Goal: Task Accomplishment & Management: Use online tool/utility

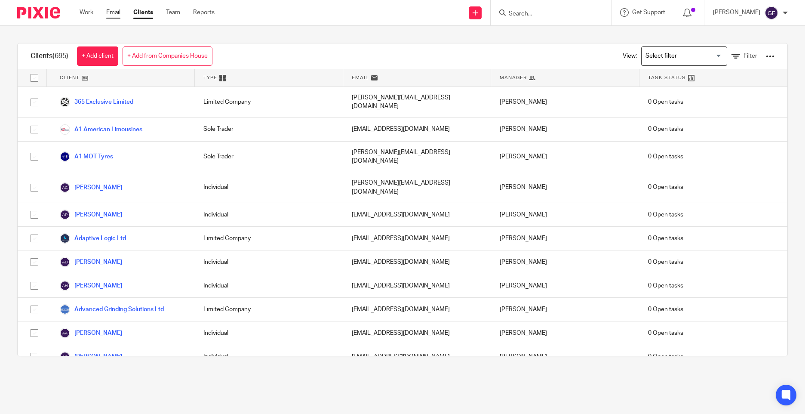
drag, startPoint x: 0, startPoint y: 0, endPoint x: 113, endPoint y: 14, distance: 113.9
click at [113, 14] on link "Email" at bounding box center [113, 12] width 14 height 9
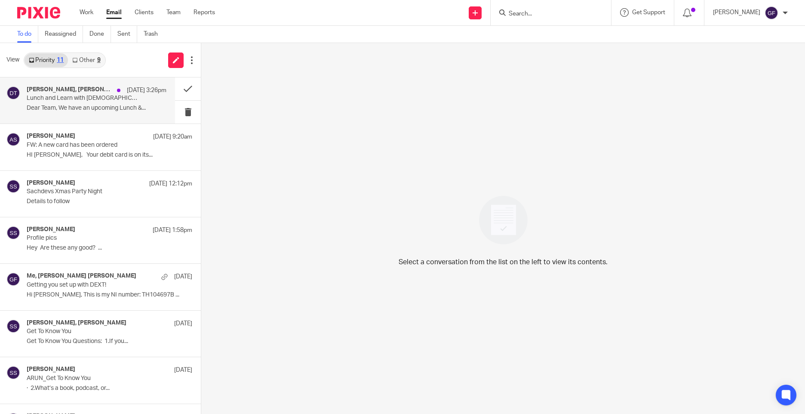
click at [81, 101] on p "Lunch and Learn with Wesleyans" at bounding box center [83, 98] width 112 height 7
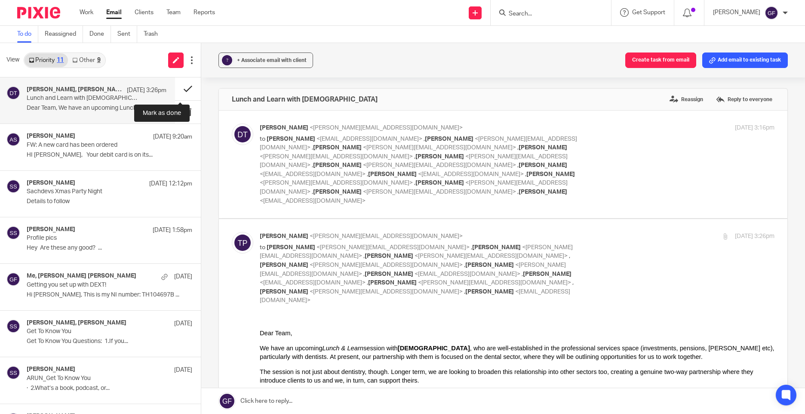
click at [175, 88] on button at bounding box center [188, 88] width 26 height 23
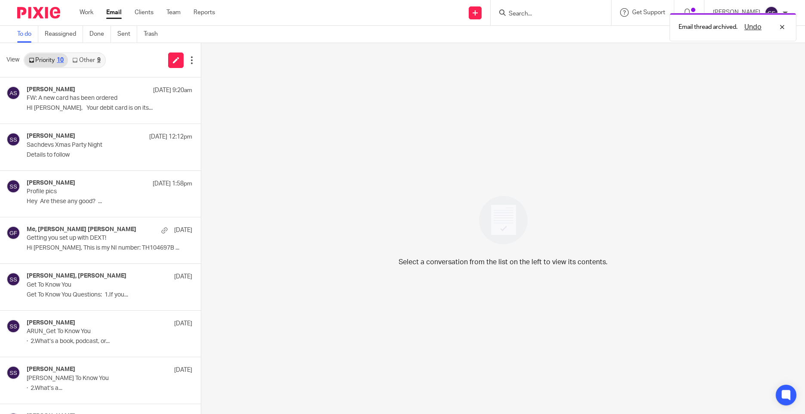
click at [96, 63] on link "Other 9" at bounding box center [86, 60] width 37 height 14
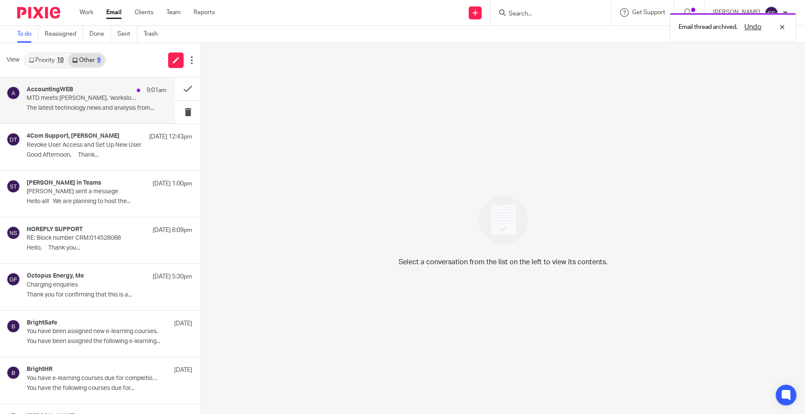
click at [109, 113] on div "AccountingWEB 9:01am MTD meets AI, ‘workslop’ destroys productivity, KPMG raptu…" at bounding box center [97, 100] width 140 height 29
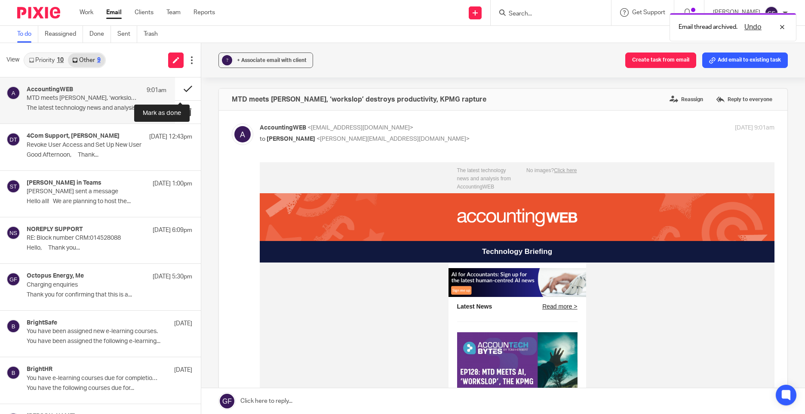
click at [175, 86] on button at bounding box center [188, 88] width 26 height 23
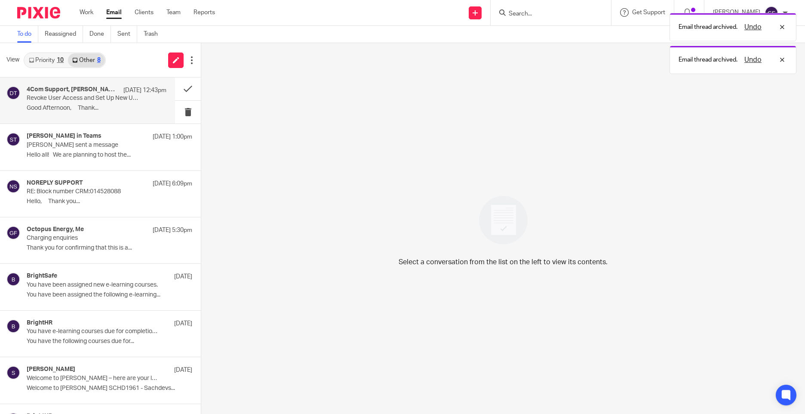
click at [105, 101] on p "Revoke User Access and Set Up New User" at bounding box center [83, 98] width 112 height 7
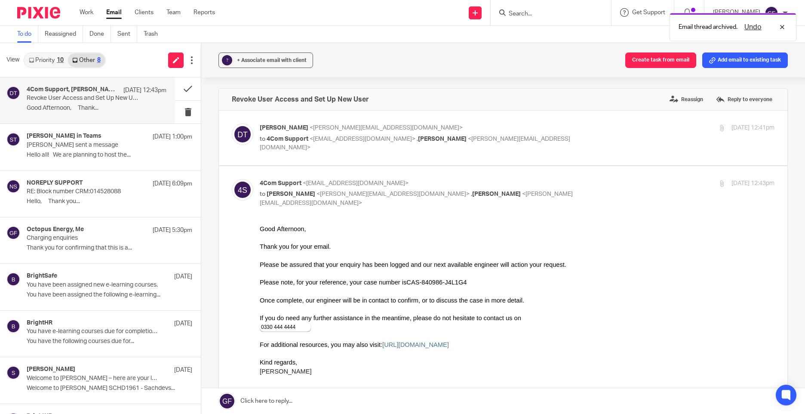
click at [55, 59] on link "Priority 10" at bounding box center [46, 60] width 43 height 14
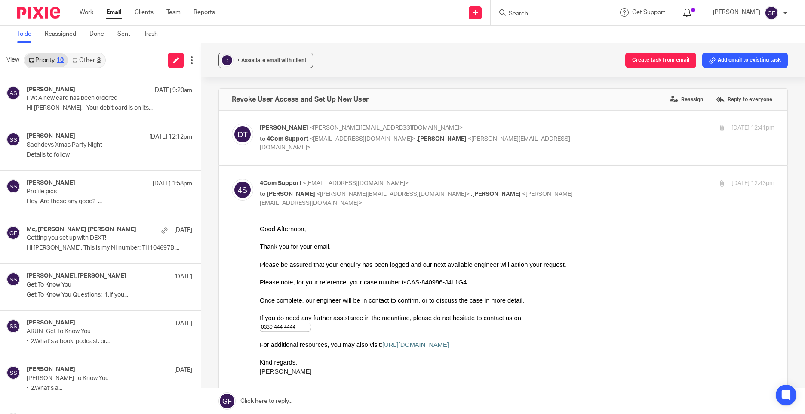
click at [695, 14] on div at bounding box center [689, 12] width 12 height 9
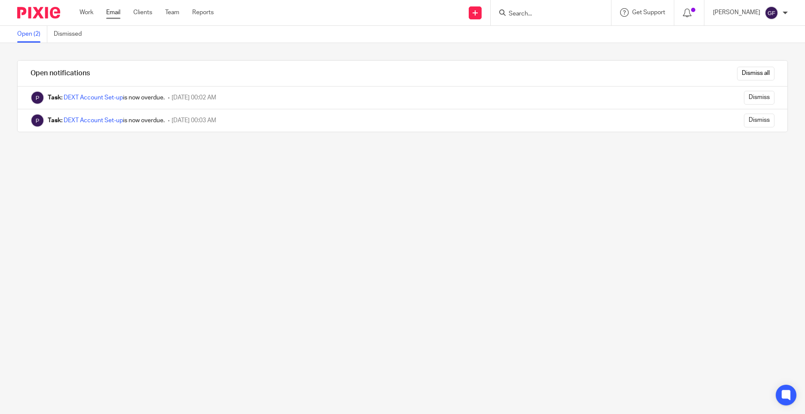
click at [111, 15] on link "Email" at bounding box center [113, 12] width 14 height 9
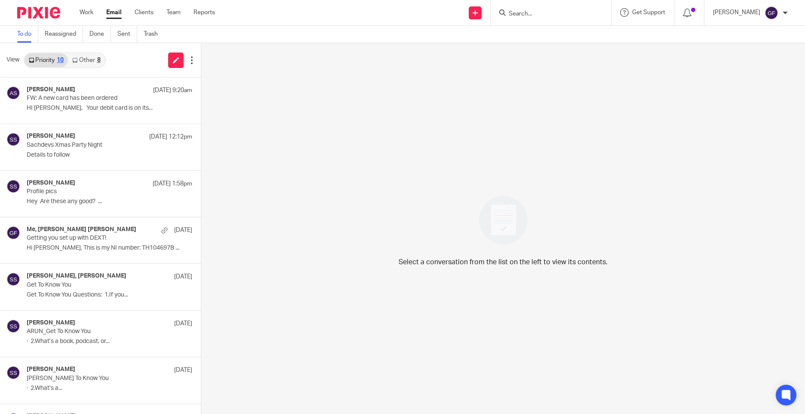
click at [265, 168] on div "Select a conversation from the list on the left to view its contents." at bounding box center [503, 228] width 604 height 371
click at [460, 118] on div "Select a conversation from the list on the left to view its contents." at bounding box center [503, 228] width 604 height 371
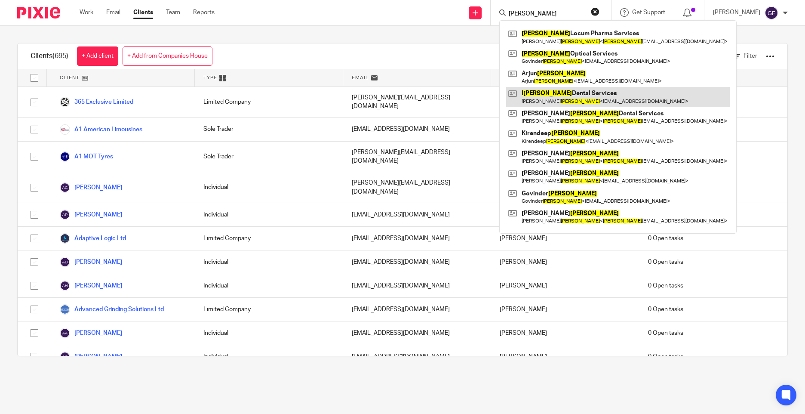
type input "johal"
click at [600, 97] on link at bounding box center [618, 97] width 224 height 20
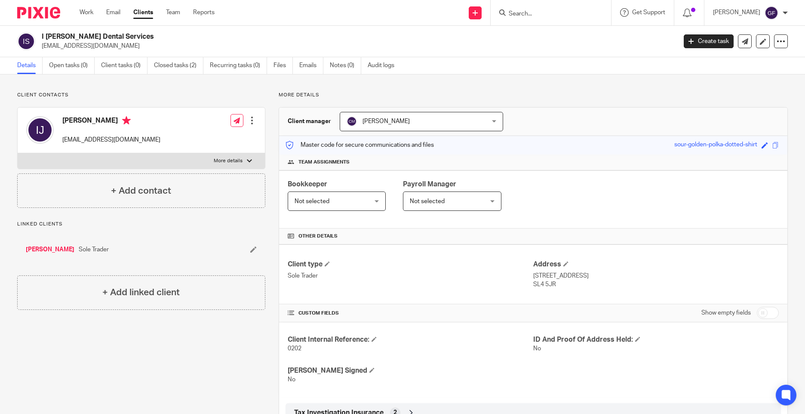
drag, startPoint x: 234, startPoint y: 206, endPoint x: 558, endPoint y: 210, distance: 324.6
click at [558, 210] on div "Bookkeeper Not selected Not selected Not selected Arun Sachdev Chetna Mistry Da…" at bounding box center [533, 199] width 508 height 58
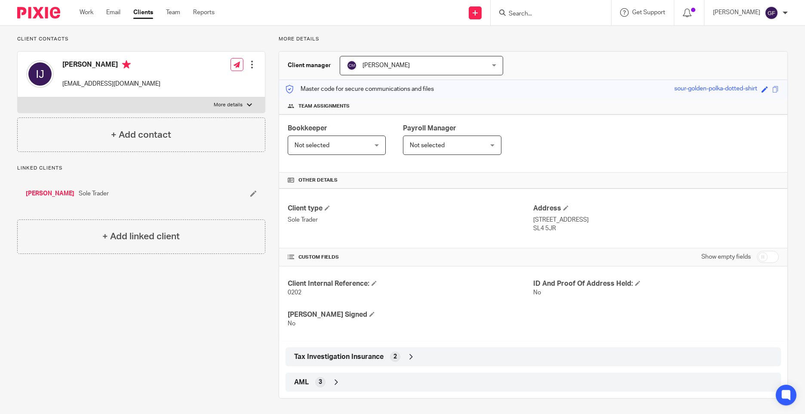
scroll to position [58, 0]
click at [350, 386] on div "AML 3" at bounding box center [533, 380] width 482 height 15
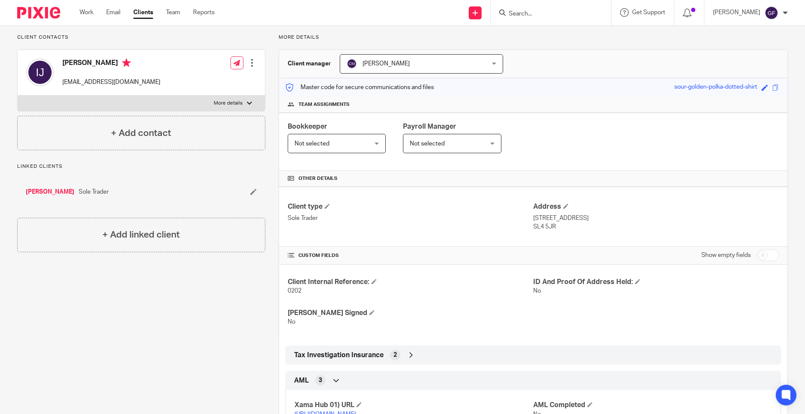
scroll to position [137, 0]
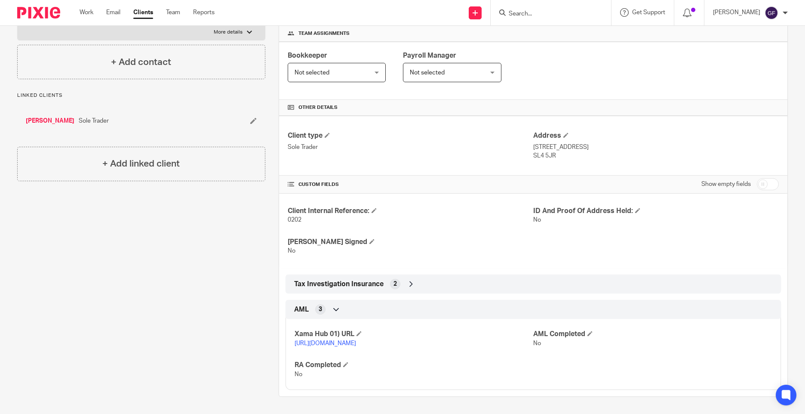
click at [349, 263] on div "Client type Sole Trader Address 131 Vale Road, Windsor, Berkshire SL4 5JR CUSTO…" at bounding box center [533, 253] width 508 height 274
click at [356, 276] on div "Tax Investigation Insurance 2" at bounding box center [533, 283] width 482 height 15
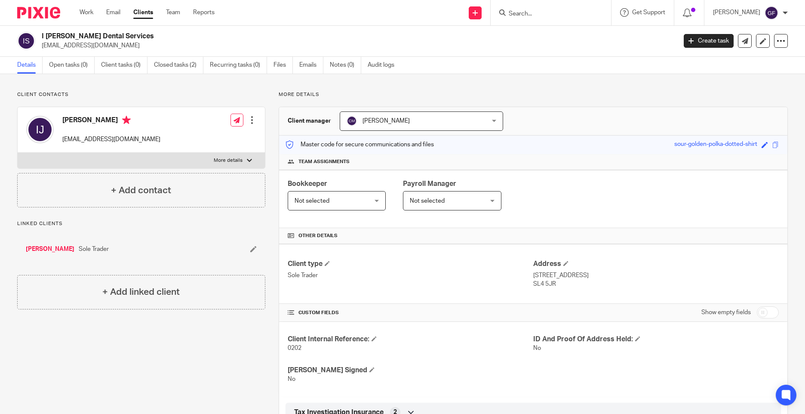
scroll to position [0, 0]
click at [760, 312] on input "checkbox" at bounding box center [768, 313] width 22 height 12
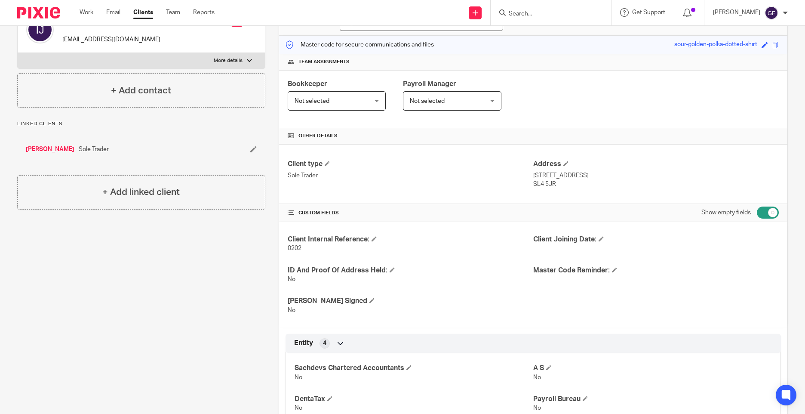
scroll to position [215, 0]
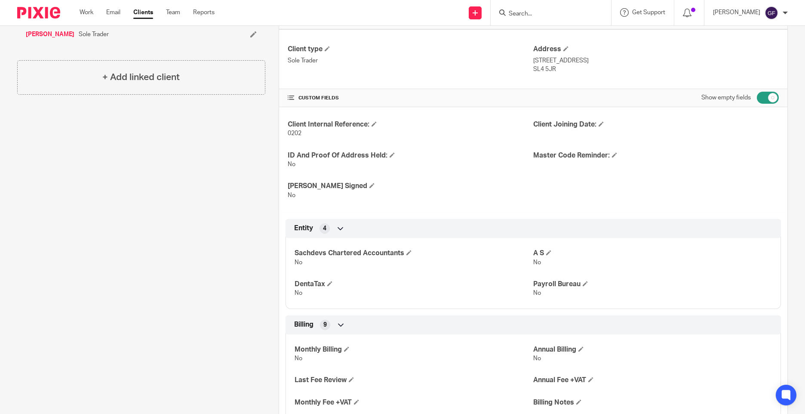
click at [761, 99] on input "checkbox" at bounding box center [768, 98] width 22 height 12
checkbox input "false"
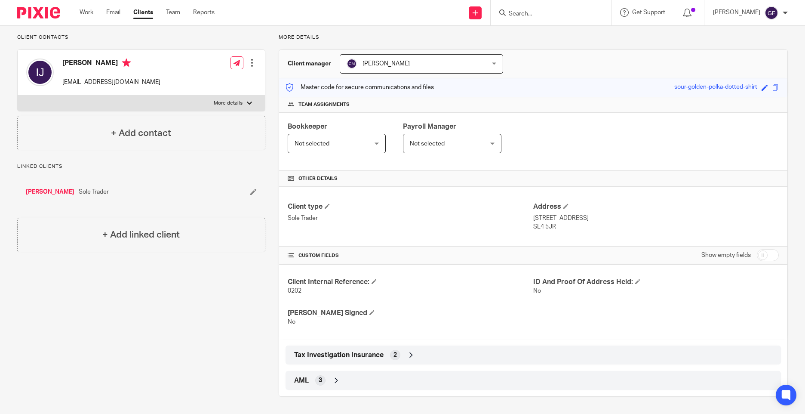
click at [350, 357] on span "Tax Investigation Insurance" at bounding box center [338, 354] width 89 height 9
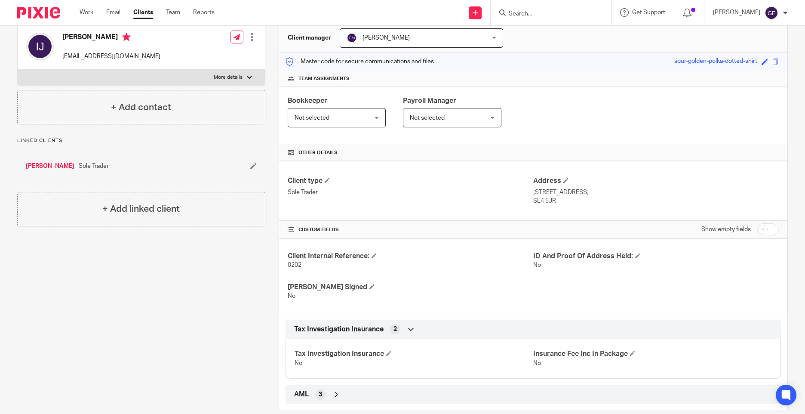
scroll to position [98, 0]
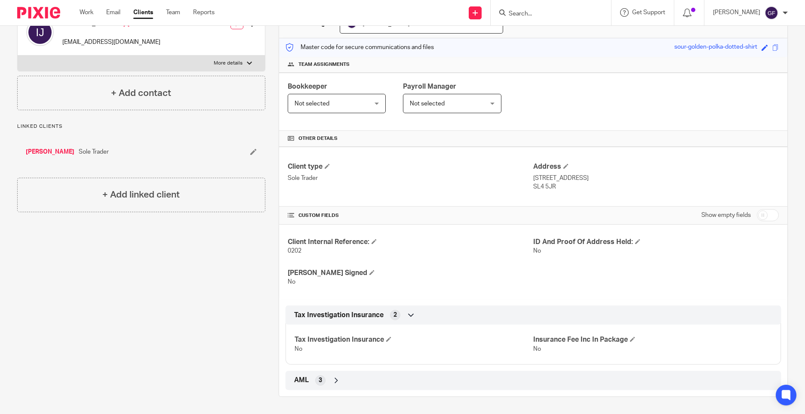
click at [352, 380] on div "AML 3" at bounding box center [533, 380] width 482 height 15
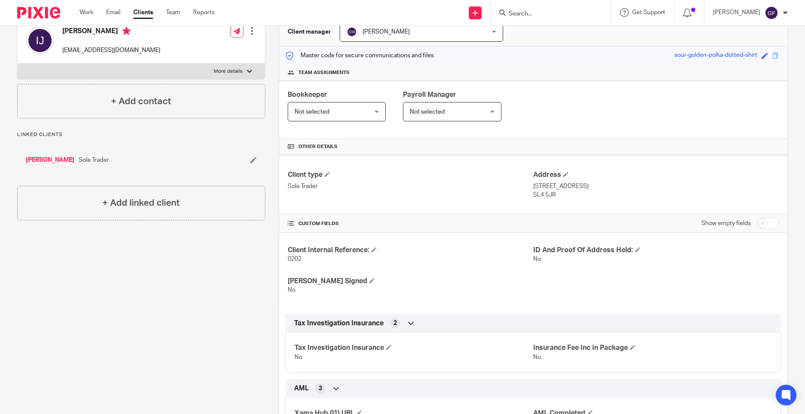
scroll to position [0, 0]
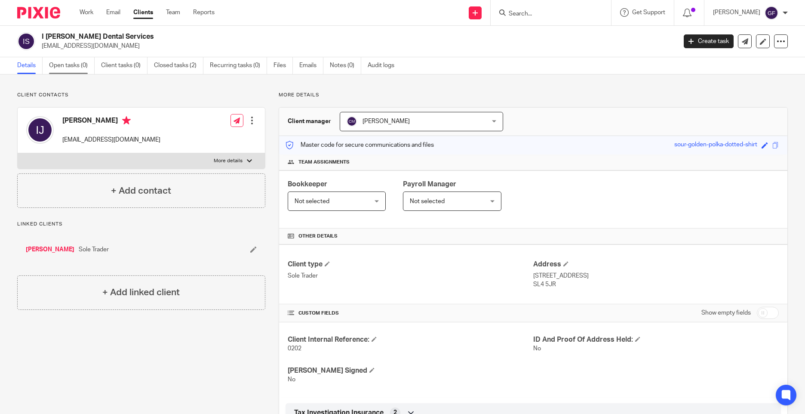
click at [61, 66] on link "Open tasks (0)" at bounding box center [72, 65] width 46 height 17
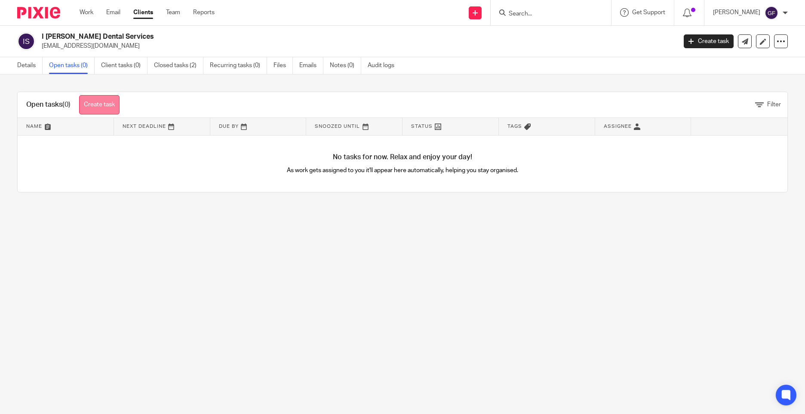
click at [111, 105] on link "Create task" at bounding box center [99, 104] width 40 height 19
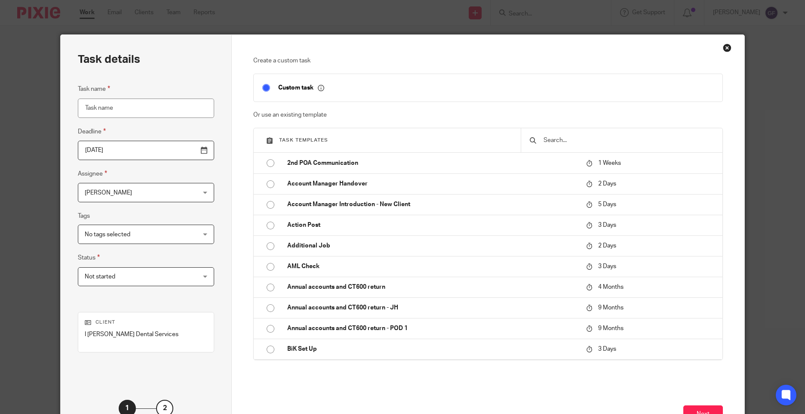
click at [728, 46] on div "Close this dialog window" at bounding box center [727, 47] width 9 height 9
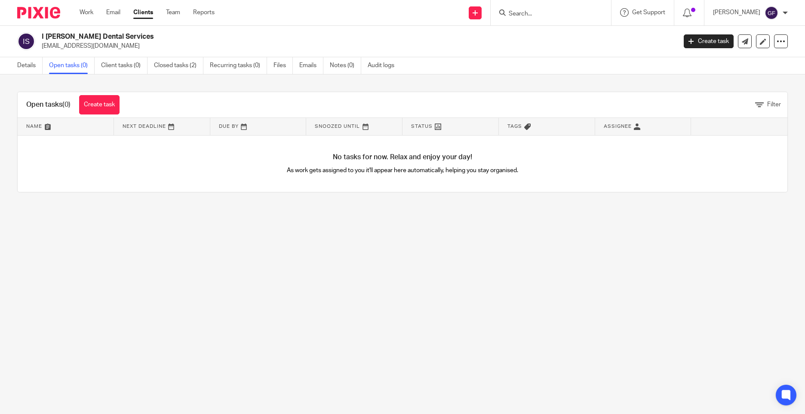
click at [16, 65] on div "Details Open tasks (0) Client tasks (0) Closed tasks (2) Recurring tasks (0) Fi…" at bounding box center [208, 65] width 416 height 17
click at [27, 66] on link "Details" at bounding box center [29, 65] width 25 height 17
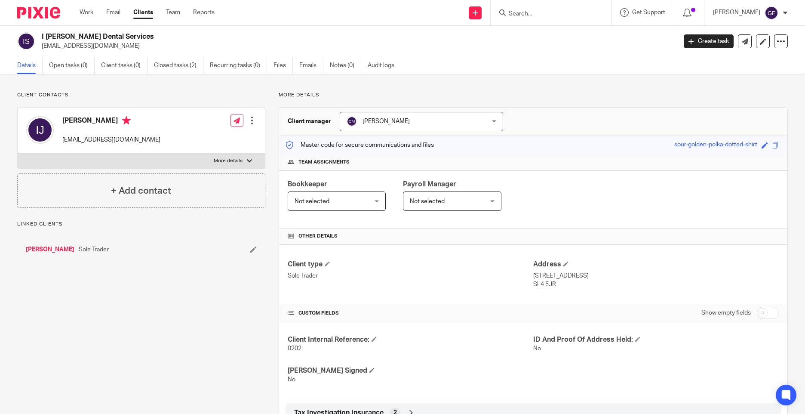
click at [68, 68] on link "Open tasks (0)" at bounding box center [72, 65] width 46 height 17
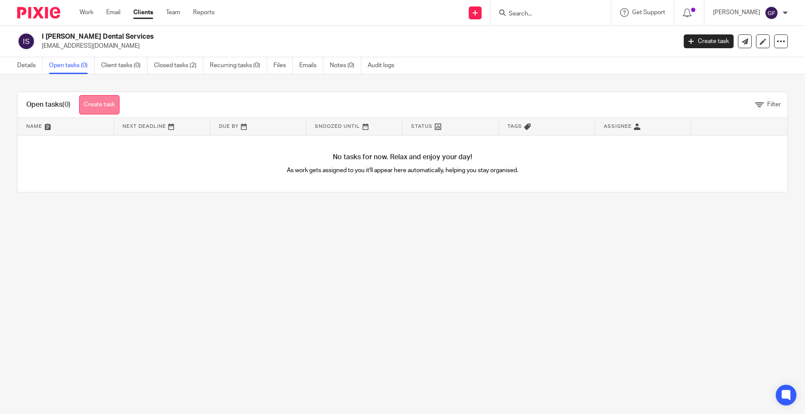
click at [109, 106] on link "Create task" at bounding box center [99, 104] width 40 height 19
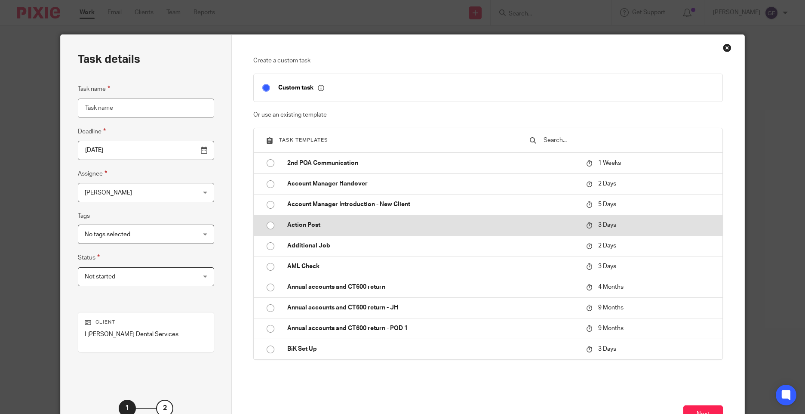
click at [267, 225] on input "radio" at bounding box center [270, 225] width 16 height 16
type input "2025-09-28"
type input "Action Post"
checkbox input "false"
radio input "false"
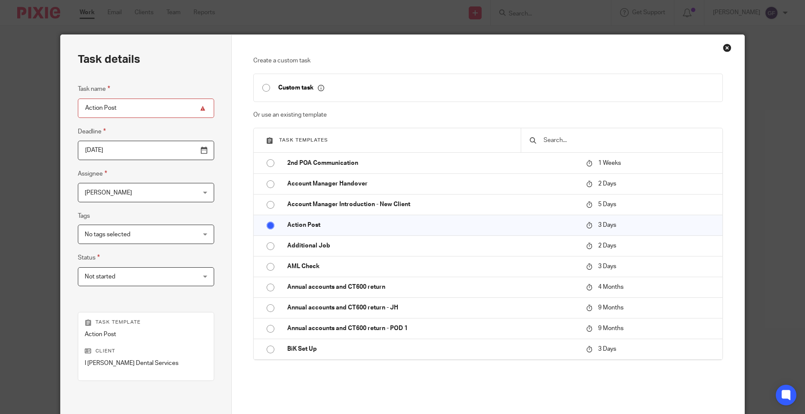
click at [99, 189] on span "[PERSON_NAME]" at bounding box center [136, 192] width 103 height 18
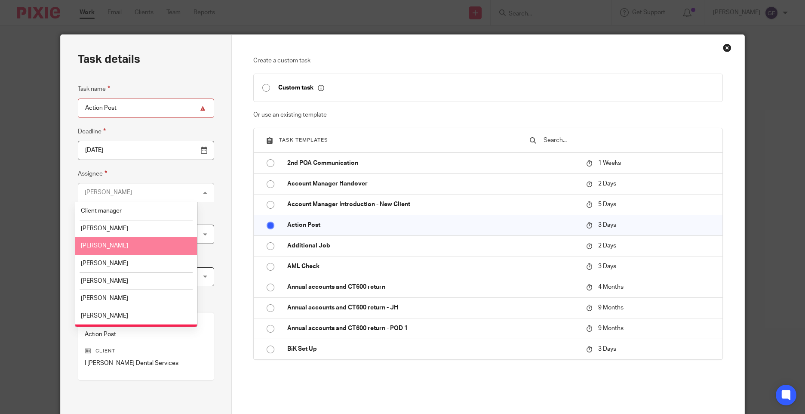
click at [97, 252] on li "Chetna Mistry" at bounding box center [136, 246] width 122 height 18
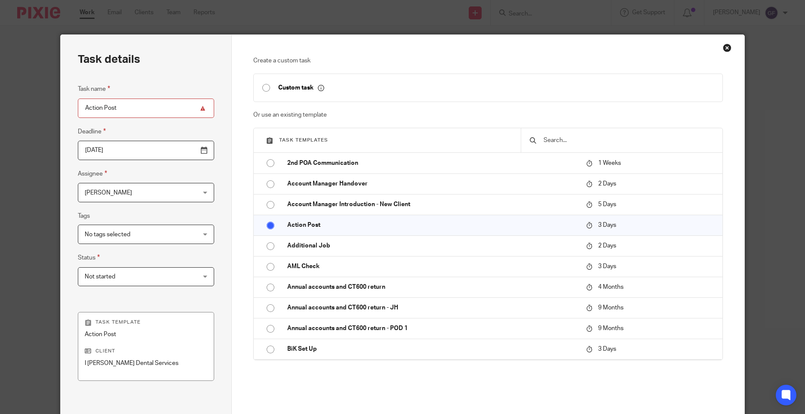
scroll to position [95, 0]
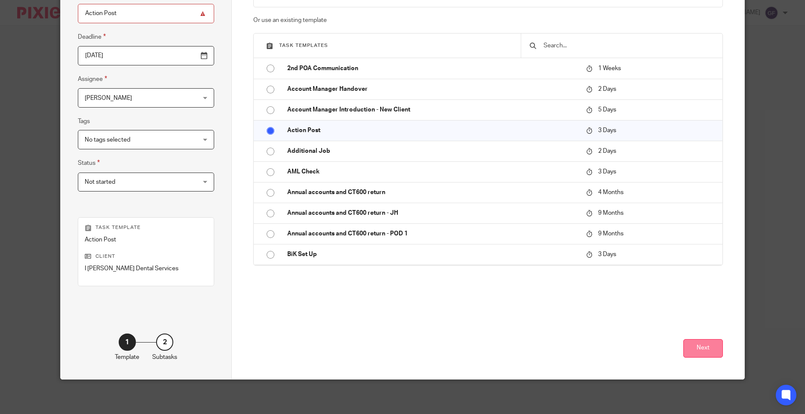
click at [707, 347] on button "Next" at bounding box center [703, 348] width 40 height 18
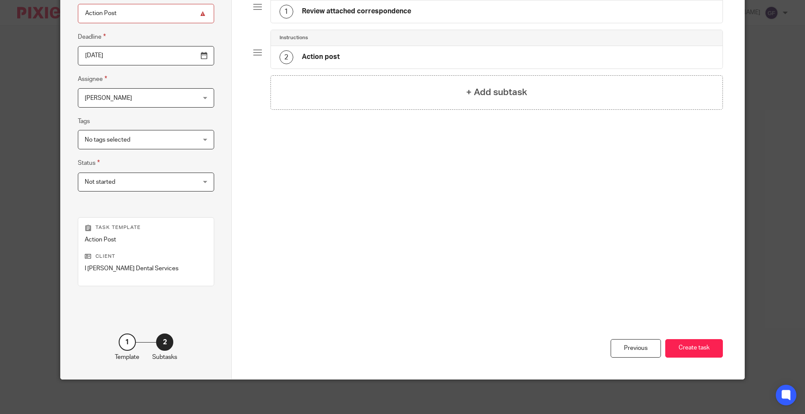
scroll to position [9, 0]
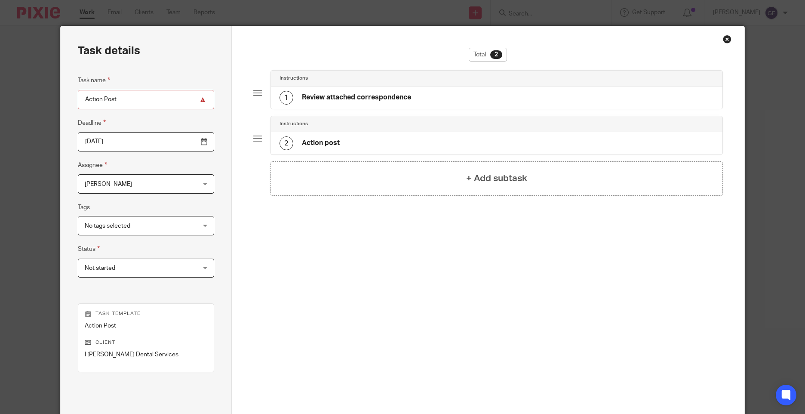
click at [337, 103] on div "1 Review attached correspondence" at bounding box center [345, 98] width 132 height 14
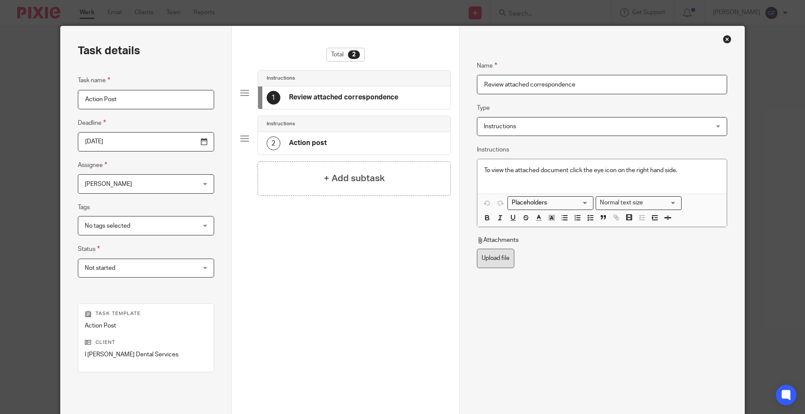
click at [490, 262] on label "Upload file" at bounding box center [495, 257] width 37 height 19
click at [477, 248] on input "Upload file" at bounding box center [476, 248] width 0 height 0
type input "C:\fakepath\I. JOHAL SA300 24092025_001.pdf"
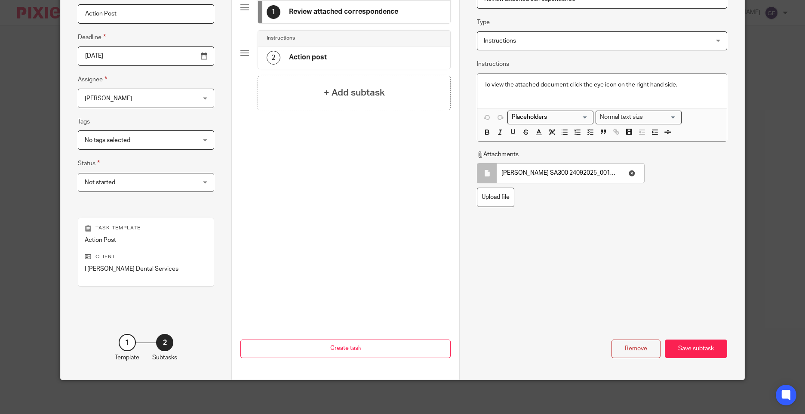
scroll to position [95, 0]
click at [693, 348] on div "Save subtask" at bounding box center [696, 348] width 62 height 18
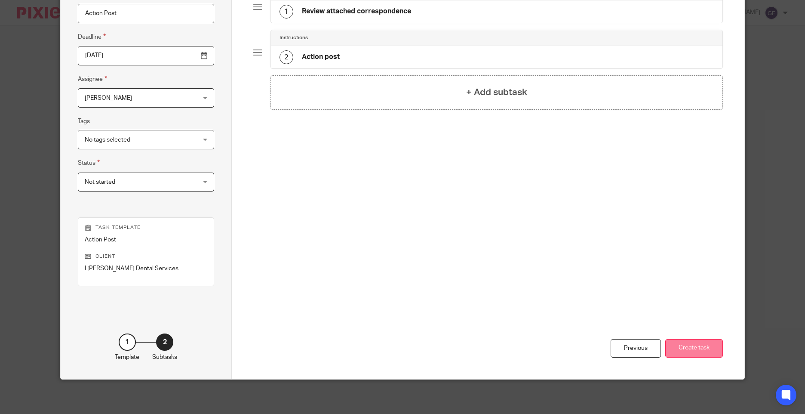
click at [692, 349] on button "Create task" at bounding box center [694, 348] width 58 height 18
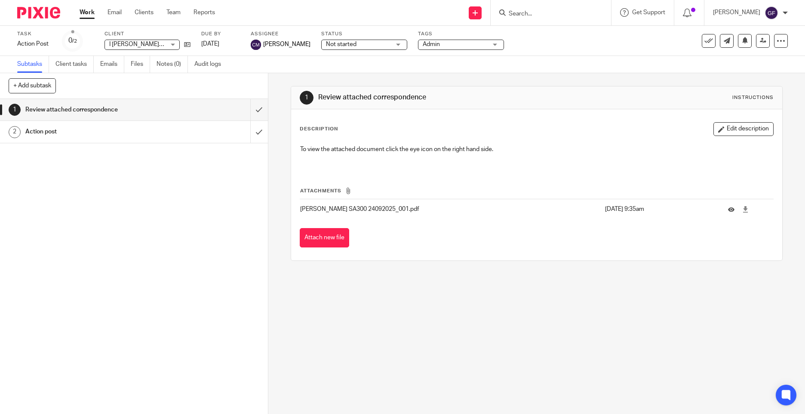
click at [520, 16] on input "Search" at bounding box center [546, 14] width 77 height 8
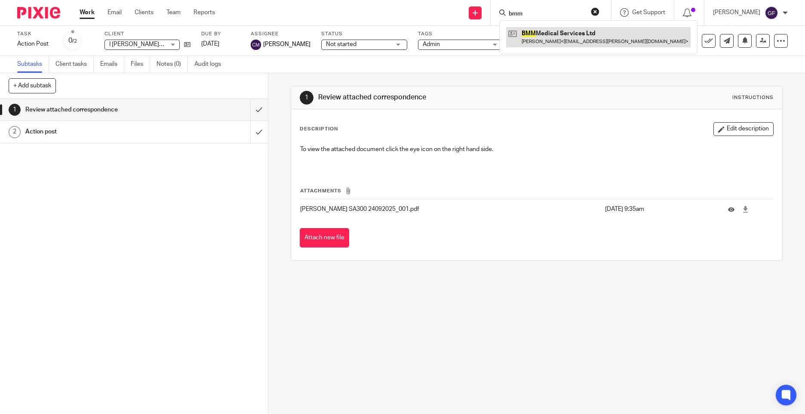
type input "bmm"
click at [535, 36] on link at bounding box center [598, 37] width 184 height 20
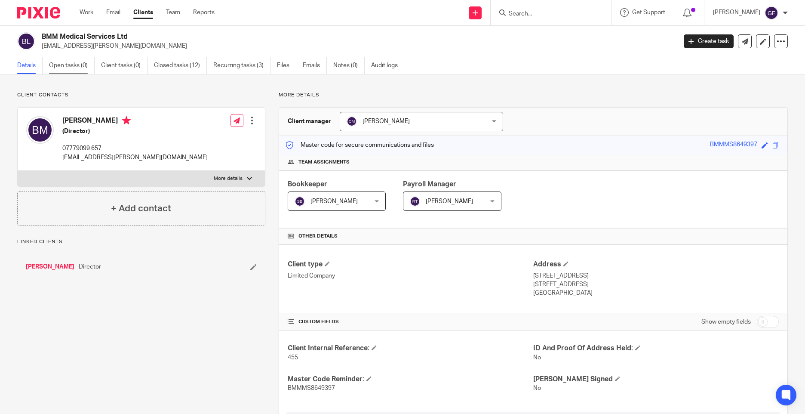
click at [66, 66] on link "Open tasks (0)" at bounding box center [72, 65] width 46 height 17
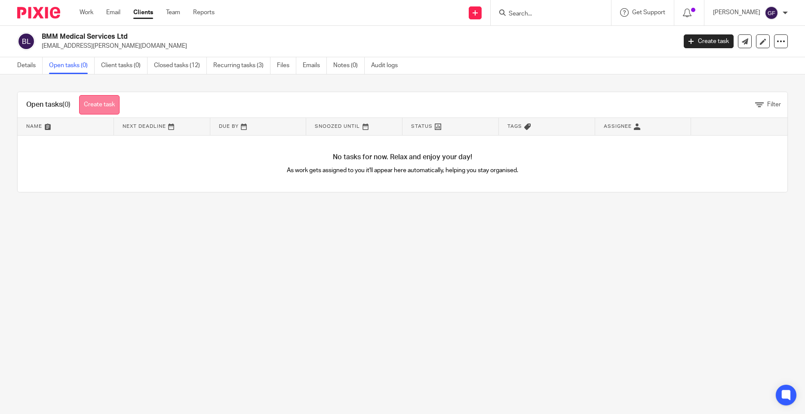
click at [109, 100] on link "Create task" at bounding box center [99, 104] width 40 height 19
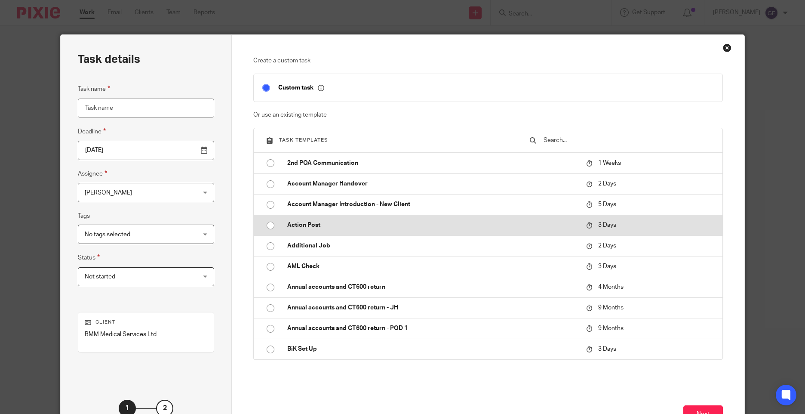
click at [279, 222] on td "Action Post" at bounding box center [430, 225] width 303 height 21
type input "[DATE]"
type input "Action Post"
checkbox input "false"
radio input "true"
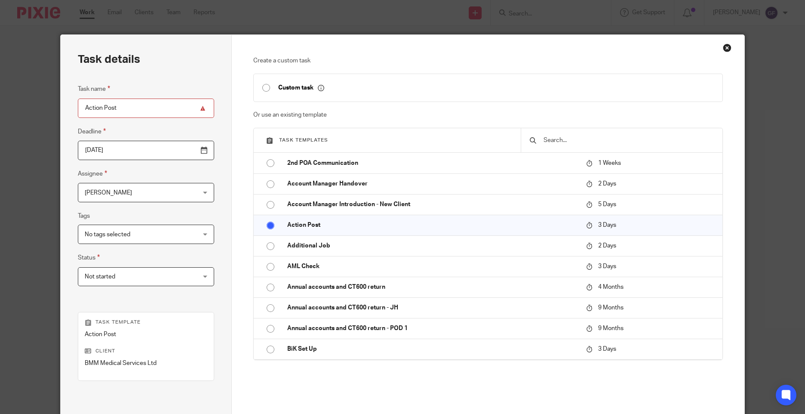
click at [147, 198] on span "[PERSON_NAME]" at bounding box center [136, 192] width 103 height 18
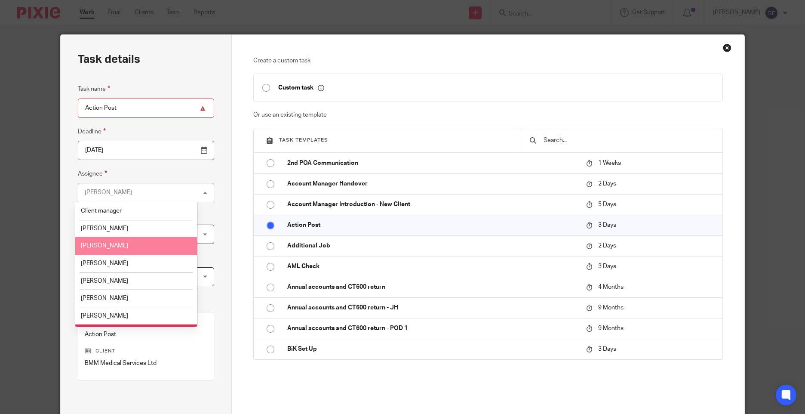
click at [130, 248] on li "[PERSON_NAME]" at bounding box center [136, 246] width 122 height 18
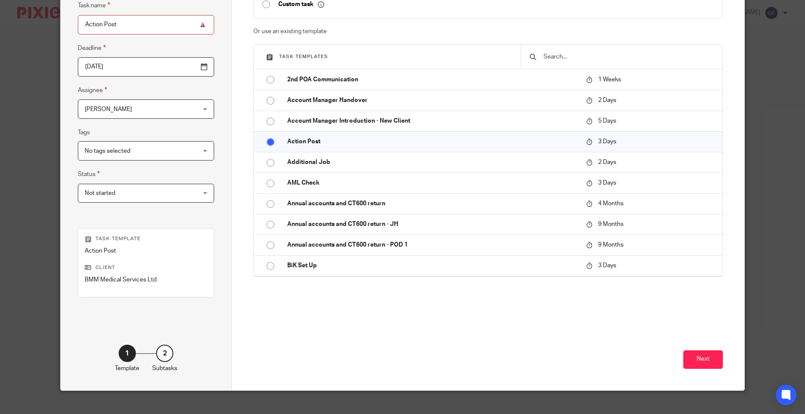
scroll to position [86, 0]
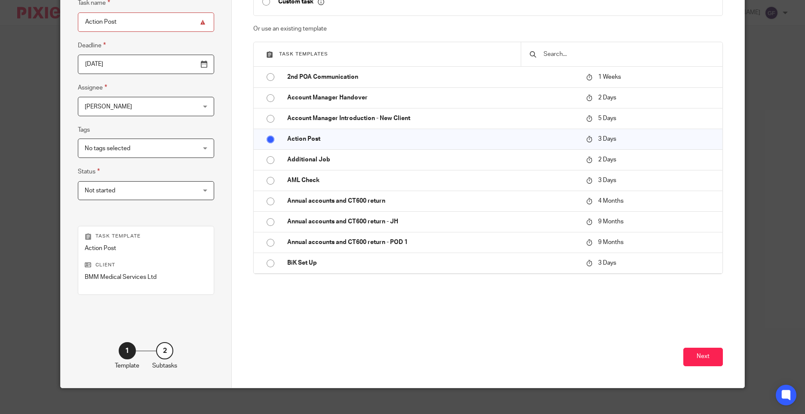
click at [135, 64] on input "[DATE]" at bounding box center [146, 64] width 136 height 19
click at [699, 360] on button "Next" at bounding box center [703, 356] width 40 height 18
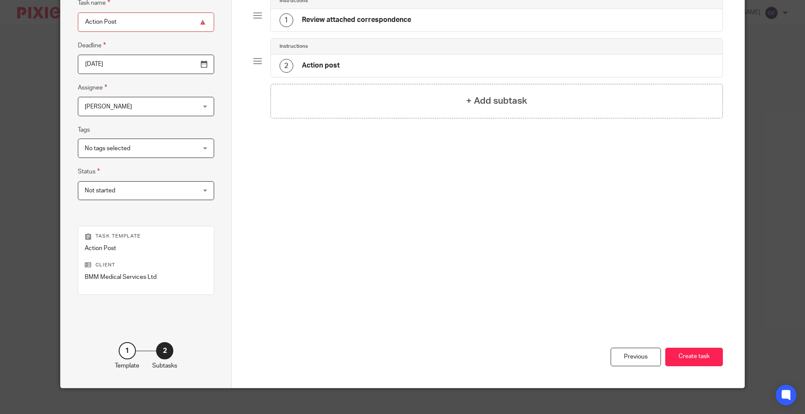
click at [316, 15] on h4 "Review attached correspondence" at bounding box center [356, 19] width 109 height 9
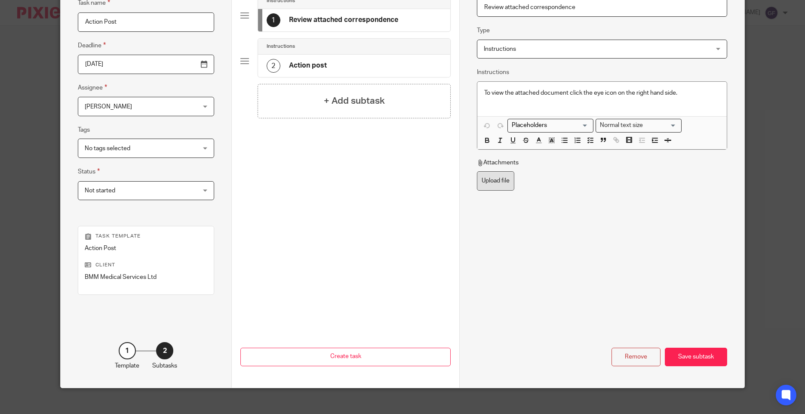
click at [500, 182] on label "Upload file" at bounding box center [495, 180] width 37 height 19
click at [477, 171] on input "Upload file" at bounding box center [476, 171] width 0 height 0
type input "C:\fakepath\BMM Medical CT603 24092025_001.pdf"
click at [594, 290] on div "Remove Save subtask" at bounding box center [602, 328] width 250 height 76
click at [690, 363] on div "Save subtask" at bounding box center [696, 356] width 62 height 18
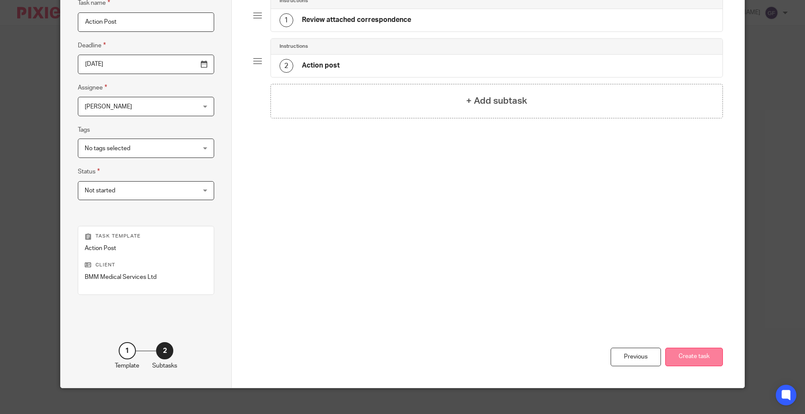
click at [700, 362] on button "Create task" at bounding box center [694, 356] width 58 height 18
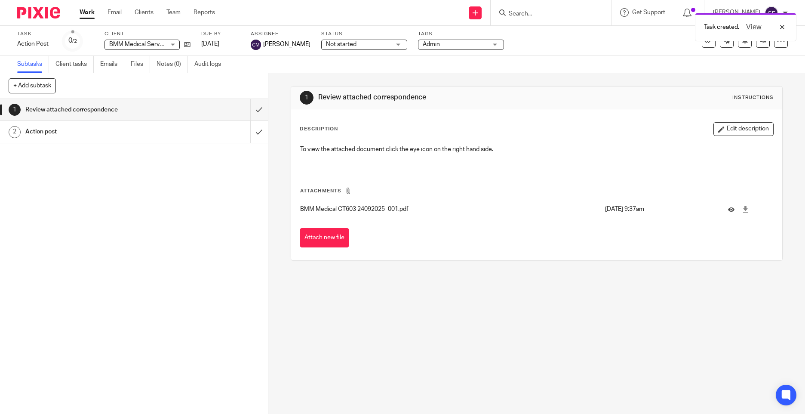
click at [471, 298] on div "1 Review attached correspondence Instructions Description Edit description To v…" at bounding box center [536, 243] width 537 height 340
click at [538, 12] on input "Search" at bounding box center [546, 14] width 77 height 8
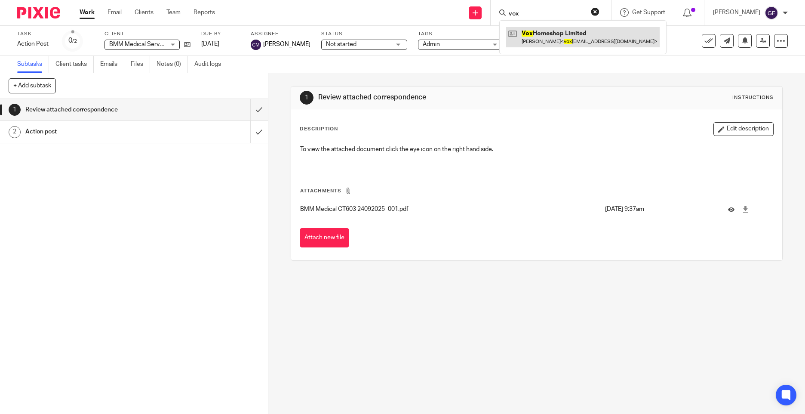
type input "vox"
click at [582, 37] on link at bounding box center [582, 37] width 153 height 20
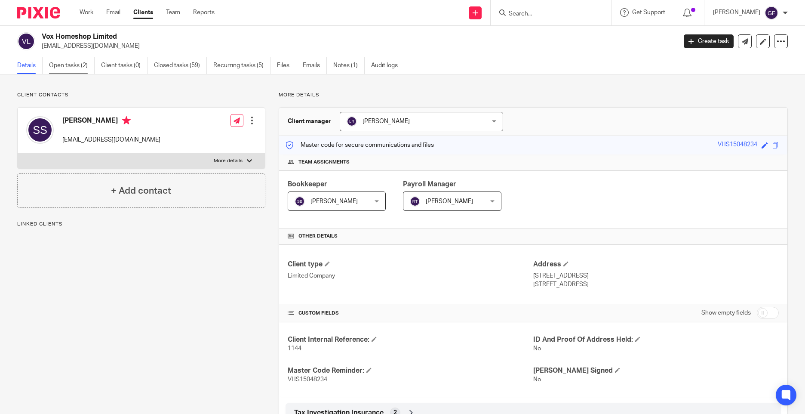
click at [78, 64] on link "Open tasks (2)" at bounding box center [72, 65] width 46 height 17
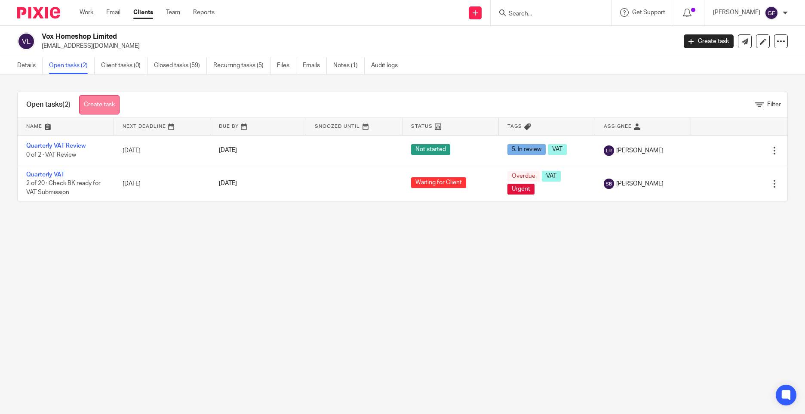
click at [101, 104] on link "Create task" at bounding box center [99, 104] width 40 height 19
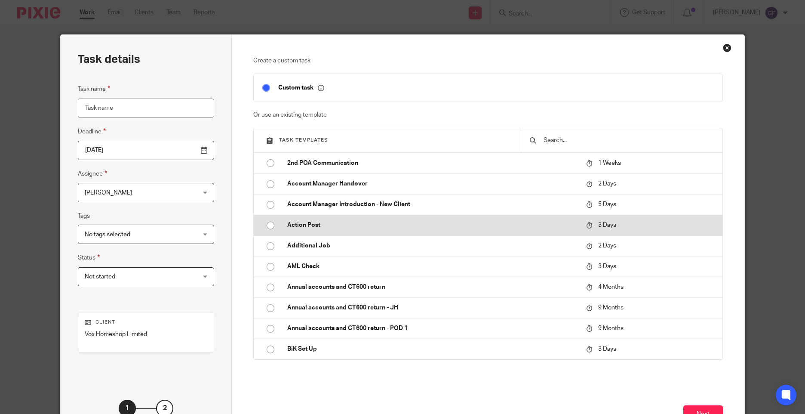
click at [307, 217] on td "Action Post" at bounding box center [430, 225] width 303 height 21
type input "[DATE]"
type input "Action Post"
checkbox input "false"
radio input "true"
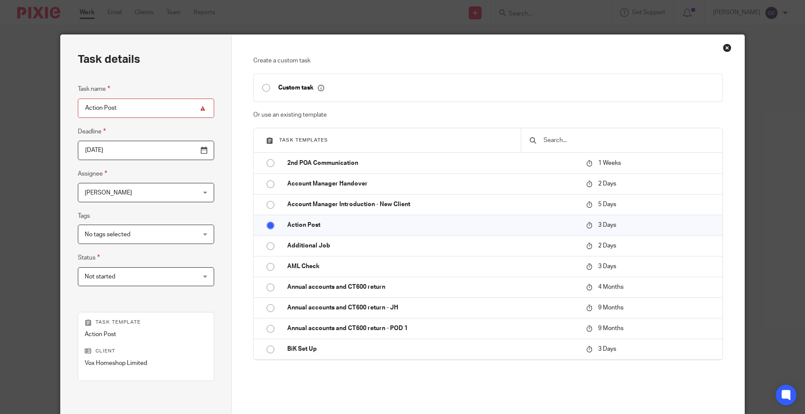
click at [124, 195] on span "[PERSON_NAME]" at bounding box center [136, 192] width 103 height 18
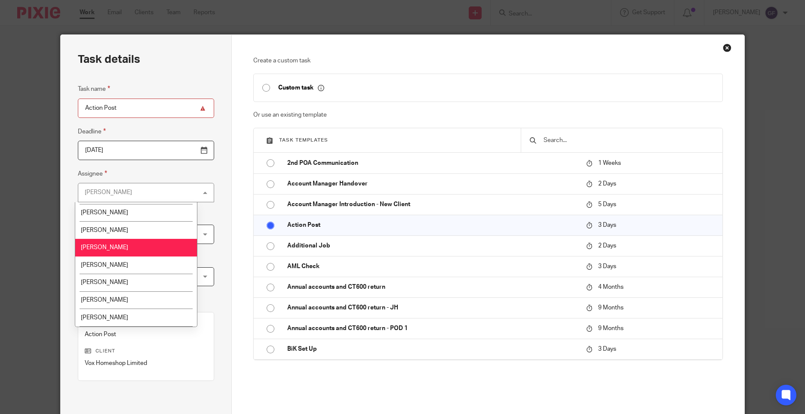
scroll to position [86, 0]
click at [112, 279] on span "[PERSON_NAME]" at bounding box center [104, 282] width 47 height 6
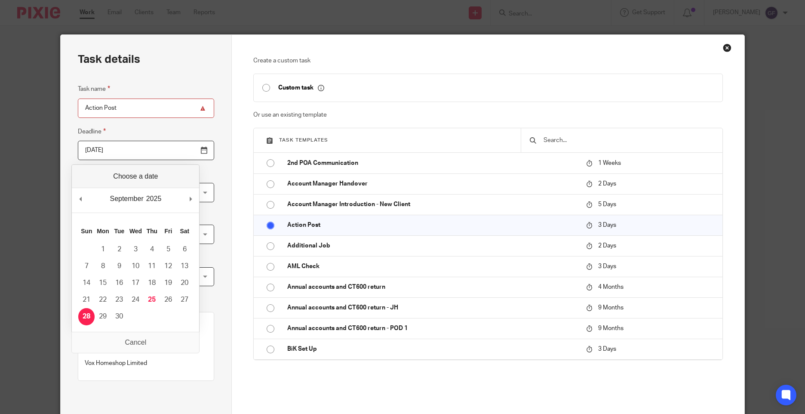
click at [112, 147] on input "[DATE]" at bounding box center [146, 150] width 136 height 19
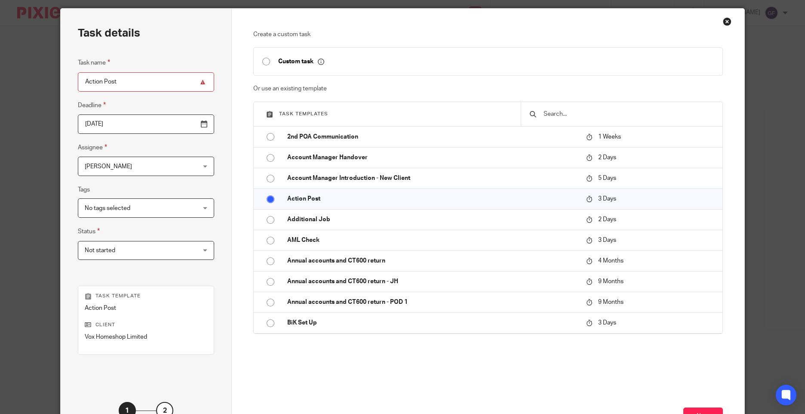
scroll to position [95, 0]
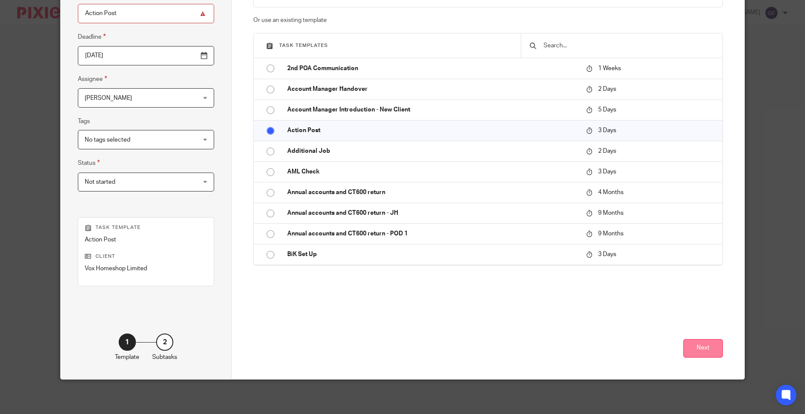
click at [715, 348] on button "Next" at bounding box center [703, 348] width 40 height 18
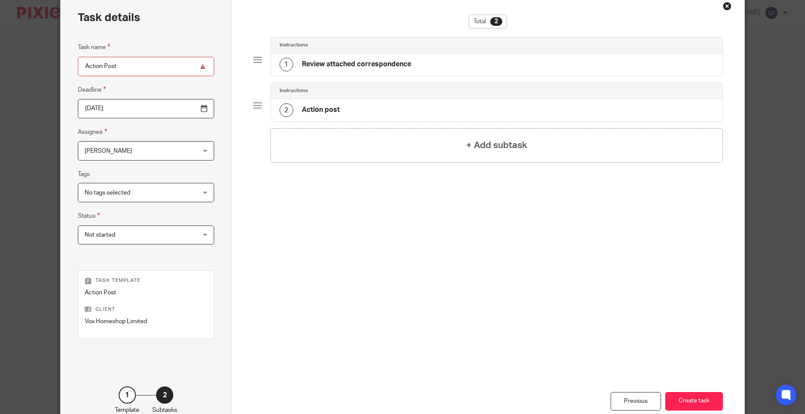
scroll to position [0, 0]
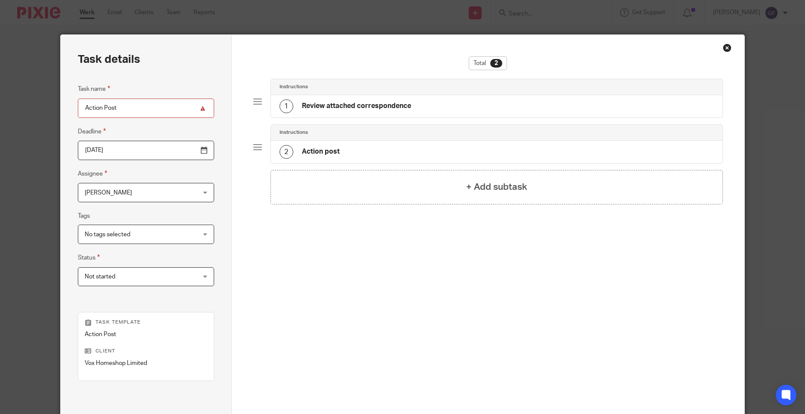
click at [342, 97] on div "1 Review attached correspondence" at bounding box center [496, 106] width 451 height 22
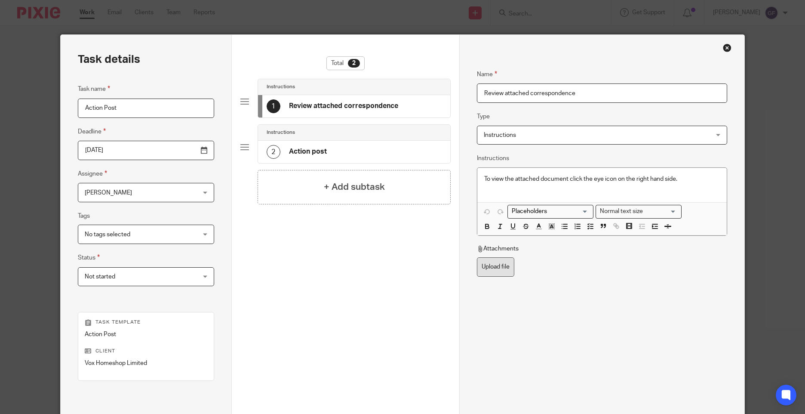
click at [486, 267] on label "Upload file" at bounding box center [495, 266] width 37 height 19
click at [477, 257] on input "Upload file" at bounding box center [476, 257] width 0 height 0
type input "C:\fakepath\VOX Homeshop CT603 24092025_001.pdf"
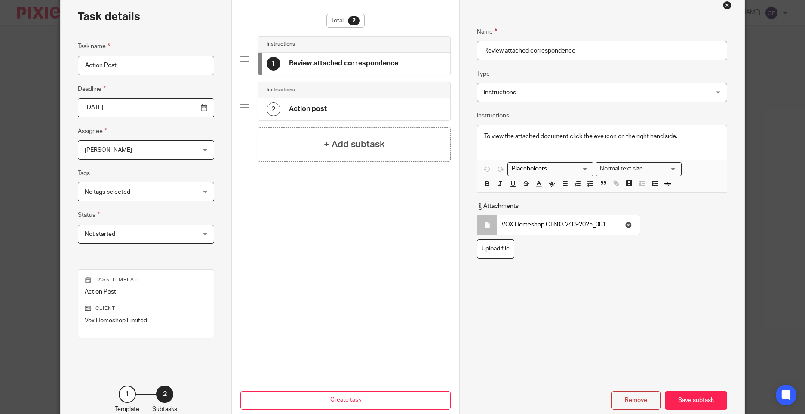
scroll to position [95, 0]
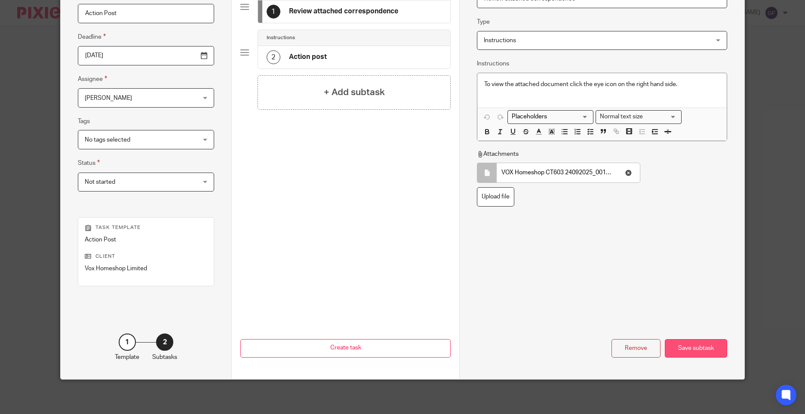
click at [699, 349] on div "Save subtask" at bounding box center [696, 348] width 62 height 18
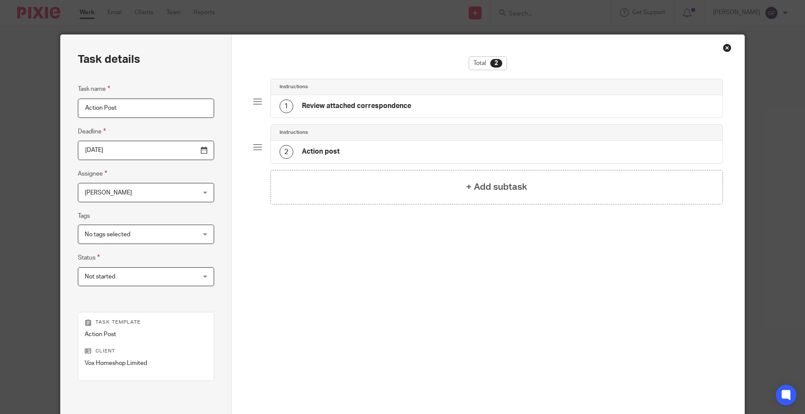
scroll to position [86, 0]
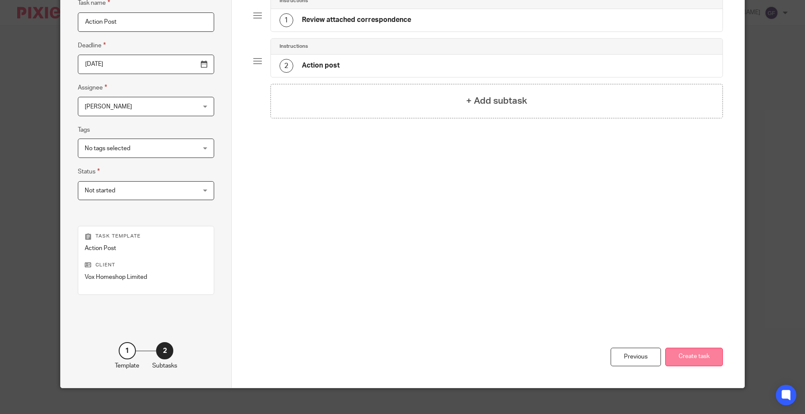
click at [688, 363] on button "Create task" at bounding box center [694, 356] width 58 height 18
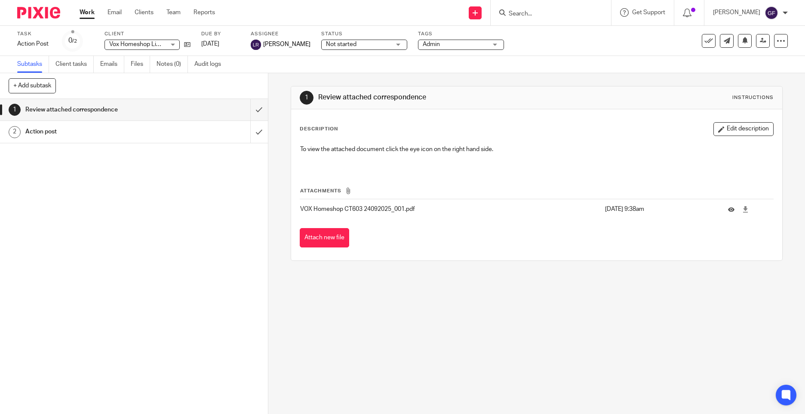
click at [548, 10] on input "Search" at bounding box center [546, 14] width 77 height 8
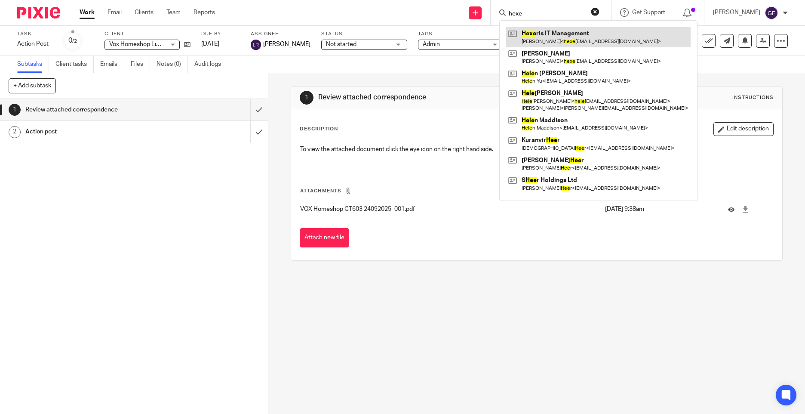
type input "hexe"
click at [553, 37] on link at bounding box center [598, 37] width 184 height 20
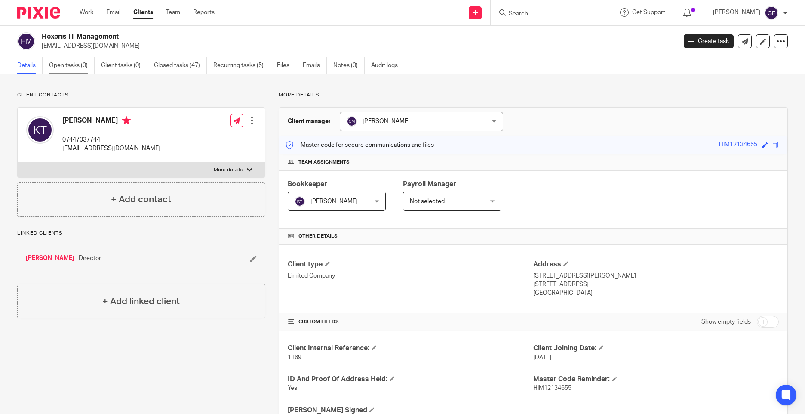
click at [53, 61] on link "Open tasks (0)" at bounding box center [72, 65] width 46 height 17
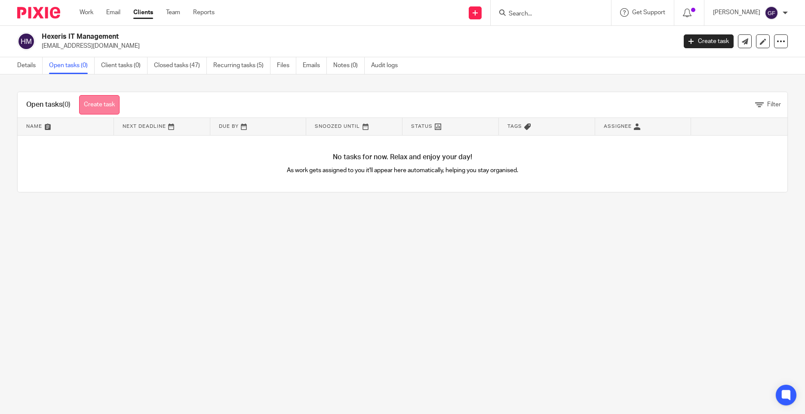
click at [101, 109] on link "Create task" at bounding box center [99, 104] width 40 height 19
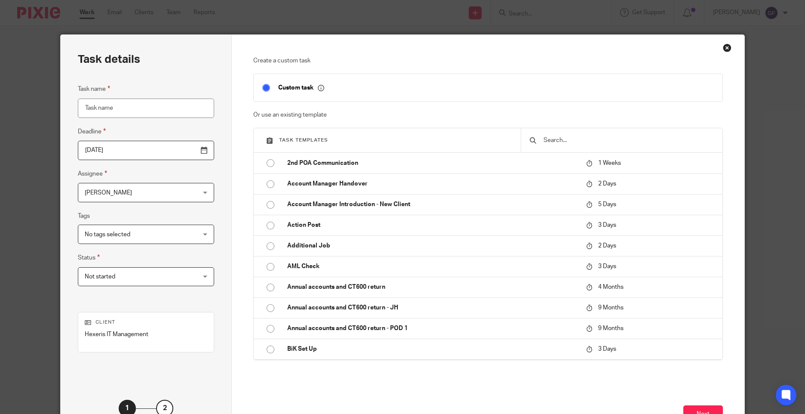
click at [132, 113] on input "Task name" at bounding box center [146, 107] width 136 height 19
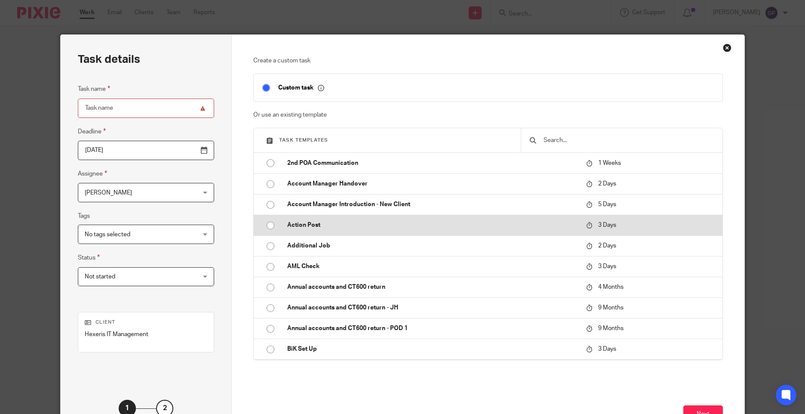
click at [291, 234] on td "Action Post" at bounding box center [430, 225] width 303 height 21
type input "2025-09-28"
type input "Action Post"
checkbox input "false"
radio input "true"
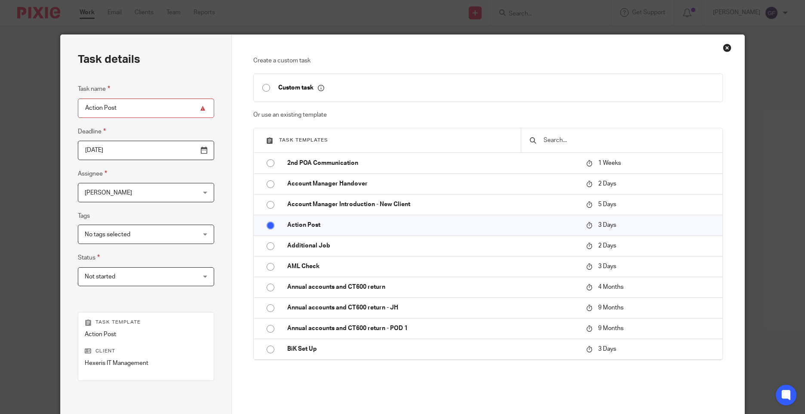
click at [109, 156] on input "2025-09-28" at bounding box center [146, 150] width 136 height 19
click at [107, 193] on span "[PERSON_NAME]" at bounding box center [108, 193] width 47 height 6
click at [729, 50] on div "Create a custom task Custom task Or use an existing template Task templates 2nd…" at bounding box center [488, 254] width 512 height 439
click at [726, 50] on div "Close this dialog window" at bounding box center [727, 47] width 9 height 9
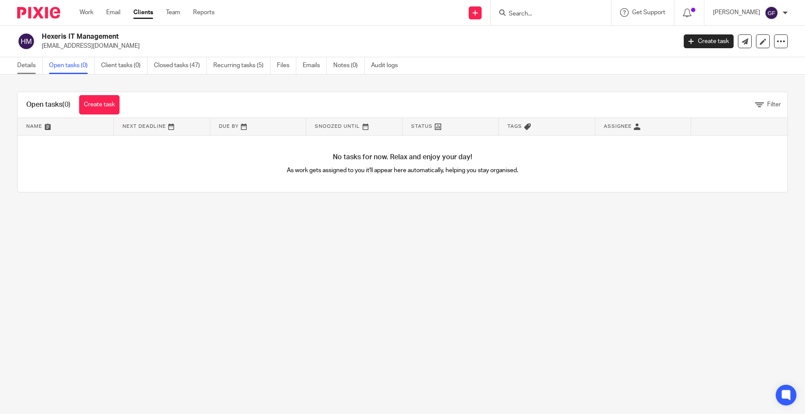
click at [22, 66] on link "Details" at bounding box center [29, 65] width 25 height 17
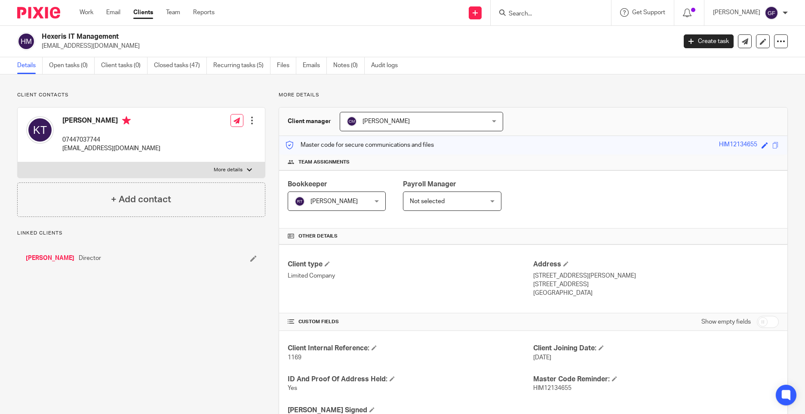
click at [71, 69] on link "Open tasks (0)" at bounding box center [72, 65] width 46 height 17
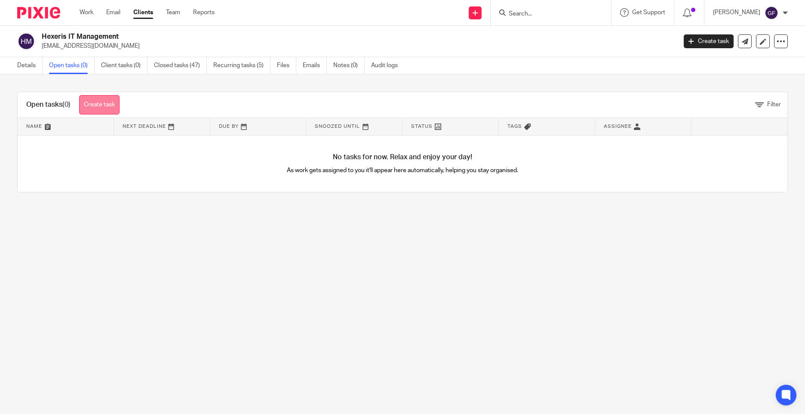
click at [114, 103] on link "Create task" at bounding box center [99, 104] width 40 height 19
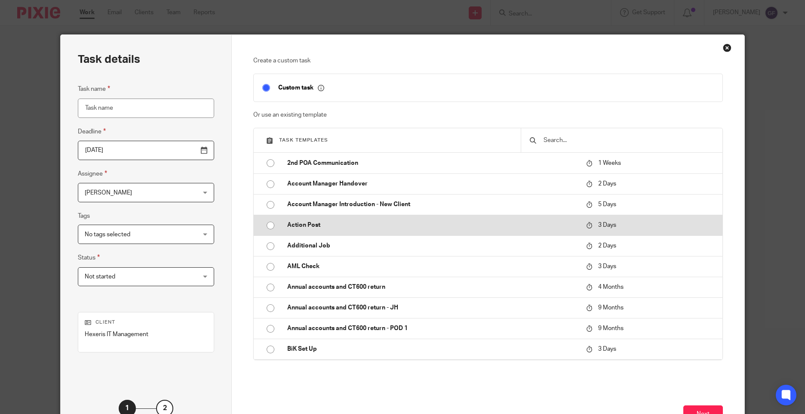
click at [310, 233] on td "Action Post" at bounding box center [430, 225] width 303 height 21
type input "2025-09-28"
type input "Action Post"
checkbox input "false"
radio input "true"
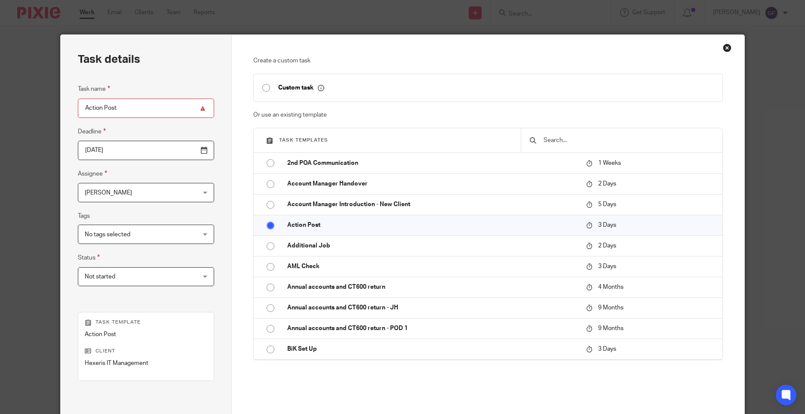
click at [115, 141] on input "[DATE]" at bounding box center [146, 150] width 136 height 19
click at [137, 193] on span "[PERSON_NAME]" at bounding box center [136, 192] width 103 height 18
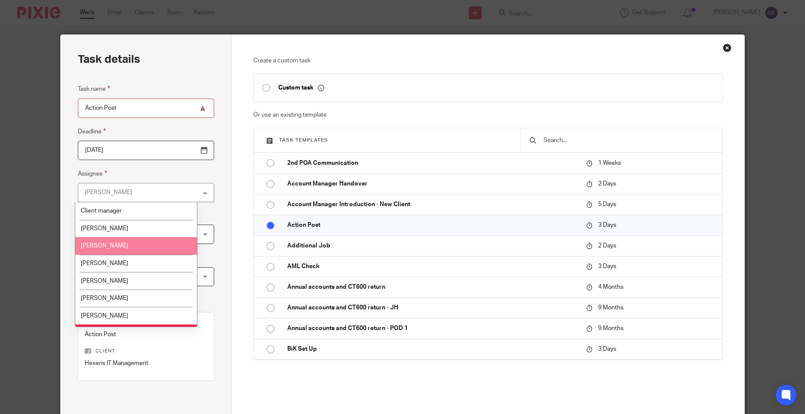
click at [145, 253] on li "[PERSON_NAME]" at bounding box center [136, 246] width 122 height 18
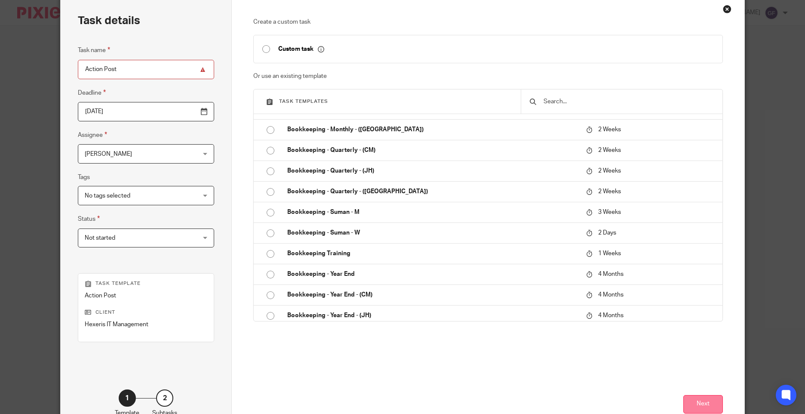
scroll to position [95, 0]
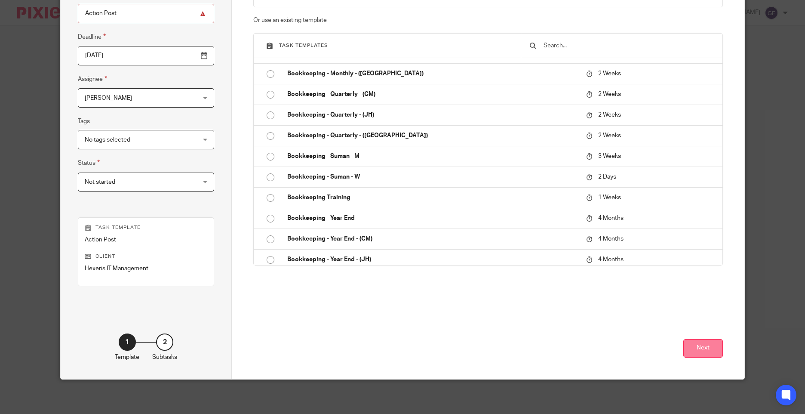
click at [697, 347] on button "Next" at bounding box center [703, 348] width 40 height 18
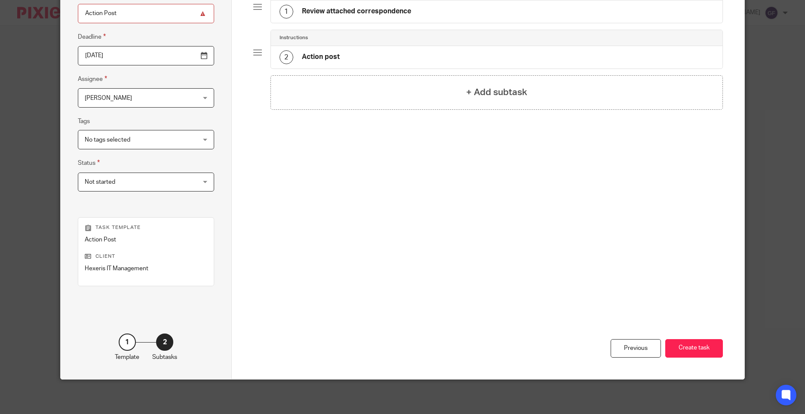
click at [338, 21] on div "1 Review attached correspondence" at bounding box center [496, 11] width 451 height 22
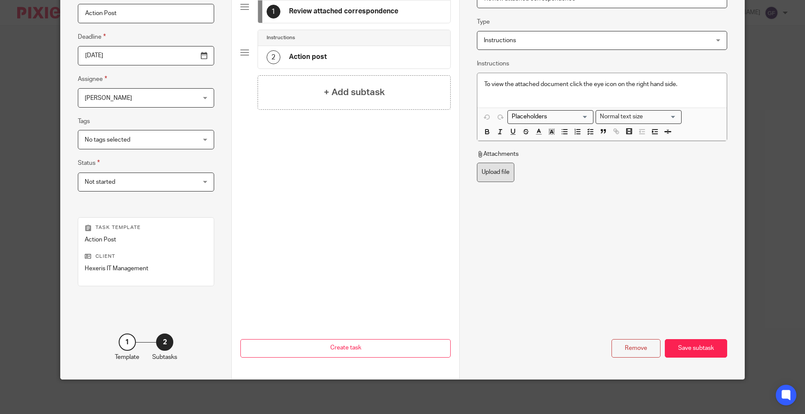
click at [484, 175] on label "Upload file" at bounding box center [495, 172] width 37 height 19
click at [477, 163] on input "Upload file" at bounding box center [476, 162] width 0 height 0
type input "C:\fakepath\HEXERIS IT MANAGEMENT CT603 24092025_001.pdf"
click at [675, 348] on div "Save subtask" at bounding box center [696, 348] width 62 height 18
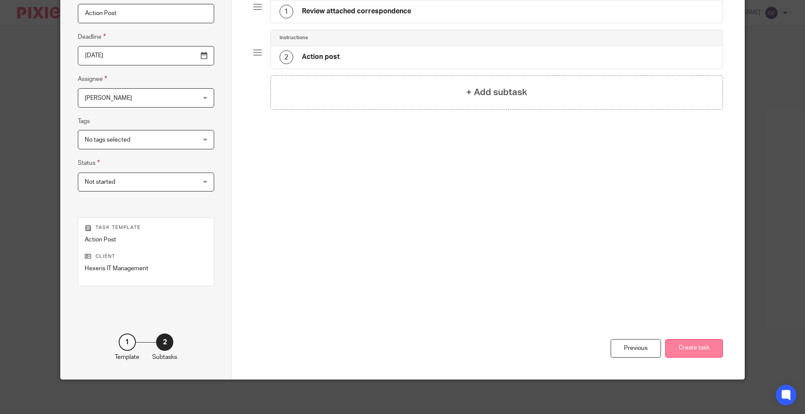
click at [679, 353] on button "Create task" at bounding box center [694, 348] width 58 height 18
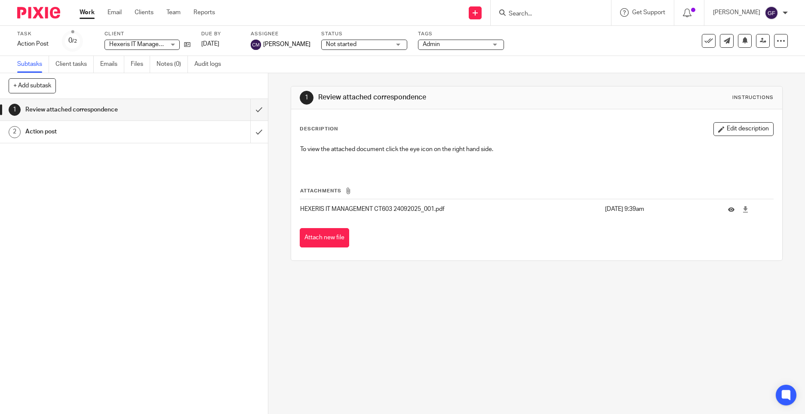
click at [547, 18] on div at bounding box center [551, 12] width 120 height 25
click at [521, 10] on input "Search" at bounding box center [546, 14] width 77 height 8
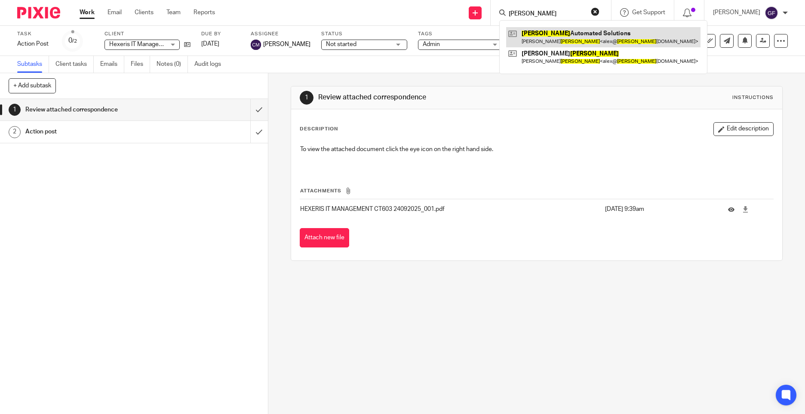
type input "[PERSON_NAME]"
click at [554, 40] on link at bounding box center [603, 37] width 194 height 20
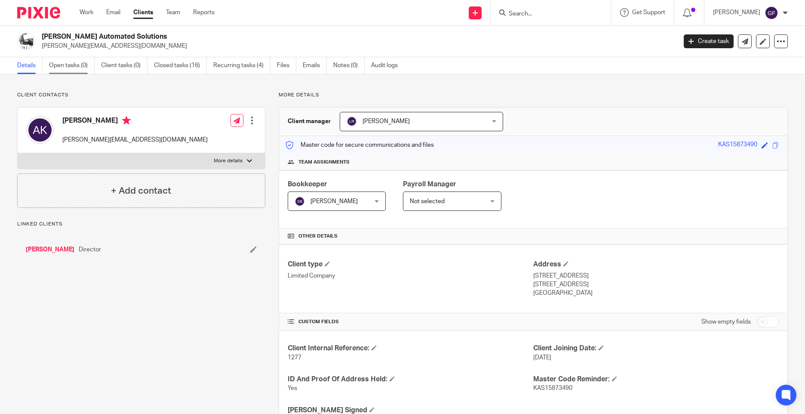
click at [71, 67] on link "Open tasks (0)" at bounding box center [72, 65] width 46 height 17
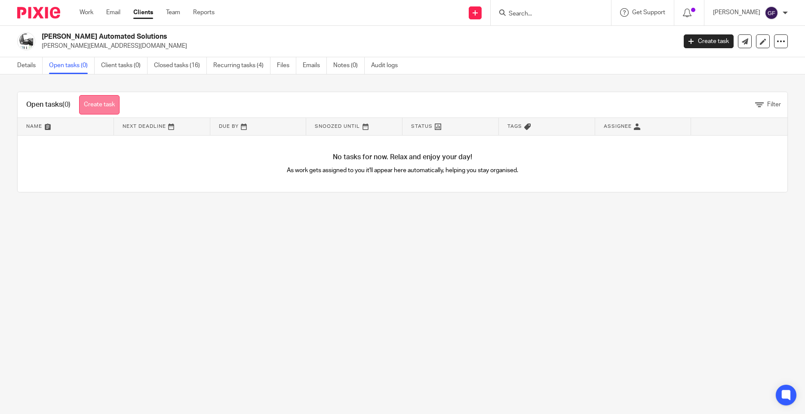
click at [108, 101] on link "Create task" at bounding box center [99, 104] width 40 height 19
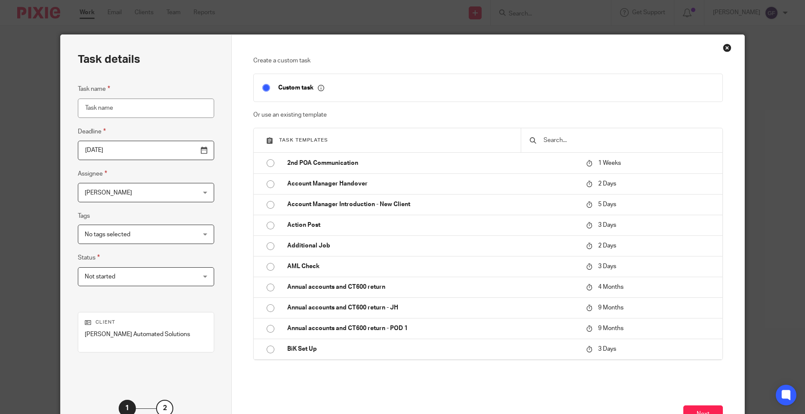
click at [172, 109] on input "Task name" at bounding box center [146, 107] width 136 height 19
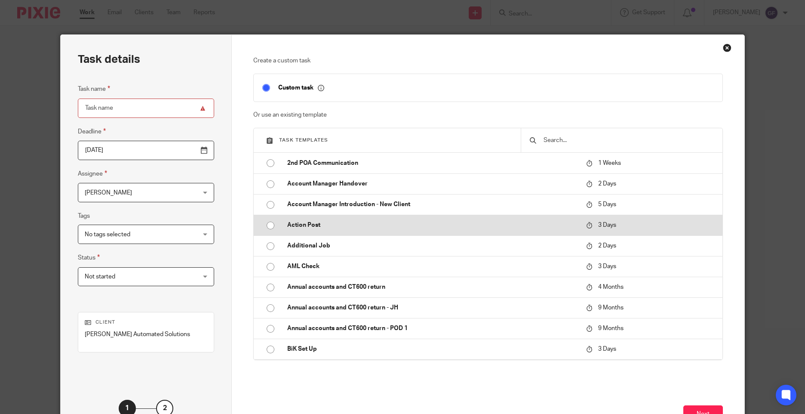
click at [305, 224] on p "Action Post" at bounding box center [432, 225] width 290 height 9
type input "[DATE]"
type input "Action Post"
checkbox input "false"
radio input "true"
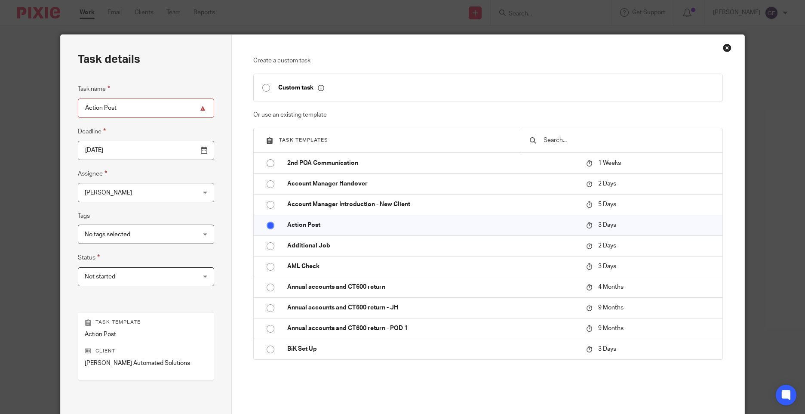
click at [726, 45] on div "Close this dialog window" at bounding box center [727, 47] width 9 height 9
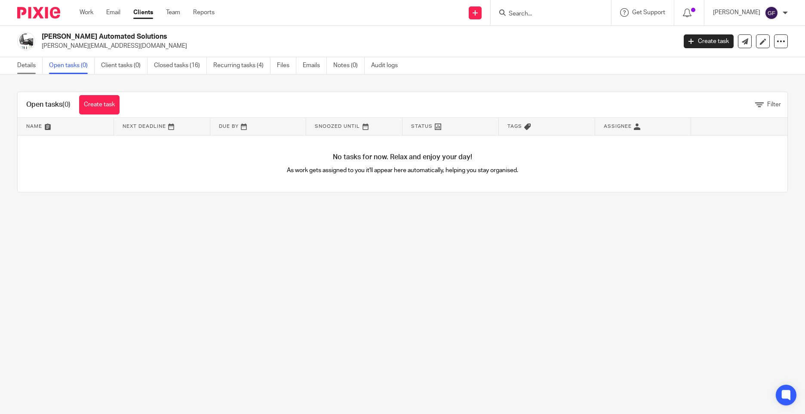
click at [26, 58] on link "Details" at bounding box center [29, 65] width 25 height 17
click at [26, 61] on link "Details" at bounding box center [29, 65] width 25 height 17
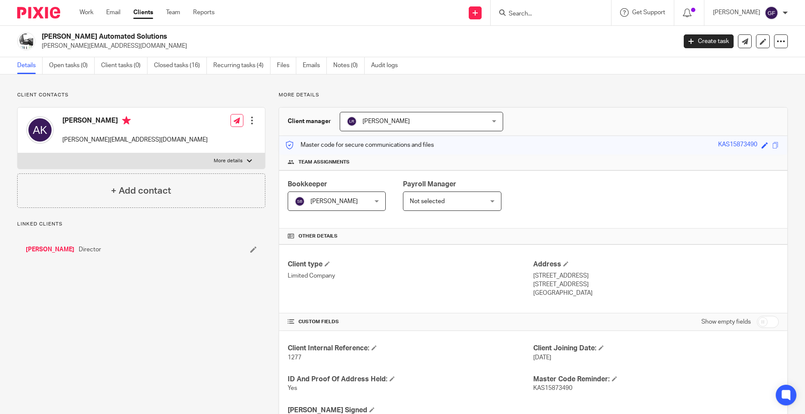
click at [67, 70] on link "Open tasks (0)" at bounding box center [72, 65] width 46 height 17
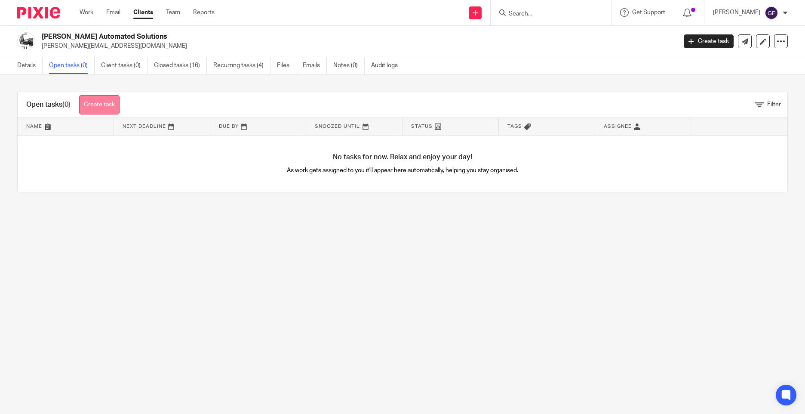
click at [98, 101] on link "Create task" at bounding box center [99, 104] width 40 height 19
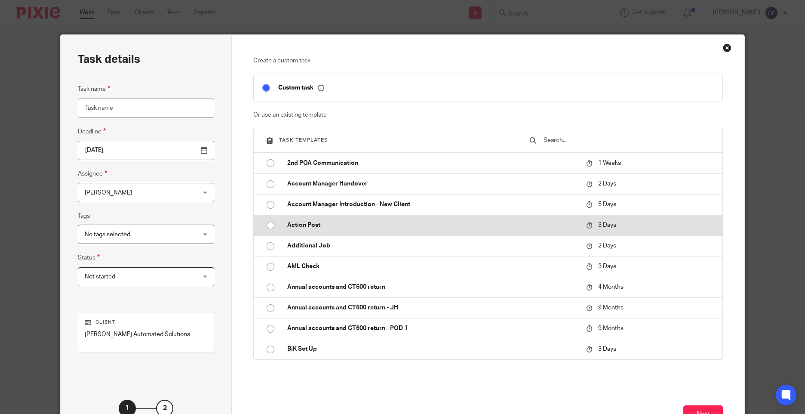
click at [309, 224] on p "Action Post" at bounding box center [432, 225] width 290 height 9
type input "[DATE]"
type input "Action Post"
checkbox input "false"
radio input "true"
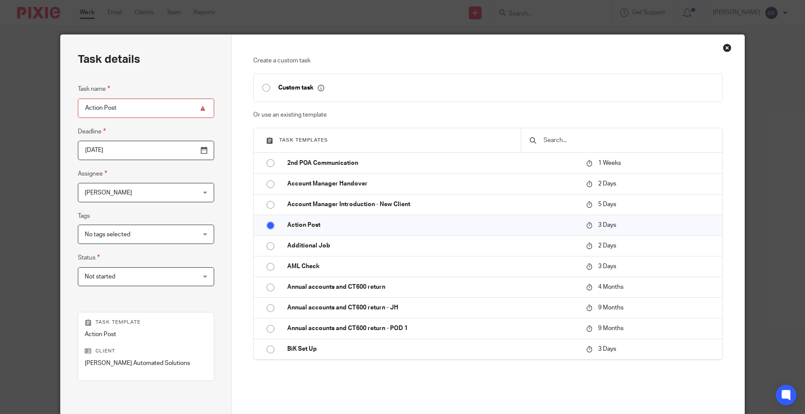
drag, startPoint x: 117, startPoint y: 150, endPoint x: 118, endPoint y: 164, distance: 13.8
click at [117, 150] on input "[DATE]" at bounding box center [146, 150] width 136 height 19
click at [105, 196] on span "[PERSON_NAME]" at bounding box center [136, 192] width 103 height 18
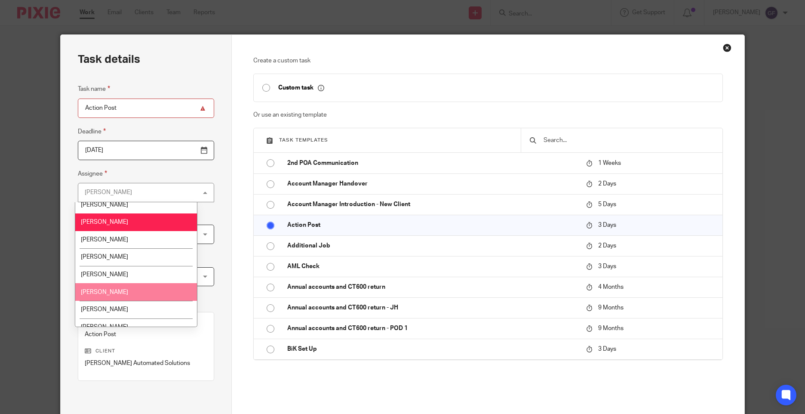
scroll to position [129, 0]
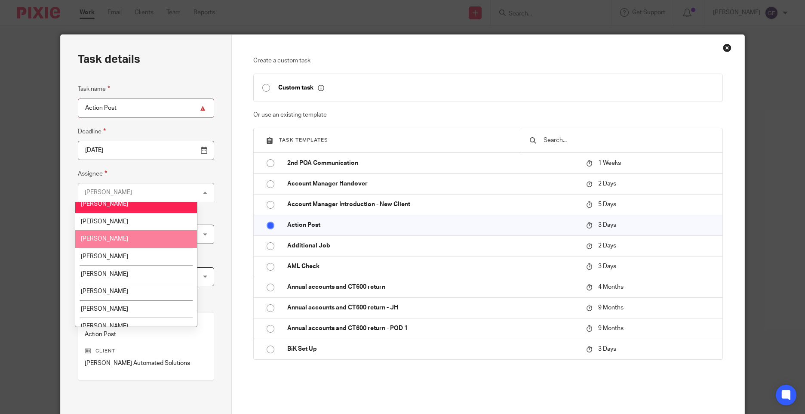
click at [97, 234] on li "[PERSON_NAME]" at bounding box center [136, 239] width 122 height 18
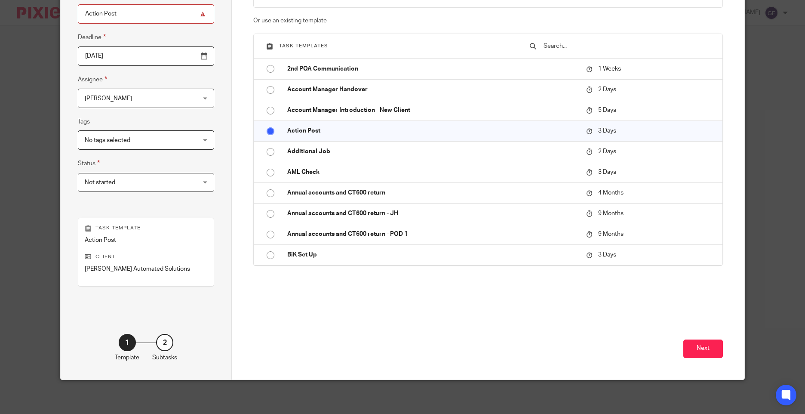
scroll to position [95, 0]
click at [715, 347] on button "Next" at bounding box center [703, 348] width 40 height 18
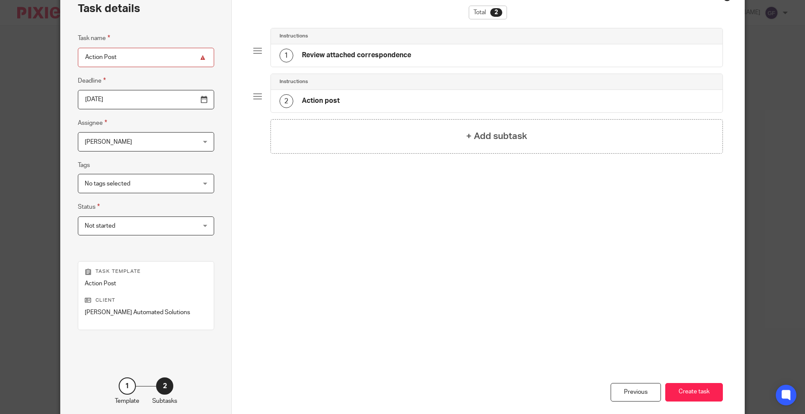
scroll to position [9, 0]
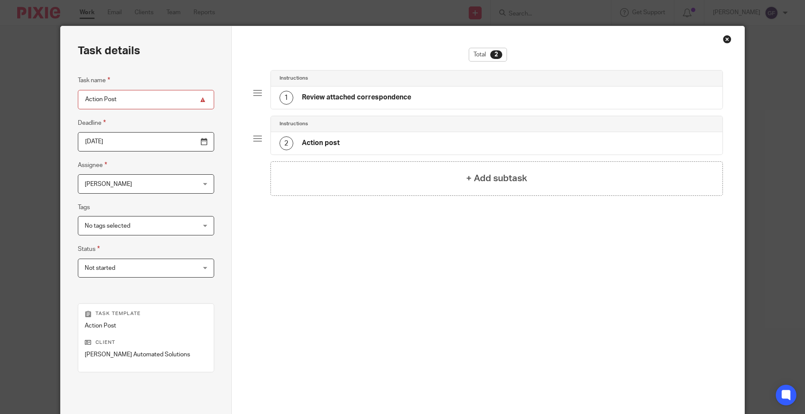
click at [348, 89] on div "1 Review attached correspondence" at bounding box center [496, 97] width 451 height 22
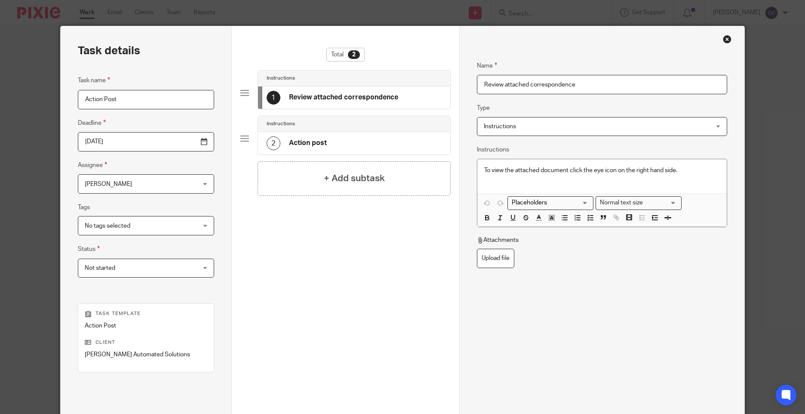
click at [502, 247] on div "Attachments" at bounding box center [602, 242] width 250 height 13
click at [502, 251] on label "Upload file" at bounding box center [495, 257] width 37 height 19
click at [477, 248] on input "Upload file" at bounding box center [476, 248] width 0 height 0
type input "C:\fakepath\KELLER AUTOMATED SOLUTIONS CT603 24092025_001.pdf"
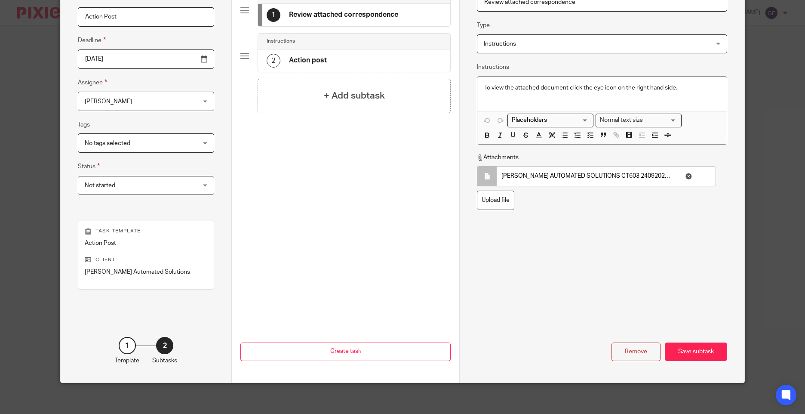
scroll to position [95, 0]
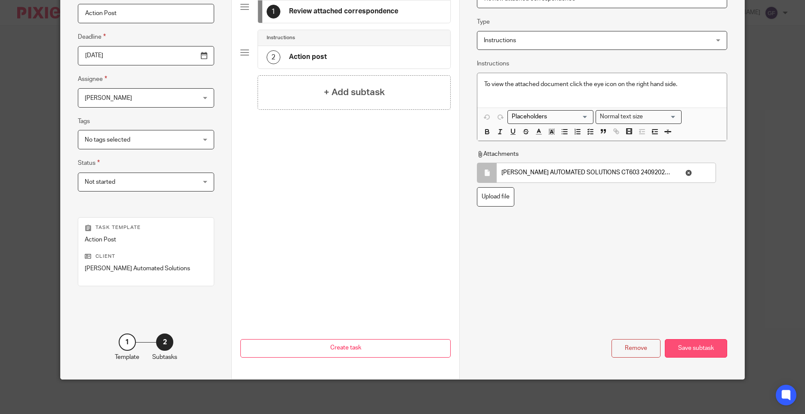
click at [687, 348] on div "Save subtask" at bounding box center [696, 348] width 62 height 18
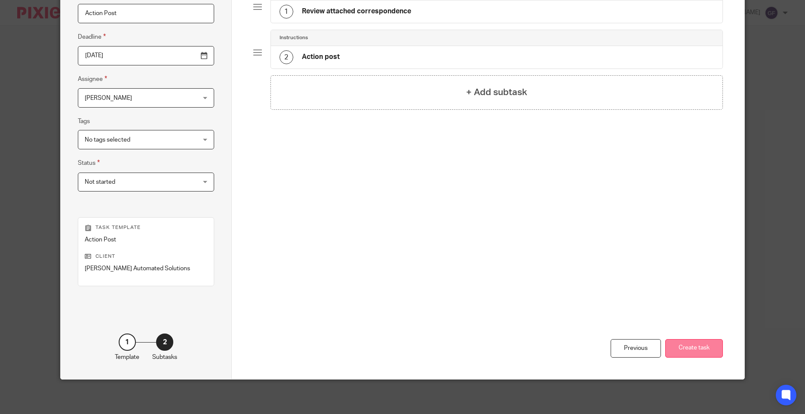
click at [689, 348] on button "Create task" at bounding box center [694, 348] width 58 height 18
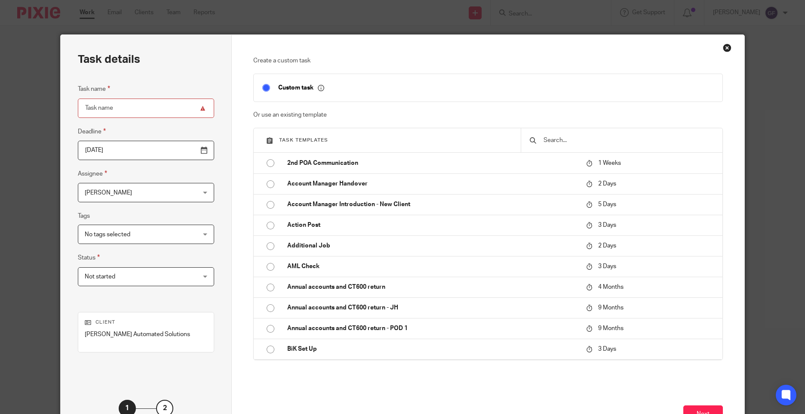
click at [724, 47] on div "Close this dialog window" at bounding box center [727, 47] width 9 height 9
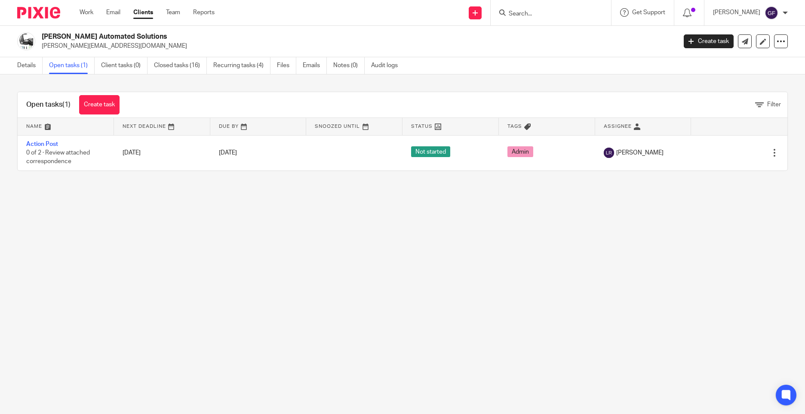
click at [531, 12] on input "Search" at bounding box center [546, 14] width 77 height 8
type input "e"
type input "3"
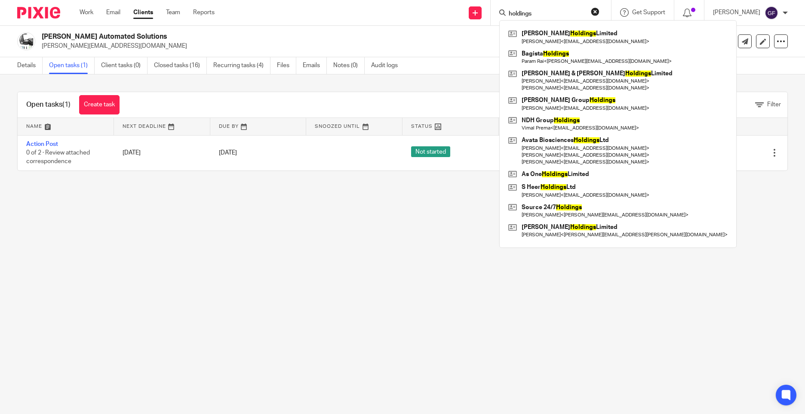
type input "holdings"
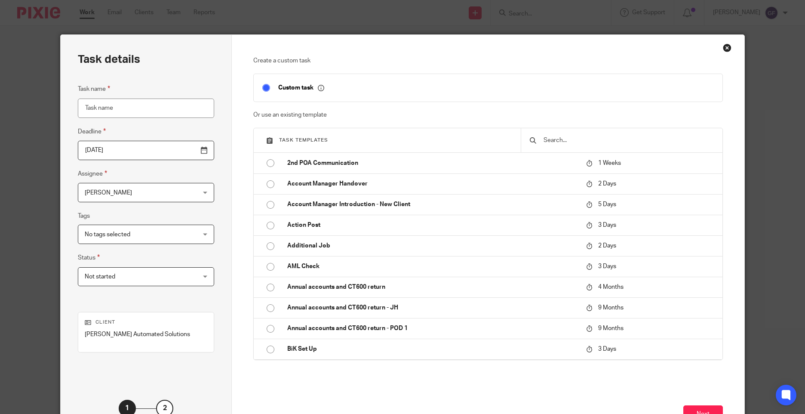
drag, startPoint x: 717, startPoint y: 46, endPoint x: 724, endPoint y: 47, distance: 7.4
click at [718, 47] on div "Create a custom task Custom task Or use an existing template Task templates 2nd…" at bounding box center [488, 240] width 512 height 410
click at [724, 47] on div "Close this dialog window" at bounding box center [727, 47] width 9 height 9
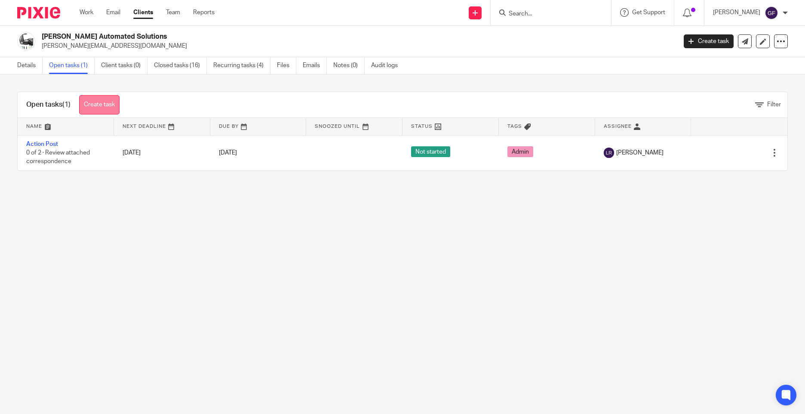
click at [96, 108] on link "Create task" at bounding box center [99, 104] width 40 height 19
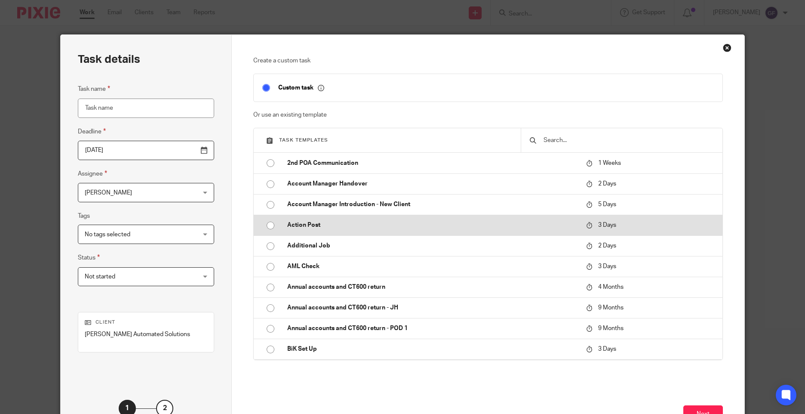
click at [296, 222] on p "Action Post" at bounding box center [432, 225] width 290 height 9
type input "[DATE]"
type input "Action Post"
checkbox input "false"
radio input "true"
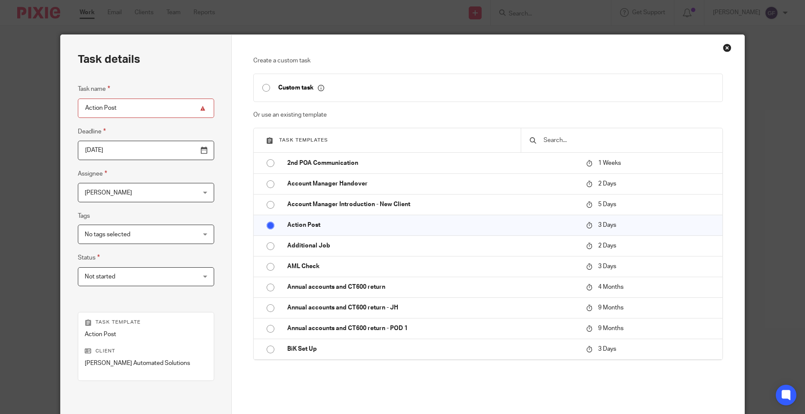
click at [102, 155] on input "[DATE]" at bounding box center [146, 150] width 136 height 19
click at [106, 192] on span "[PERSON_NAME]" at bounding box center [108, 193] width 47 height 6
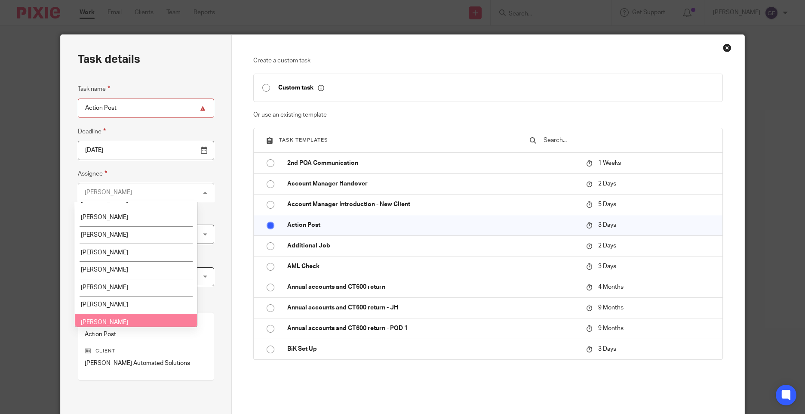
scroll to position [129, 0]
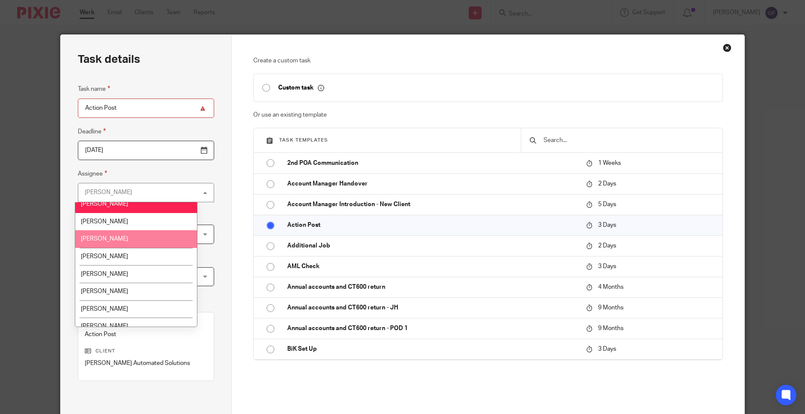
click at [98, 234] on li "[PERSON_NAME]" at bounding box center [136, 239] width 122 height 18
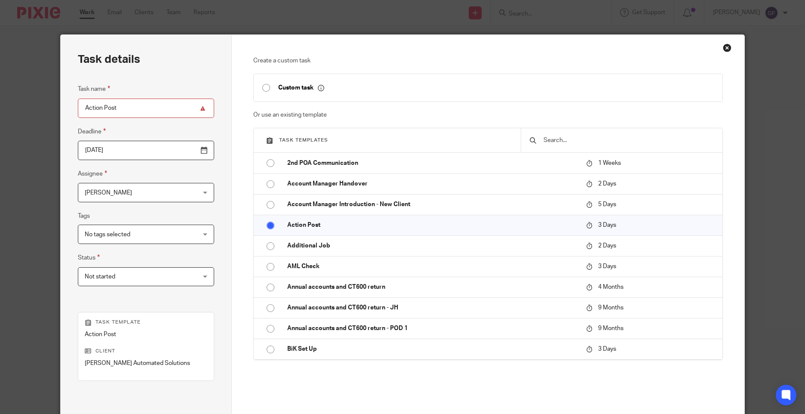
scroll to position [95, 0]
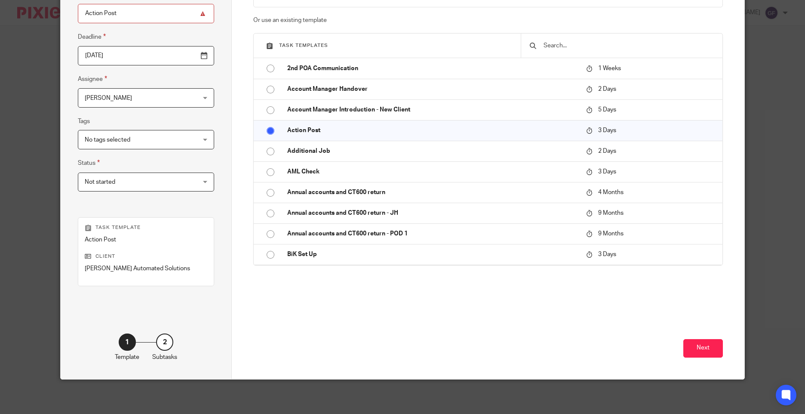
click at [97, 53] on input "2025-09-28" at bounding box center [146, 55] width 136 height 19
click at [695, 349] on button "Next" at bounding box center [703, 348] width 40 height 18
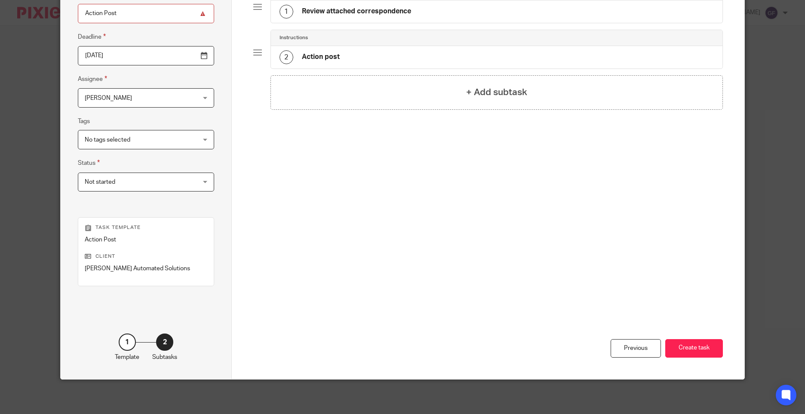
click at [341, 10] on h4 "Review attached correspondence" at bounding box center [356, 11] width 109 height 9
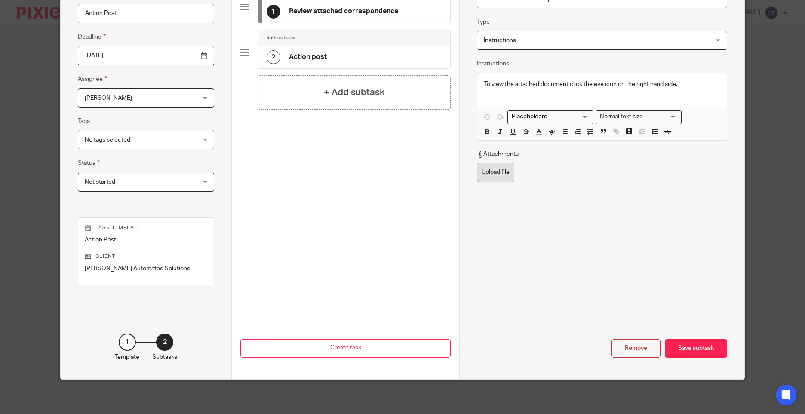
click at [502, 169] on label "Upload file" at bounding box center [495, 172] width 37 height 19
click at [477, 163] on input "Upload file" at bounding box center [476, 162] width 0 height 0
type input "C:\fakepath\KELLER AUTOMATED SOLUTIONS CT603 24092025_002.pdf"
click at [703, 346] on div "Save subtask" at bounding box center [696, 348] width 62 height 18
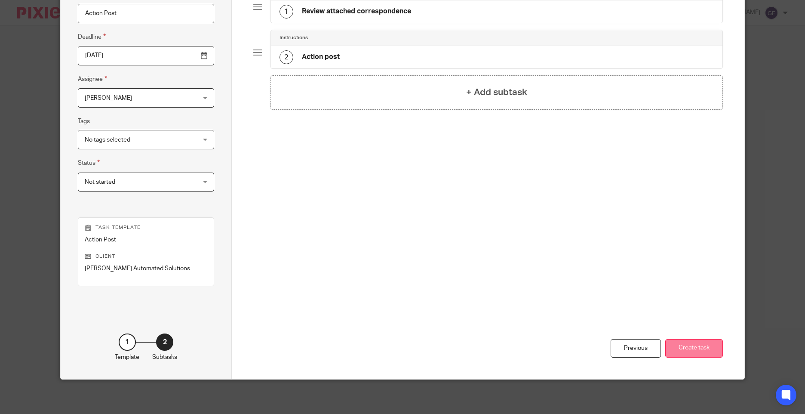
click at [705, 346] on button "Create task" at bounding box center [694, 348] width 58 height 18
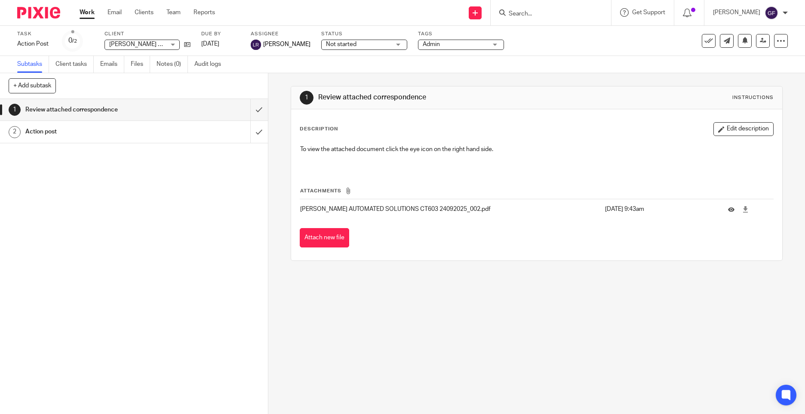
click at [533, 12] on input "Search" at bounding box center [546, 14] width 77 height 8
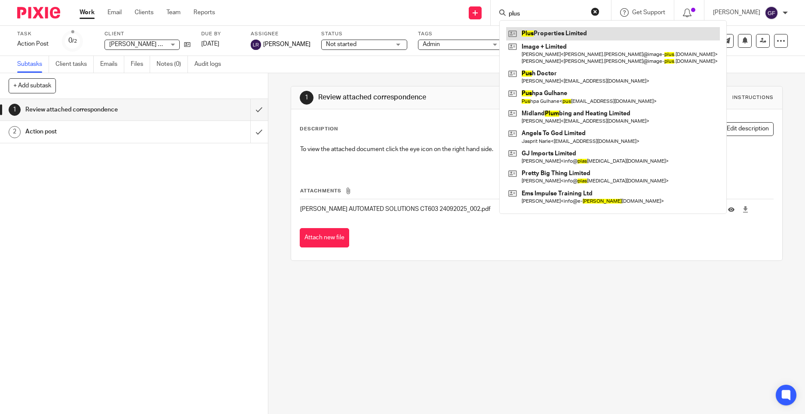
type input "plus"
click at [560, 35] on link at bounding box center [613, 33] width 214 height 13
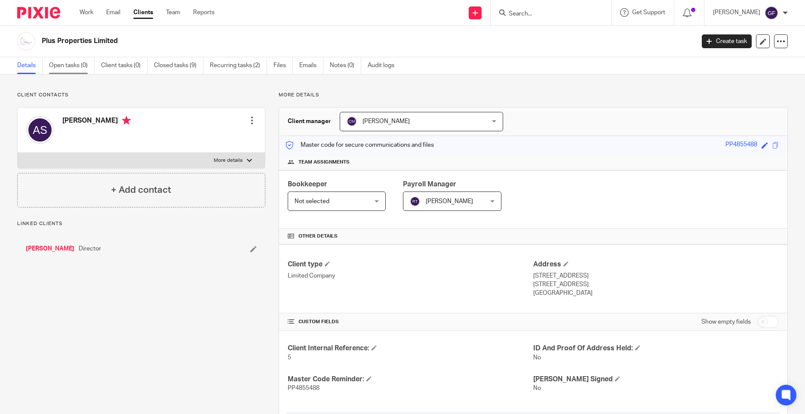
click at [75, 61] on link "Open tasks (0)" at bounding box center [72, 65] width 46 height 17
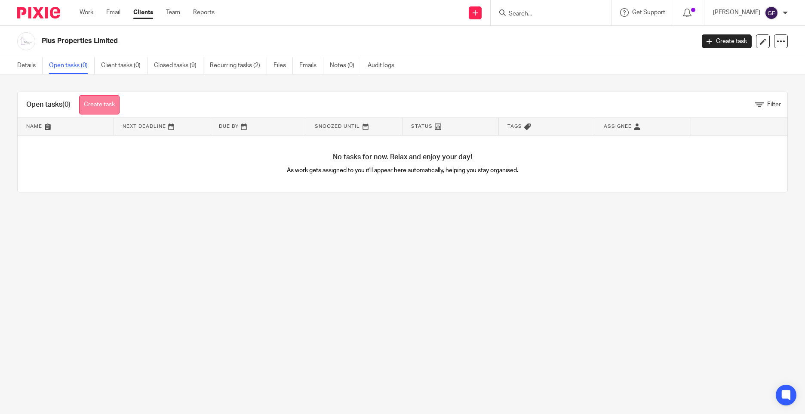
click at [99, 101] on link "Create task" at bounding box center [99, 104] width 40 height 19
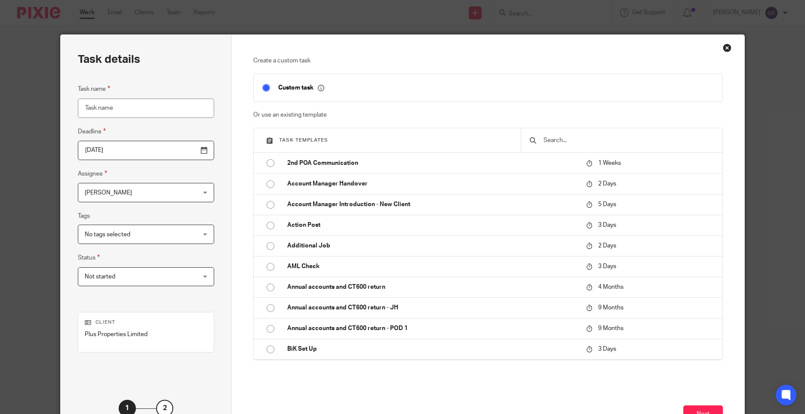
click at [723, 51] on div "Close this dialog window" at bounding box center [727, 47] width 9 height 9
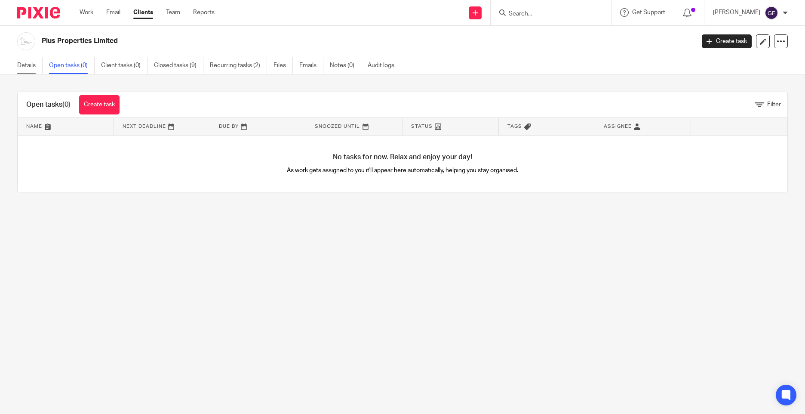
click at [26, 60] on link "Details" at bounding box center [29, 65] width 25 height 17
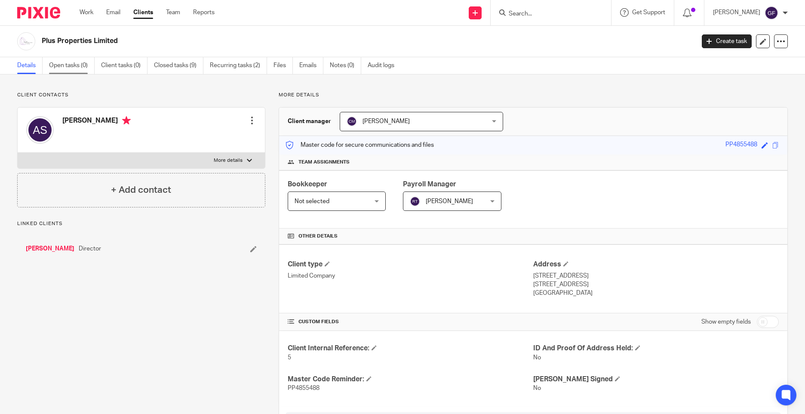
click at [58, 66] on link "Open tasks (0)" at bounding box center [72, 65] width 46 height 17
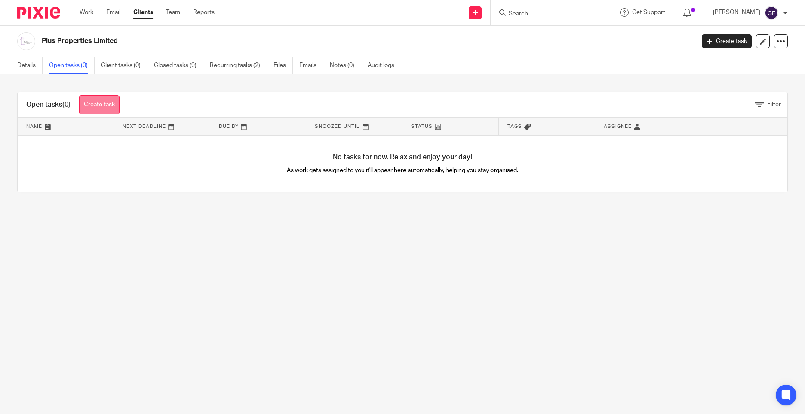
click at [91, 103] on link "Create task" at bounding box center [99, 104] width 40 height 19
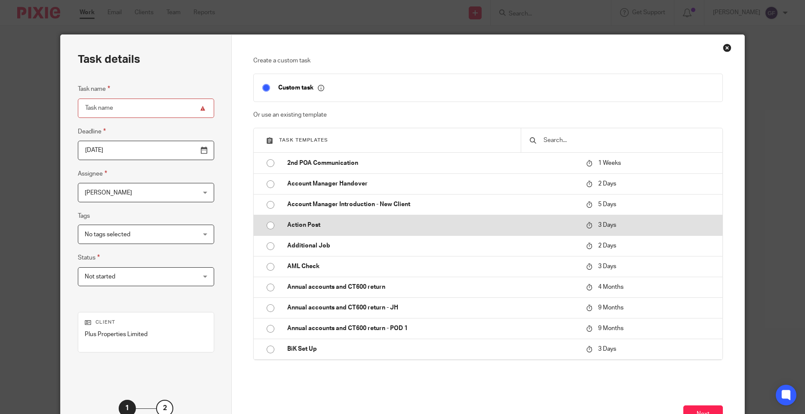
click at [321, 230] on td "Action Post" at bounding box center [430, 225] width 303 height 21
type input "2025-09-28"
type input "Action Post"
checkbox input "false"
radio input "true"
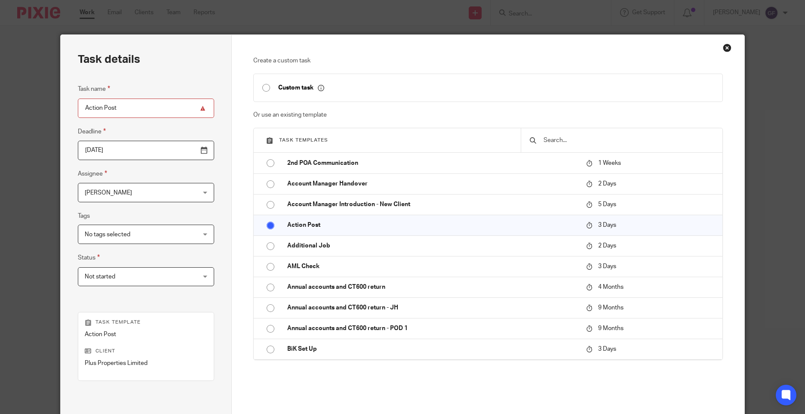
click at [107, 148] on input "2025-09-28" at bounding box center [146, 150] width 136 height 19
click at [105, 201] on span "[PERSON_NAME]" at bounding box center [136, 192] width 103 height 18
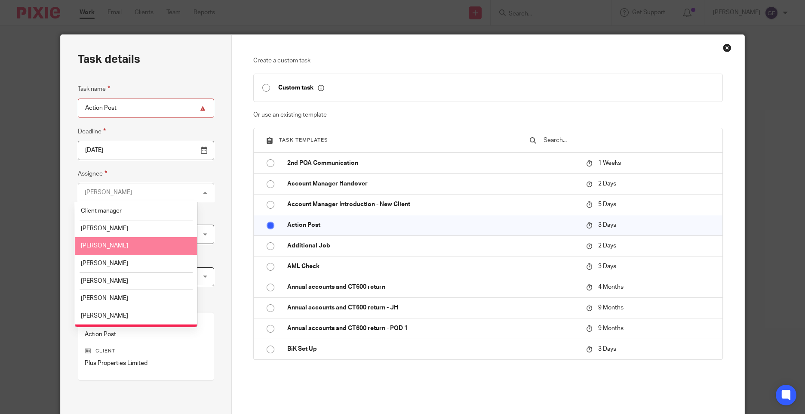
click at [112, 241] on li "[PERSON_NAME]" at bounding box center [136, 246] width 122 height 18
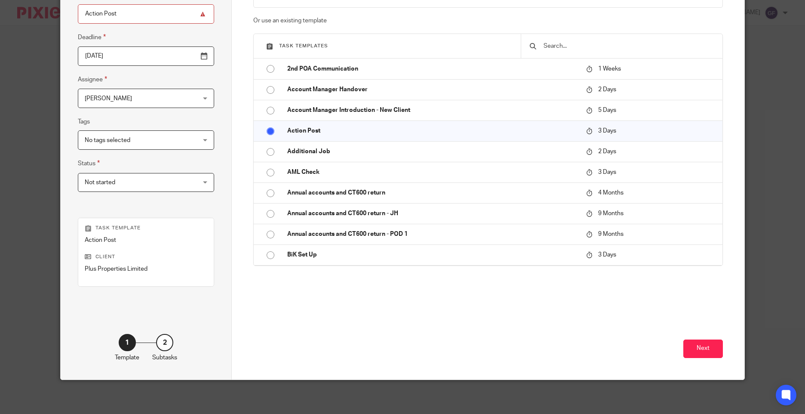
scroll to position [95, 0]
click at [718, 352] on button "Next" at bounding box center [703, 348] width 40 height 18
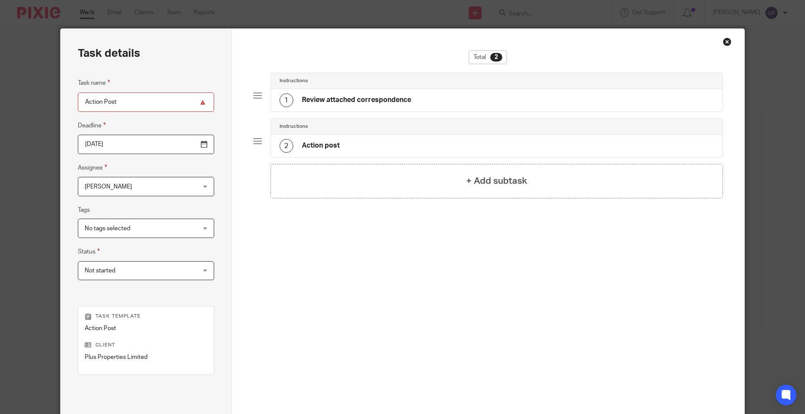
scroll to position [0, 0]
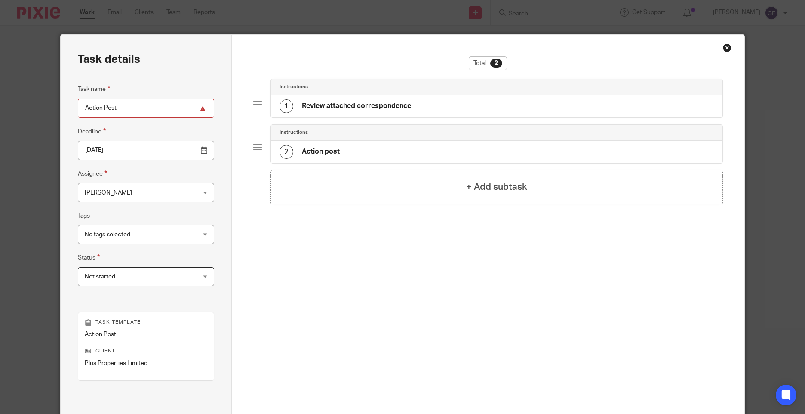
click at [337, 94] on div "Instructions" at bounding box center [496, 87] width 451 height 16
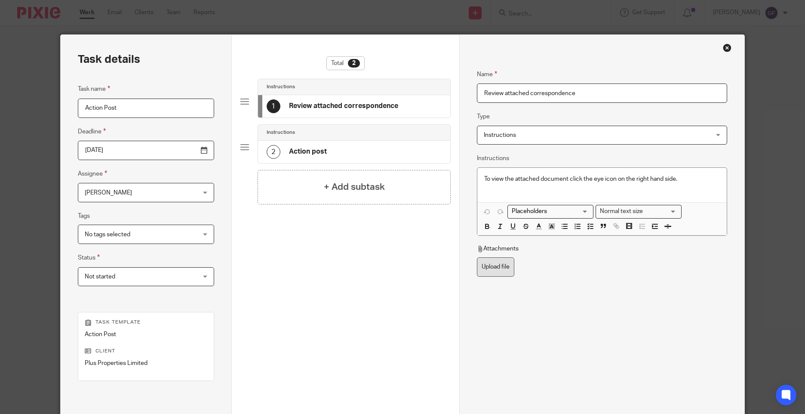
click at [497, 270] on label "Upload file" at bounding box center [495, 266] width 37 height 19
click at [477, 257] on input "Upload file" at bounding box center [476, 257] width 0 height 0
type input "C:\fakepath\PLUS PROPERTIES CT603 24092025_001.pdf"
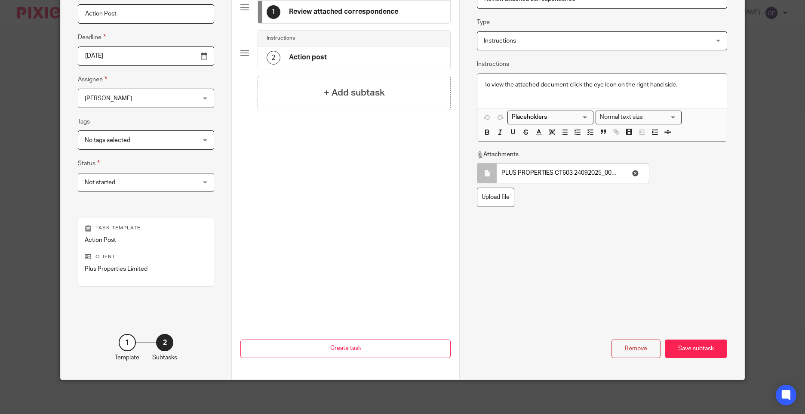
scroll to position [95, 0]
click at [691, 348] on div "Save subtask" at bounding box center [696, 348] width 62 height 18
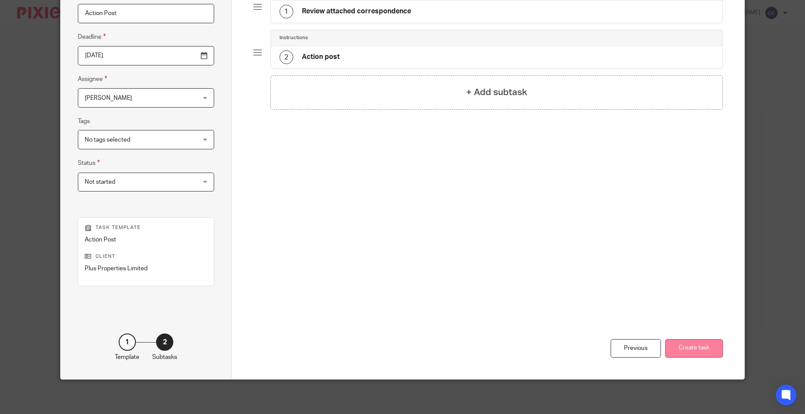
click at [690, 350] on button "Create task" at bounding box center [694, 348] width 58 height 18
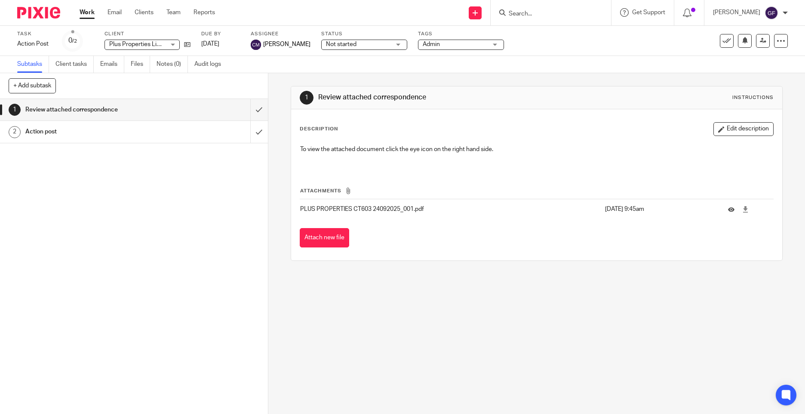
click at [536, 13] on input "Search" at bounding box center [546, 14] width 77 height 8
type input "n"
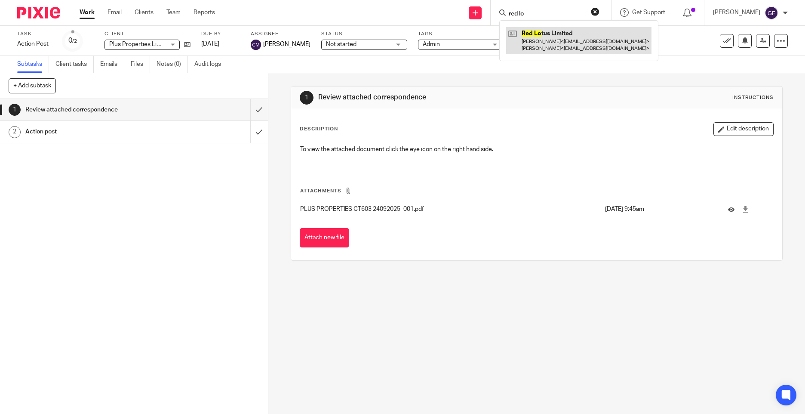
type input "red lo"
click at [552, 46] on link at bounding box center [578, 40] width 145 height 27
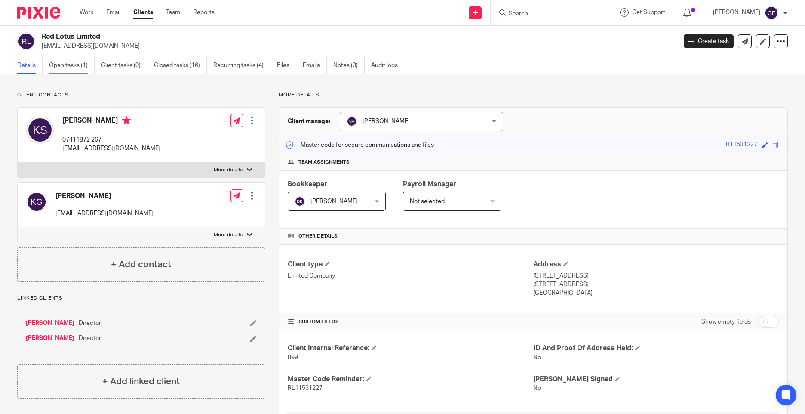
click at [68, 67] on link "Open tasks (1)" at bounding box center [72, 65] width 46 height 17
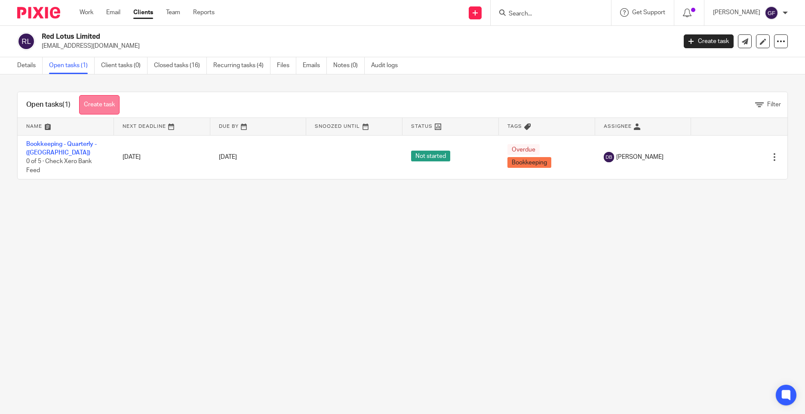
click at [97, 107] on link "Create task" at bounding box center [99, 104] width 40 height 19
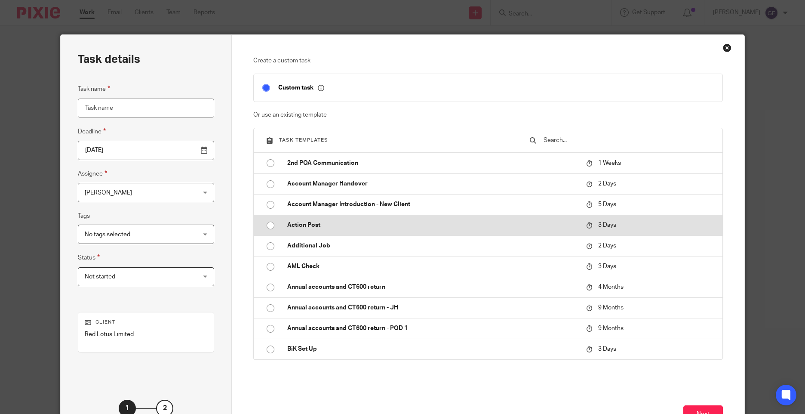
click at [306, 224] on p "Action Post" at bounding box center [432, 225] width 290 height 9
type input "[DATE]"
type input "Action Post"
checkbox input "false"
radio input "true"
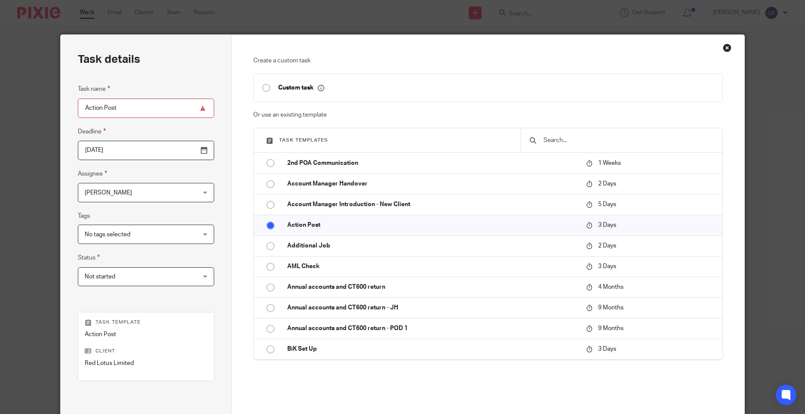
click at [113, 151] on input "[DATE]" at bounding box center [146, 150] width 136 height 19
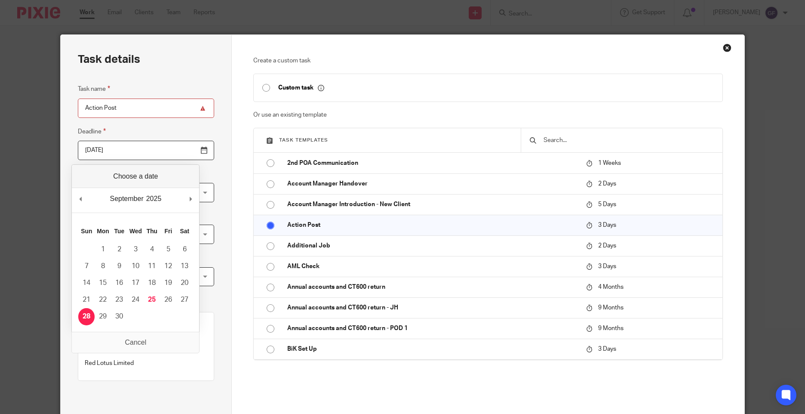
click at [727, 45] on div "Close this dialog window" at bounding box center [727, 47] width 9 height 9
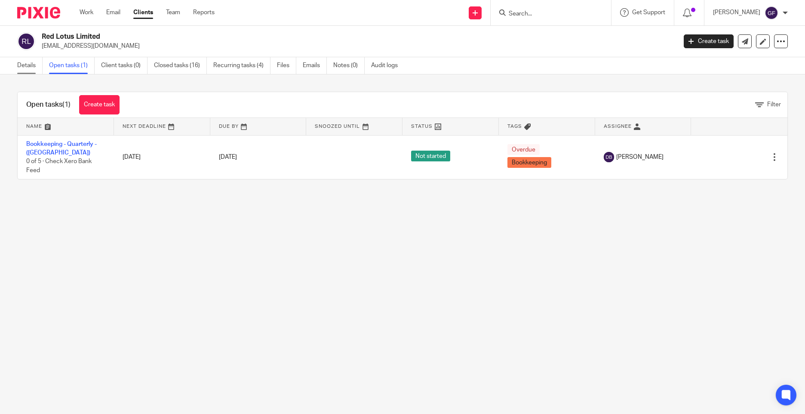
click at [31, 71] on link "Details" at bounding box center [29, 65] width 25 height 17
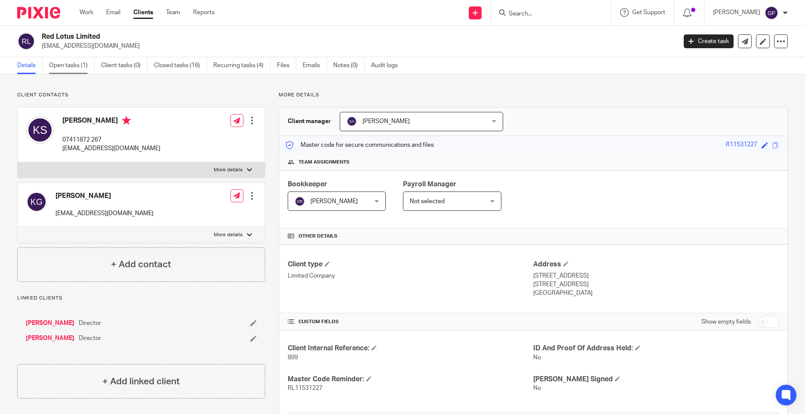
click at [76, 71] on link "Open tasks (1)" at bounding box center [72, 65] width 46 height 17
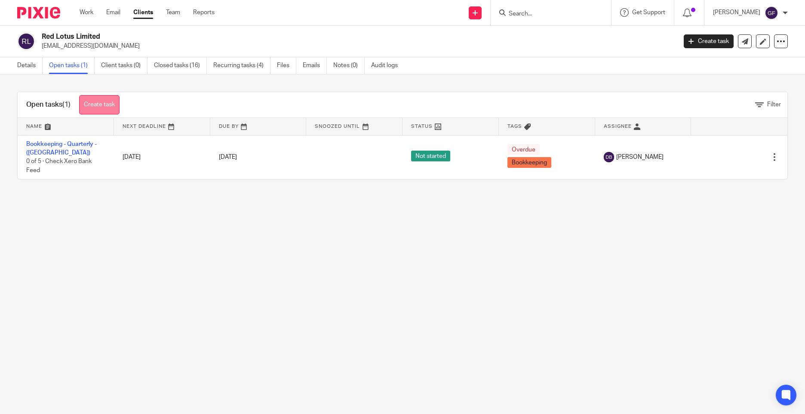
click at [107, 107] on link "Create task" at bounding box center [99, 104] width 40 height 19
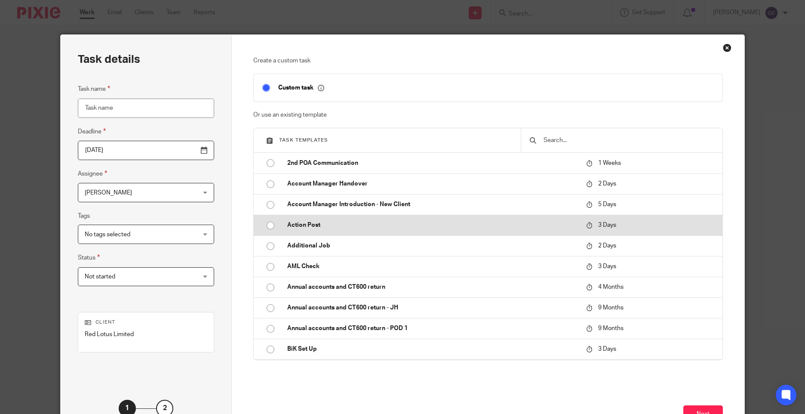
click at [294, 218] on td "Action Post" at bounding box center [430, 225] width 303 height 21
type input "[DATE]"
type input "Action Post"
checkbox input "false"
radio input "true"
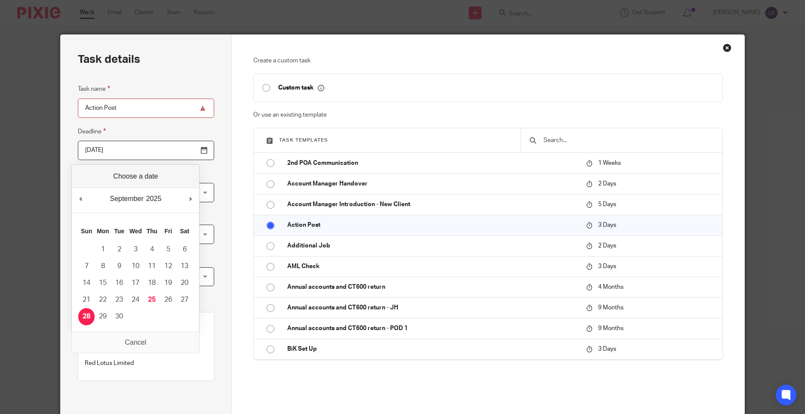
click at [154, 155] on input "2025-09-28" at bounding box center [146, 150] width 136 height 19
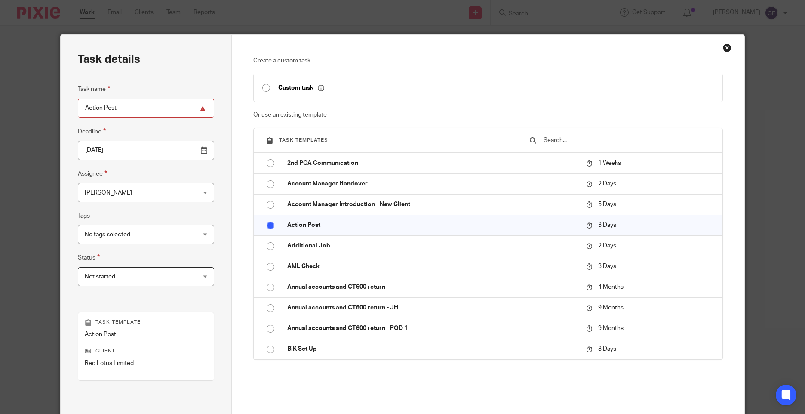
click at [96, 195] on span "[PERSON_NAME]" at bounding box center [108, 193] width 47 height 6
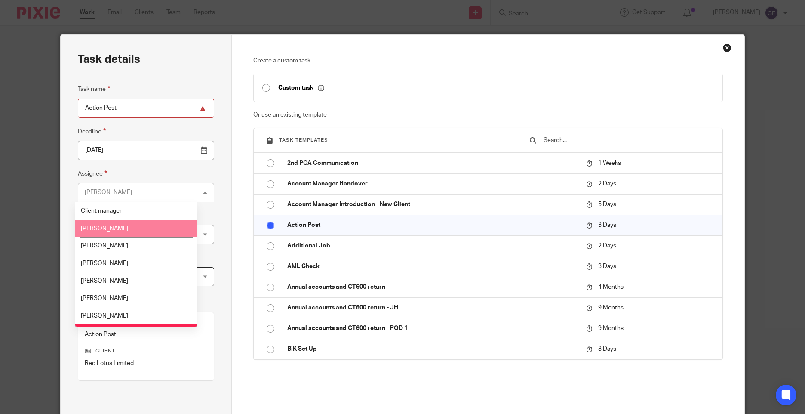
click at [115, 228] on span "[PERSON_NAME]" at bounding box center [104, 228] width 47 height 6
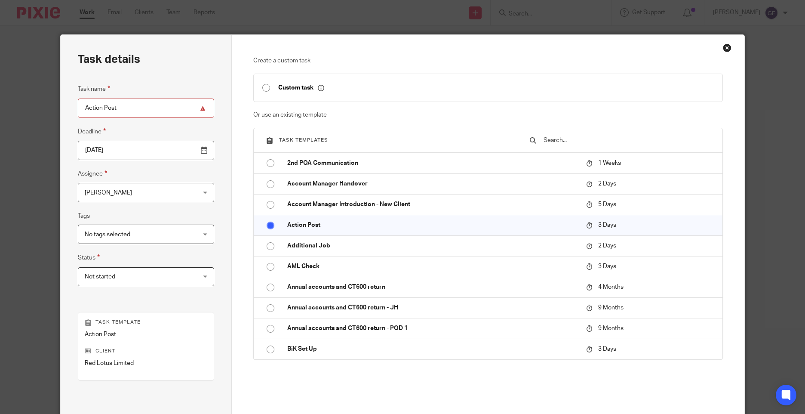
scroll to position [95, 0]
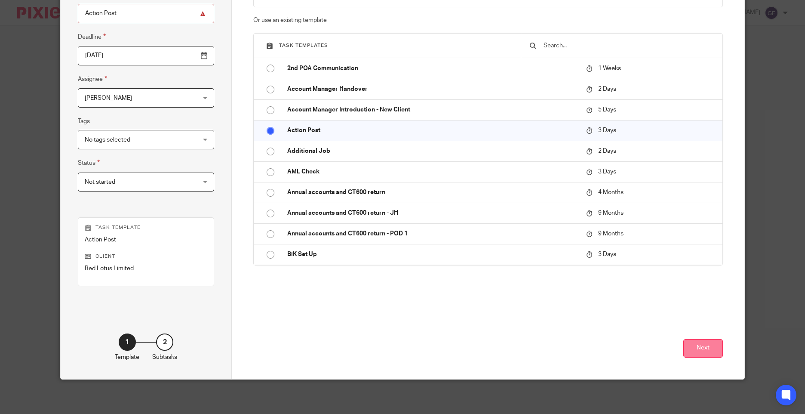
click at [691, 349] on button "Next" at bounding box center [703, 348] width 40 height 18
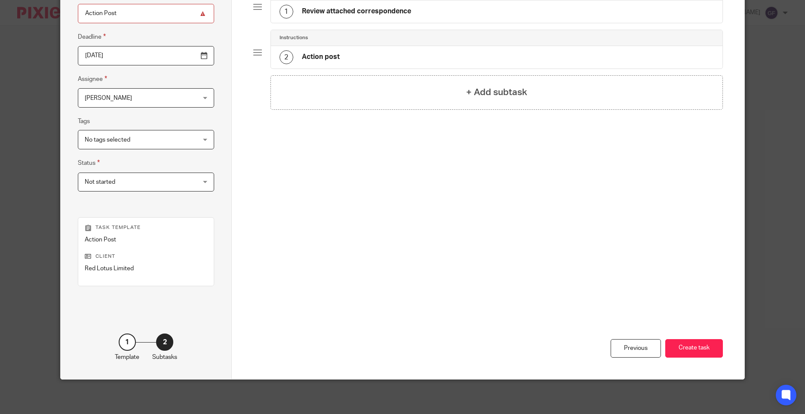
scroll to position [0, 0]
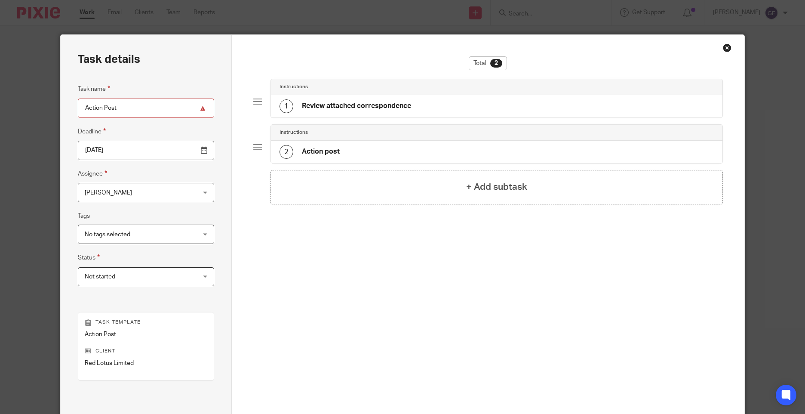
click at [344, 96] on div "1 Review attached correspondence" at bounding box center [496, 106] width 451 height 22
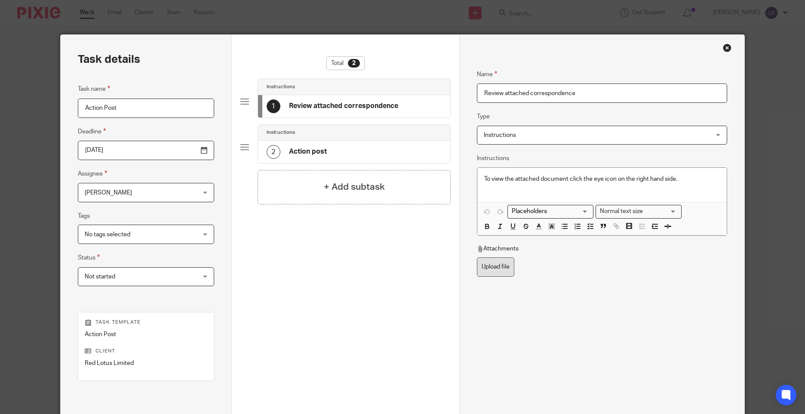
click at [497, 270] on label "Upload file" at bounding box center [495, 266] width 37 height 19
click at [477, 257] on input "Upload file" at bounding box center [476, 257] width 0 height 0
type input "C:\fakepath\RED LOTUS CT603 24092025_001.pdf"
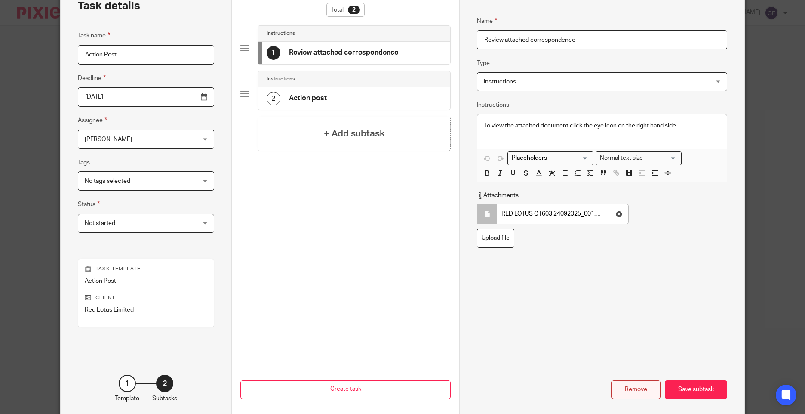
scroll to position [95, 0]
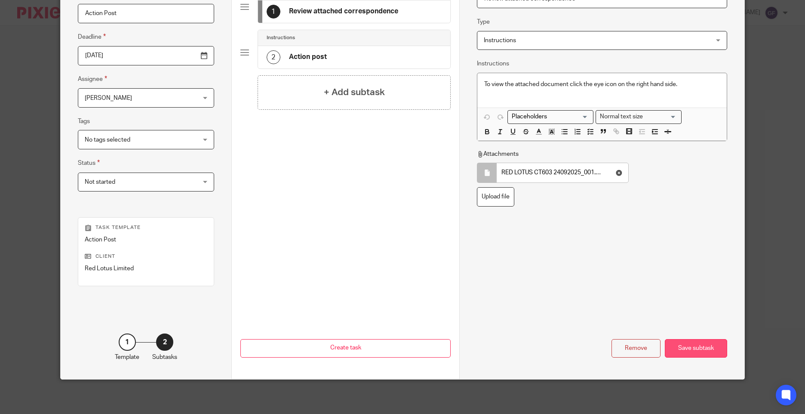
click at [704, 349] on div "Save subtask" at bounding box center [696, 348] width 62 height 18
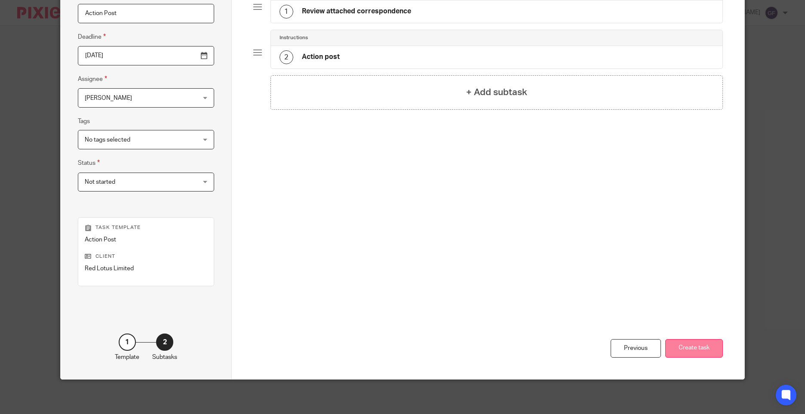
click at [694, 344] on button "Create task" at bounding box center [694, 348] width 58 height 18
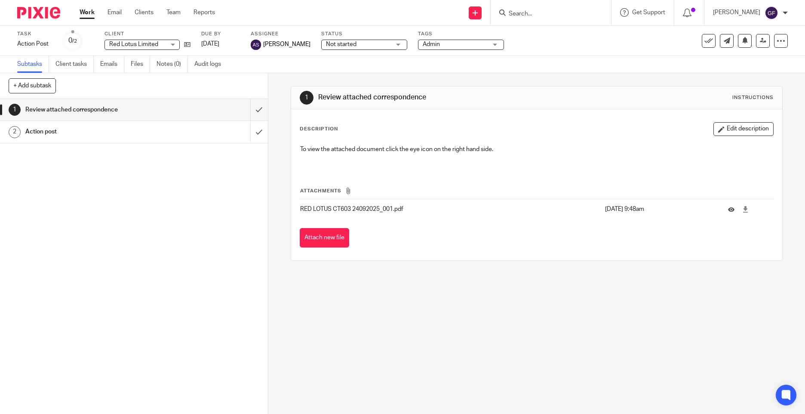
click at [524, 15] on input "Search" at bounding box center [546, 14] width 77 height 8
type input "valu"
click at [531, 46] on link at bounding box center [578, 37] width 145 height 20
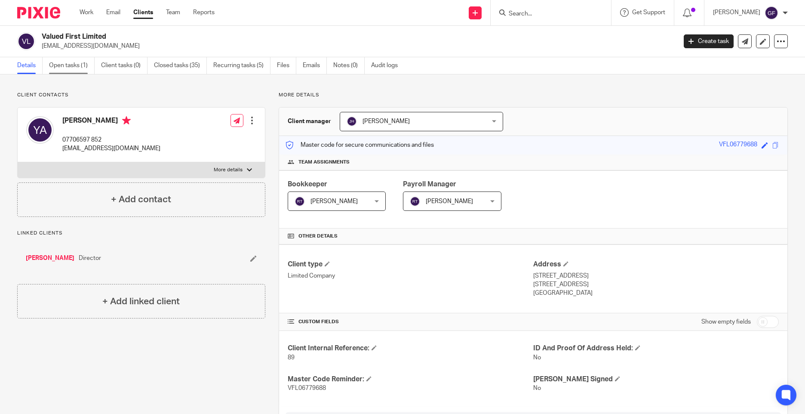
click at [70, 62] on link "Open tasks (1)" at bounding box center [72, 65] width 46 height 17
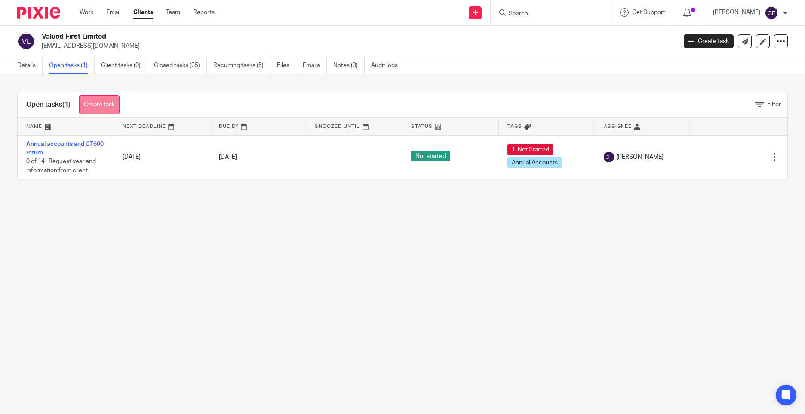
click at [101, 100] on link "Create task" at bounding box center [99, 104] width 40 height 19
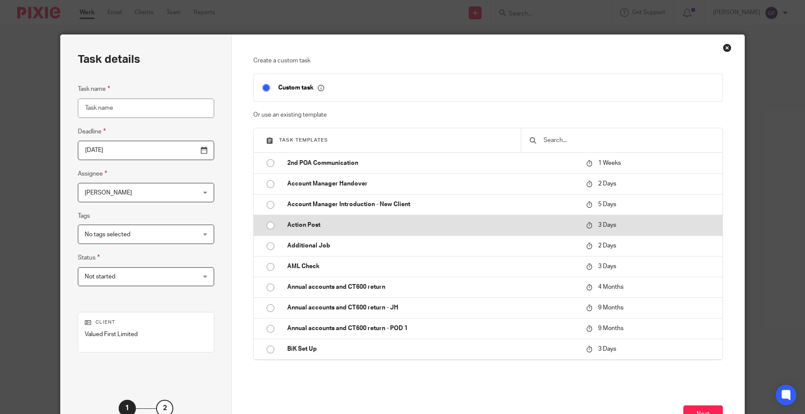
click at [287, 226] on p "Action Post" at bounding box center [432, 225] width 290 height 9
type input "[DATE]"
type input "Action Post"
checkbox input "false"
radio input "true"
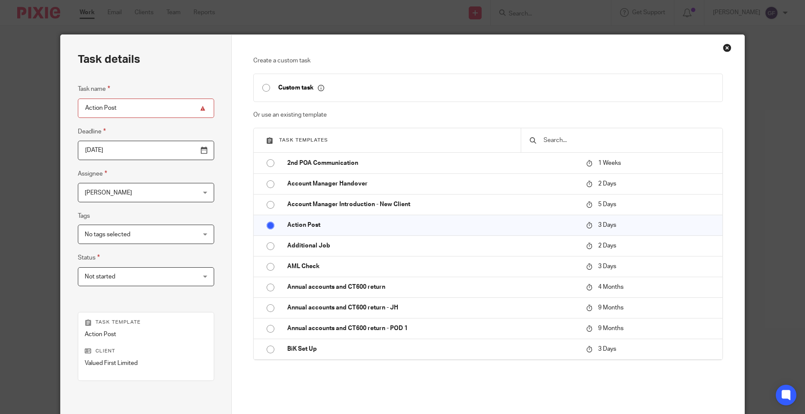
click at [119, 191] on span "[PERSON_NAME]" at bounding box center [108, 193] width 47 height 6
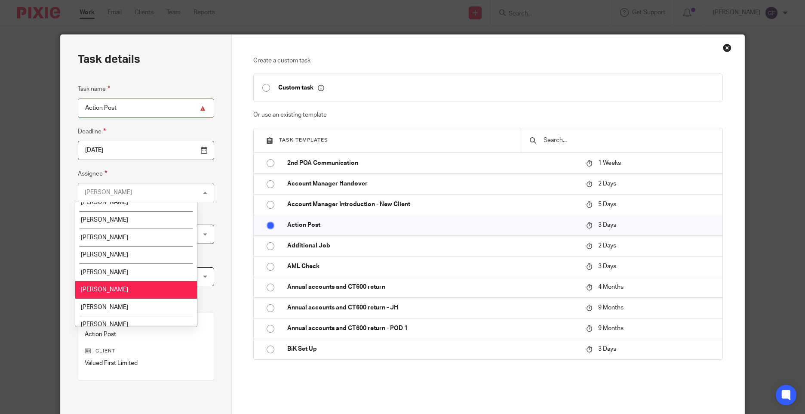
scroll to position [86, 0]
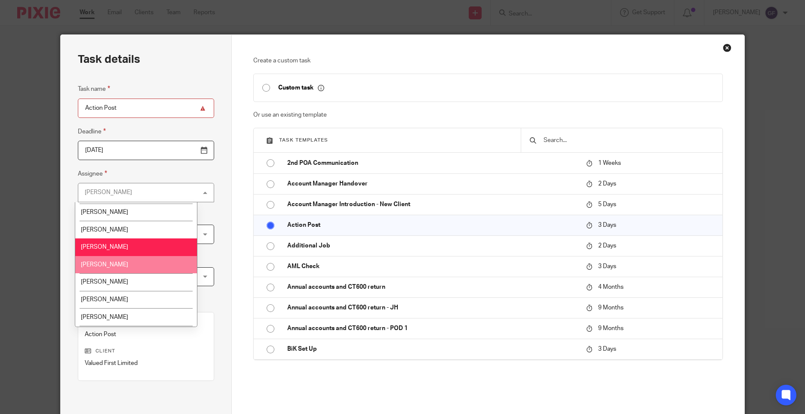
click at [110, 261] on li "[PERSON_NAME]" at bounding box center [136, 265] width 122 height 18
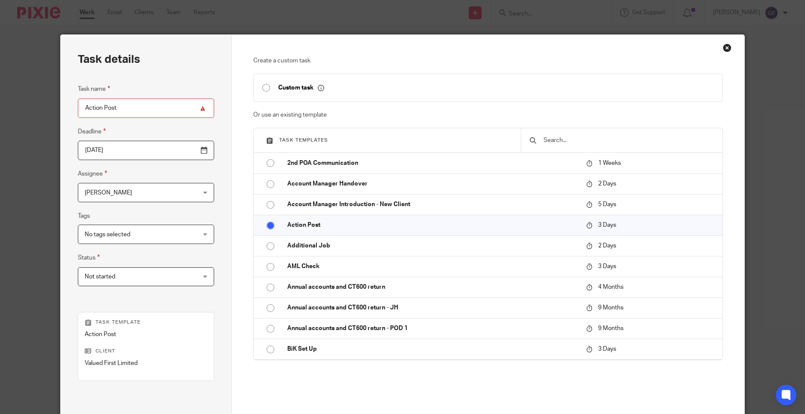
click at [104, 161] on div "Task name Action Post Deadline 2025-09-28 Assignee Jodie Hall Jodie Hall Client…" at bounding box center [146, 189] width 136 height 211
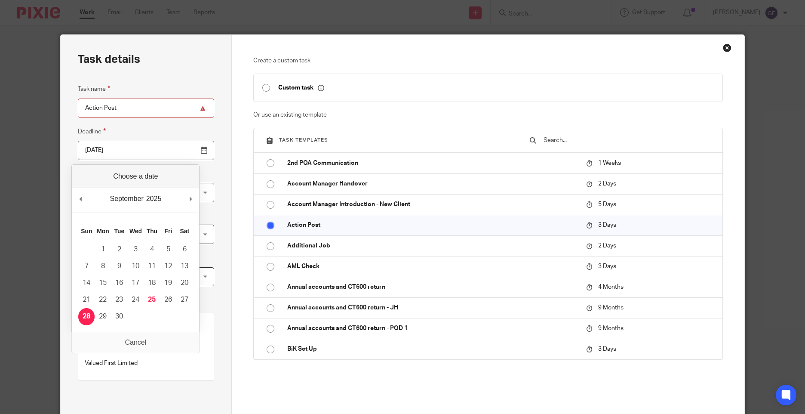
click at [101, 153] on input "2025-09-28" at bounding box center [146, 150] width 136 height 19
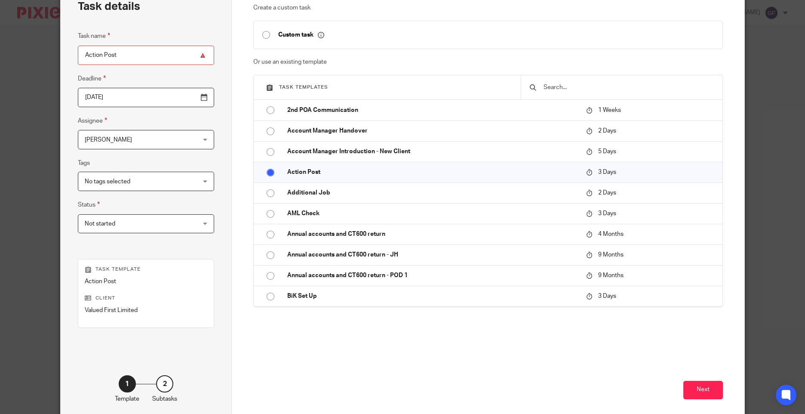
scroll to position [95, 0]
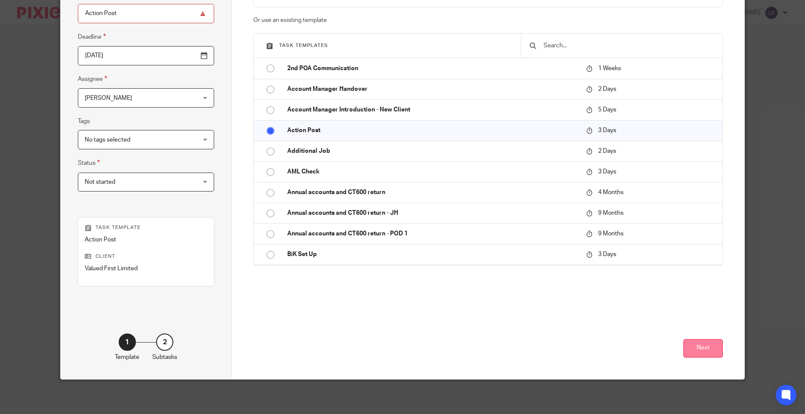
click at [696, 353] on button "Next" at bounding box center [703, 348] width 40 height 18
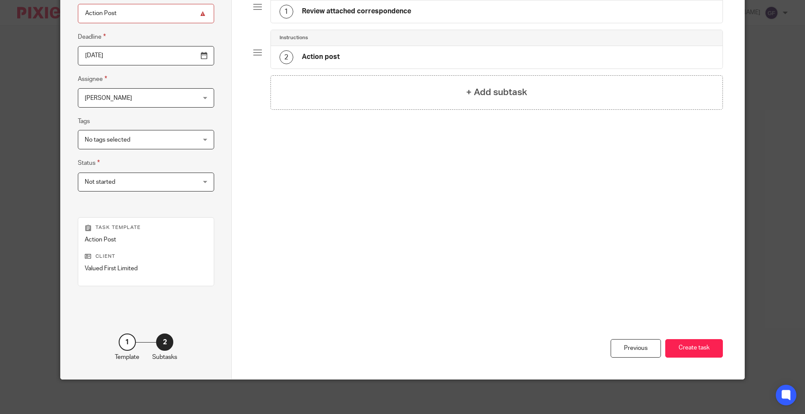
click at [327, 15] on h4 "Review attached correspondence" at bounding box center [356, 11] width 109 height 9
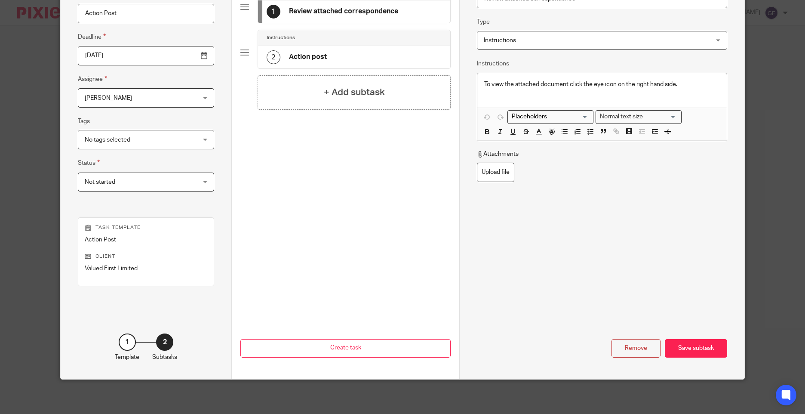
click at [482, 158] on p "Attachments" at bounding box center [498, 154] width 42 height 9
click at [488, 171] on label "Upload file" at bounding box center [495, 172] width 37 height 19
click at [477, 163] on input "Upload file" at bounding box center [476, 162] width 0 height 0
type input "C:\fakepath\VALUED FIRST CT603 24092025_001.pdf"
click at [695, 350] on div "Save subtask" at bounding box center [696, 348] width 62 height 18
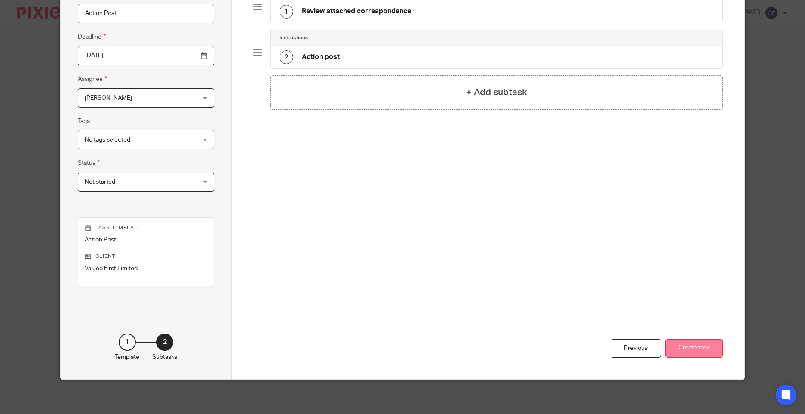
click at [680, 342] on button "Create task" at bounding box center [694, 348] width 58 height 18
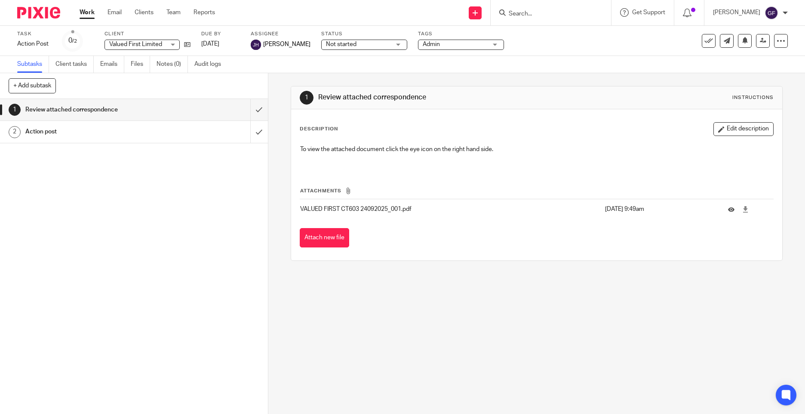
click at [524, 12] on input "Search" at bounding box center [546, 14] width 77 height 8
type input "axc"
click at [549, 31] on link at bounding box center [578, 37] width 145 height 20
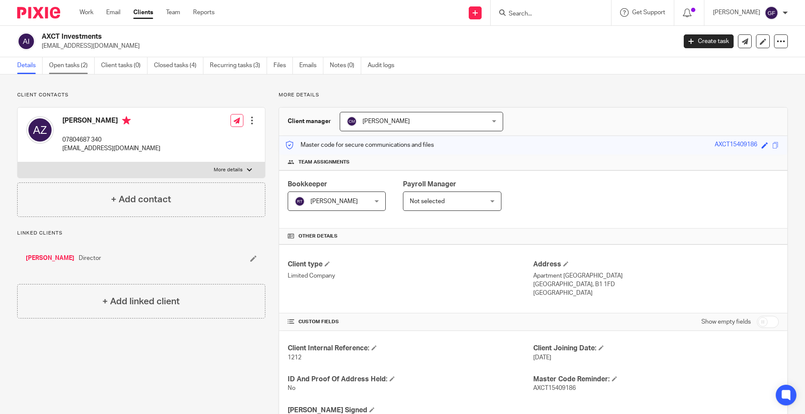
click at [57, 62] on link "Open tasks (2)" at bounding box center [72, 65] width 46 height 17
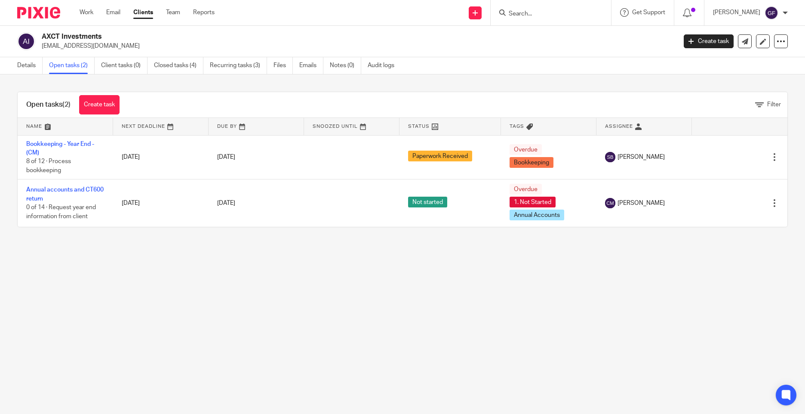
click at [17, 66] on div "Details Open tasks (2) Client tasks (0) Closed tasks (4) Recurring tasks (3) Fi…" at bounding box center [208, 65] width 416 height 17
click at [21, 65] on link "Details" at bounding box center [29, 65] width 25 height 17
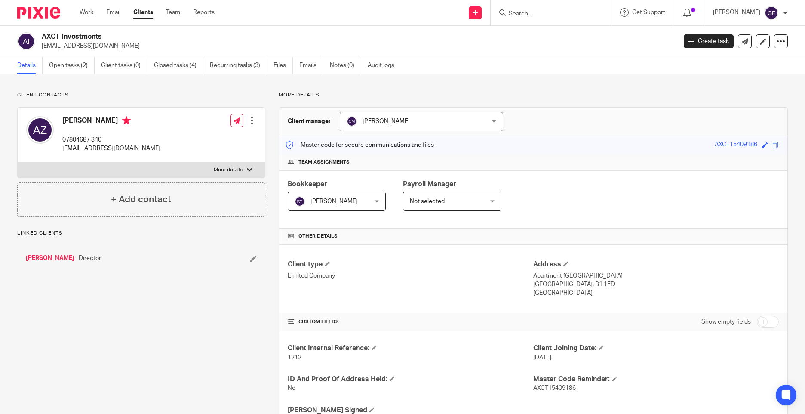
click at [77, 61] on link "Open tasks (2)" at bounding box center [72, 65] width 46 height 17
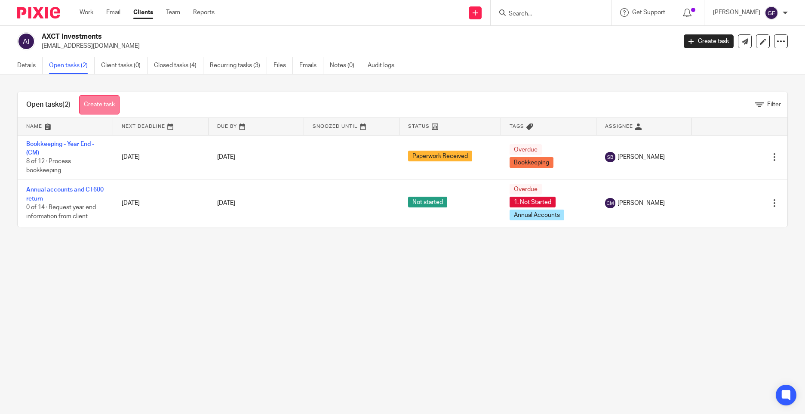
click at [108, 102] on link "Create task" at bounding box center [99, 104] width 40 height 19
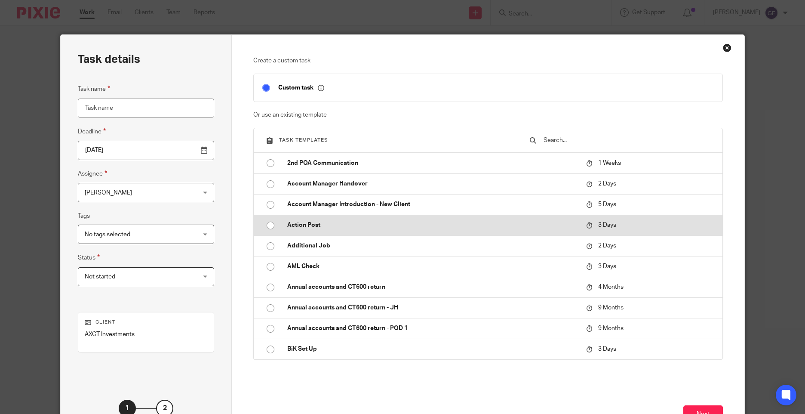
click at [325, 229] on p "Action Post" at bounding box center [432, 225] width 290 height 9
type input "[DATE]"
type input "Action Post"
checkbox input "false"
radio input "true"
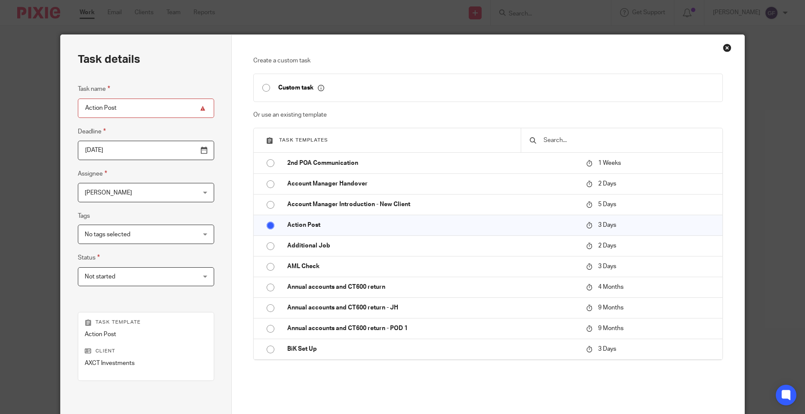
click at [108, 151] on input "2025-09-28" at bounding box center [146, 150] width 136 height 19
click at [136, 183] on span "[PERSON_NAME]" at bounding box center [136, 192] width 103 height 18
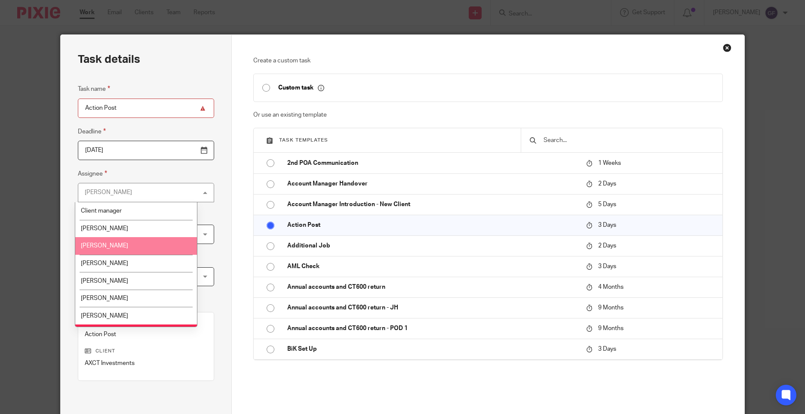
click at [113, 247] on span "[PERSON_NAME]" at bounding box center [104, 245] width 47 height 6
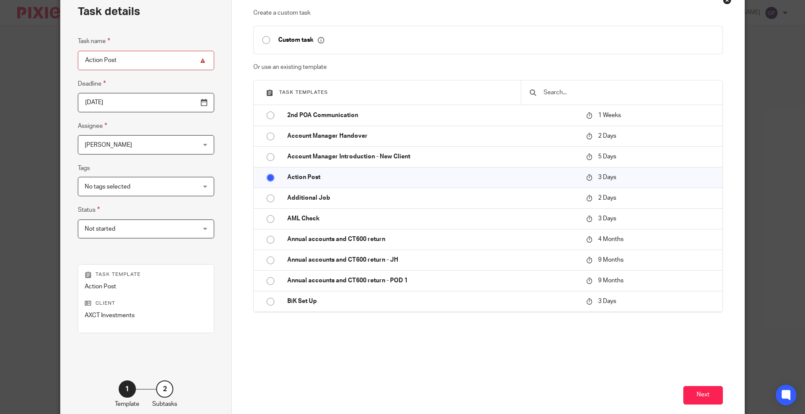
scroll to position [95, 0]
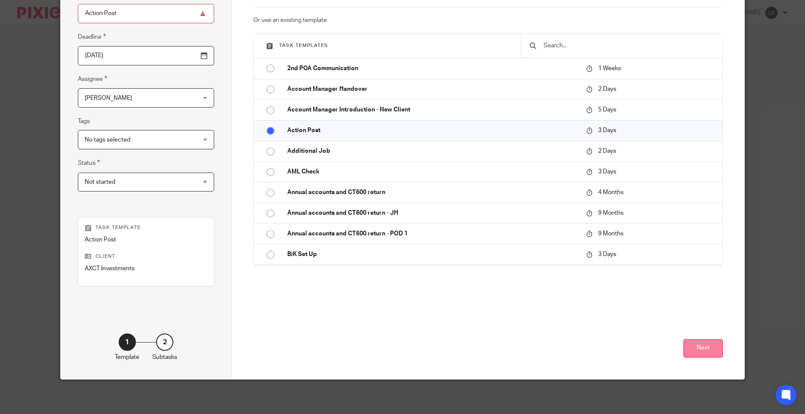
click at [703, 353] on button "Next" at bounding box center [703, 348] width 40 height 18
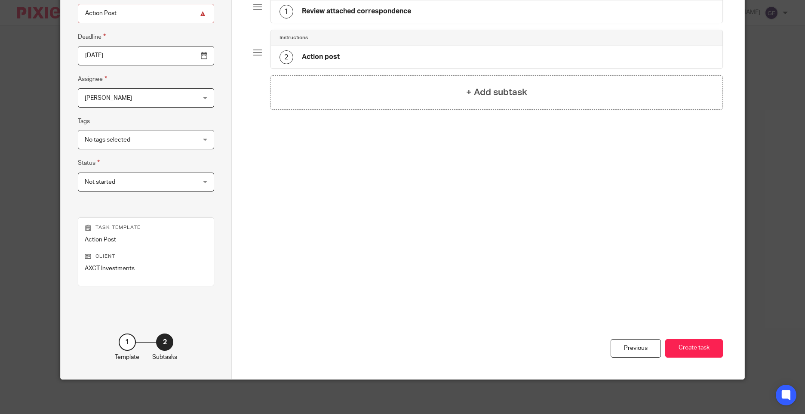
click at [312, 9] on h4 "Review attached correspondence" at bounding box center [356, 11] width 109 height 9
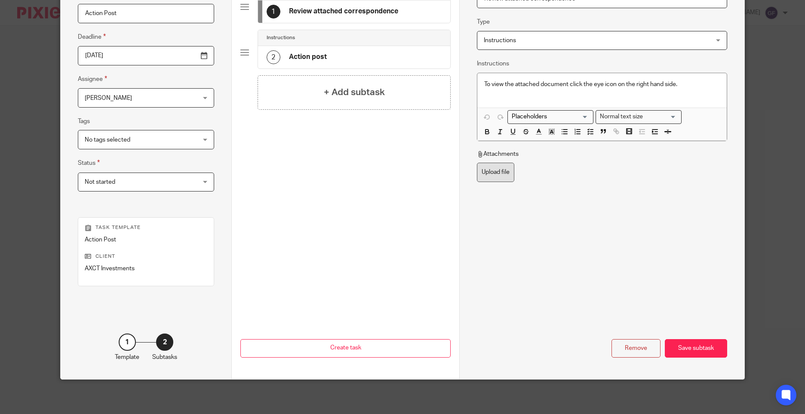
click at [508, 173] on label "Upload file" at bounding box center [495, 172] width 37 height 19
click at [477, 163] on input "Upload file" at bounding box center [476, 162] width 0 height 0
type input "C:\fakepath\AXCT Investments CT208 24092025_001.pdf"
click at [708, 348] on div "Save subtask" at bounding box center [696, 348] width 62 height 18
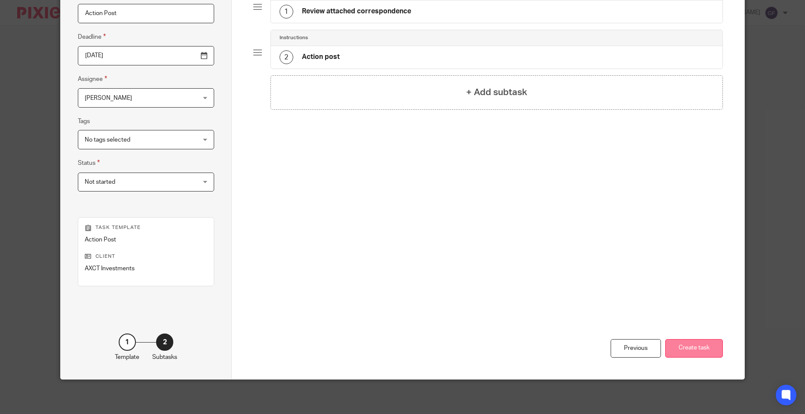
click at [699, 350] on button "Create task" at bounding box center [694, 348] width 58 height 18
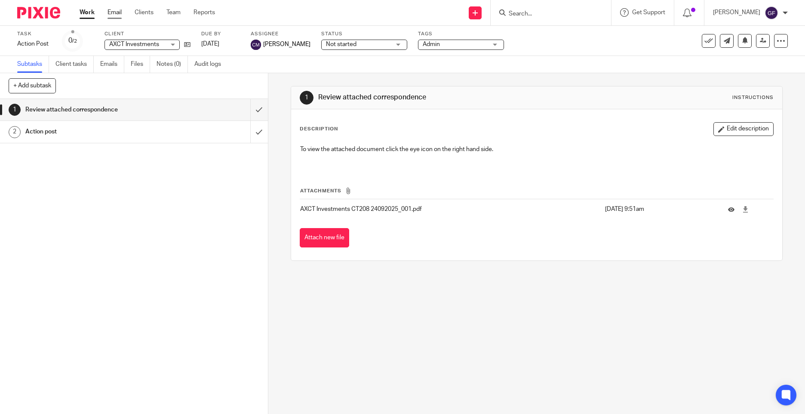
click at [113, 9] on link "Email" at bounding box center [114, 12] width 14 height 9
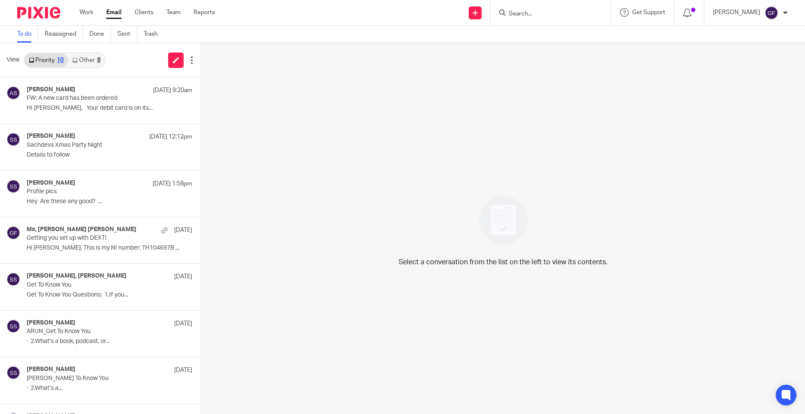
click at [530, 16] on input "Search" at bounding box center [546, 14] width 77 height 8
type input "vox home"
click at [568, 40] on link at bounding box center [589, 37] width 167 height 20
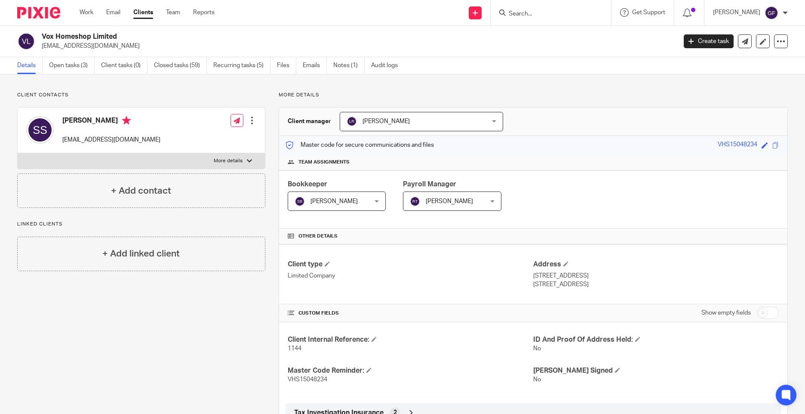
click at [540, 15] on input "Search" at bounding box center [546, 14] width 77 height 8
click at [55, 69] on link "Open tasks (3)" at bounding box center [72, 65] width 46 height 17
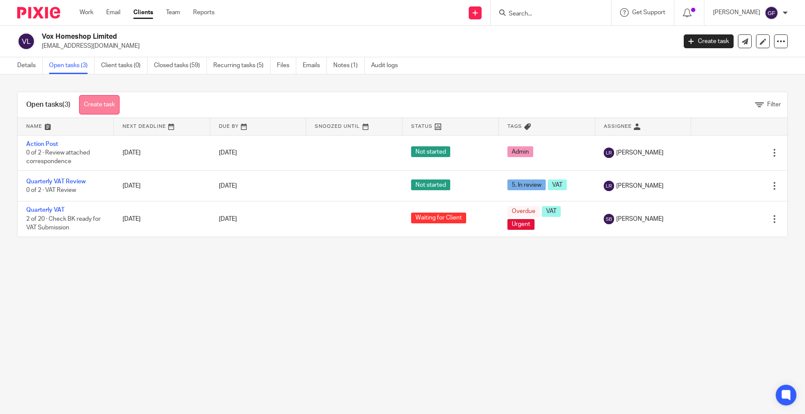
click at [99, 104] on link "Create task" at bounding box center [99, 104] width 40 height 19
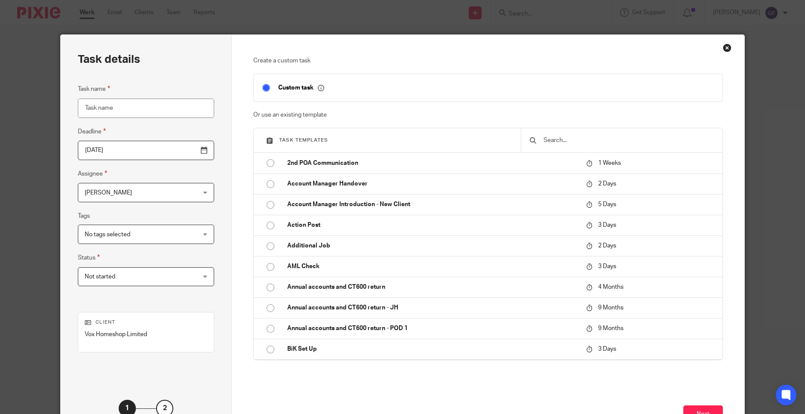
click at [122, 122] on div "Task name Deadline 2025-09-25 Assignee George Foster George Foster Client manag…" at bounding box center [146, 189] width 136 height 211
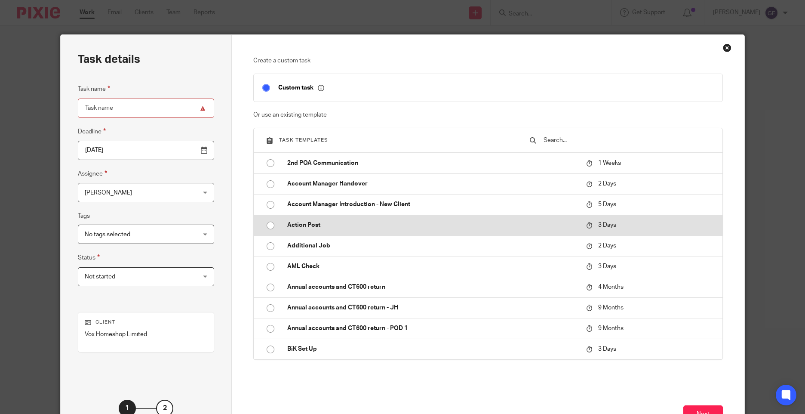
click at [307, 222] on p "Action Post" at bounding box center [432, 225] width 290 height 9
type input "[DATE]"
type input "Action Post"
checkbox input "false"
radio input "true"
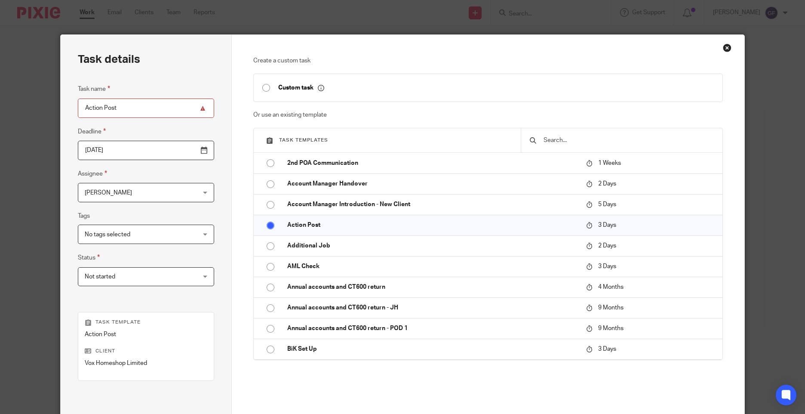
click at [727, 52] on div "Create a custom task Custom task Or use an existing template Task templates 2nd…" at bounding box center [488, 254] width 512 height 439
click at [723, 49] on div "Close this dialog window" at bounding box center [727, 47] width 9 height 9
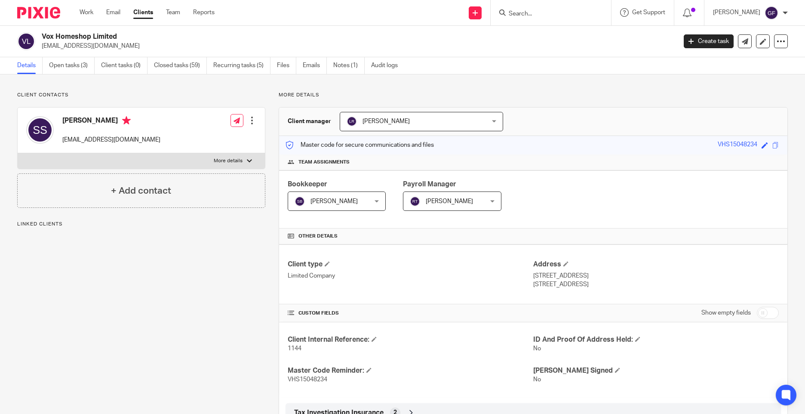
click at [68, 66] on link "Open tasks (3)" at bounding box center [72, 65] width 46 height 17
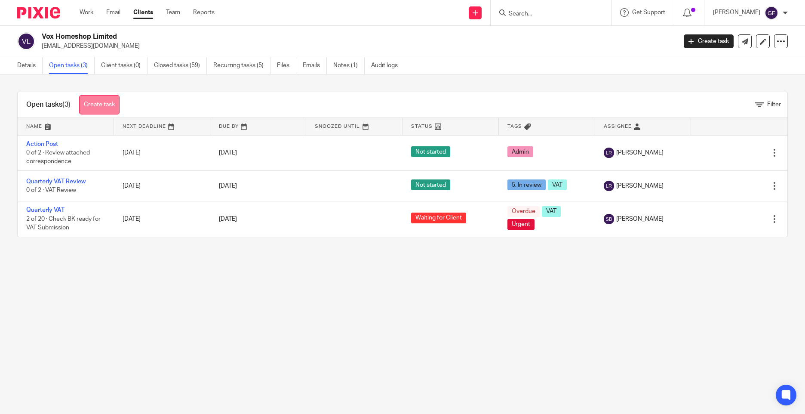
click at [116, 103] on link "Create task" at bounding box center [99, 104] width 40 height 19
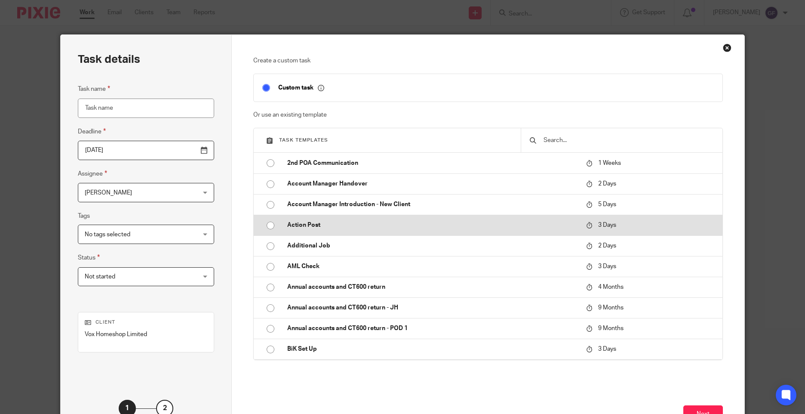
click at [311, 225] on p "Action Post" at bounding box center [432, 225] width 290 height 9
type input "[DATE]"
type input "Action Post"
checkbox input "false"
radio input "true"
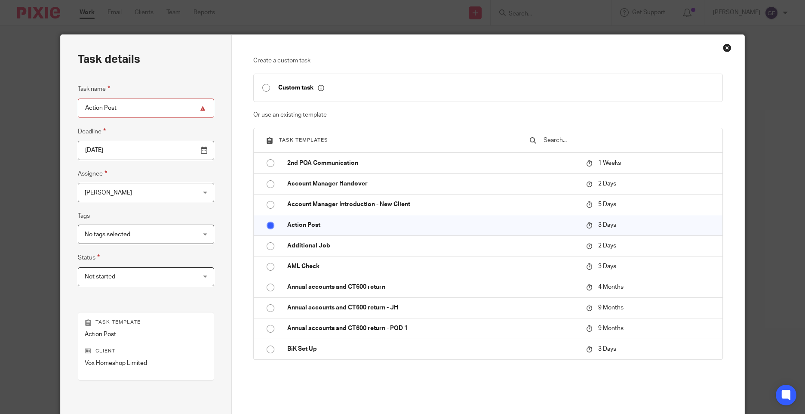
click at [132, 159] on input "[DATE]" at bounding box center [146, 150] width 136 height 19
click at [103, 189] on span "[PERSON_NAME]" at bounding box center [136, 192] width 103 height 18
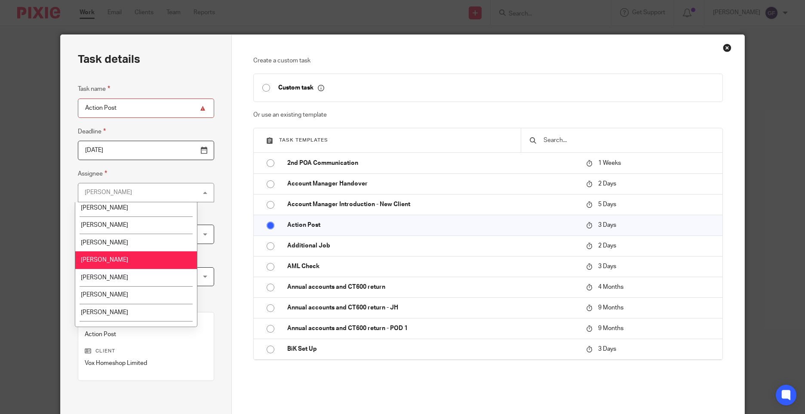
scroll to position [86, 0]
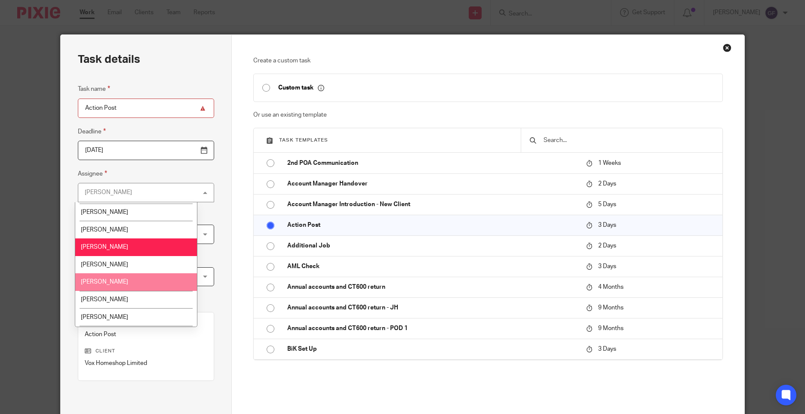
click at [100, 282] on span "[PERSON_NAME]" at bounding box center [104, 282] width 47 height 6
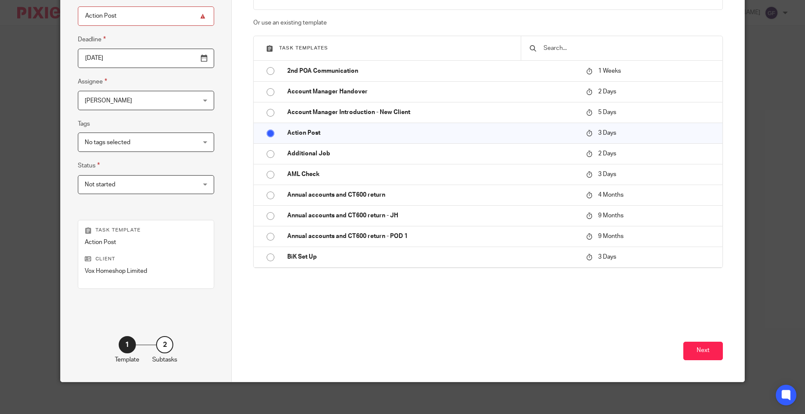
scroll to position [95, 0]
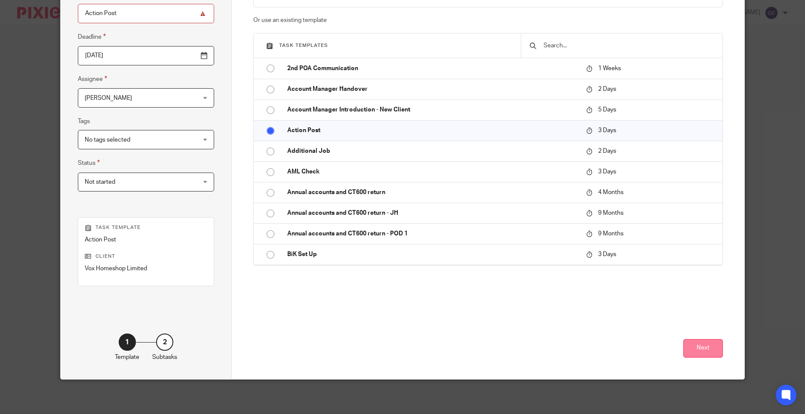
click at [692, 350] on button "Next" at bounding box center [703, 348] width 40 height 18
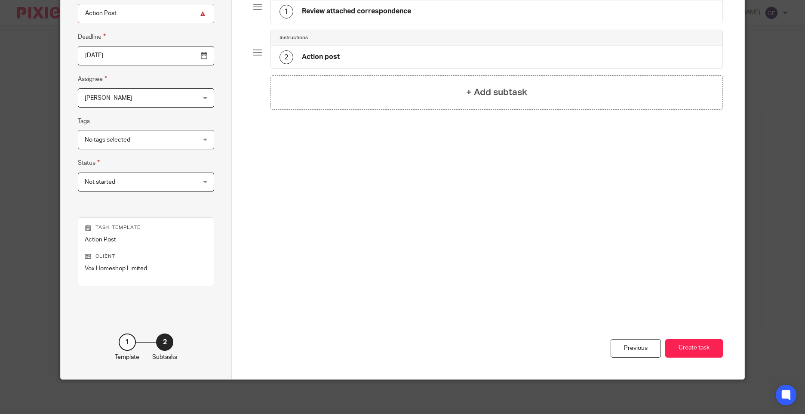
click at [310, 18] on div "1 Review attached correspondence" at bounding box center [345, 12] width 132 height 14
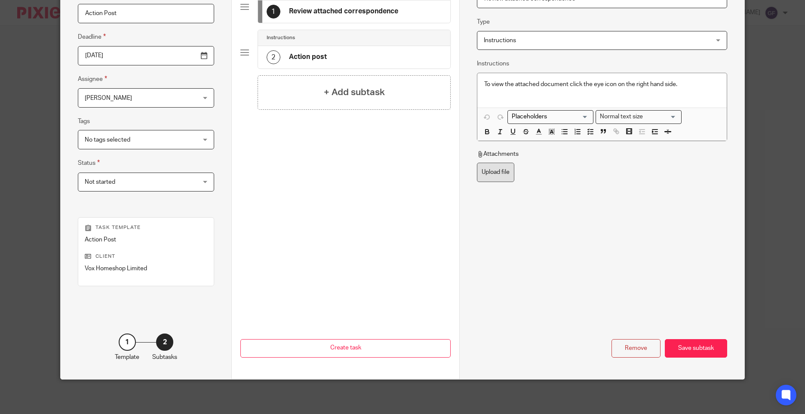
click at [480, 176] on label "Upload file" at bounding box center [495, 172] width 37 height 19
click at [477, 163] on input "Upload file" at bounding box center [476, 162] width 0 height 0
type input "C:\fakepath\VOX HOMESHOP IDMS99 24092025_001.pdf"
click at [686, 344] on div "Save subtask" at bounding box center [696, 348] width 62 height 18
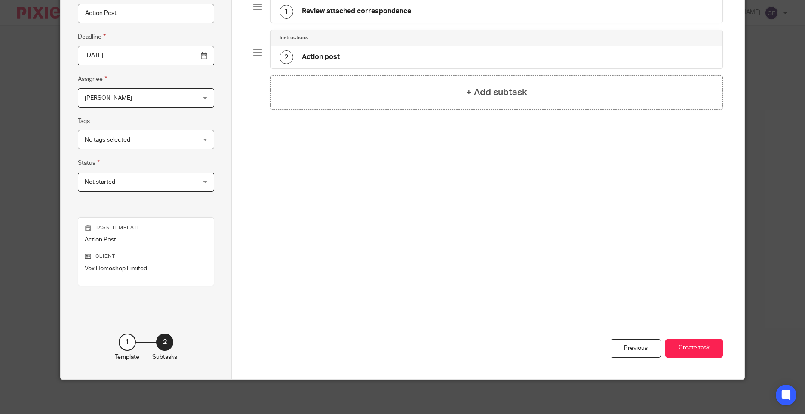
click at [321, 13] on h4 "Review attached correspondence" at bounding box center [356, 11] width 109 height 9
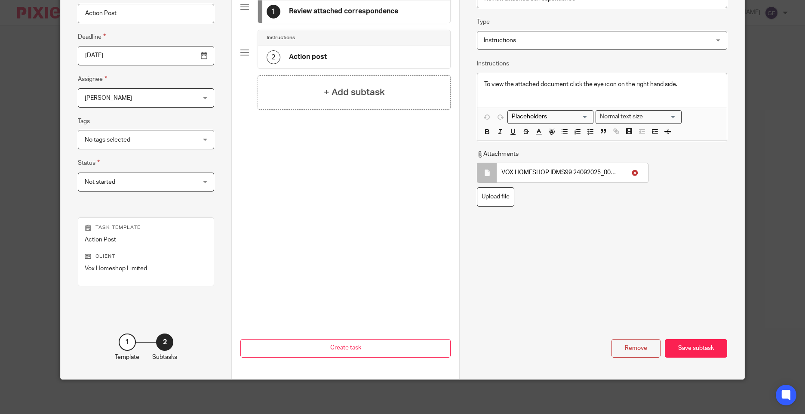
click at [632, 173] on icon at bounding box center [635, 172] width 6 height 6
click at [491, 172] on label "Upload file" at bounding box center [495, 172] width 37 height 19
click at [477, 163] on input "Upload file" at bounding box center [476, 162] width 0 height 0
type input "C:\fakepath\(x2 ENCLOSED) VOX HOMESHOP IDMS99 24092025_001.pdf"
click at [689, 345] on div "Save subtask" at bounding box center [696, 348] width 62 height 18
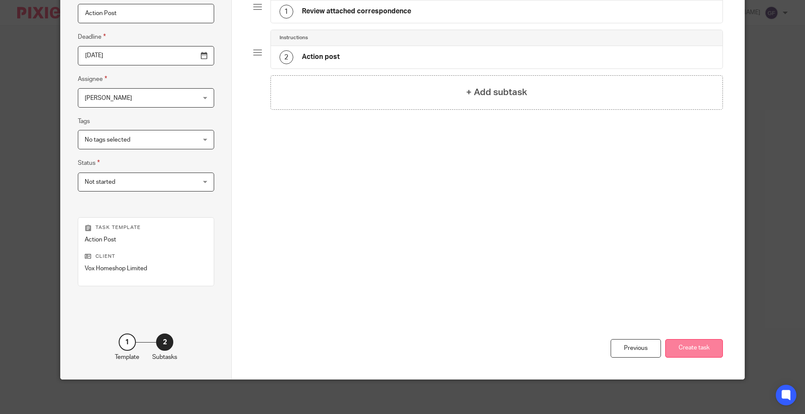
click at [692, 350] on button "Create task" at bounding box center [694, 348] width 58 height 18
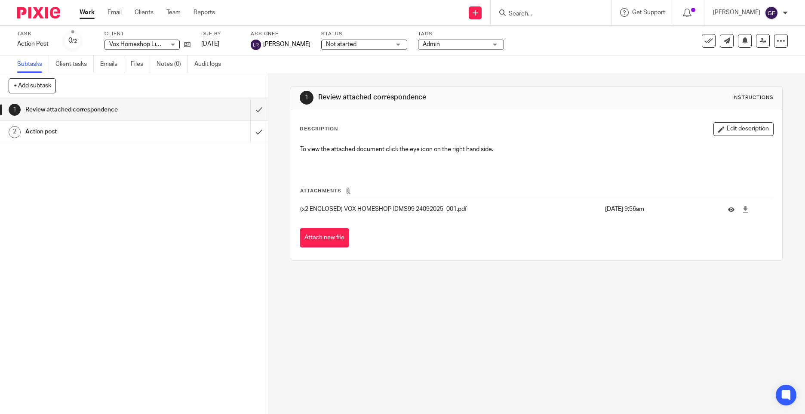
click at [369, 303] on div "1 Review attached correspondence Instructions Description Edit description To v…" at bounding box center [536, 243] width 537 height 340
click at [545, 15] on input "Search" at bounding box center [546, 14] width 77 height 8
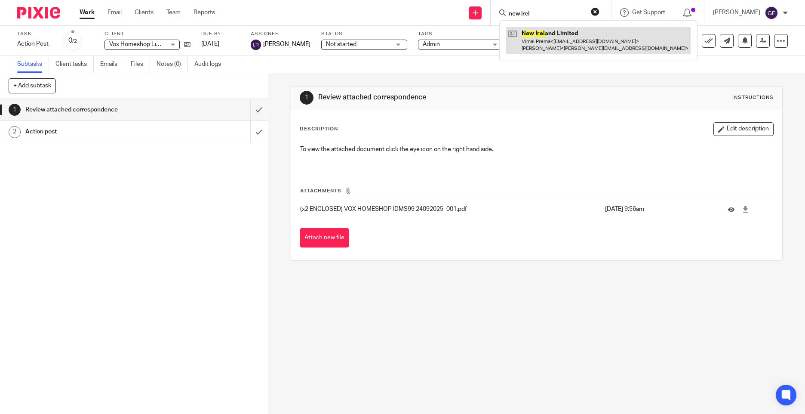
type input "new irel"
click at [560, 49] on link at bounding box center [598, 40] width 184 height 27
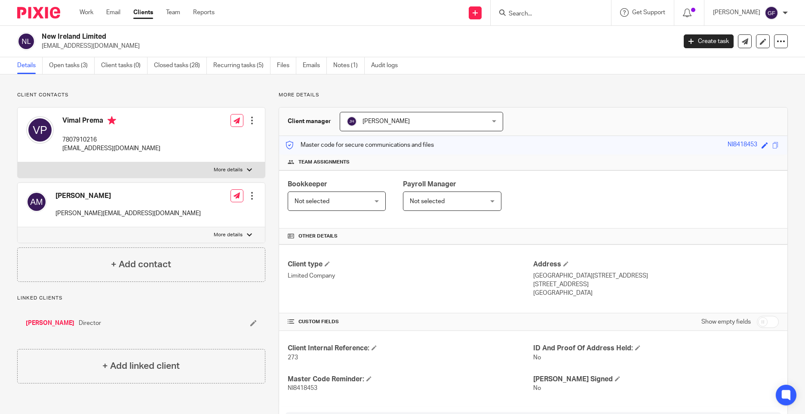
click at [46, 58] on ul "Details Open tasks (3) Client tasks (0) Closed tasks (28) Recurring tasks (5) F…" at bounding box center [213, 65] width 393 height 17
click at [59, 62] on link "Open tasks (3)" at bounding box center [72, 65] width 46 height 17
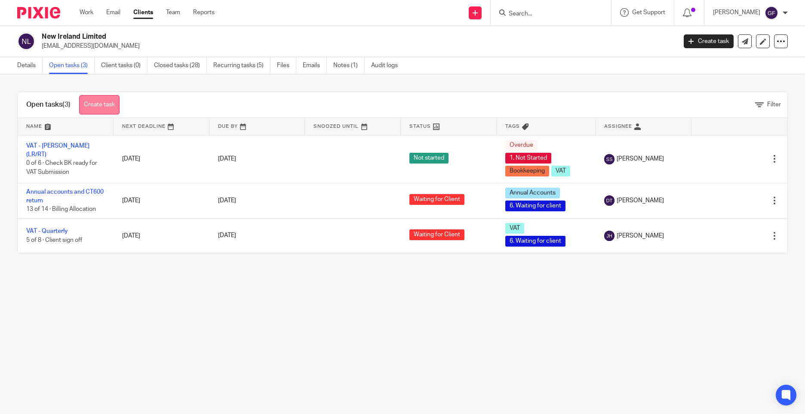
click at [109, 98] on link "Create task" at bounding box center [99, 104] width 40 height 19
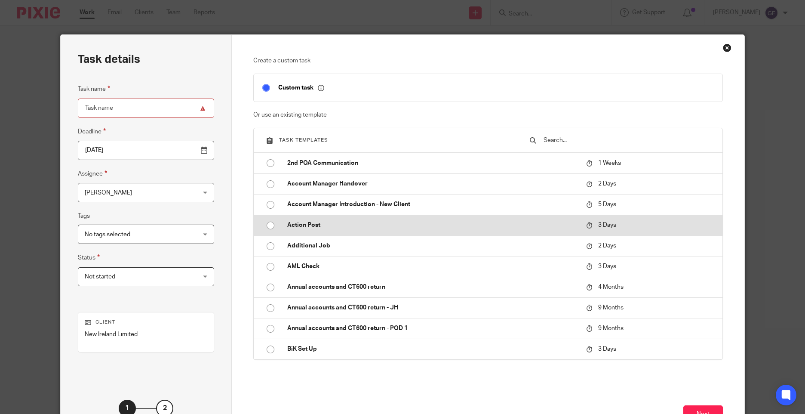
click at [322, 221] on p "Action Post" at bounding box center [432, 225] width 290 height 9
type input "2025-09-28"
type input "Action Post"
checkbox input "false"
radio input "true"
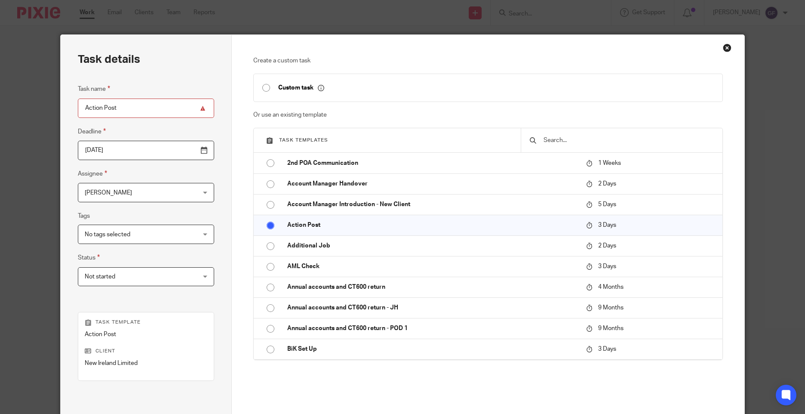
click at [132, 147] on input "2025-09-28" at bounding box center [146, 150] width 136 height 19
click at [109, 198] on span "[PERSON_NAME]" at bounding box center [136, 192] width 103 height 18
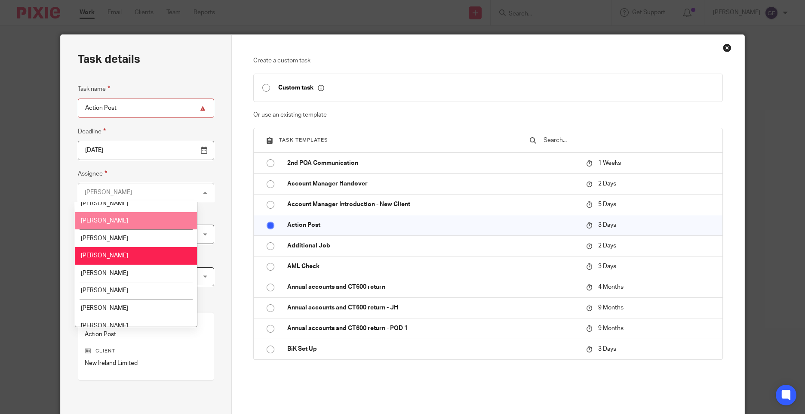
scroll to position [86, 0]
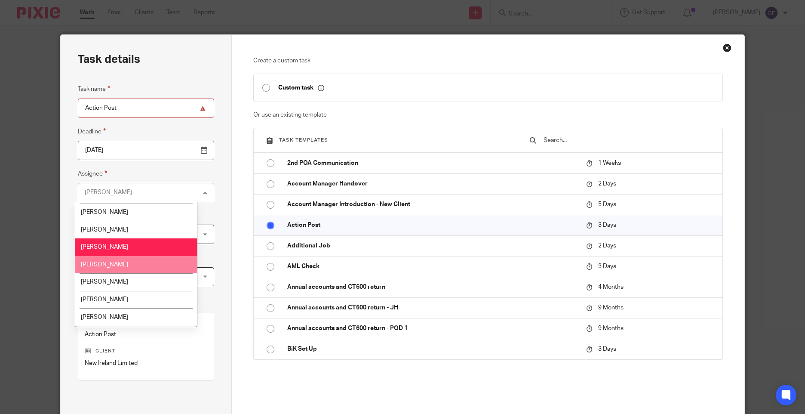
click at [114, 270] on li "Jodie Hall" at bounding box center [136, 265] width 122 height 18
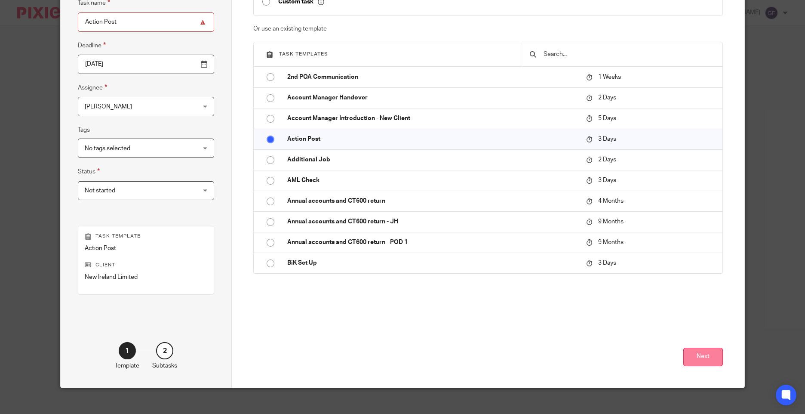
click at [707, 363] on button "Next" at bounding box center [703, 356] width 40 height 18
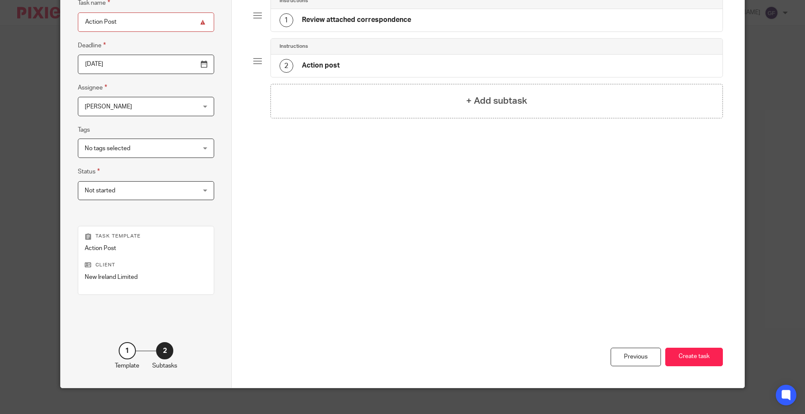
click at [380, 16] on h4 "Review attached correspondence" at bounding box center [356, 19] width 109 height 9
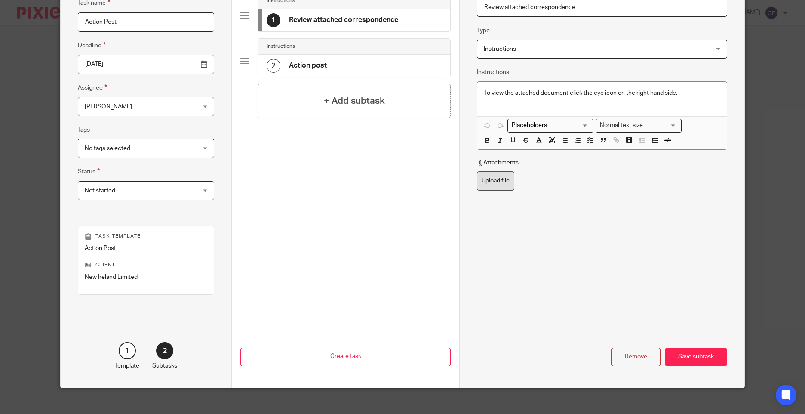
click at [488, 178] on label "Upload file" at bounding box center [495, 180] width 37 height 19
click at [477, 171] on input "Upload file" at bounding box center [476, 171] width 0 height 0
type input "C:\fakepath\NEW IRELAND IDMS99 24092025_001.pdf"
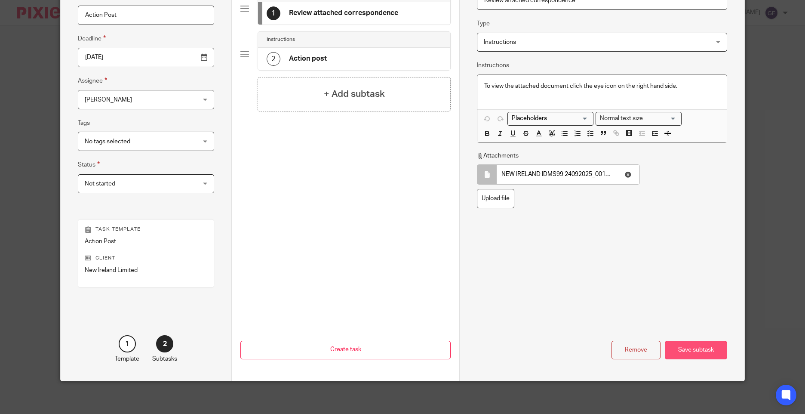
scroll to position [95, 0]
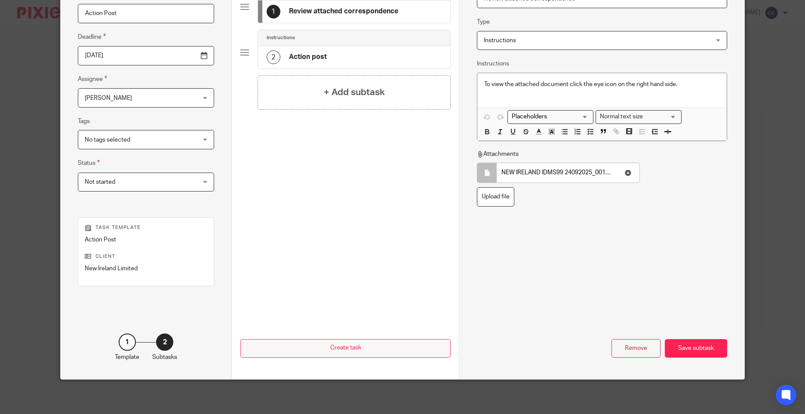
click at [685, 348] on div "Save subtask" at bounding box center [696, 348] width 62 height 18
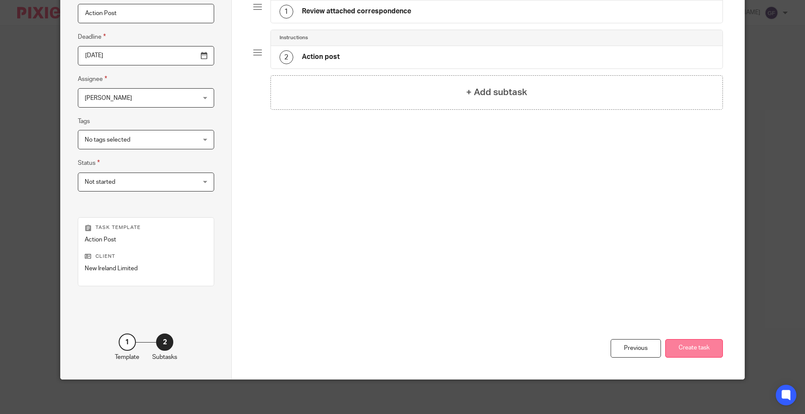
click at [698, 353] on button "Create task" at bounding box center [694, 348] width 58 height 18
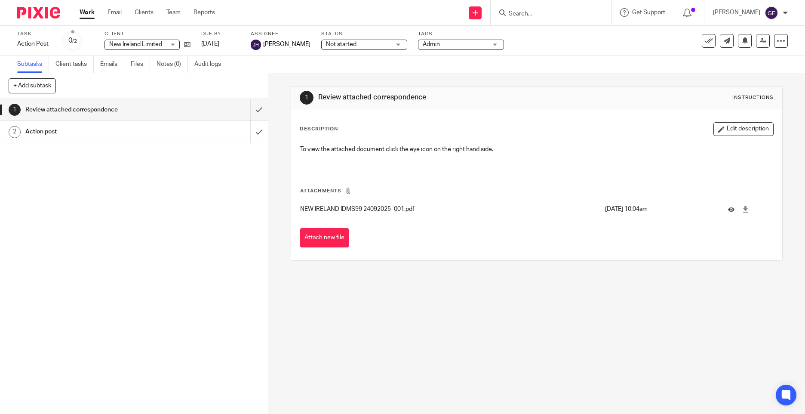
click at [522, 14] on input "Search" at bounding box center [546, 14] width 77 height 8
type input "as one"
click at [571, 48] on link at bounding box center [559, 46] width 107 height 13
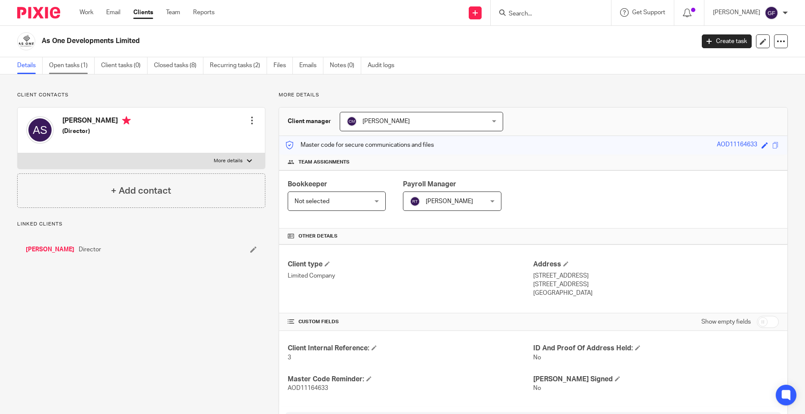
click at [54, 67] on link "Open tasks (1)" at bounding box center [72, 65] width 46 height 17
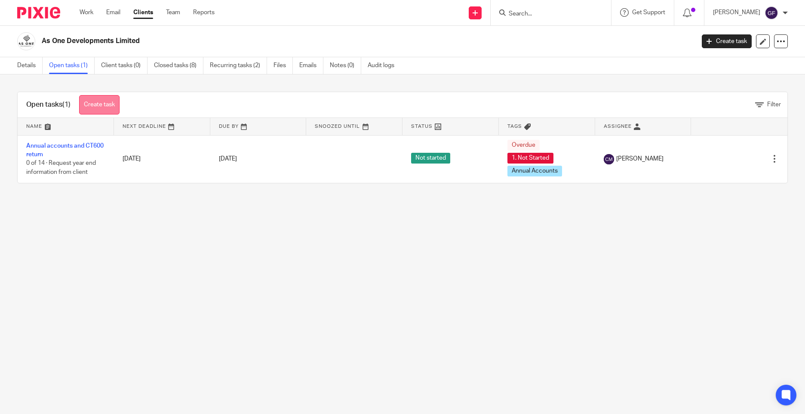
click at [104, 107] on link "Create task" at bounding box center [99, 104] width 40 height 19
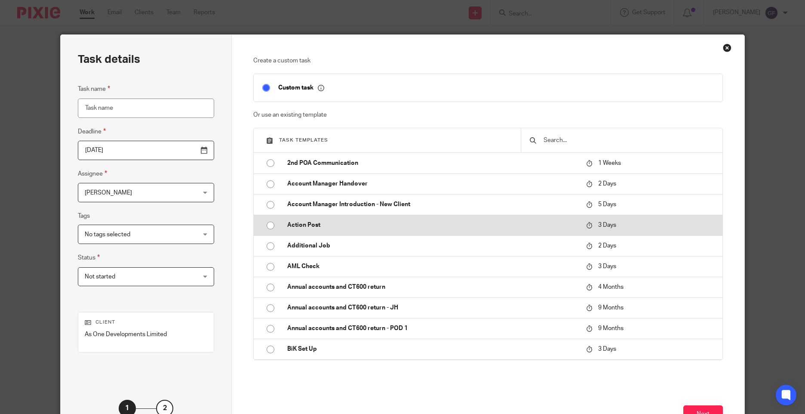
click at [292, 223] on p "Action Post" at bounding box center [432, 225] width 290 height 9
type input "[DATE]"
type input "Action Post"
checkbox input "false"
radio input "true"
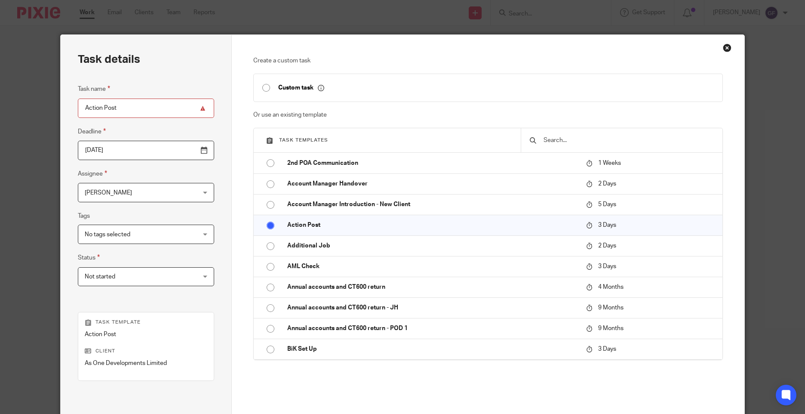
click at [111, 150] on input "[DATE]" at bounding box center [146, 150] width 136 height 19
click at [105, 195] on span "[PERSON_NAME]" at bounding box center [108, 193] width 47 height 6
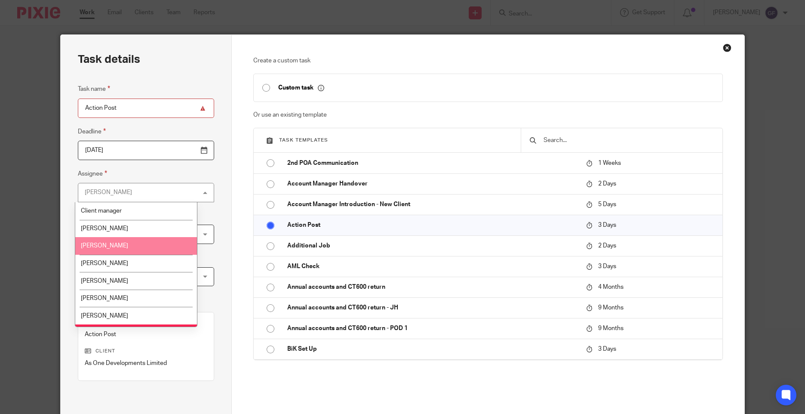
click at [107, 242] on li "[PERSON_NAME]" at bounding box center [136, 246] width 122 height 18
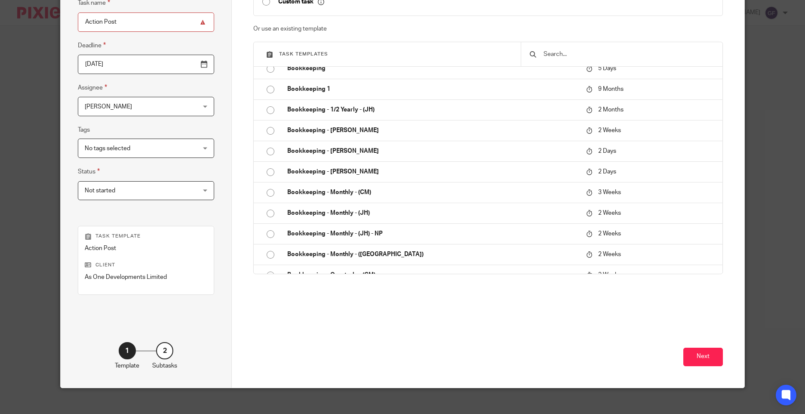
scroll to position [95, 0]
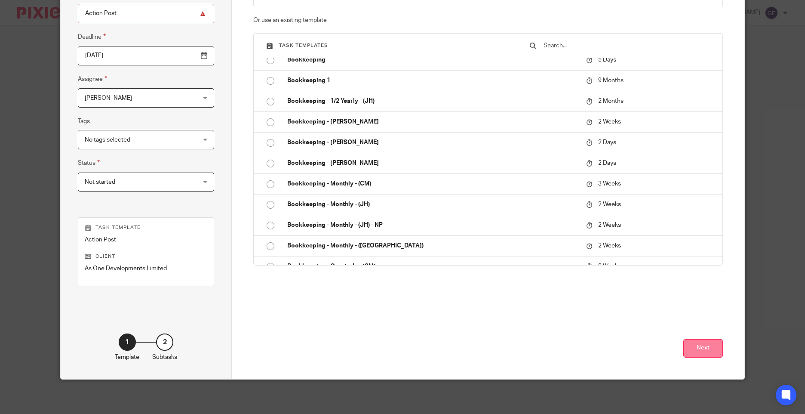
click at [693, 355] on button "Next" at bounding box center [703, 348] width 40 height 18
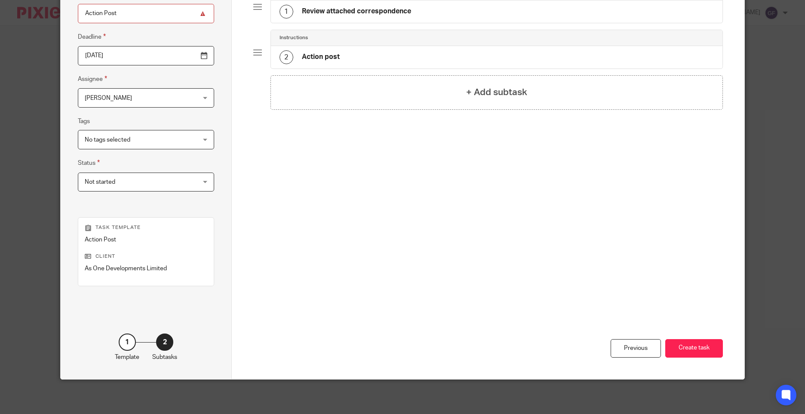
click at [322, 6] on div "1 Review attached correspondence" at bounding box center [345, 12] width 132 height 14
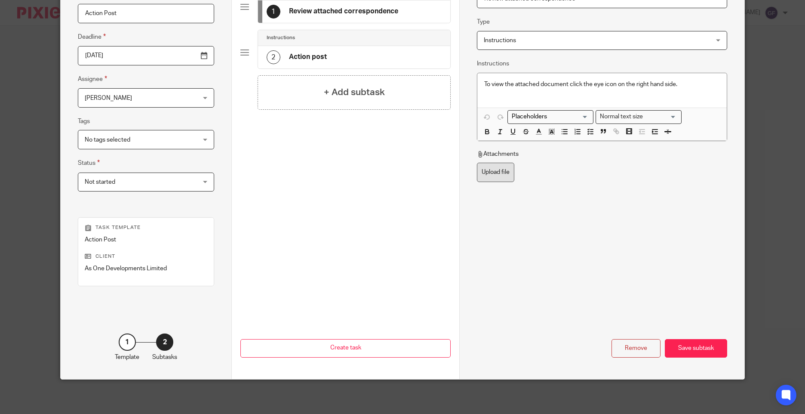
click at [485, 169] on label "Upload file" at bounding box center [495, 172] width 37 height 19
click at [477, 163] on input "Upload file" at bounding box center [476, 162] width 0 height 0
type input "C:\fakepath\AS ONE IDMS99 24092025_001.pdf"
click at [691, 347] on div "Save subtask" at bounding box center [696, 348] width 62 height 18
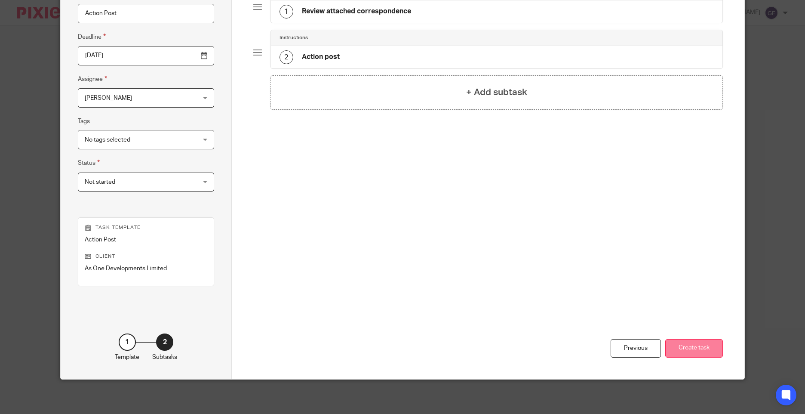
click at [693, 347] on button "Create task" at bounding box center [694, 348] width 58 height 18
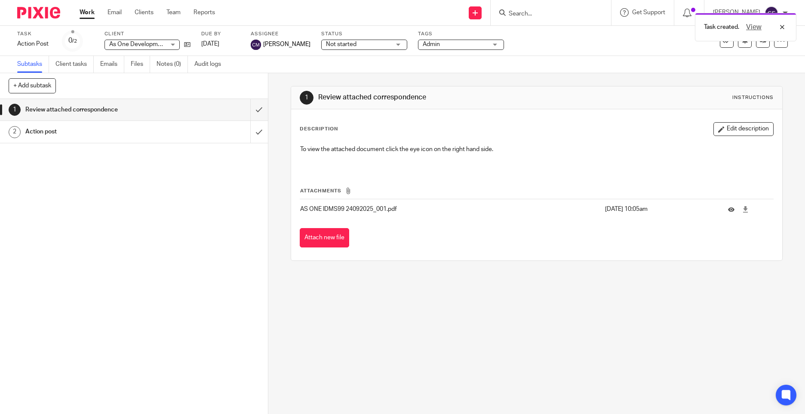
click at [533, 14] on div "Task created. View" at bounding box center [599, 25] width 394 height 33
click at [521, 14] on div "Task created. View" at bounding box center [599, 25] width 394 height 33
drag, startPoint x: 549, startPoint y: 377, endPoint x: 550, endPoint y: 368, distance: 8.6
click at [550, 378] on div "1 Review attached correspondence Instructions Description Edit description To v…" at bounding box center [536, 243] width 537 height 340
click at [534, 10] on input "Search" at bounding box center [546, 14] width 77 height 8
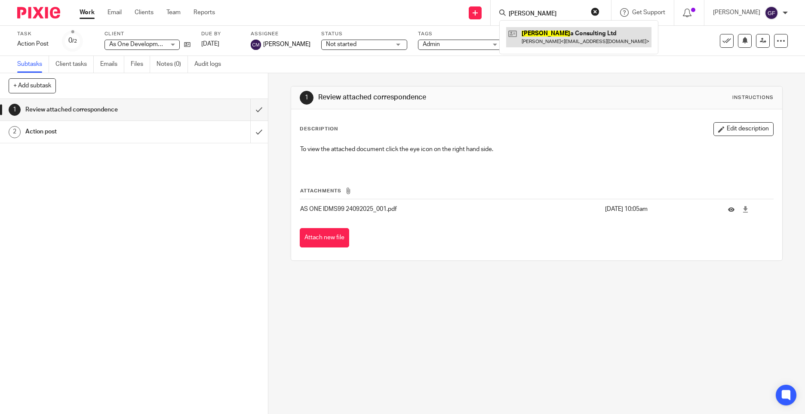
type input "torell"
click at [538, 42] on link at bounding box center [578, 37] width 145 height 20
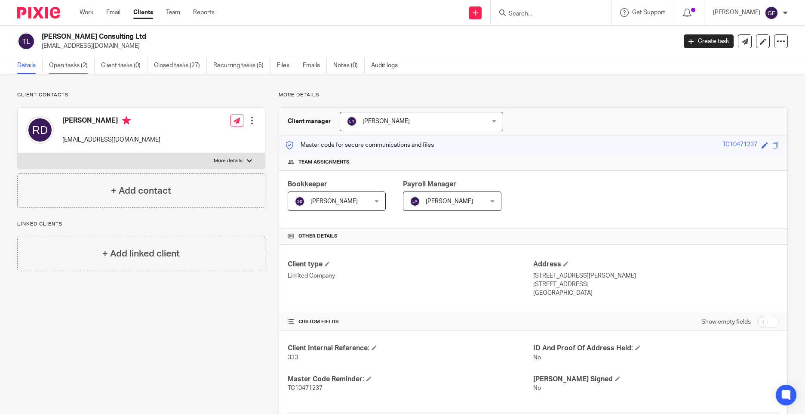
click at [80, 71] on link "Open tasks (2)" at bounding box center [72, 65] width 46 height 17
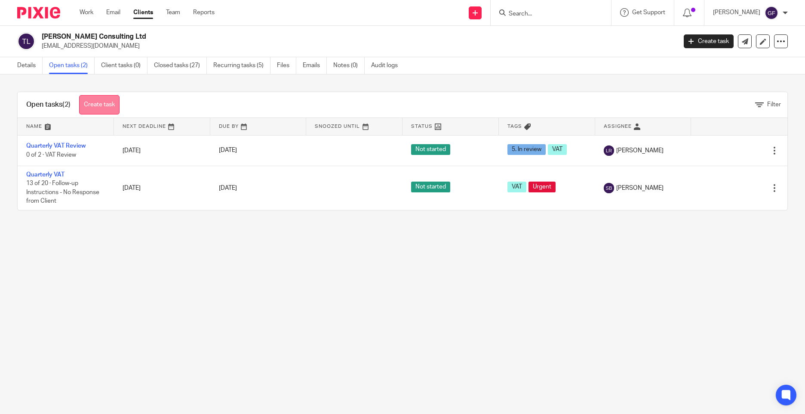
click at [114, 103] on link "Create task" at bounding box center [99, 104] width 40 height 19
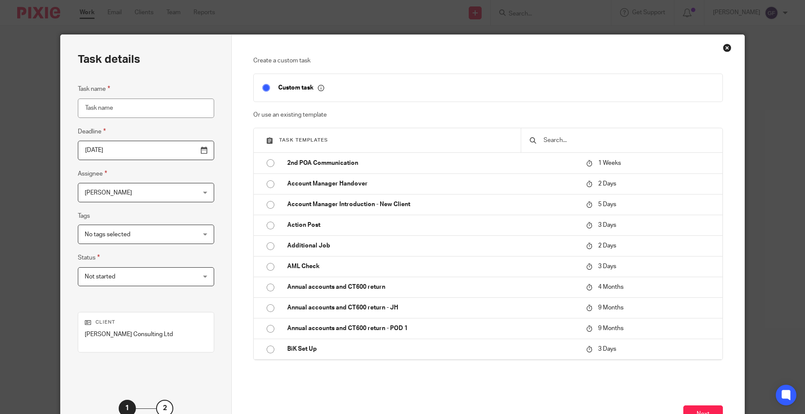
click at [118, 113] on input "Task name" at bounding box center [146, 107] width 136 height 19
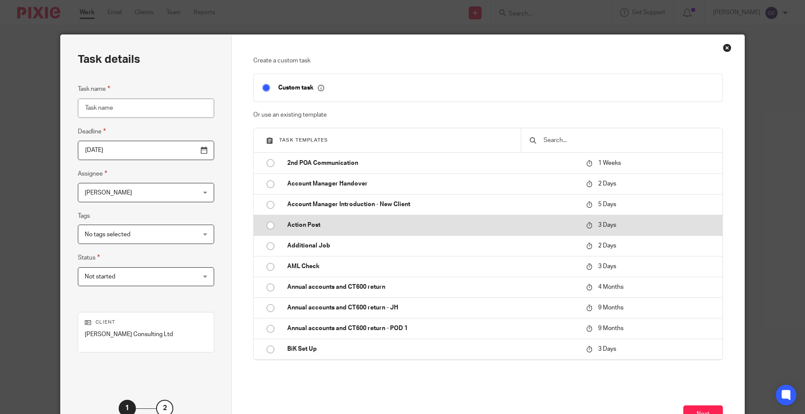
click at [297, 226] on p "Action Post" at bounding box center [432, 225] width 290 height 9
type input "[DATE]"
type input "Action Post"
checkbox input "false"
radio input "true"
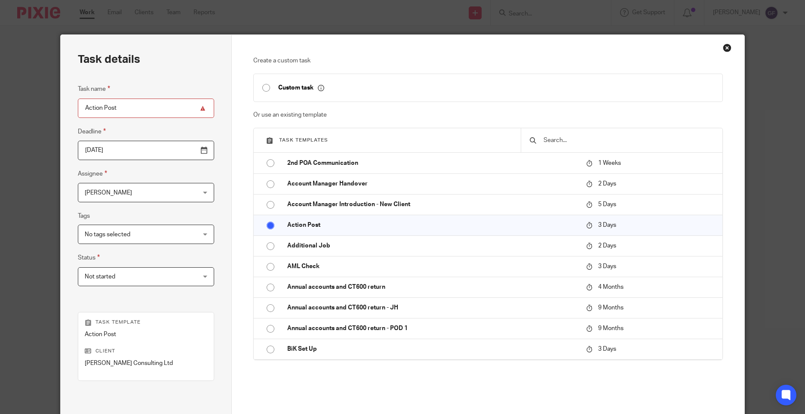
drag, startPoint x: 86, startPoint y: 155, endPoint x: 92, endPoint y: 158, distance: 6.2
click at [86, 155] on input "[DATE]" at bounding box center [146, 150] width 136 height 19
click at [92, 196] on span "[PERSON_NAME]" at bounding box center [136, 192] width 103 height 18
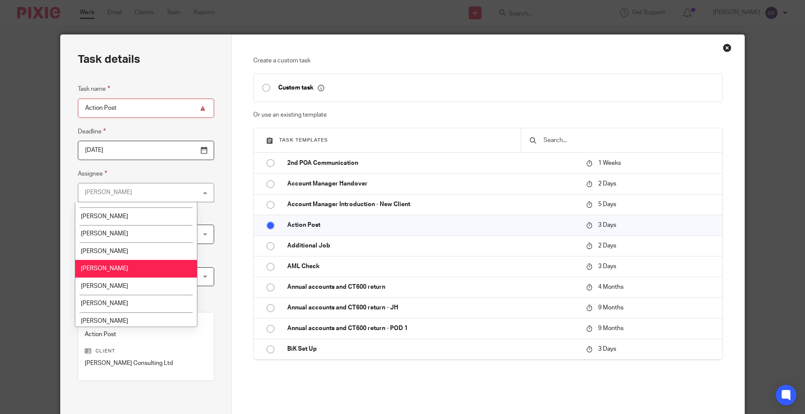
scroll to position [86, 0]
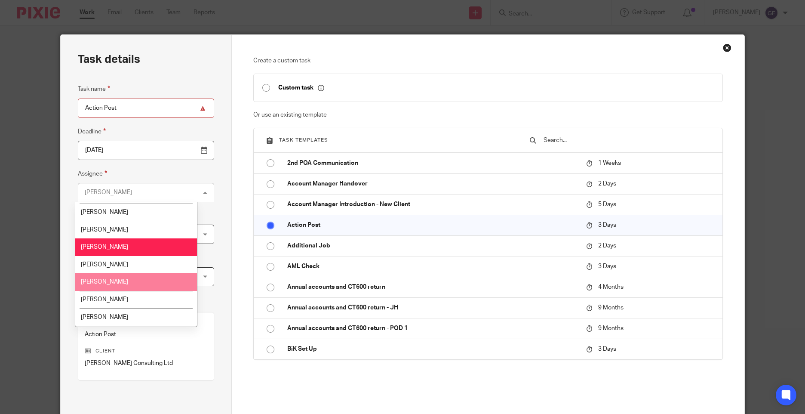
click at [110, 276] on li "[PERSON_NAME]" at bounding box center [136, 282] width 122 height 18
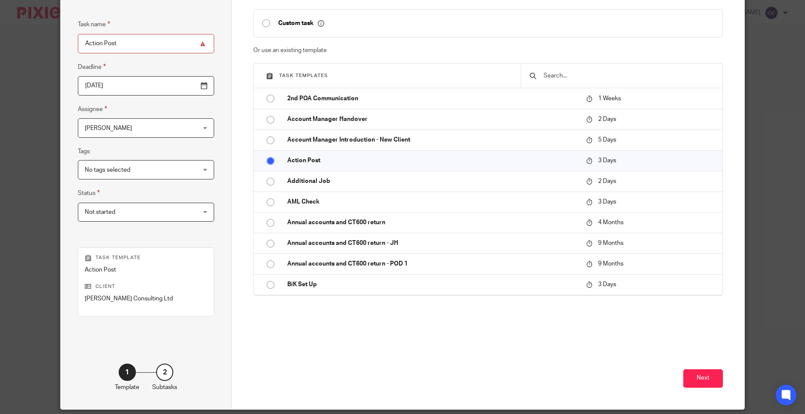
scroll to position [95, 0]
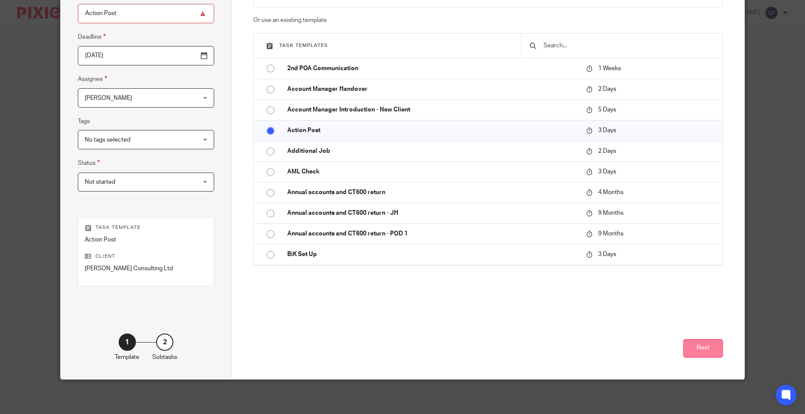
click at [710, 348] on button "Next" at bounding box center [703, 348] width 40 height 18
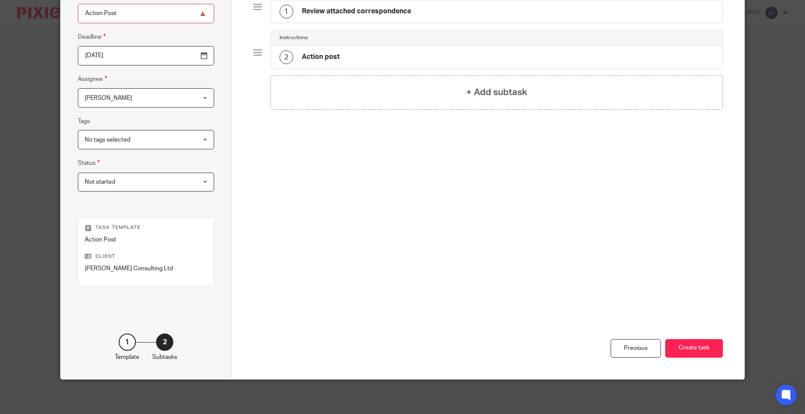
click at [328, 20] on div "1 Review attached correspondence" at bounding box center [496, 11] width 451 height 22
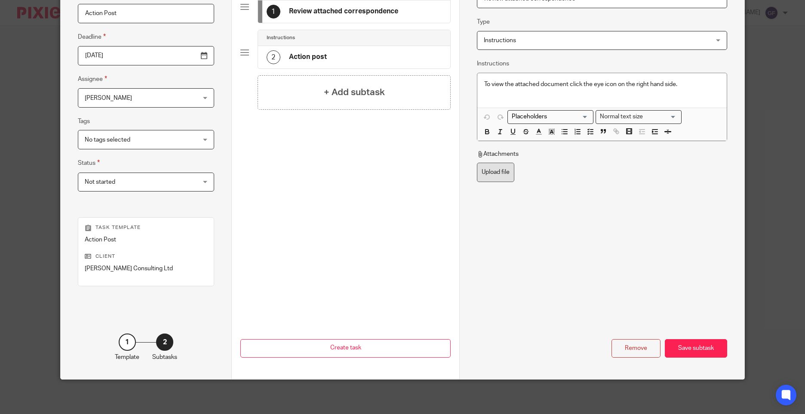
click at [490, 174] on label "Upload file" at bounding box center [495, 172] width 37 height 19
click at [477, 163] on input "Upload file" at bounding box center [476, 162] width 0 height 0
type input "C:\fakepath\TORELLA CONSULTING ISMS99 24092025_001.pdf"
click at [500, 193] on label "Upload file" at bounding box center [495, 196] width 37 height 19
click at [477, 187] on input "Upload file" at bounding box center [476, 187] width 0 height 0
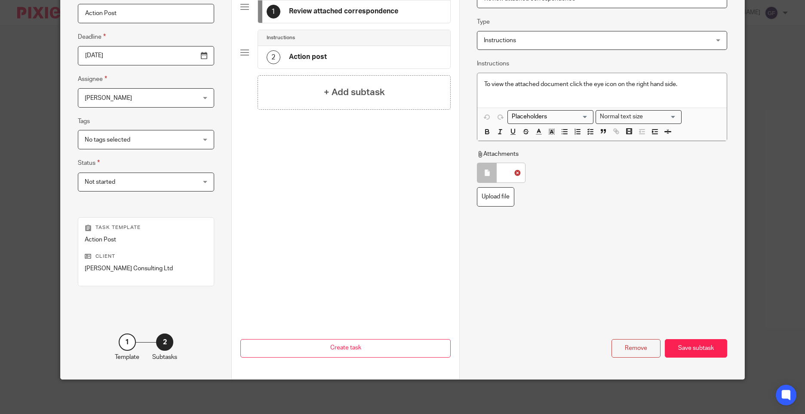
click at [515, 171] on icon at bounding box center [517, 172] width 6 height 6
click at [506, 170] on label "Upload file" at bounding box center [495, 172] width 37 height 19
click at [477, 163] on input "Upload file" at bounding box center [476, 162] width 0 height 0
type input "C:\fakepath\TORELLA CONSULTING ISMS99 24092025_001.pdf"
click at [703, 351] on div "Save subtask" at bounding box center [696, 348] width 62 height 18
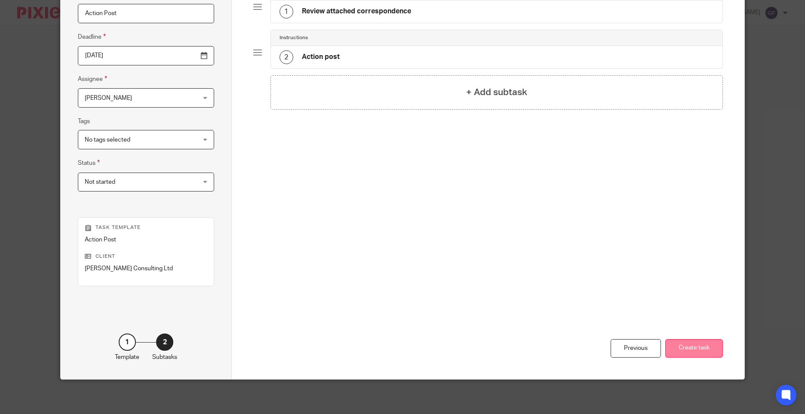
click at [695, 351] on button "Create task" at bounding box center [694, 348] width 58 height 18
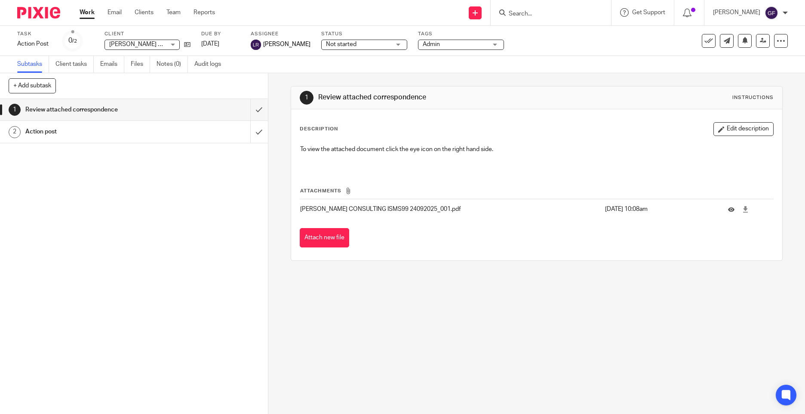
click at [533, 12] on input "Search" at bounding box center [546, 14] width 77 height 8
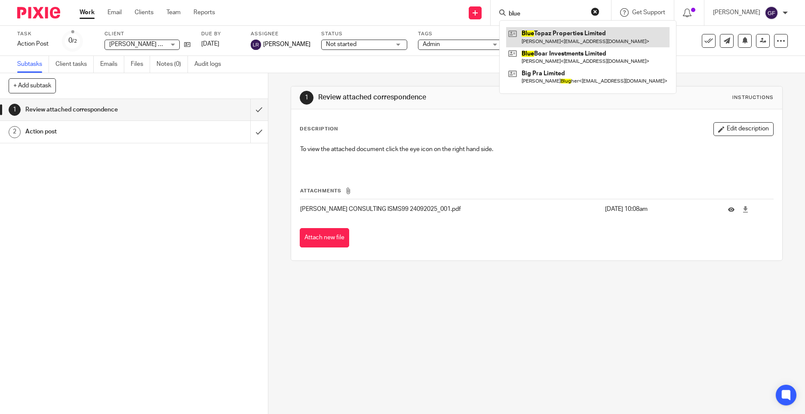
type input "blue"
click at [557, 38] on link at bounding box center [587, 37] width 163 height 20
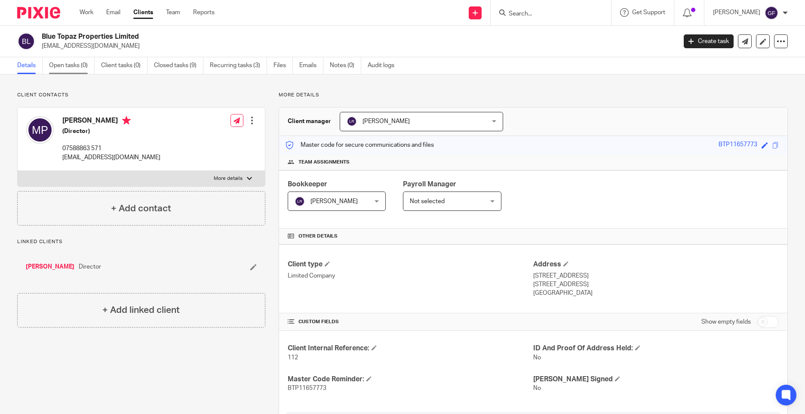
click at [76, 69] on link "Open tasks (0)" at bounding box center [72, 65] width 46 height 17
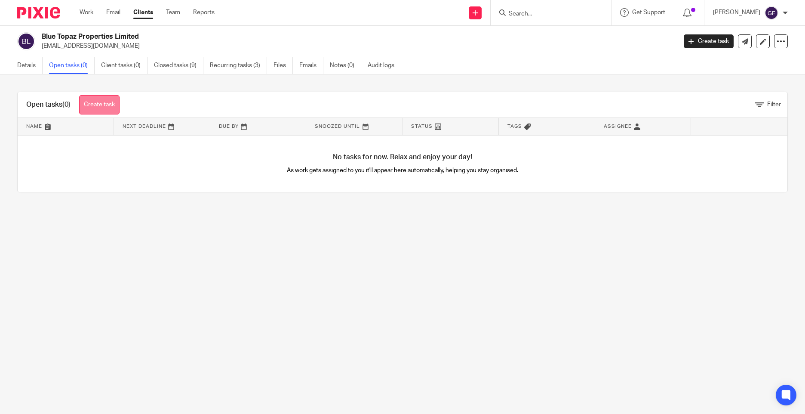
click at [100, 96] on link "Create task" at bounding box center [99, 104] width 40 height 19
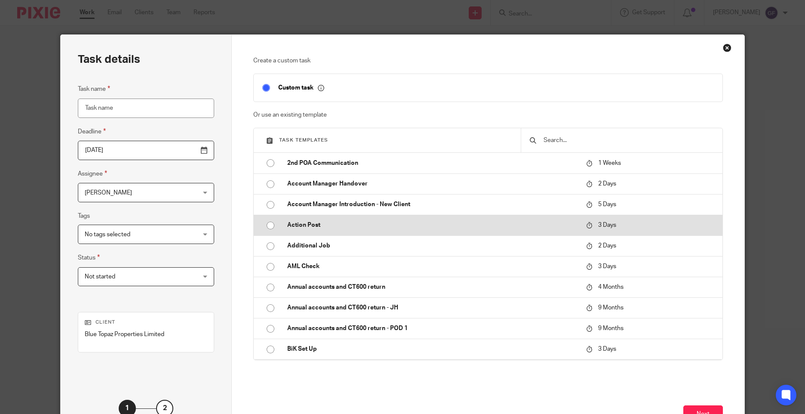
click at [309, 228] on p "Action Post" at bounding box center [432, 225] width 290 height 9
type input "[DATE]"
type input "Action Post"
checkbox input "false"
radio input "true"
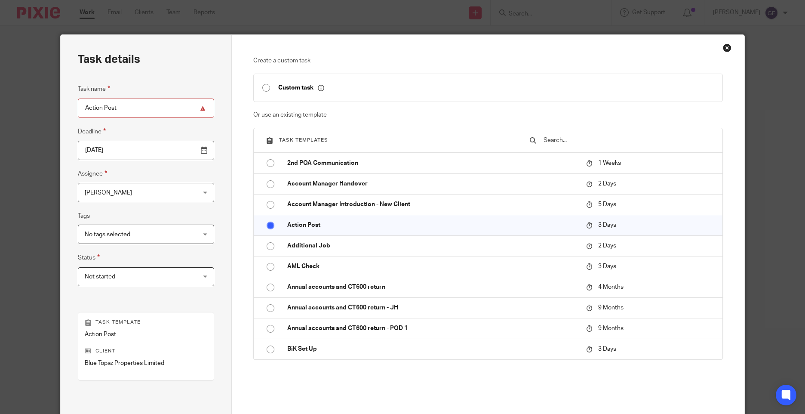
click at [124, 154] on input "[DATE]" at bounding box center [146, 150] width 136 height 19
click at [104, 186] on span "[PERSON_NAME]" at bounding box center [136, 192] width 103 height 18
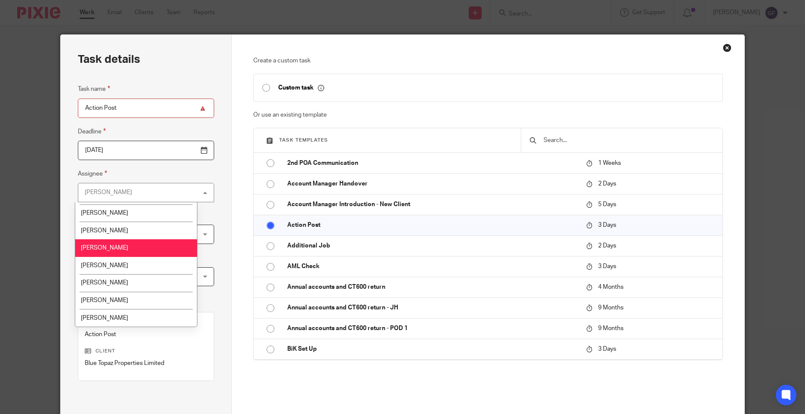
scroll to position [86, 0]
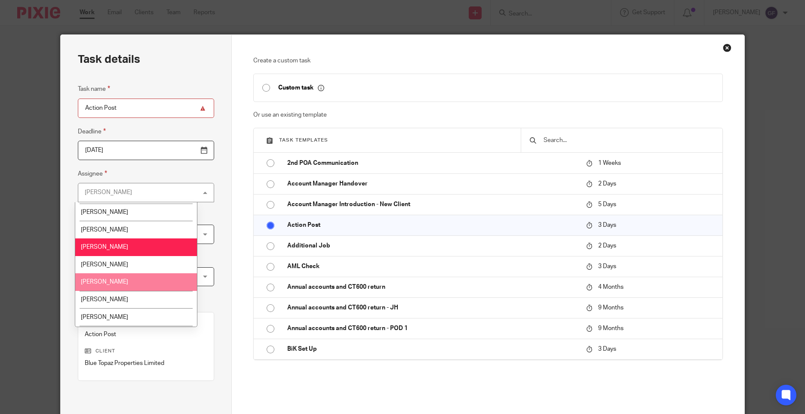
click at [112, 281] on span "[PERSON_NAME]" at bounding box center [104, 282] width 47 height 6
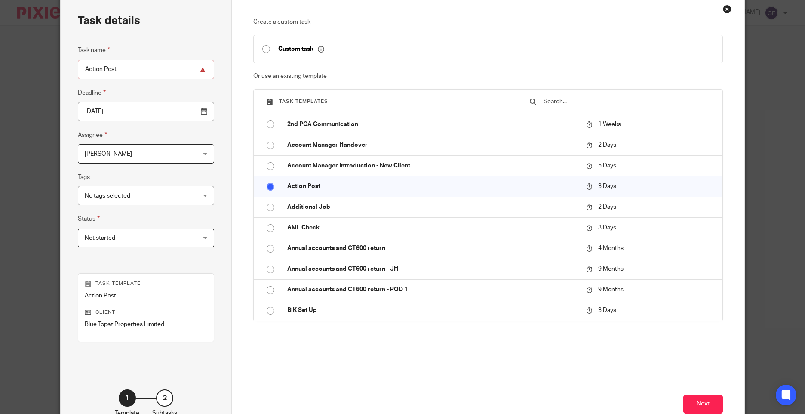
scroll to position [95, 0]
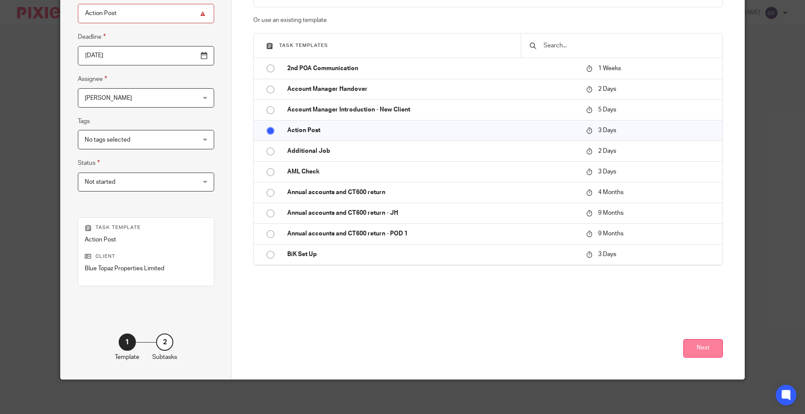
click at [705, 346] on button "Next" at bounding box center [703, 348] width 40 height 18
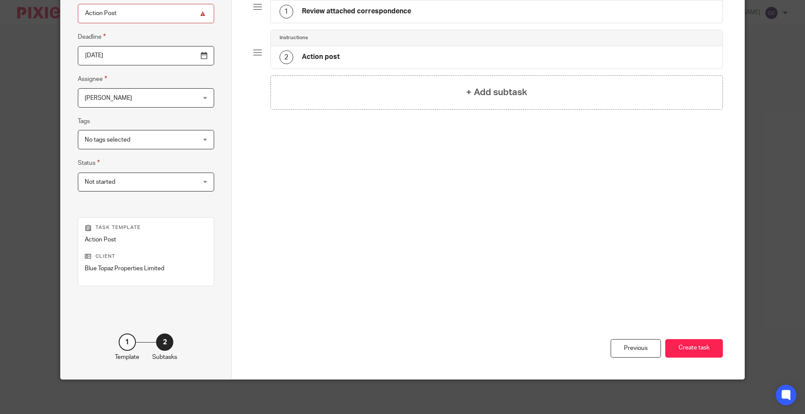
click at [348, 9] on h4 "Review attached correspondence" at bounding box center [356, 11] width 109 height 9
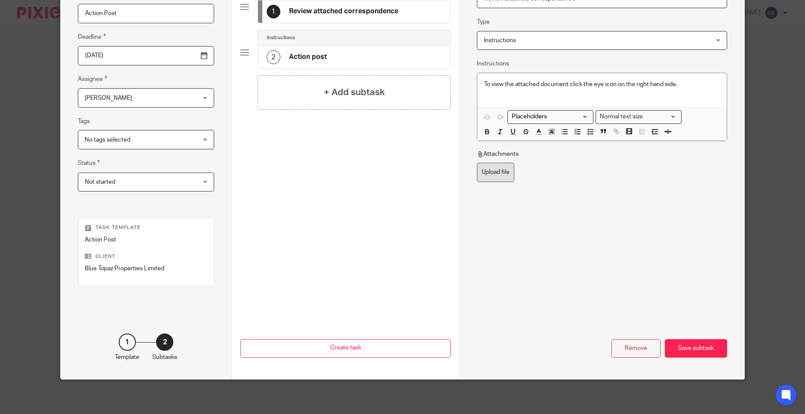
click at [500, 171] on label "Upload file" at bounding box center [495, 172] width 37 height 19
click at [477, 163] on input "Upload file" at bounding box center [476, 162] width 0 height 0
type input "C:\fakepath\BLUE TOPAZ ISMS99 24092025_001.pdf"
click at [704, 359] on div "Name Review attached correspondence Type Instructions Instructions Instructions…" at bounding box center [601, 159] width 285 height 439
click at [699, 355] on div "Save subtask" at bounding box center [696, 348] width 62 height 18
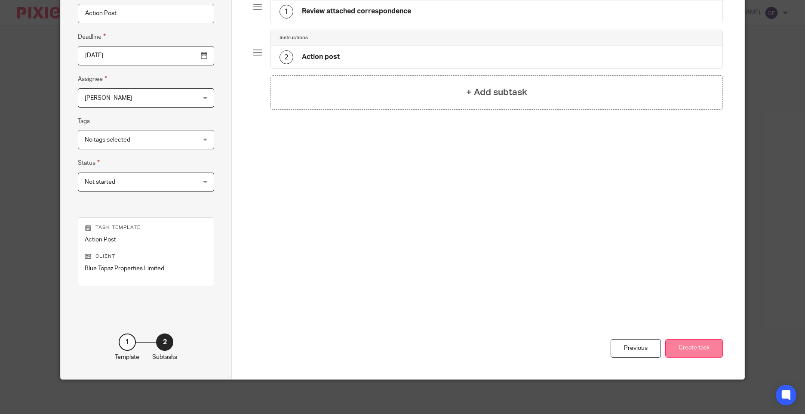
click at [698, 354] on button "Create task" at bounding box center [694, 348] width 58 height 18
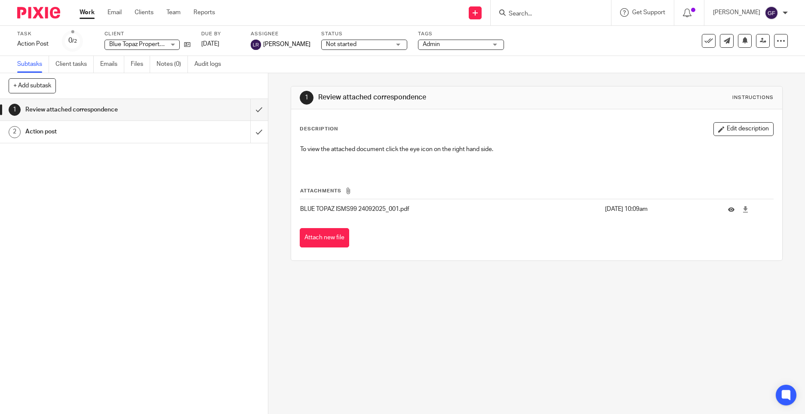
click at [523, 13] on input "Search" at bounding box center [546, 14] width 77 height 8
type input "nova"
click at [599, 15] on button "reset" at bounding box center [595, 11] width 9 height 9
click at [530, 16] on input "Search" at bounding box center [546, 14] width 77 height 8
click at [524, 15] on input "vinay" at bounding box center [546, 14] width 77 height 8
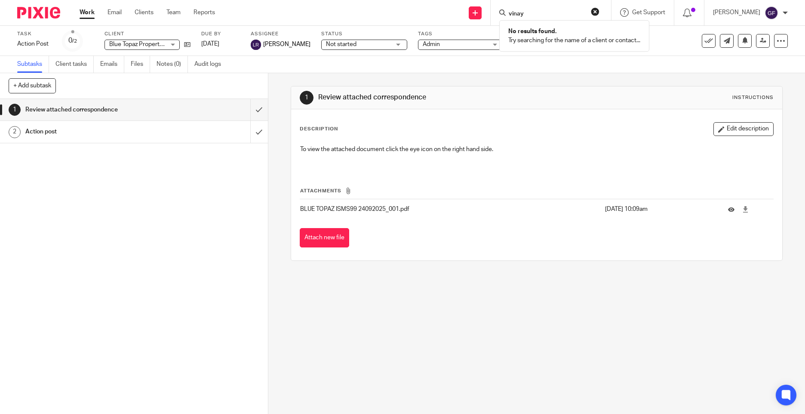
click at [524, 15] on input "vinay" at bounding box center [546, 14] width 77 height 8
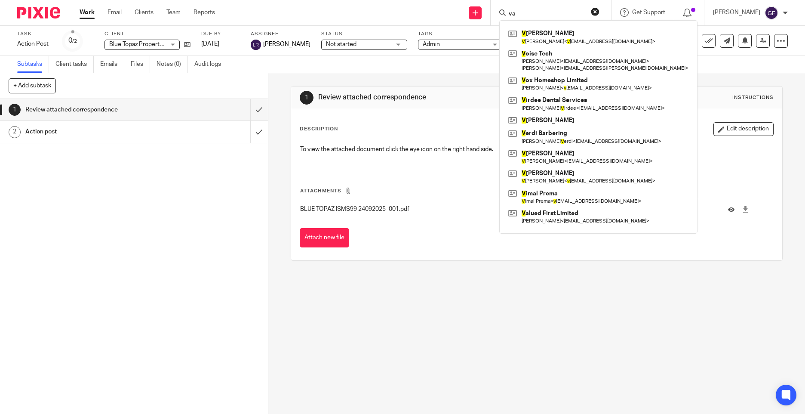
type input "v"
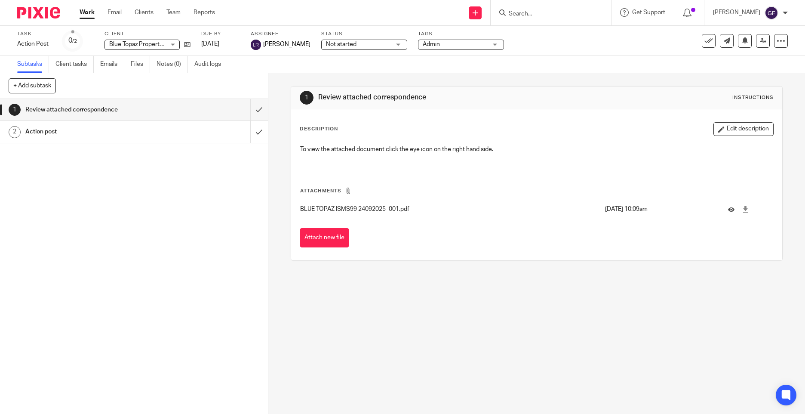
click at [542, 7] on form at bounding box center [554, 12] width 92 height 11
click at [531, 17] on input "Search" at bounding box center [546, 14] width 77 height 8
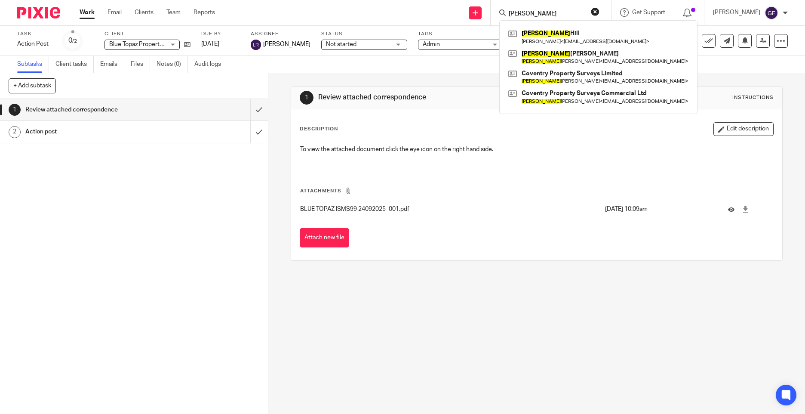
click at [530, 9] on form "[PERSON_NAME]" at bounding box center [554, 12] width 92 height 11
click at [529, 14] on input "anthony" at bounding box center [546, 14] width 77 height 8
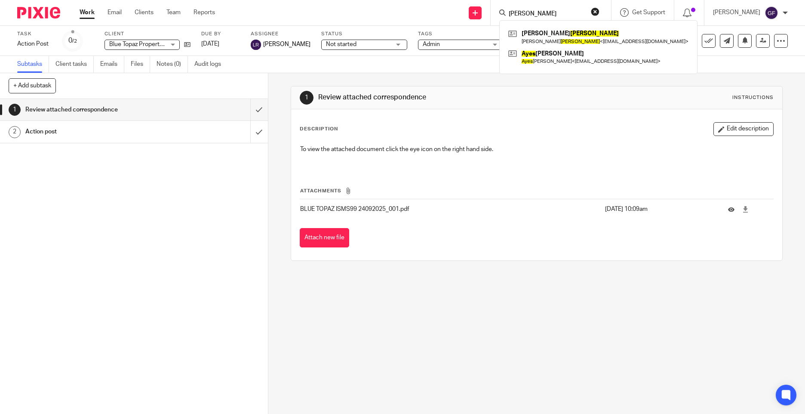
type input "hayes"
click at [599, 11] on button "reset" at bounding box center [595, 11] width 9 height 9
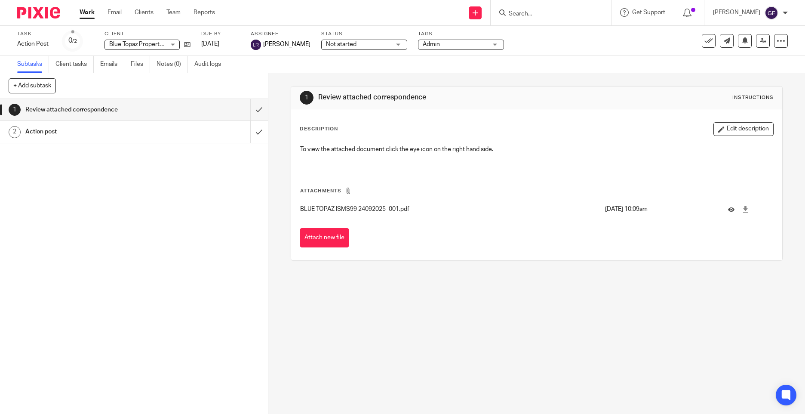
click at [530, 11] on input "Search" at bounding box center [546, 14] width 77 height 8
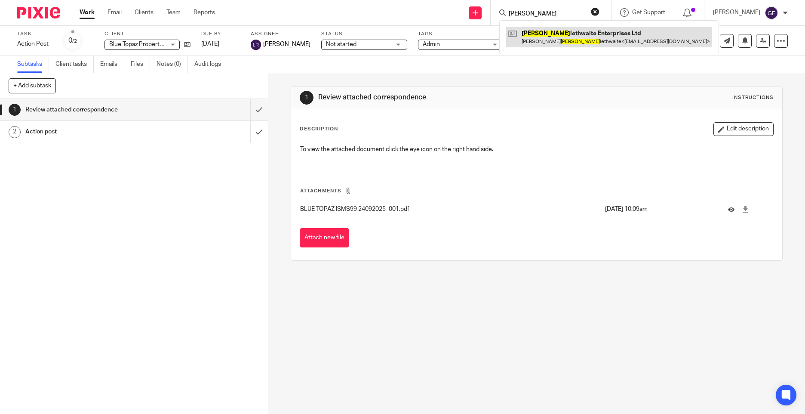
type input "hebb"
click at [552, 37] on link at bounding box center [609, 37] width 206 height 20
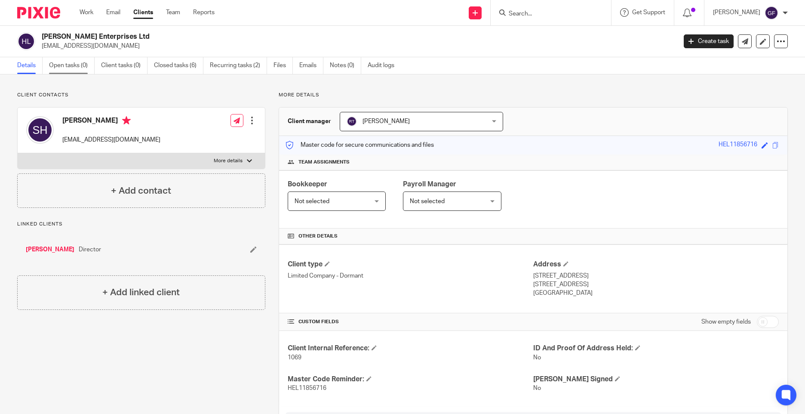
click at [67, 62] on link "Open tasks (0)" at bounding box center [72, 65] width 46 height 17
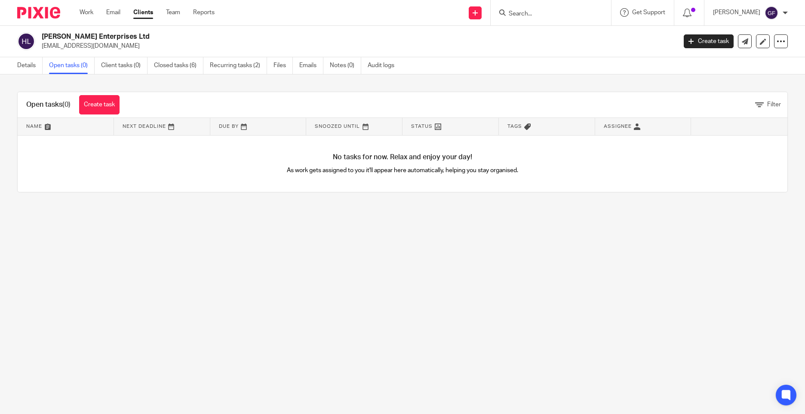
click at [125, 107] on div "Open tasks (0) Create task" at bounding box center [73, 104] width 110 height 25
click at [104, 107] on link "Create task" at bounding box center [99, 104] width 40 height 19
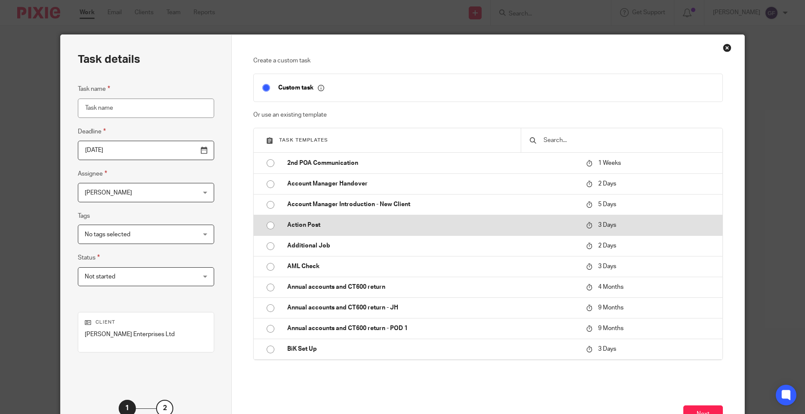
click at [268, 225] on input "radio" at bounding box center [270, 225] width 16 height 16
type input "2025-09-28"
type input "Action Post"
checkbox input "false"
radio input "false"
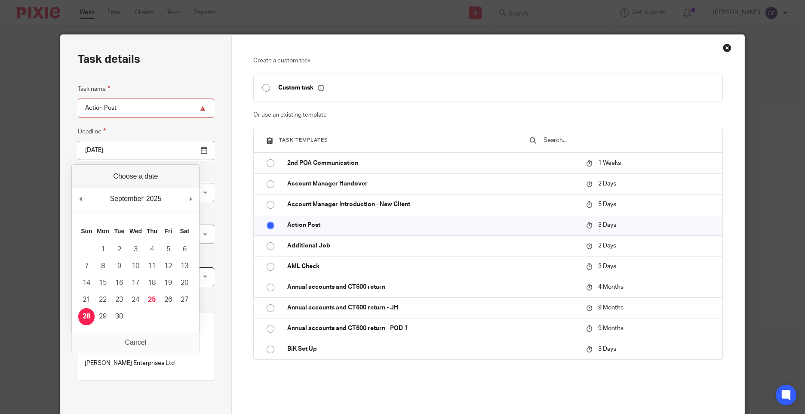
drag, startPoint x: 138, startPoint y: 159, endPoint x: 125, endPoint y: 165, distance: 14.8
click at [138, 158] on input "2025-09-28" at bounding box center [146, 150] width 136 height 19
click at [724, 47] on div "Close this dialog window" at bounding box center [727, 47] width 9 height 9
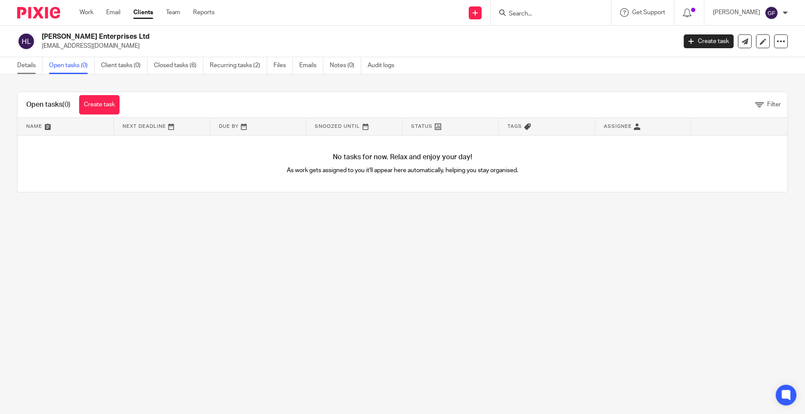
click at [23, 62] on link "Details" at bounding box center [29, 65] width 25 height 17
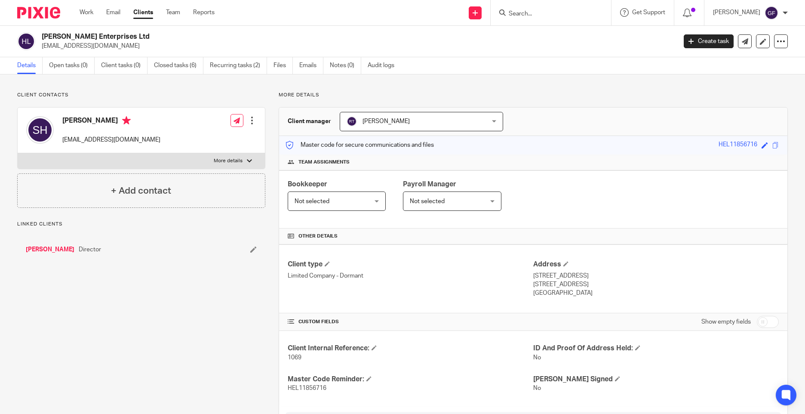
click at [65, 248] on link "Sam Hebblethwaite" at bounding box center [50, 249] width 49 height 9
click at [526, 14] on input "Search" at bounding box center [546, 14] width 77 height 8
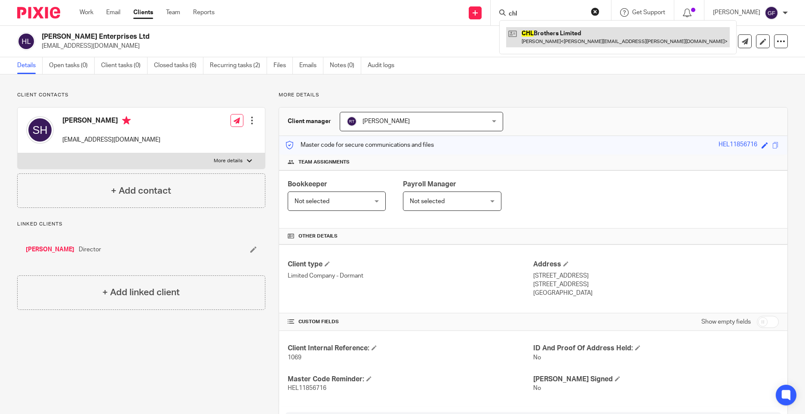
type input "chl"
click at [570, 43] on link at bounding box center [618, 37] width 224 height 20
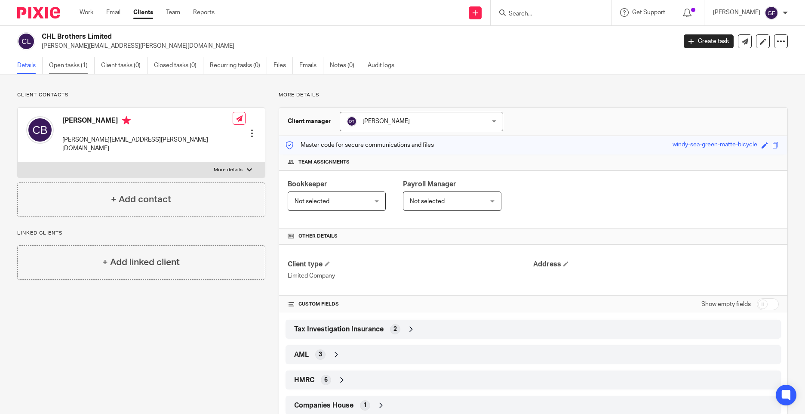
click at [84, 63] on link "Open tasks (1)" at bounding box center [72, 65] width 46 height 17
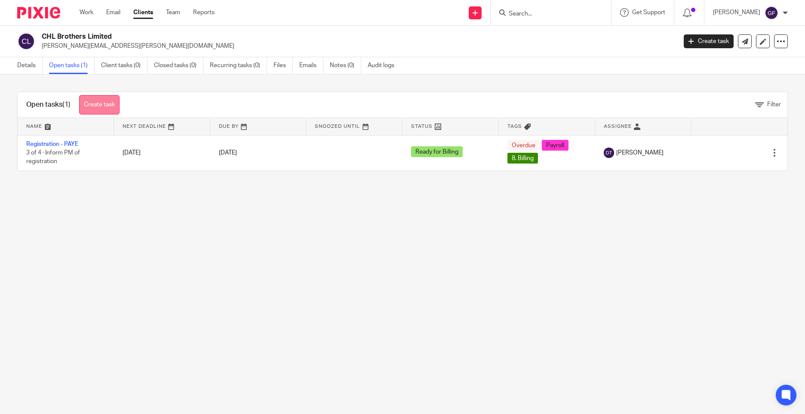
click at [108, 106] on link "Create task" at bounding box center [99, 104] width 40 height 19
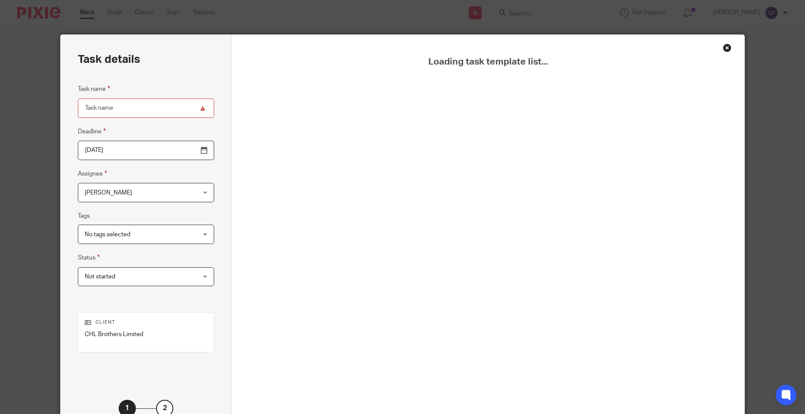
click at [723, 45] on div "Close this dialog window" at bounding box center [727, 47] width 9 height 9
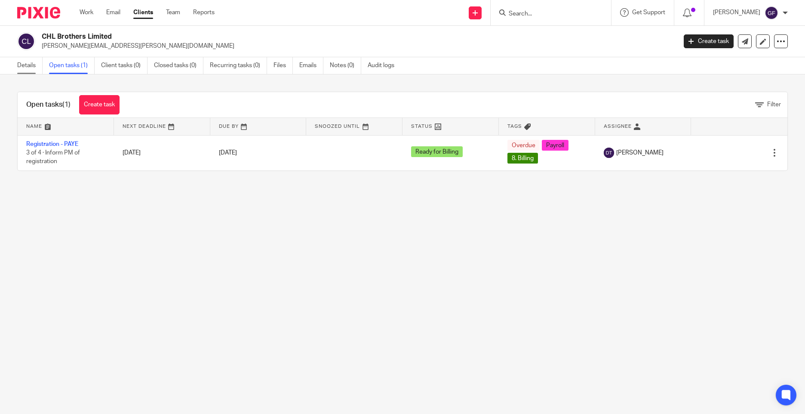
click at [26, 65] on link "Details" at bounding box center [29, 65] width 25 height 17
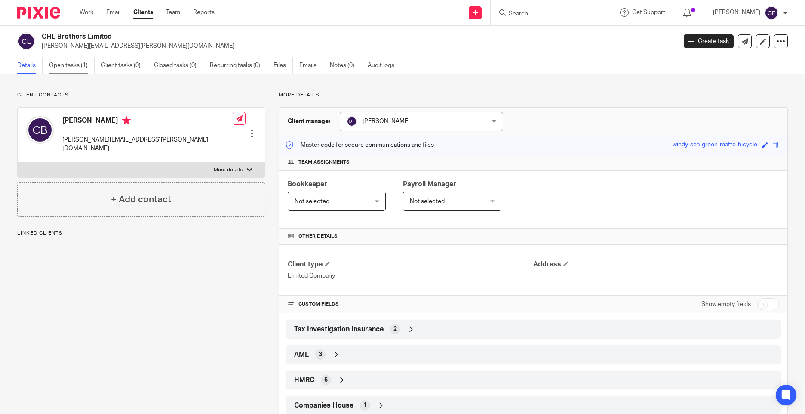
click at [58, 63] on link "Open tasks (1)" at bounding box center [72, 65] width 46 height 17
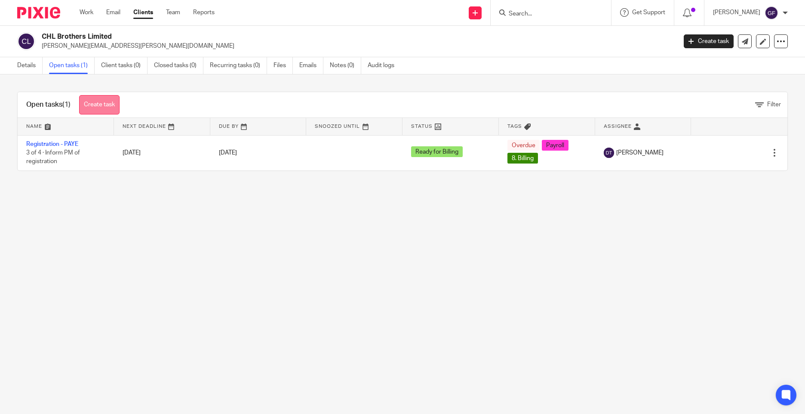
click at [93, 104] on link "Create task" at bounding box center [99, 104] width 40 height 19
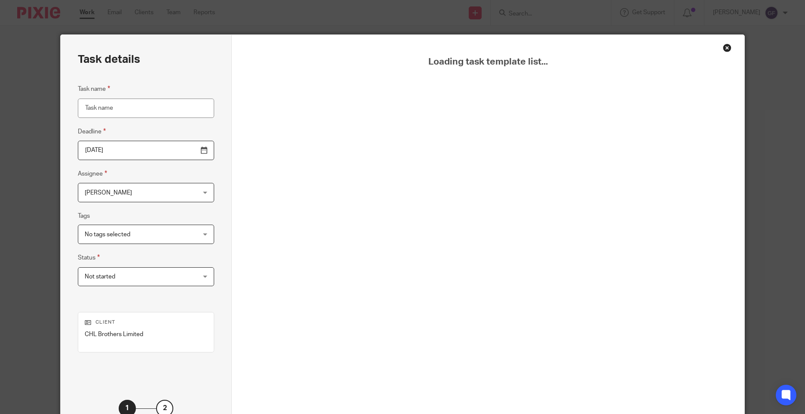
click at [113, 101] on input "Task name" at bounding box center [146, 107] width 136 height 19
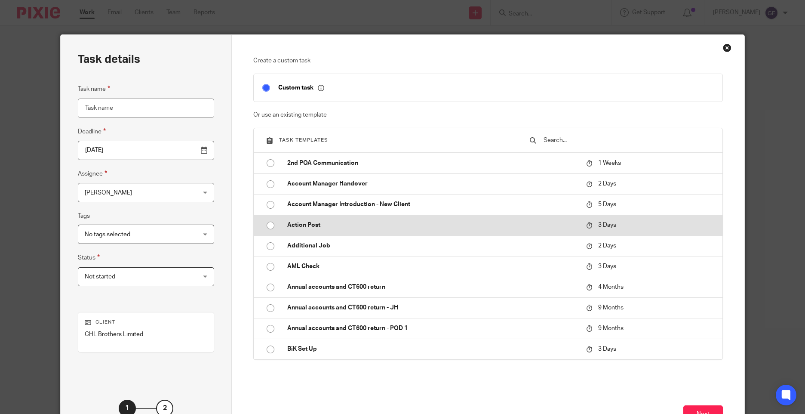
click at [287, 221] on p "Action Post" at bounding box center [432, 225] width 290 height 9
type input "[DATE]"
type input "Action Post"
checkbox input "false"
radio input "true"
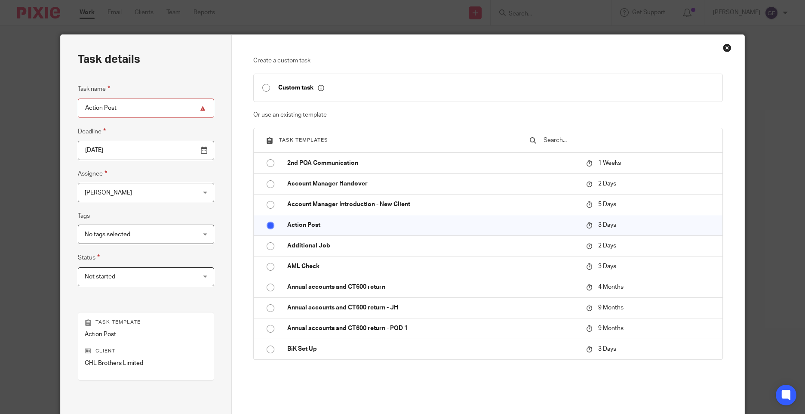
click at [131, 149] on input "2025-09-28" at bounding box center [146, 150] width 136 height 19
click at [116, 194] on span "[PERSON_NAME]" at bounding box center [108, 193] width 47 height 6
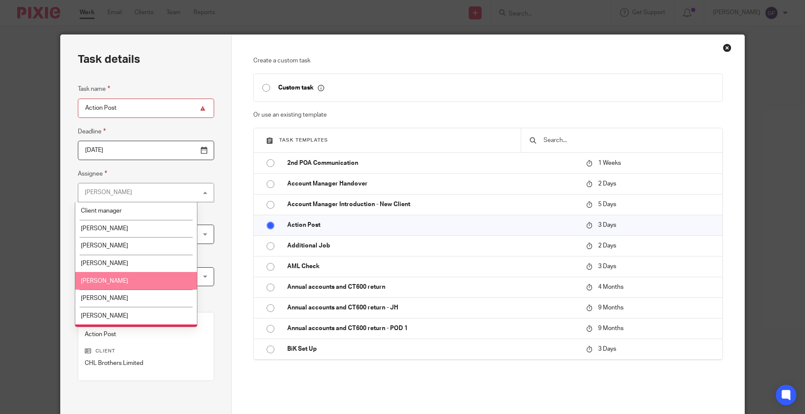
click at [128, 279] on span "[PERSON_NAME]" at bounding box center [104, 281] width 47 height 6
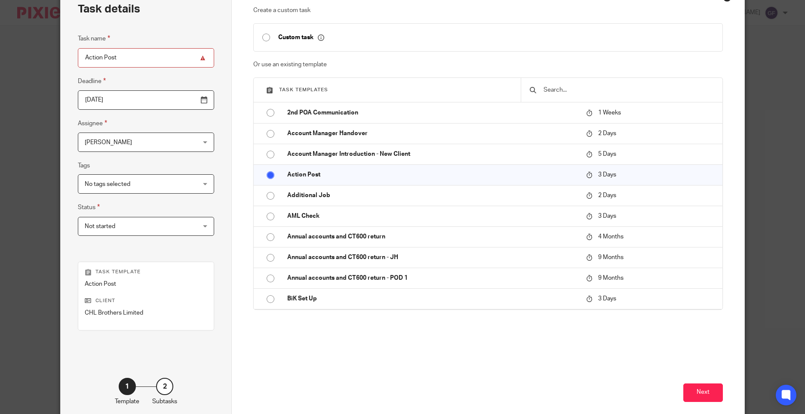
scroll to position [95, 0]
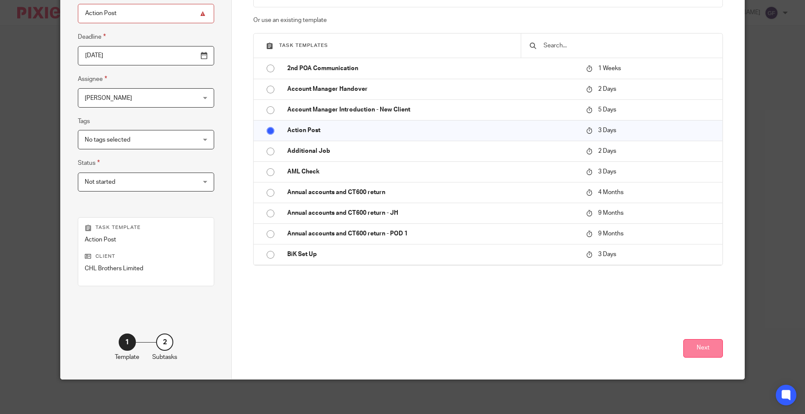
click at [689, 347] on button "Next" at bounding box center [703, 348] width 40 height 18
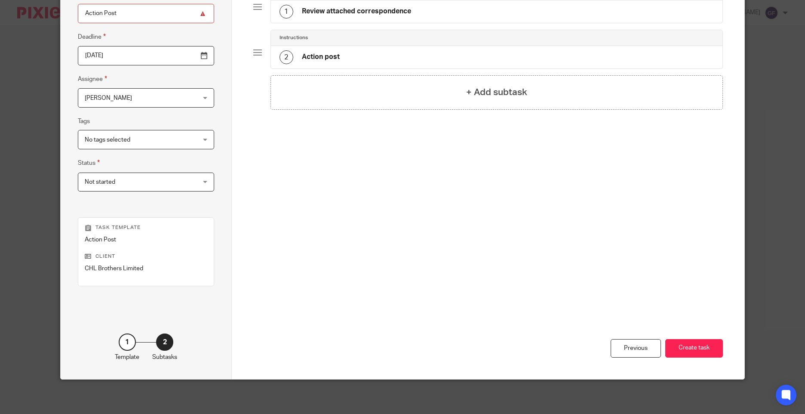
click at [340, 11] on h4 "Review attached correspondence" at bounding box center [356, 11] width 109 height 9
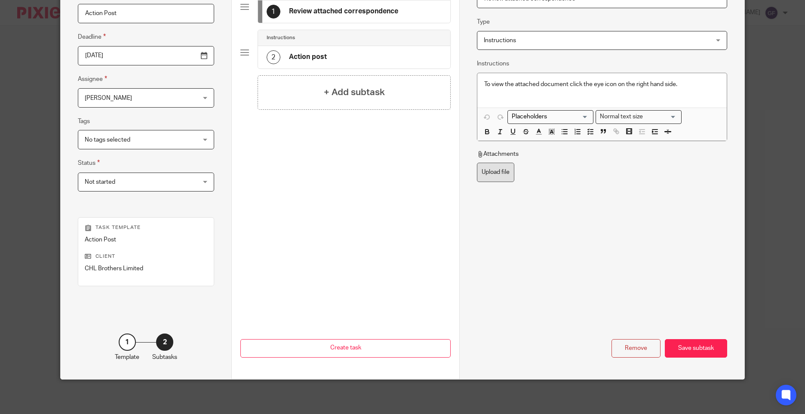
click at [483, 164] on label "Upload file" at bounding box center [495, 172] width 37 height 19
click at [477, 163] on input "Upload file" at bounding box center [476, 162] width 0 height 0
type input "C:\fakepath\CHL BROTHERS NEP1 24092025_001.pdf"
click at [697, 348] on div "Save subtask" at bounding box center [696, 348] width 62 height 18
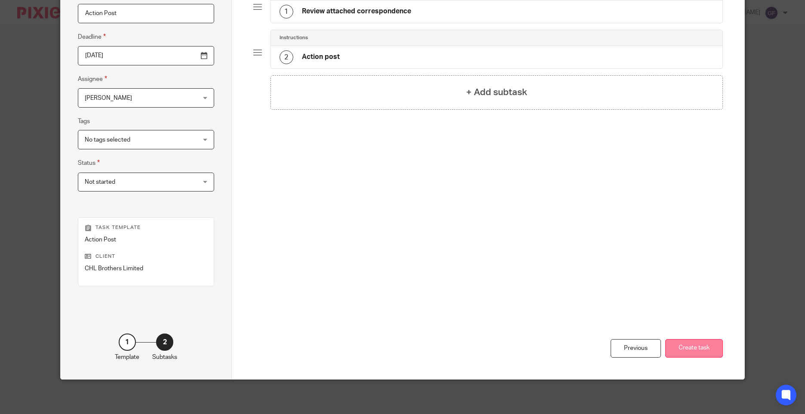
click at [691, 348] on button "Create task" at bounding box center [694, 348] width 58 height 18
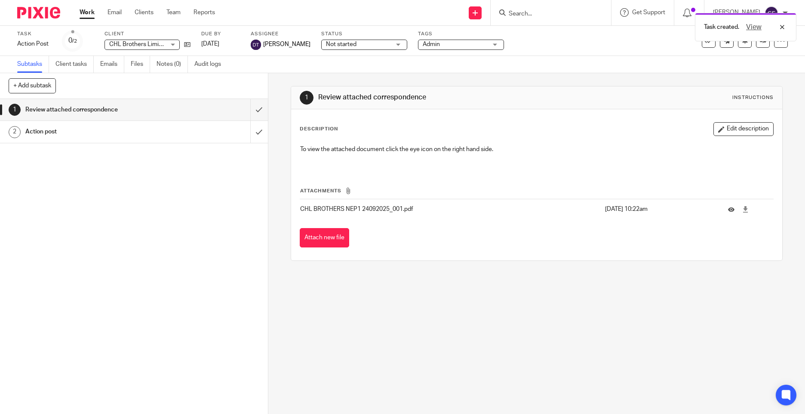
click at [525, 16] on div "Task created. View" at bounding box center [599, 25] width 394 height 33
click at [527, 14] on div "Task created. View" at bounding box center [599, 25] width 394 height 33
click at [528, 10] on input "Search" at bounding box center [546, 14] width 77 height 8
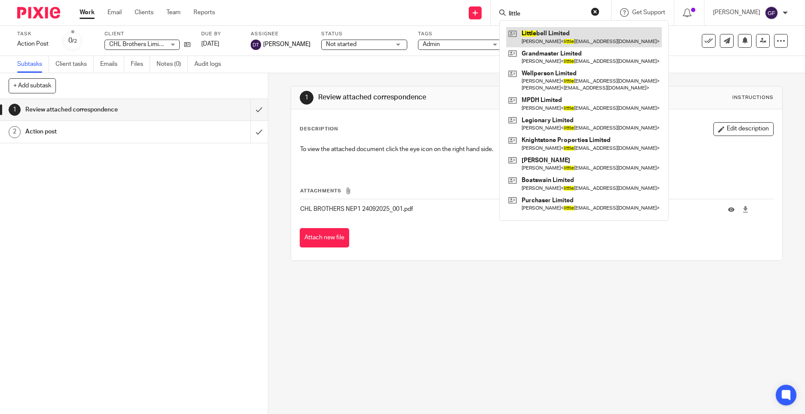
type input "little"
click at [543, 37] on link at bounding box center [584, 37] width 156 height 20
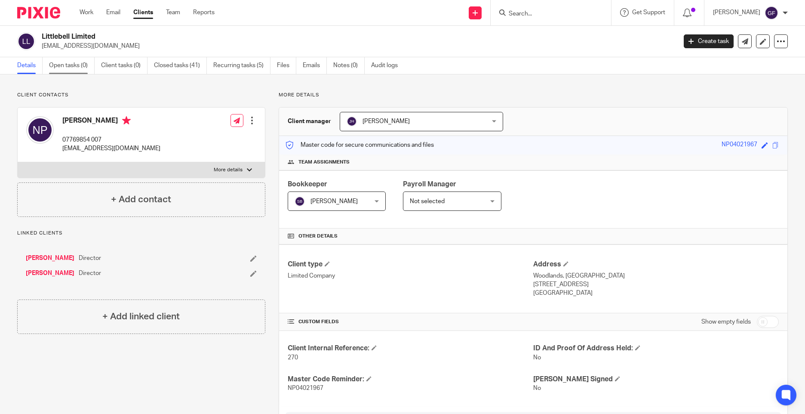
click at [78, 64] on link "Open tasks (0)" at bounding box center [72, 65] width 46 height 17
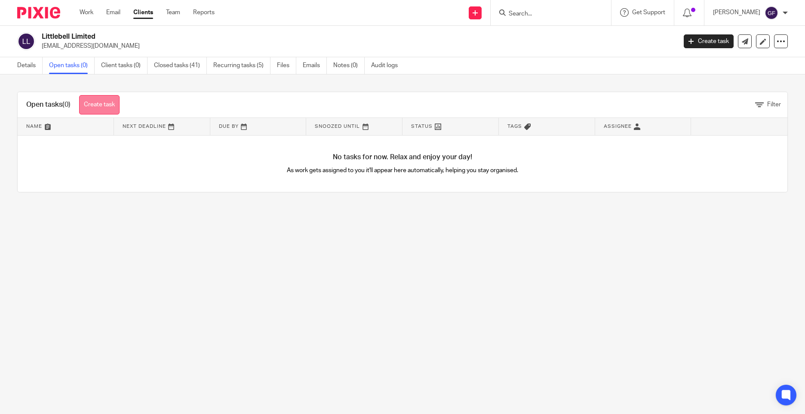
click at [113, 98] on link "Create task" at bounding box center [99, 104] width 40 height 19
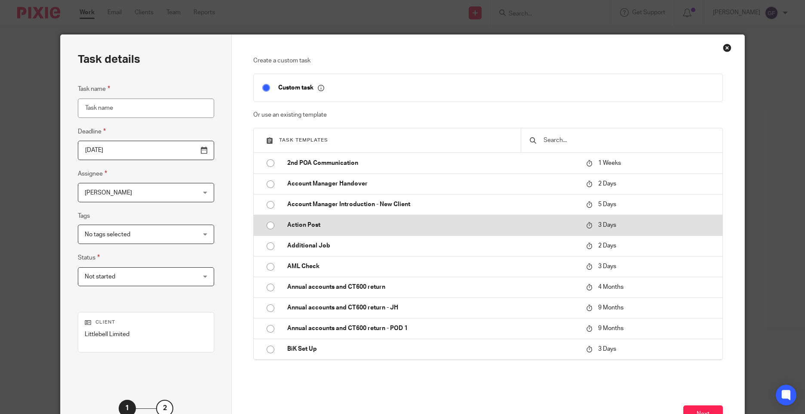
click at [317, 223] on p "Action Post" at bounding box center [432, 225] width 290 height 9
type input "[DATE]"
type input "Action Post"
checkbox input "false"
radio input "true"
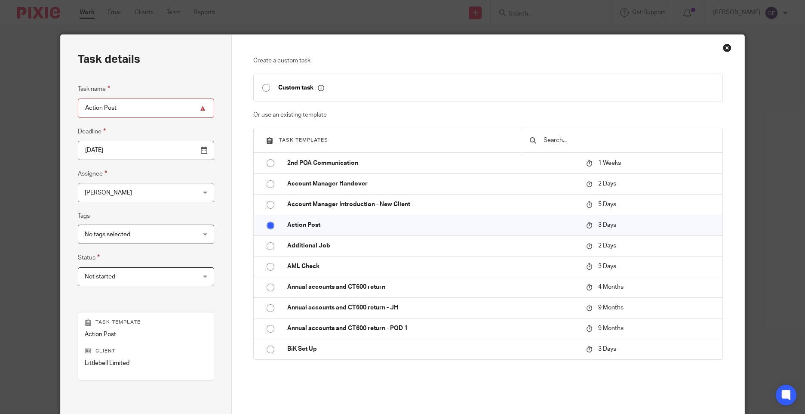
click at [127, 189] on span "[PERSON_NAME]" at bounding box center [136, 192] width 103 height 18
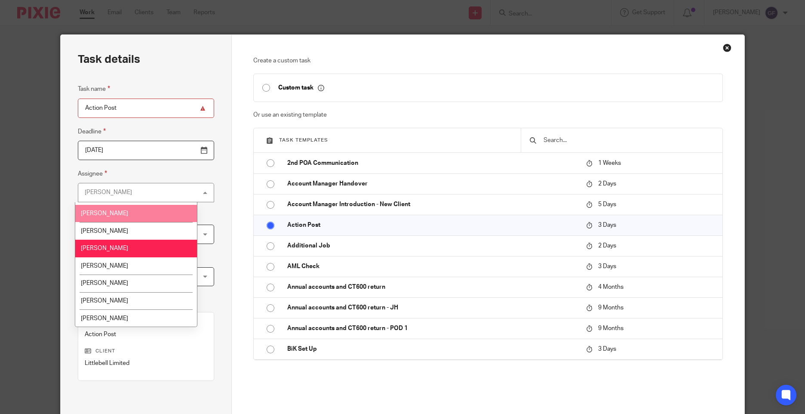
scroll to position [86, 0]
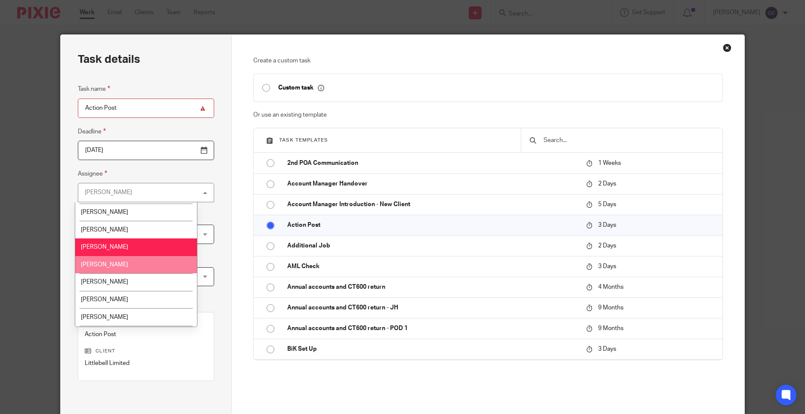
click at [126, 267] on li "[PERSON_NAME]" at bounding box center [136, 265] width 122 height 18
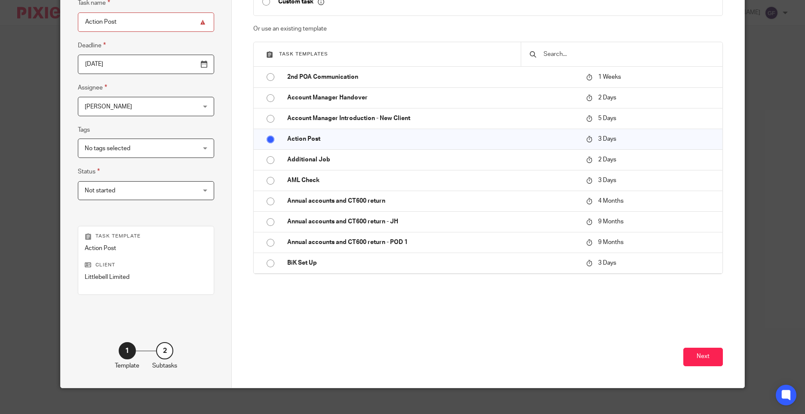
click at [101, 53] on fieldset "Deadline 2025-09-28" at bounding box center [146, 57] width 136 height 34
click at [104, 58] on input "2025-09-28" at bounding box center [146, 64] width 136 height 19
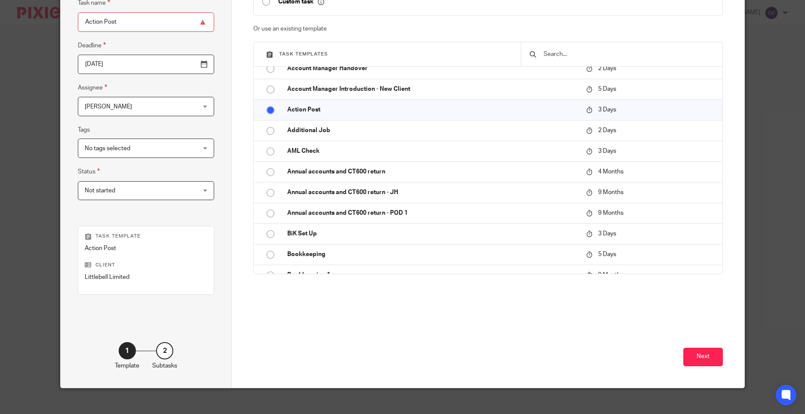
scroll to position [43, 0]
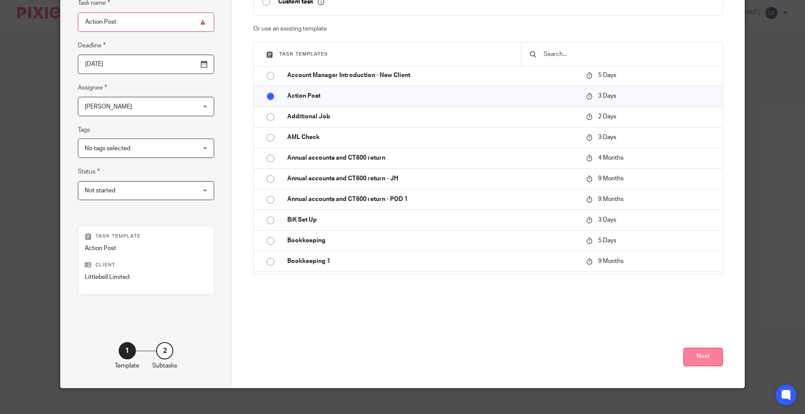
click at [709, 354] on button "Next" at bounding box center [703, 356] width 40 height 18
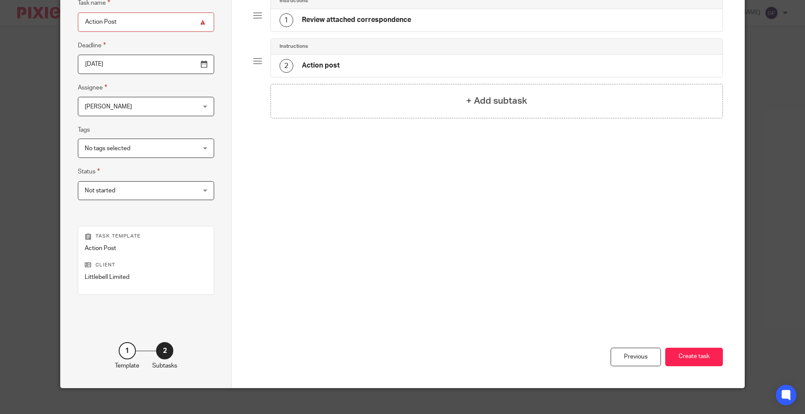
click at [328, 37] on div "Instructions 1 Review attached correspondence" at bounding box center [487, 16] width 469 height 46
click at [325, 31] on div "1 Review attached correspondence" at bounding box center [496, 20] width 451 height 22
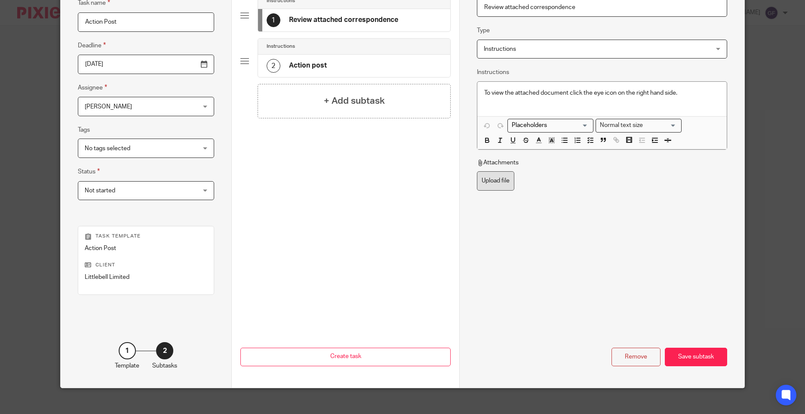
click at [497, 179] on label "Upload file" at bounding box center [495, 180] width 37 height 19
click at [477, 171] on input "Upload file" at bounding box center [476, 171] width 0 height 0
type input "C:\fakepath\LITTLEBELL NEP1 24092025_001.pdf"
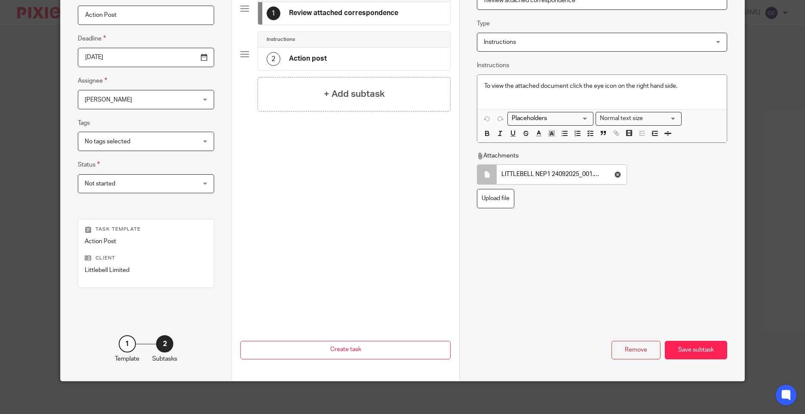
scroll to position [95, 0]
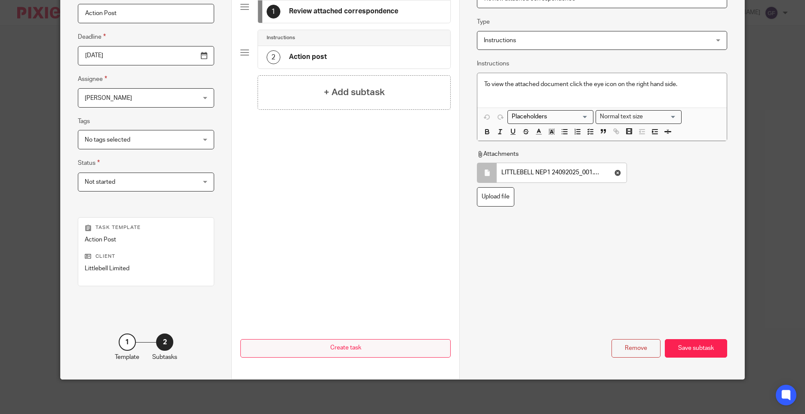
click at [690, 342] on div "Save subtask" at bounding box center [696, 348] width 62 height 18
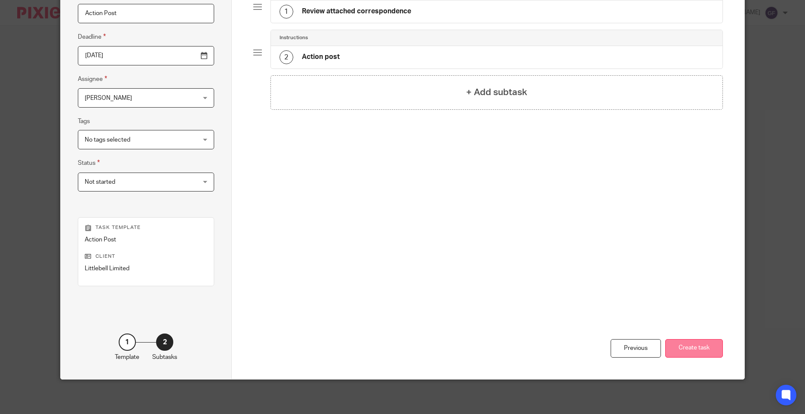
click at [709, 350] on button "Create task" at bounding box center [694, 348] width 58 height 18
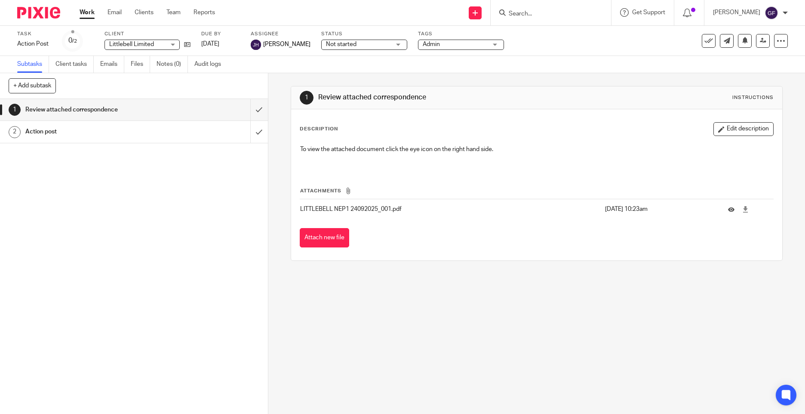
click at [539, 14] on input "Search" at bounding box center [546, 14] width 77 height 8
type input "purcha"
click at [572, 34] on link at bounding box center [578, 37] width 145 height 20
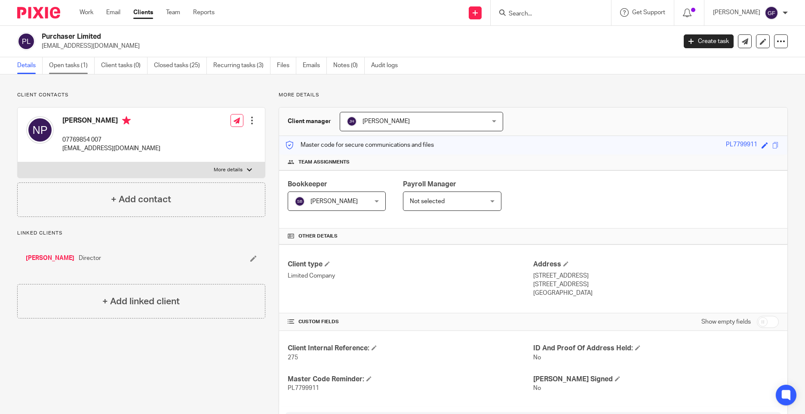
click at [68, 66] on link "Open tasks (1)" at bounding box center [72, 65] width 46 height 17
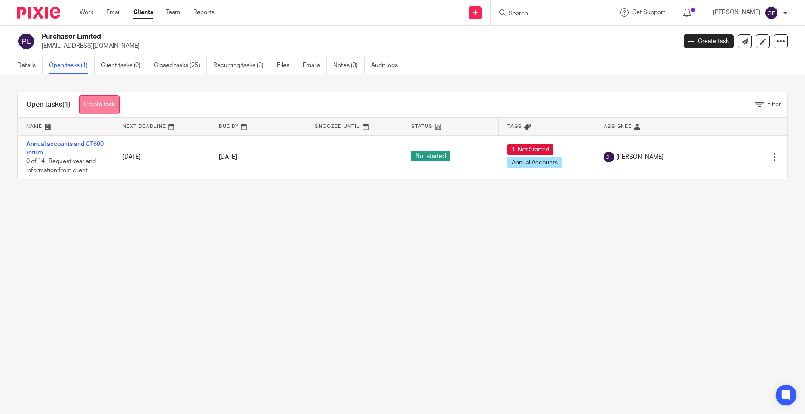
click at [99, 99] on link "Create task" at bounding box center [99, 104] width 40 height 19
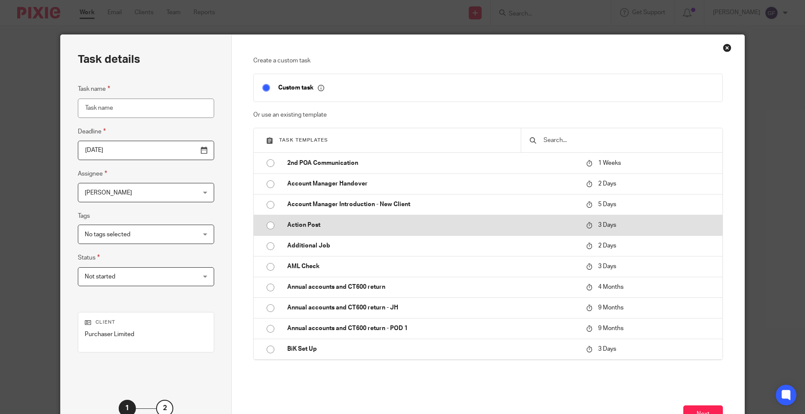
click at [327, 232] on td "Action Post" at bounding box center [430, 225] width 303 height 21
type input "[DATE]"
type input "Action Post"
checkbox input "false"
radio input "true"
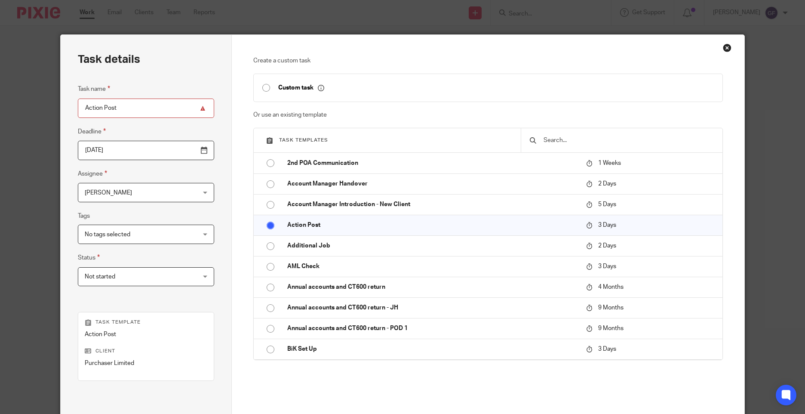
click at [141, 190] on span "[PERSON_NAME]" at bounding box center [136, 192] width 103 height 18
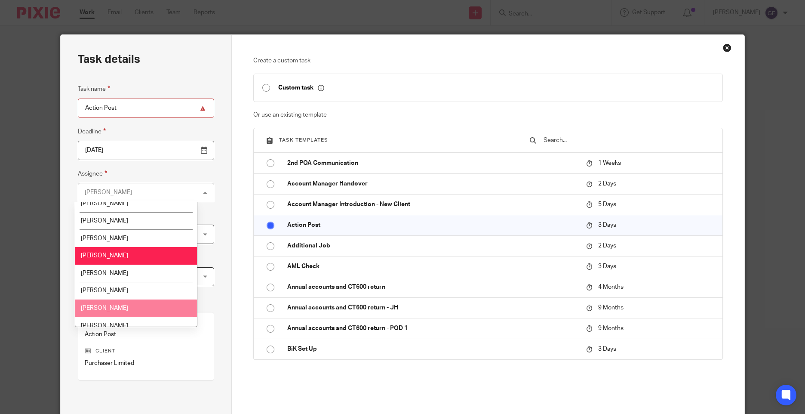
scroll to position [129, 0]
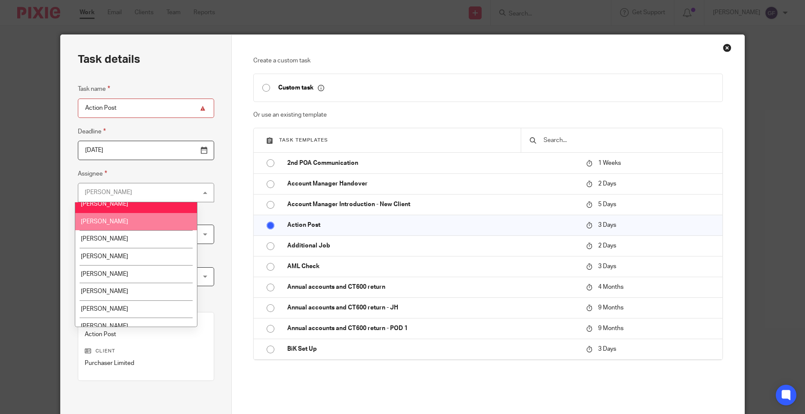
click at [93, 216] on li "[PERSON_NAME]" at bounding box center [136, 222] width 122 height 18
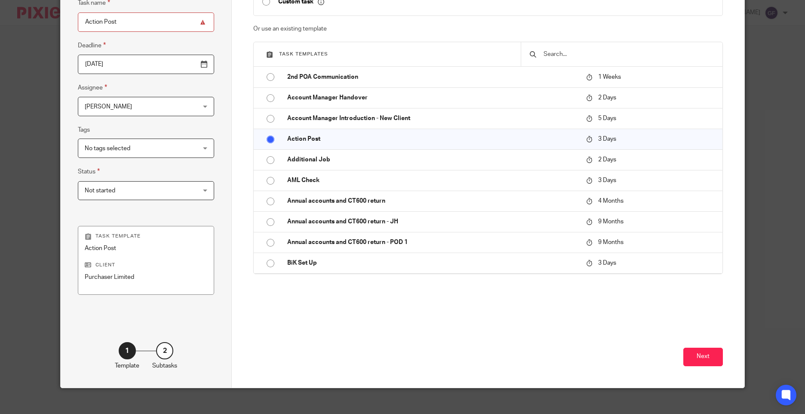
scroll to position [95, 0]
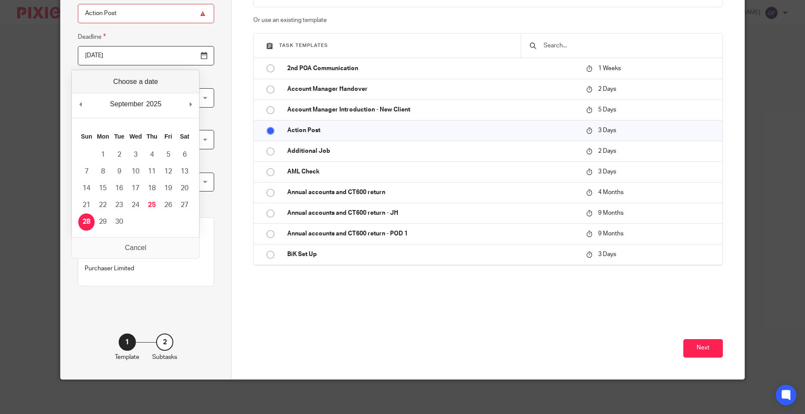
click at [95, 57] on input "2025-09-28" at bounding box center [146, 55] width 136 height 19
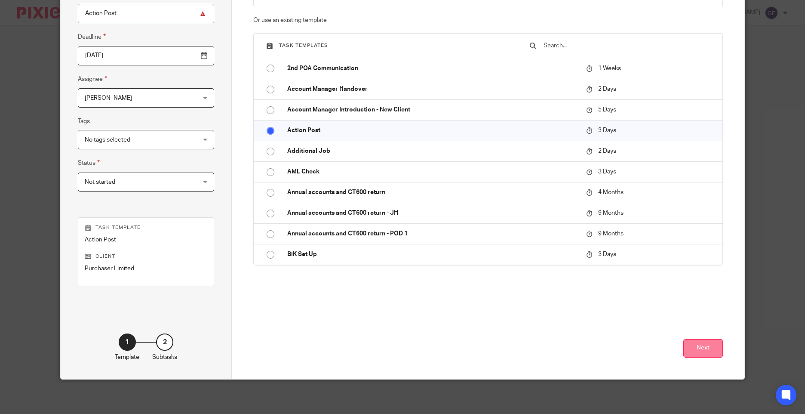
click at [704, 349] on button "Next" at bounding box center [703, 348] width 40 height 18
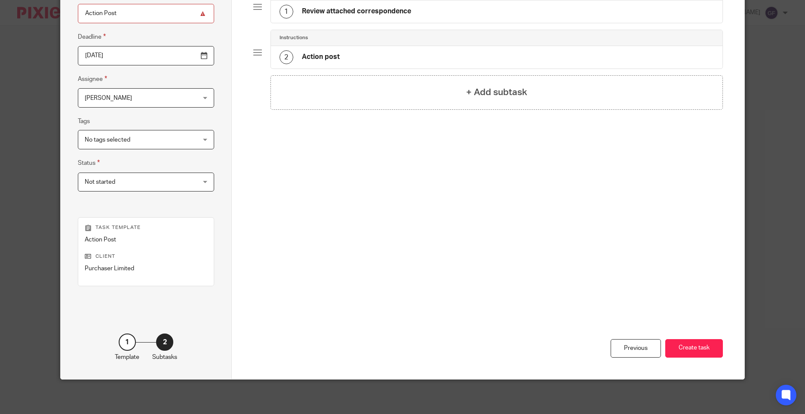
click at [314, 12] on h4 "Review attached correspondence" at bounding box center [356, 11] width 109 height 9
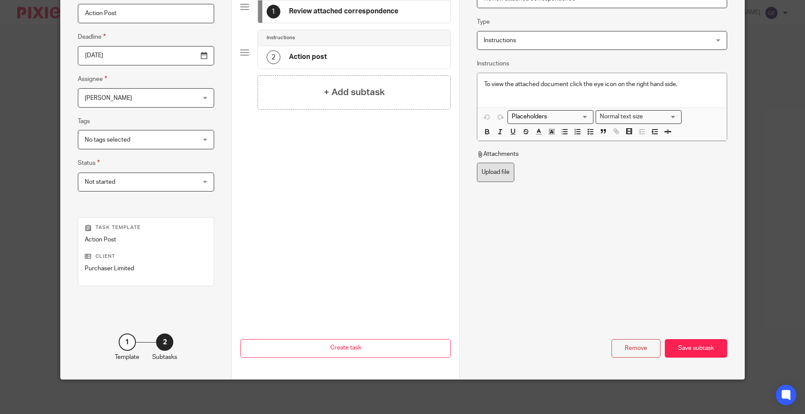
click at [493, 180] on label "Upload file" at bounding box center [495, 172] width 37 height 19
click at [477, 163] on input "Upload file" at bounding box center [476, 162] width 0 height 0
type input "C:\fakepath\PURCHASER NEP1 24092025_001.pdf"
click at [690, 351] on div "Save subtask" at bounding box center [696, 348] width 62 height 18
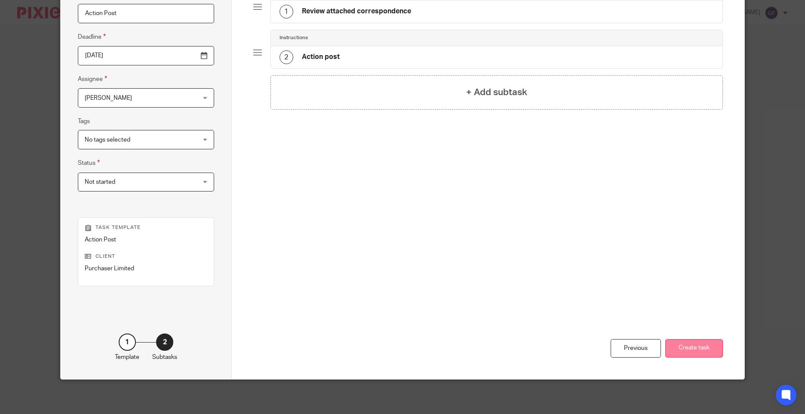
click at [697, 340] on button "Create task" at bounding box center [694, 348] width 58 height 18
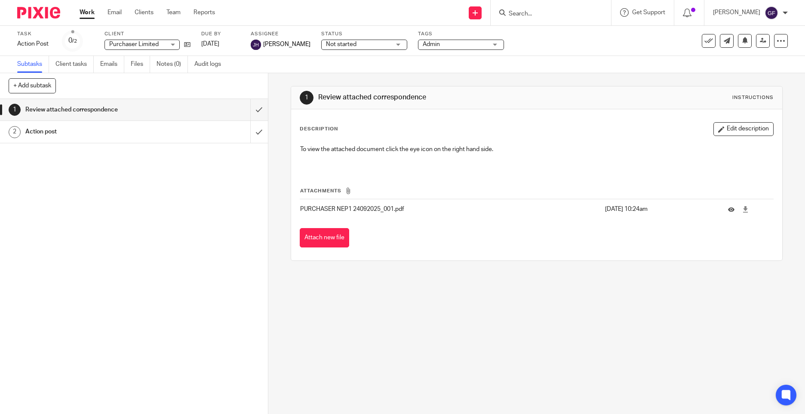
click at [536, 15] on input "Search" at bounding box center [546, 14] width 77 height 8
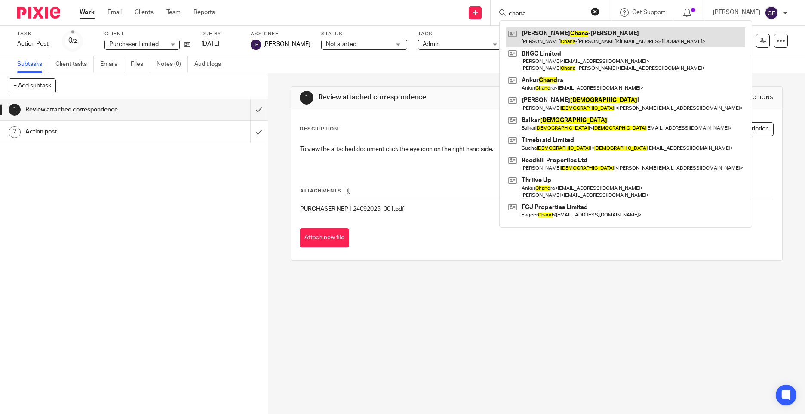
type input "chana"
click at [567, 31] on link at bounding box center [625, 37] width 239 height 20
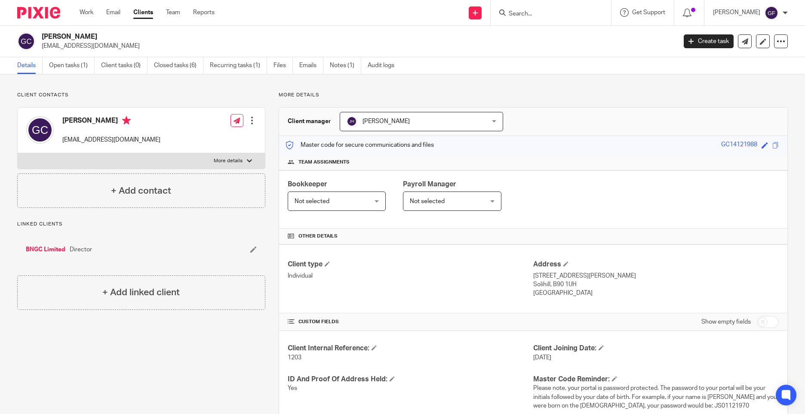
drag, startPoint x: 125, startPoint y: 36, endPoint x: 73, endPoint y: 35, distance: 52.0
click at [73, 35] on h2 "[PERSON_NAME]" at bounding box center [293, 36] width 503 height 9
copy h2 "Chana-Nandra"
click at [80, 61] on link "Open tasks (1)" at bounding box center [72, 65] width 46 height 17
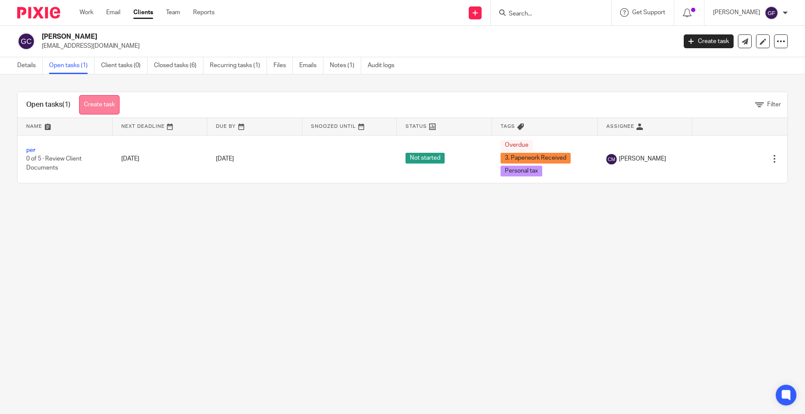
click at [102, 102] on link "Create task" at bounding box center [99, 104] width 40 height 19
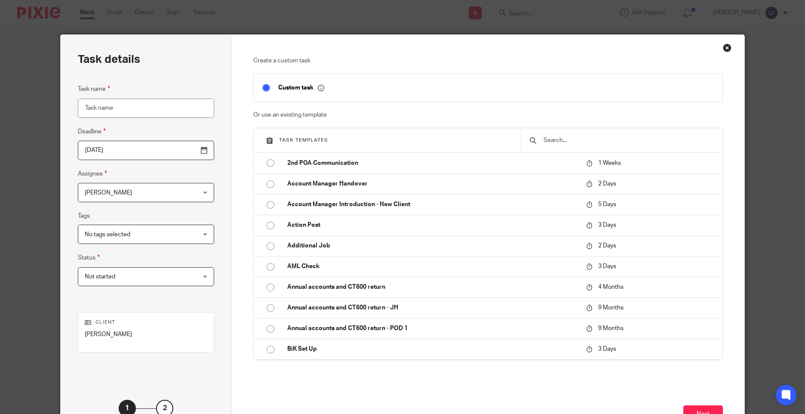
click at [113, 143] on input "[DATE]" at bounding box center [146, 150] width 136 height 19
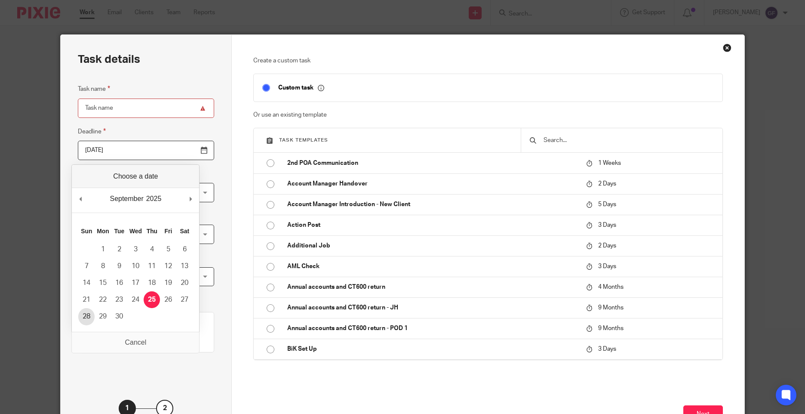
type input "2025-09-28"
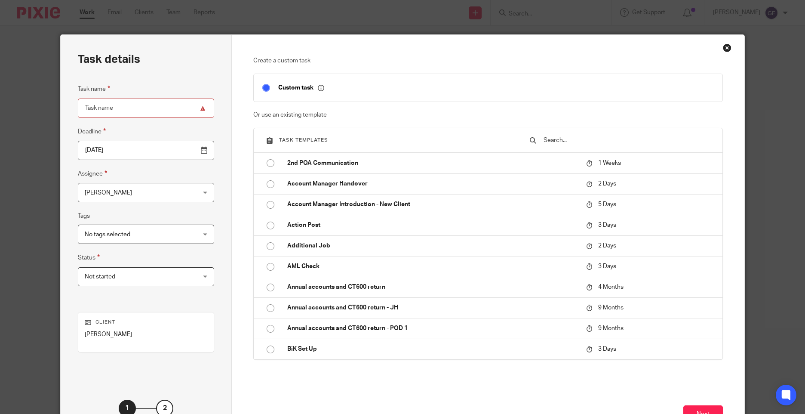
click at [130, 189] on span "[PERSON_NAME]" at bounding box center [136, 192] width 103 height 18
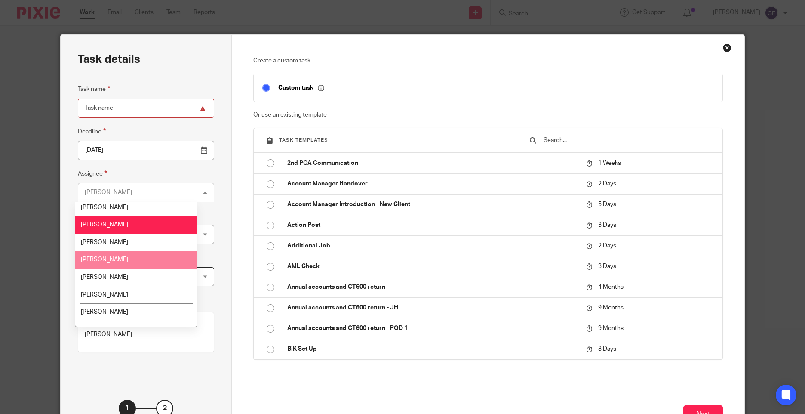
scroll to position [129, 0]
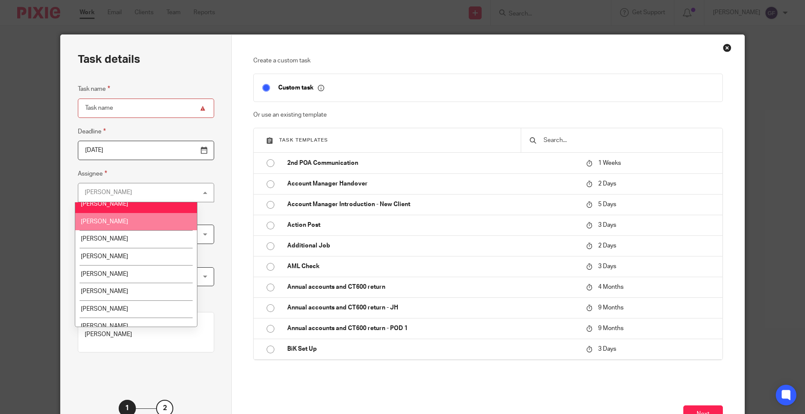
click at [110, 222] on li "[PERSON_NAME]" at bounding box center [136, 222] width 122 height 18
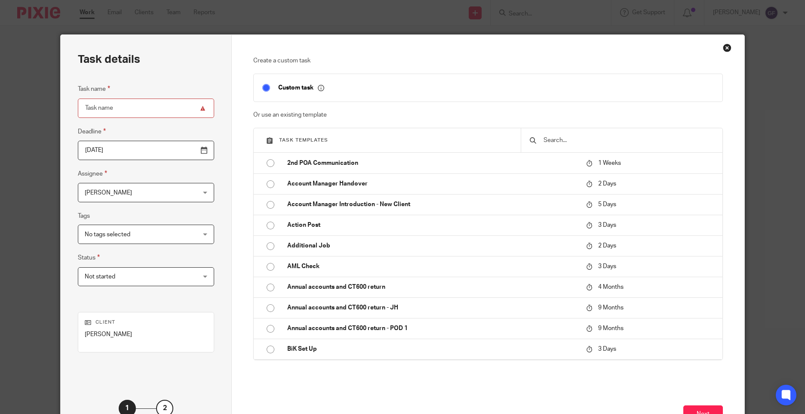
scroll to position [66, 0]
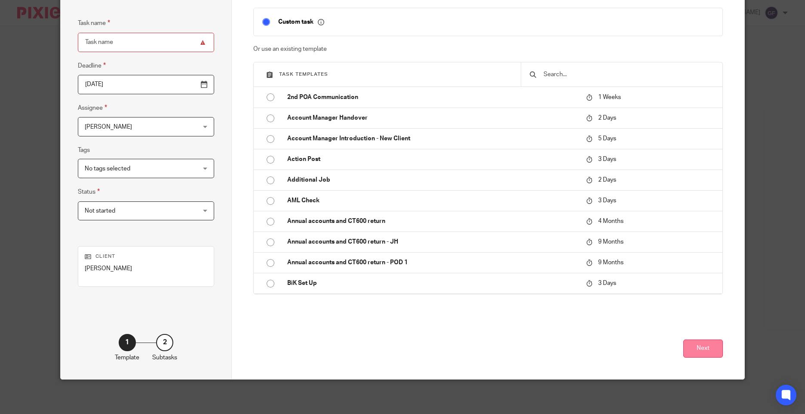
click at [702, 352] on button "Next" at bounding box center [703, 348] width 40 height 18
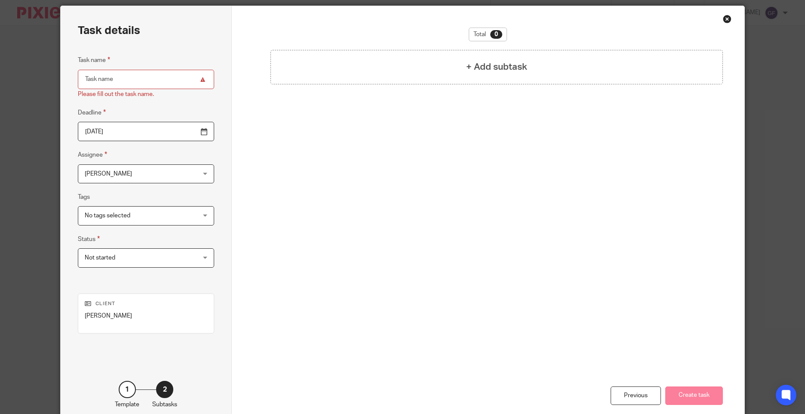
scroll to position [0, 0]
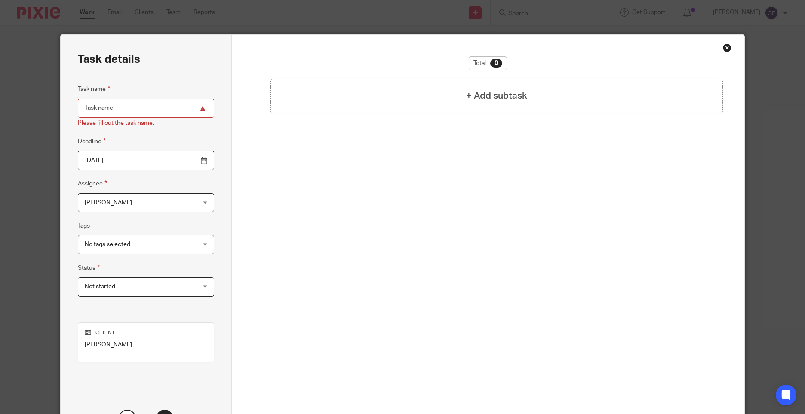
click at [119, 100] on input "Task name" at bounding box center [146, 107] width 136 height 19
click at [120, 111] on input "Task name" at bounding box center [146, 107] width 136 height 19
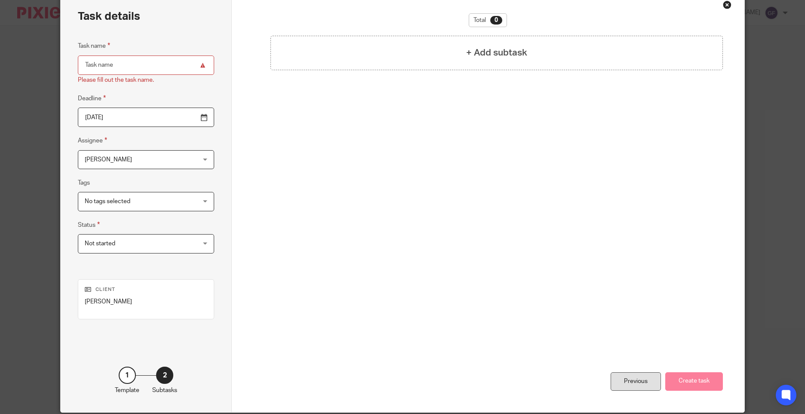
click at [639, 380] on div "Previous" at bounding box center [635, 381] width 50 height 18
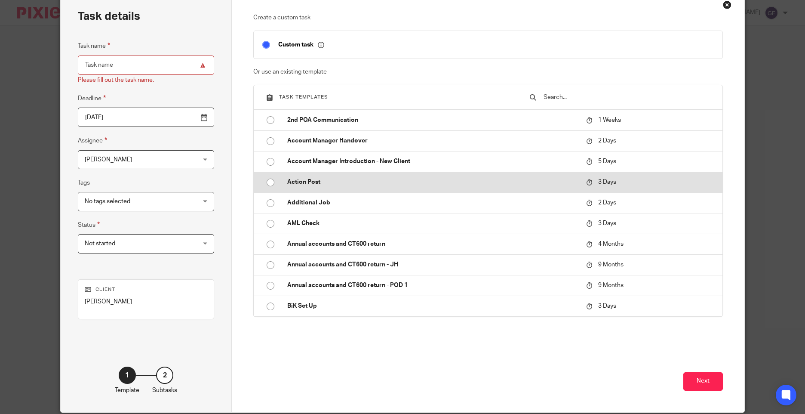
click at [287, 181] on p "Action Post" at bounding box center [432, 182] width 290 height 9
type input "Action Post"
checkbox input "false"
radio input "true"
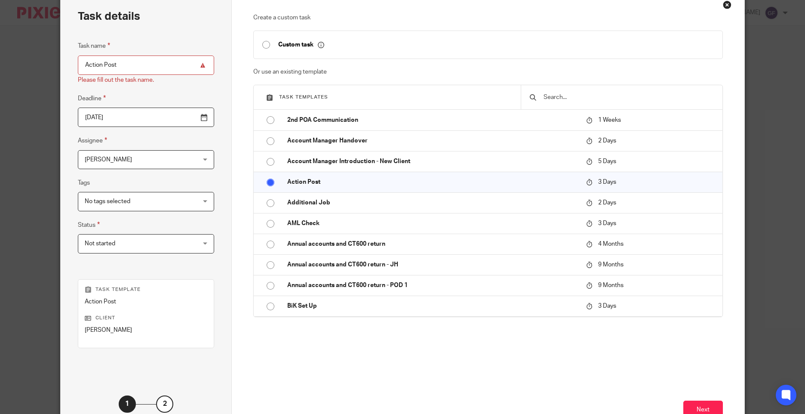
scroll to position [104, 0]
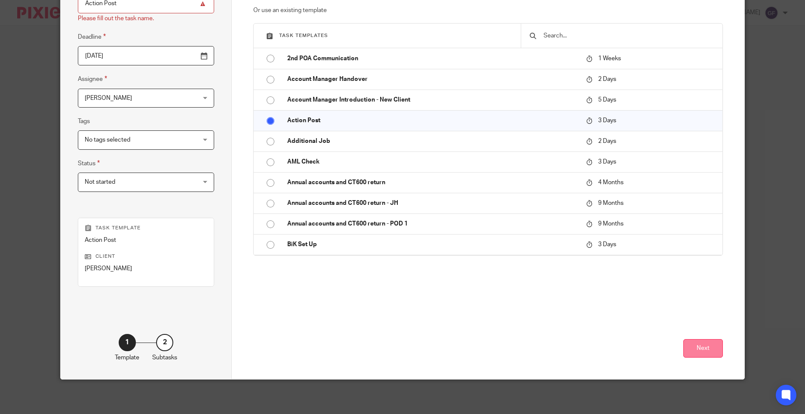
click at [708, 350] on button "Next" at bounding box center [703, 348] width 40 height 18
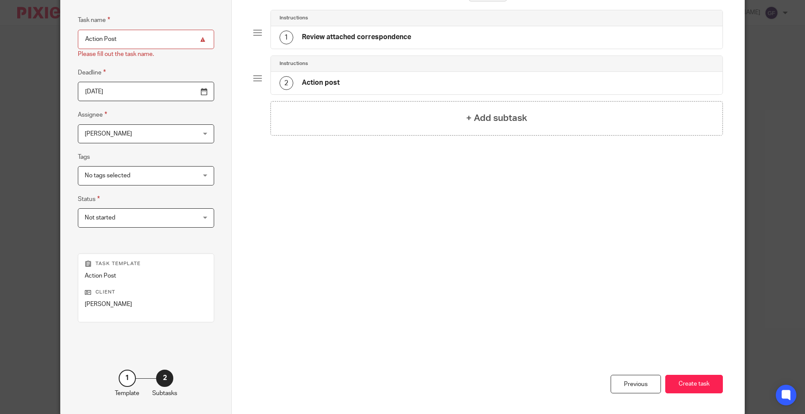
scroll to position [0, 0]
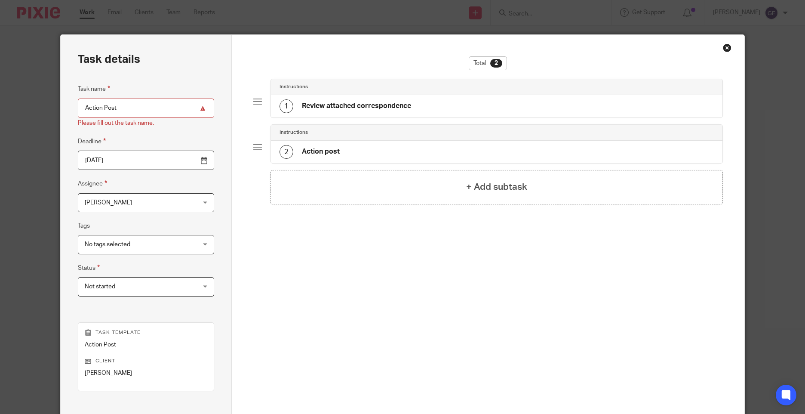
click at [344, 95] on div "1 Review attached correspondence" at bounding box center [496, 106] width 451 height 22
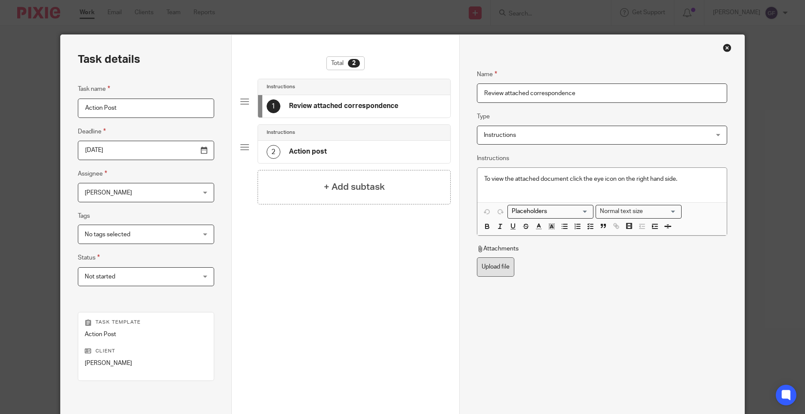
click at [499, 273] on label "Upload file" at bounding box center [495, 266] width 37 height 19
click at [477, 257] on input "Upload file" at bounding box center [476, 257] width 0 height 0
type input "C:\fakepath\G CHANA-NADRA SA302 24092025_001.pdf"
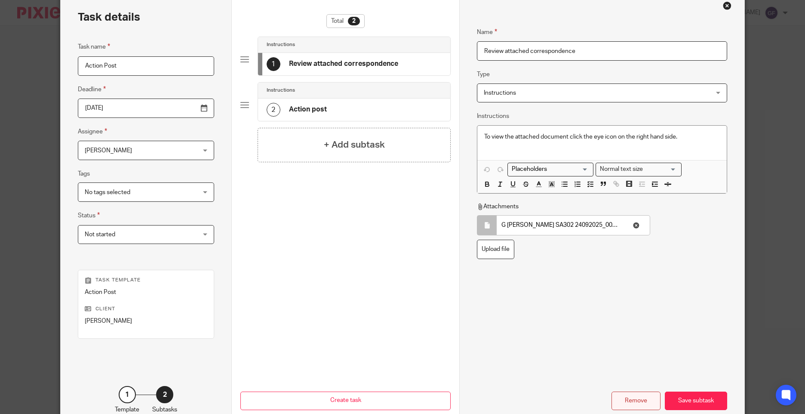
scroll to position [95, 0]
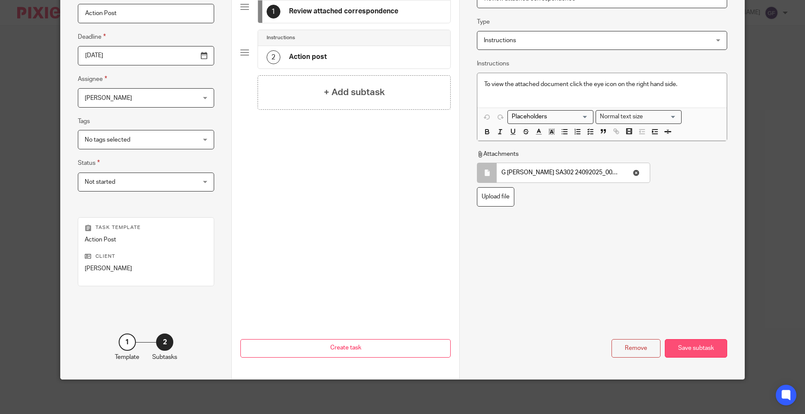
click at [689, 353] on div "Save subtask" at bounding box center [696, 348] width 62 height 18
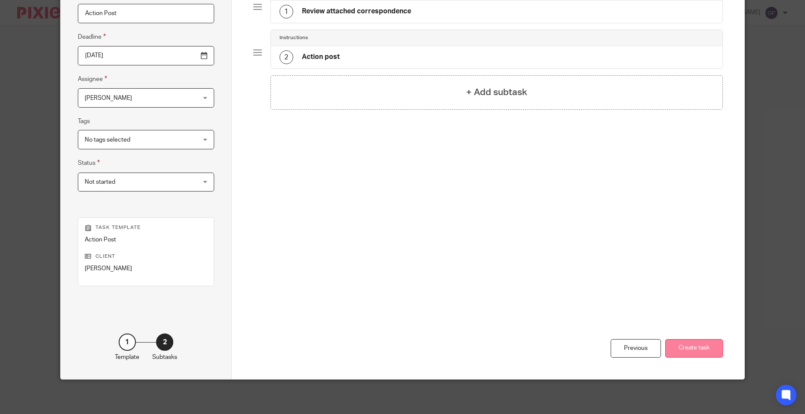
click at [690, 349] on button "Create task" at bounding box center [694, 348] width 58 height 18
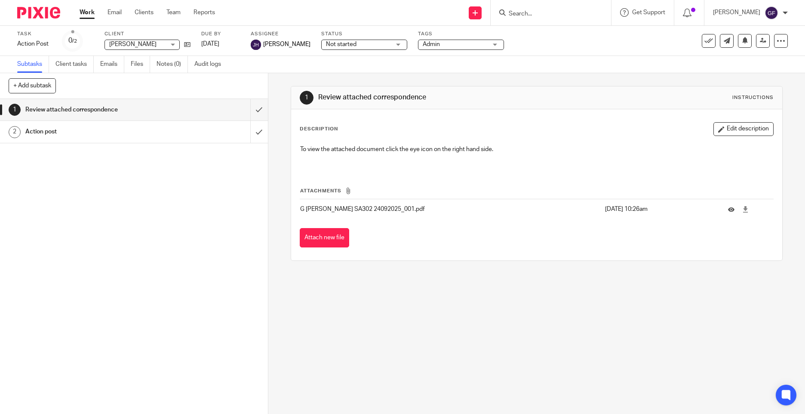
click at [530, 17] on input "Search" at bounding box center [546, 14] width 77 height 8
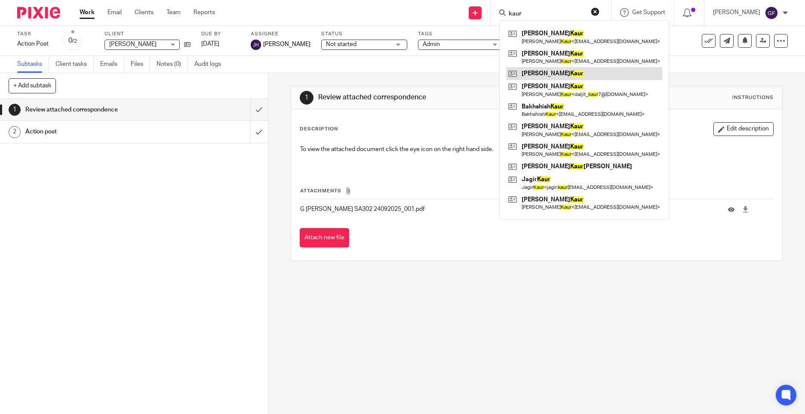
type input "kaur"
click at [559, 75] on link at bounding box center [584, 73] width 156 height 13
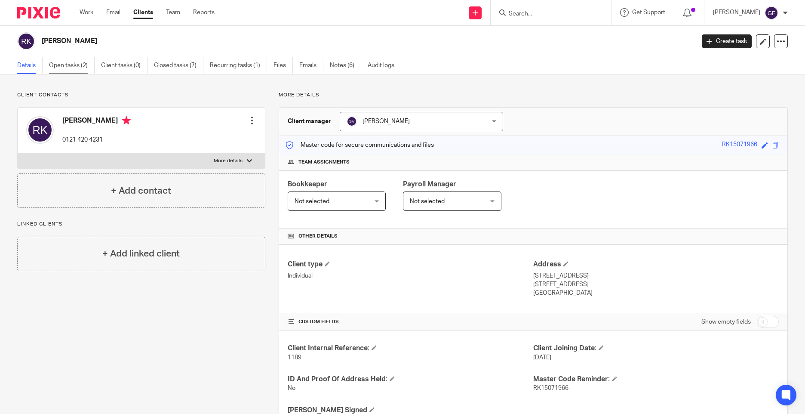
click at [76, 64] on link "Open tasks (2)" at bounding box center [72, 65] width 46 height 17
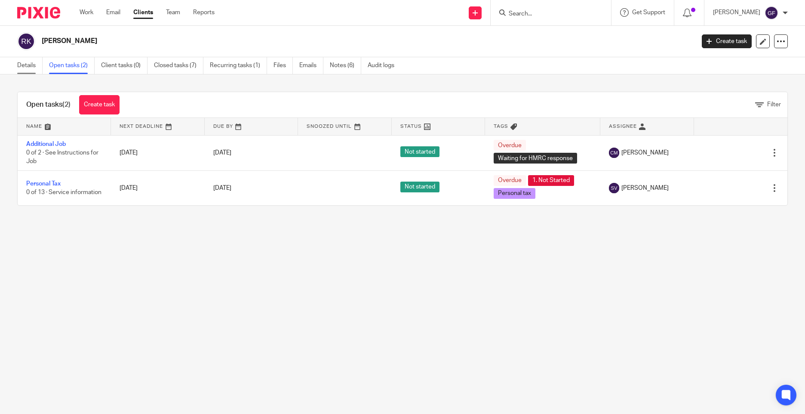
click at [22, 64] on link "Details" at bounding box center [29, 65] width 25 height 17
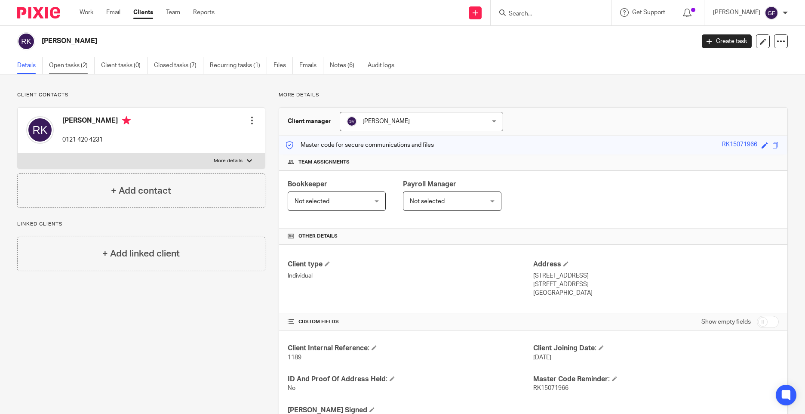
click at [58, 69] on link "Open tasks (2)" at bounding box center [72, 65] width 46 height 17
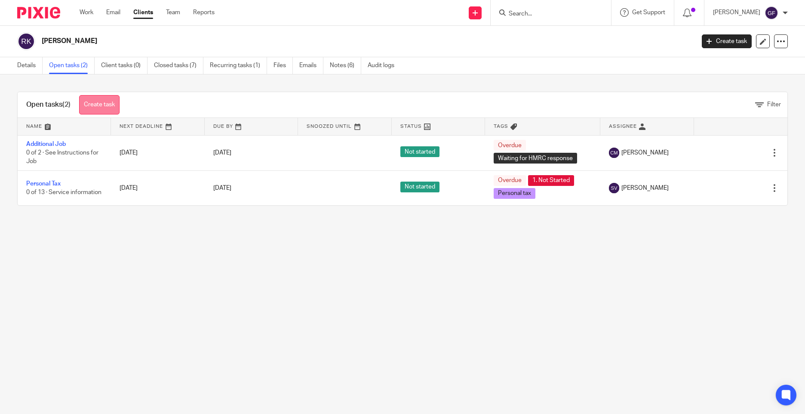
click at [102, 96] on link "Create task" at bounding box center [99, 104] width 40 height 19
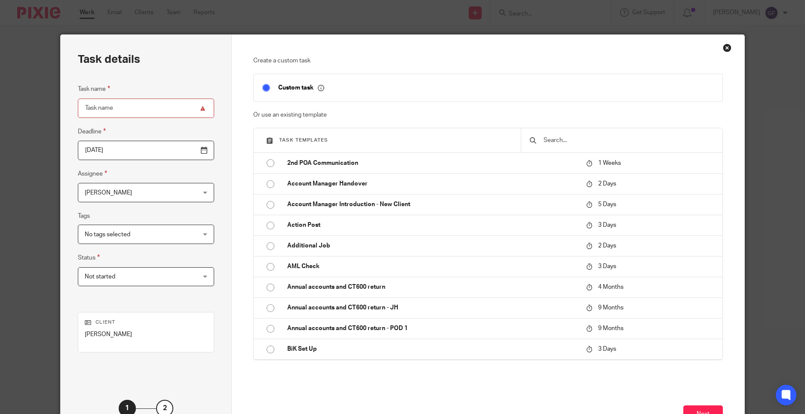
click at [727, 45] on div "Close this dialog window" at bounding box center [727, 47] width 9 height 9
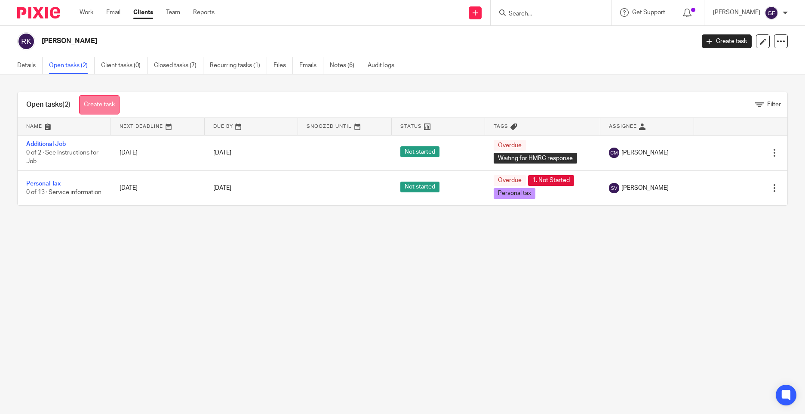
click at [98, 106] on link "Create task" at bounding box center [99, 104] width 40 height 19
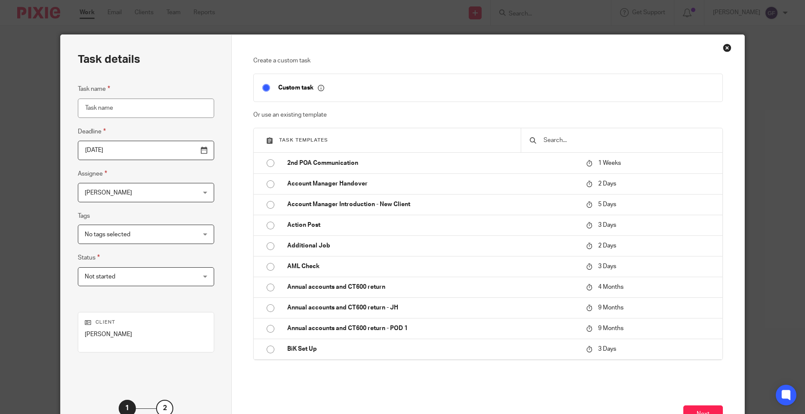
click at [112, 228] on span "No tags selected" at bounding box center [136, 234] width 103 height 18
click at [112, 193] on span "[PERSON_NAME]" at bounding box center [108, 193] width 47 height 6
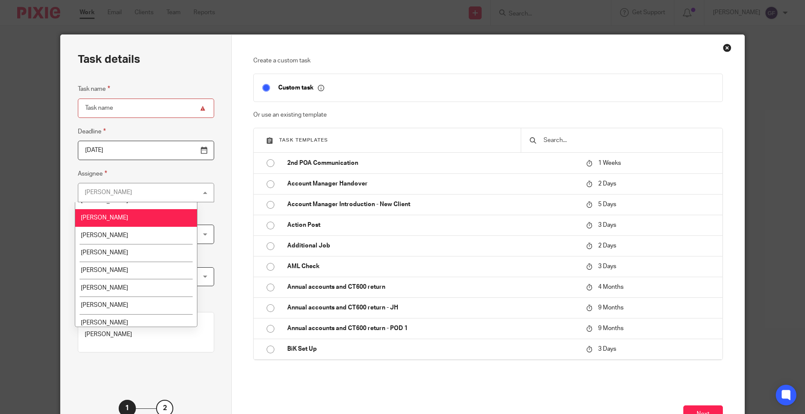
scroll to position [129, 0]
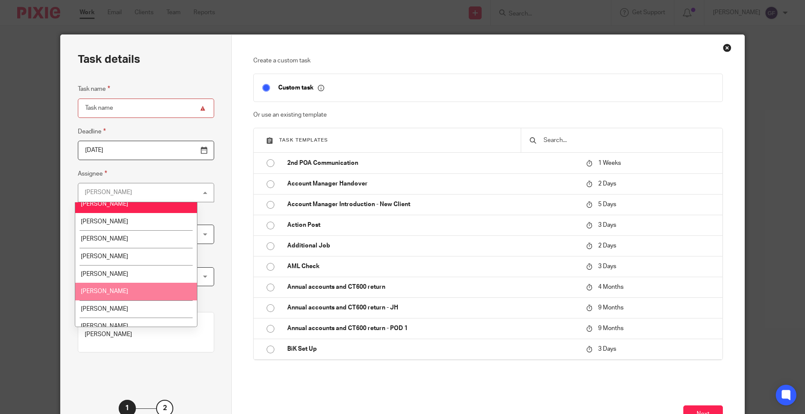
click at [120, 288] on li "[PERSON_NAME]" at bounding box center [136, 291] width 122 height 18
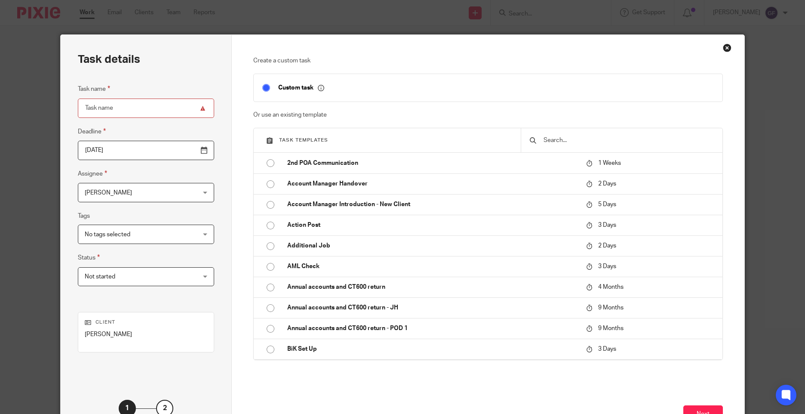
click at [109, 102] on input "Task name" at bounding box center [146, 107] width 136 height 19
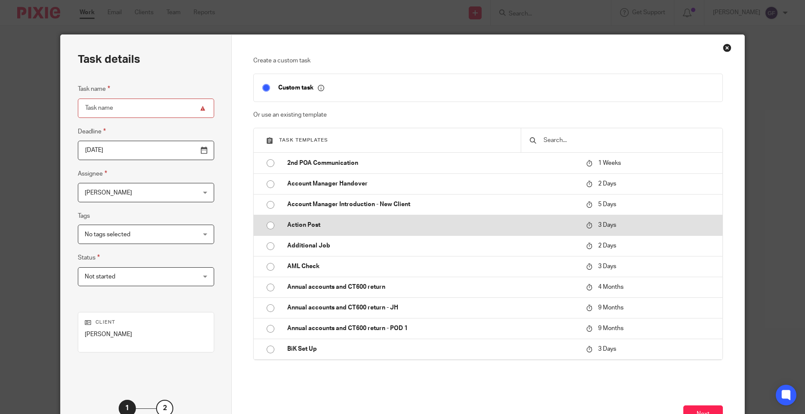
click at [288, 218] on td "Action Post" at bounding box center [430, 225] width 303 height 21
type input "2025-09-28"
type input "Action Post"
checkbox input "false"
radio input "true"
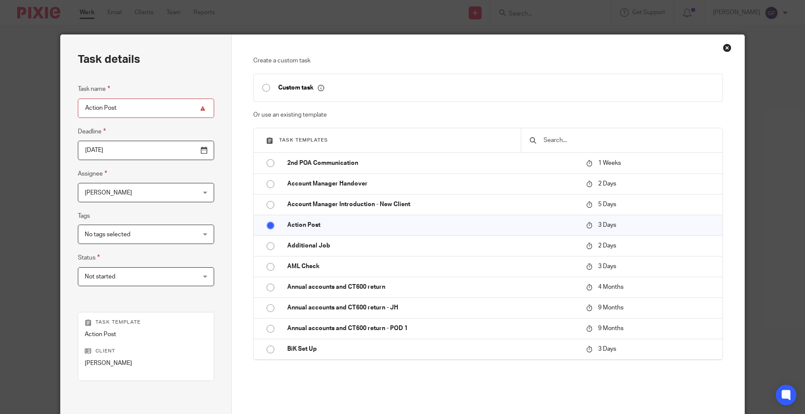
click at [91, 137] on fieldset "Deadline 2025-09-28" at bounding box center [146, 143] width 136 height 34
click at [96, 146] on input "2025-09-28" at bounding box center [146, 150] width 136 height 19
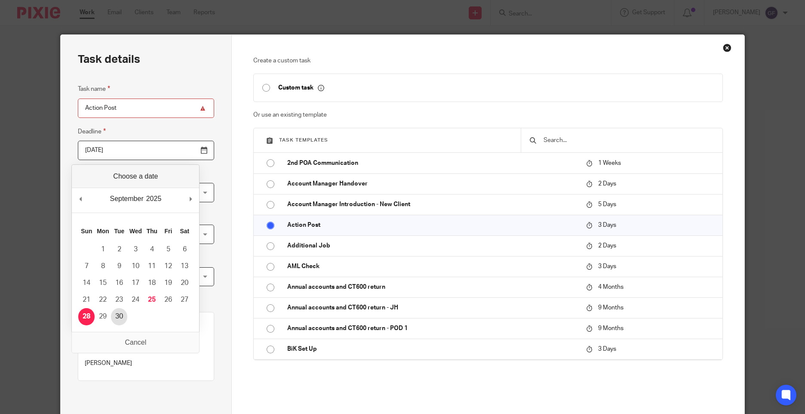
type input "2025-09-30"
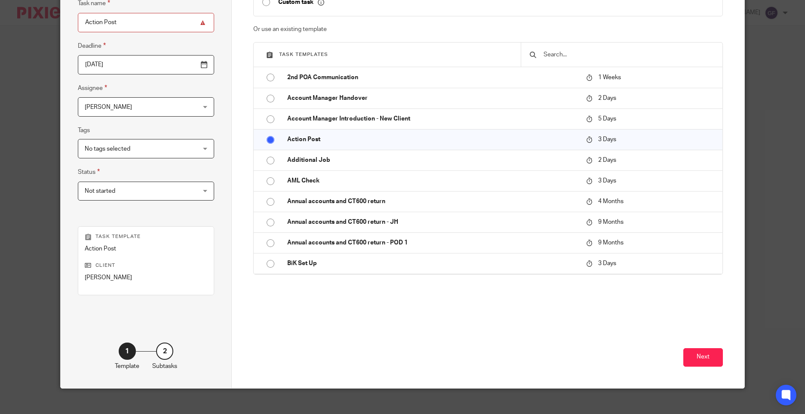
scroll to position [86, 0]
click at [694, 353] on button "Next" at bounding box center [703, 356] width 40 height 18
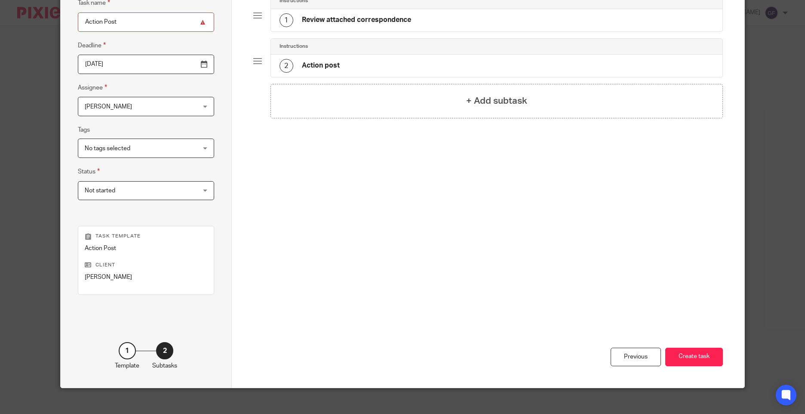
click at [342, 22] on h4 "Review attached correspondence" at bounding box center [356, 19] width 109 height 9
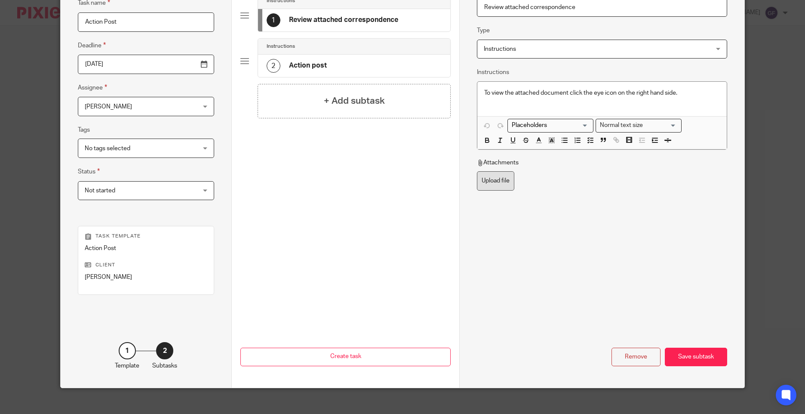
click at [487, 183] on label "Upload file" at bounding box center [495, 180] width 37 height 19
click at [477, 171] on input "Upload file" at bounding box center [476, 171] width 0 height 0
type input "C:\fakepath\R KAUR AGN1 24092025_001.pdf"
click at [711, 353] on div "Save subtask" at bounding box center [696, 356] width 62 height 18
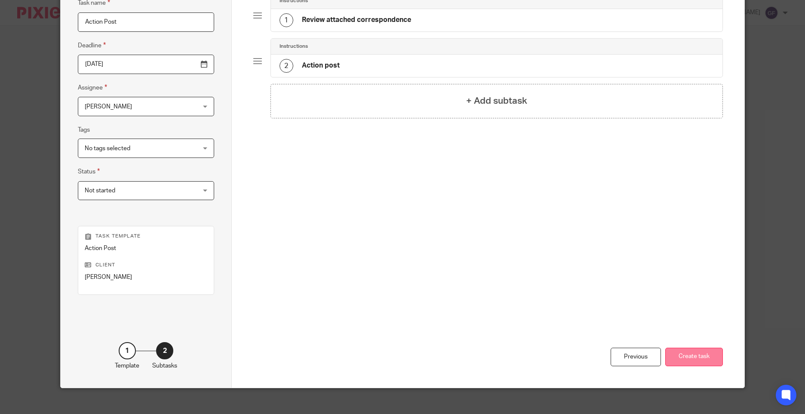
click at [711, 350] on button "Create task" at bounding box center [694, 356] width 58 height 18
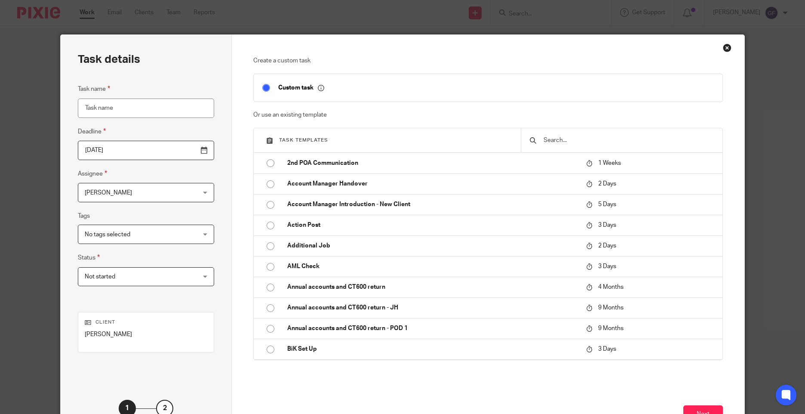
click at [726, 48] on div "Close this dialog window" at bounding box center [727, 47] width 9 height 9
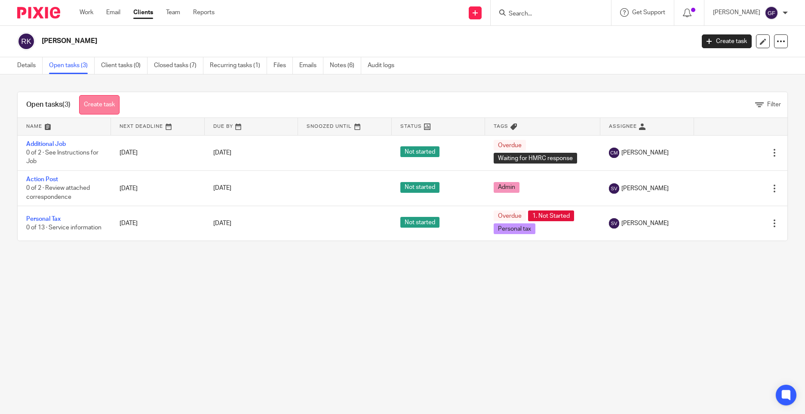
click at [103, 104] on link "Create task" at bounding box center [99, 104] width 40 height 19
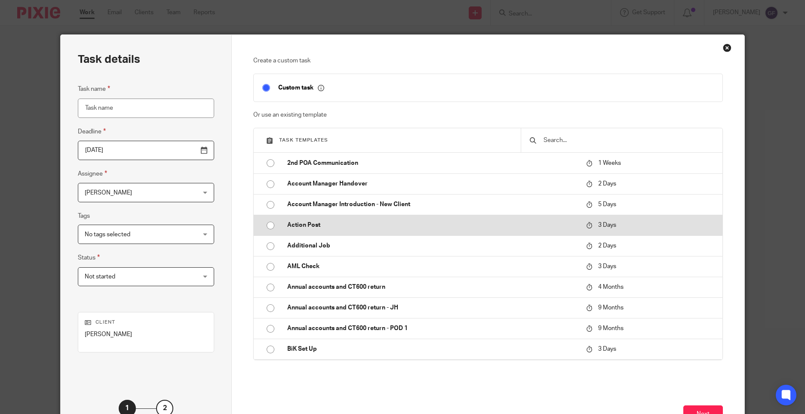
click at [291, 220] on td "Action Post" at bounding box center [430, 225] width 303 height 21
type input "2025-09-28"
type input "Action Post"
checkbox input "false"
radio input "true"
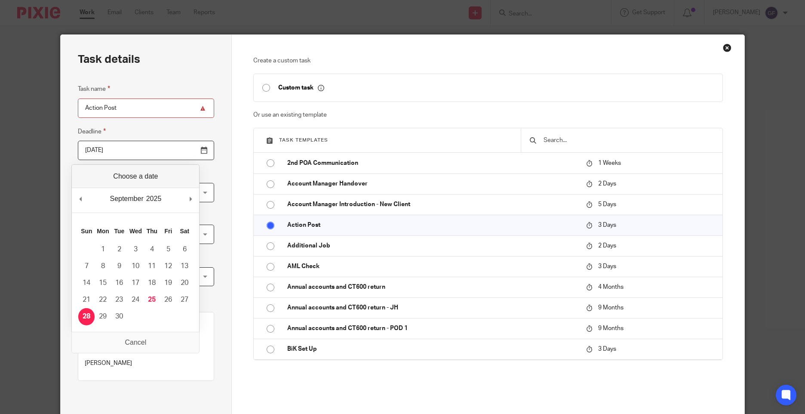
click at [106, 156] on input "2025-09-28" at bounding box center [146, 150] width 136 height 19
type input "2025-09-30"
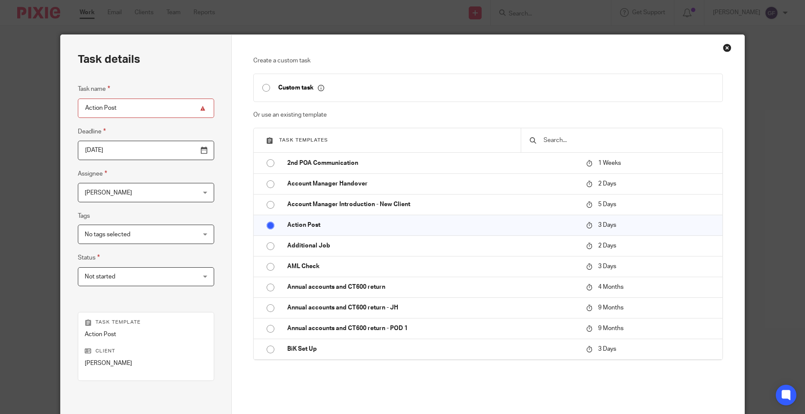
click at [102, 198] on span "[PERSON_NAME]" at bounding box center [136, 192] width 103 height 18
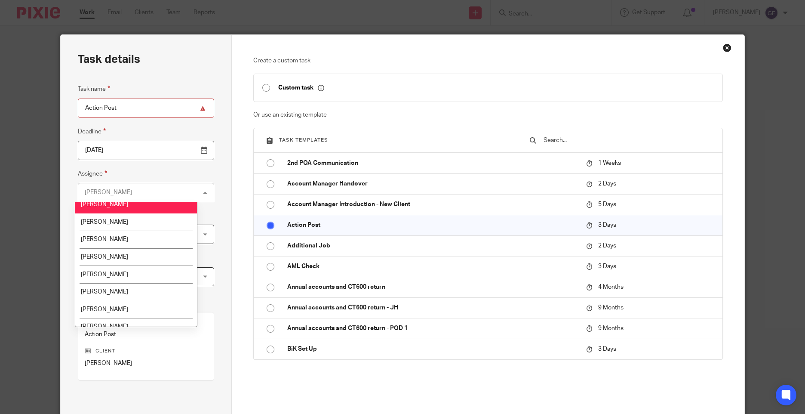
scroll to position [129, 0]
click at [120, 285] on li "[PERSON_NAME]" at bounding box center [136, 291] width 122 height 18
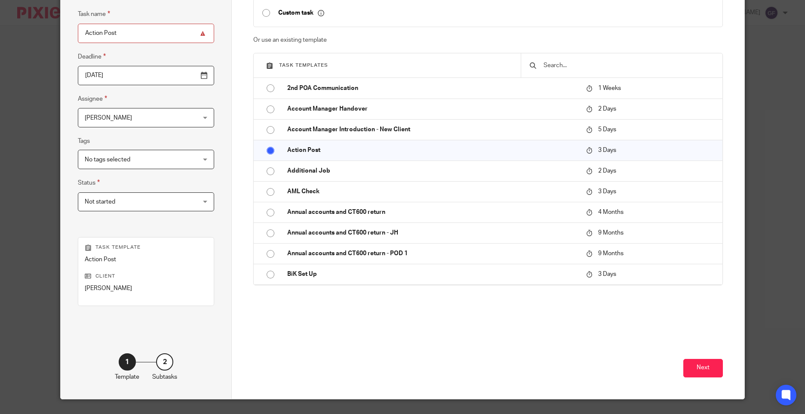
scroll to position [95, 0]
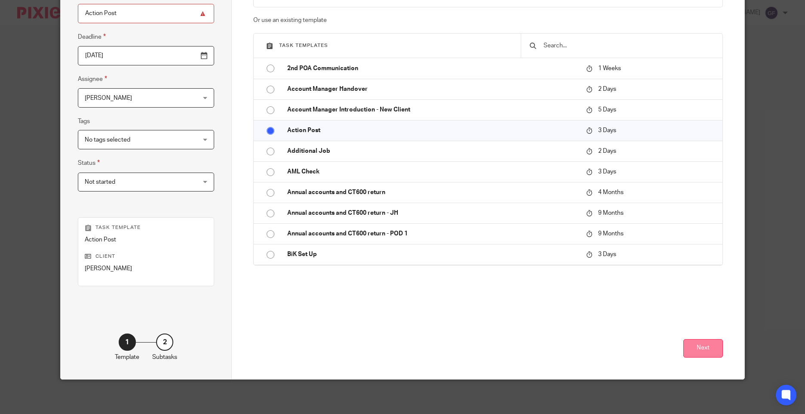
click at [702, 349] on button "Next" at bounding box center [703, 348] width 40 height 18
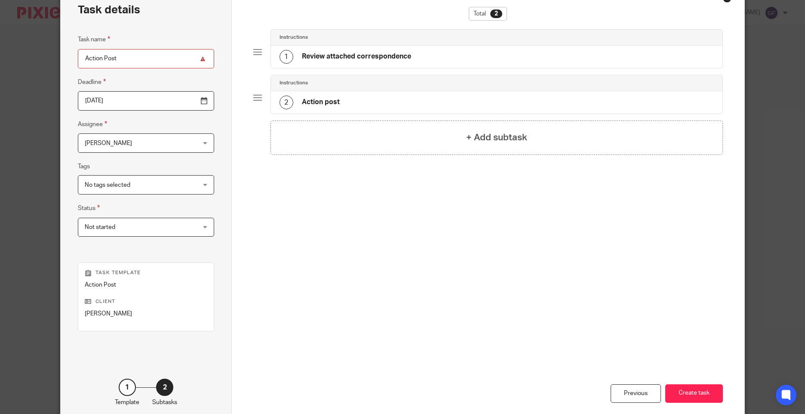
scroll to position [9, 0]
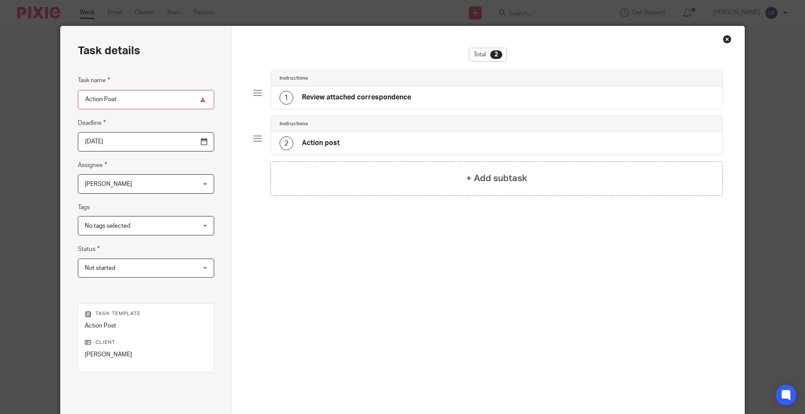
click at [128, 141] on input "2025-09-30" at bounding box center [146, 141] width 136 height 19
click at [129, 102] on input "Action Post" at bounding box center [146, 99] width 136 height 19
type input "Action Post"
click at [345, 91] on div "1 Review attached correspondence" at bounding box center [345, 98] width 132 height 14
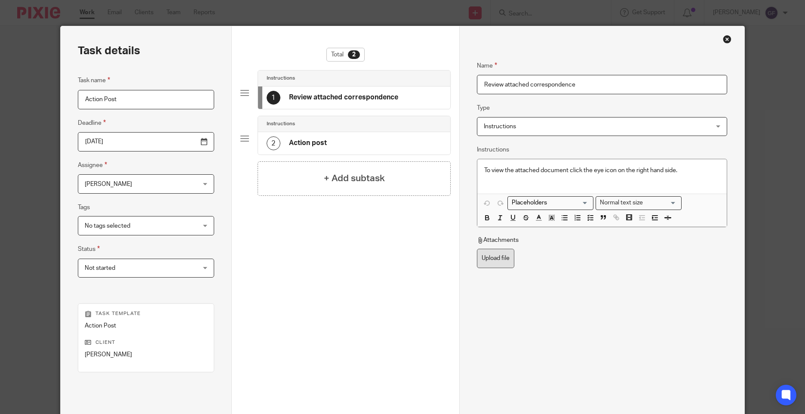
click at [497, 257] on label "Upload file" at bounding box center [495, 257] width 37 height 19
click at [477, 248] on input "Upload file" at bounding box center [476, 248] width 0 height 0
type input "C:\fakepath\R KAUR NPPS10 24092025_001.pdf"
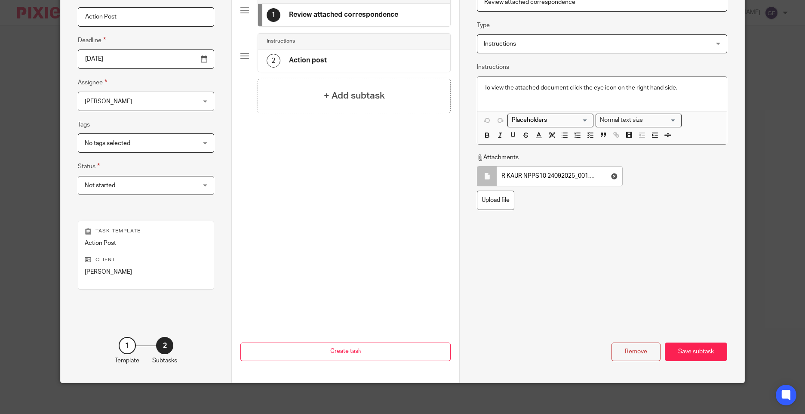
scroll to position [95, 0]
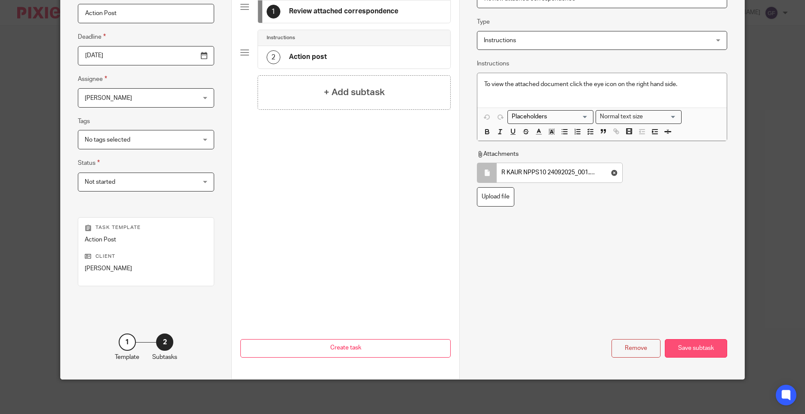
click at [712, 352] on div "Save subtask" at bounding box center [696, 348] width 62 height 18
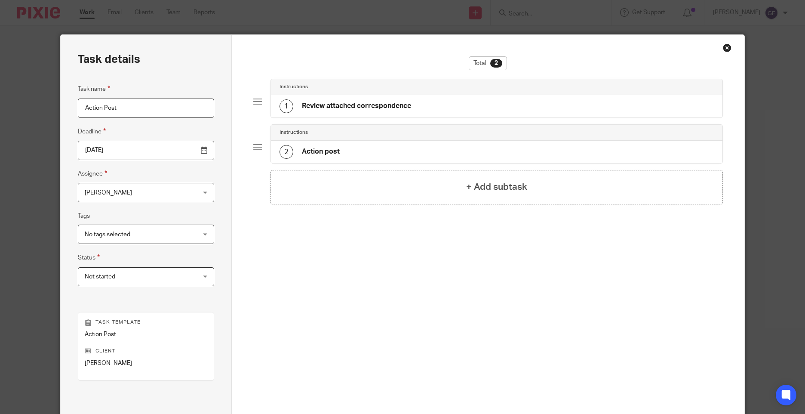
scroll to position [86, 0]
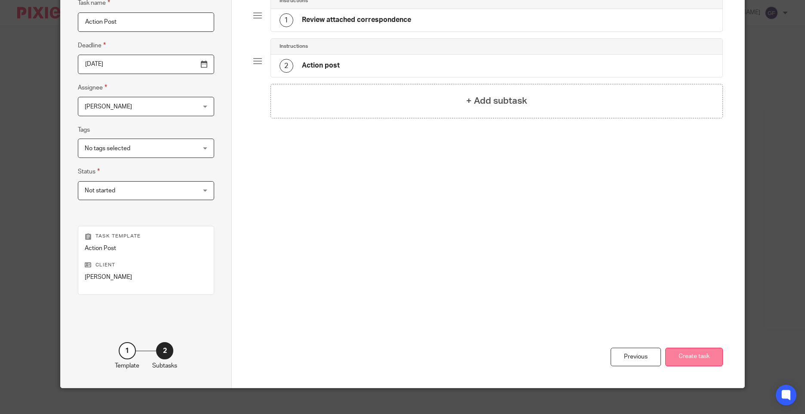
click at [694, 361] on button "Create task" at bounding box center [694, 356] width 58 height 18
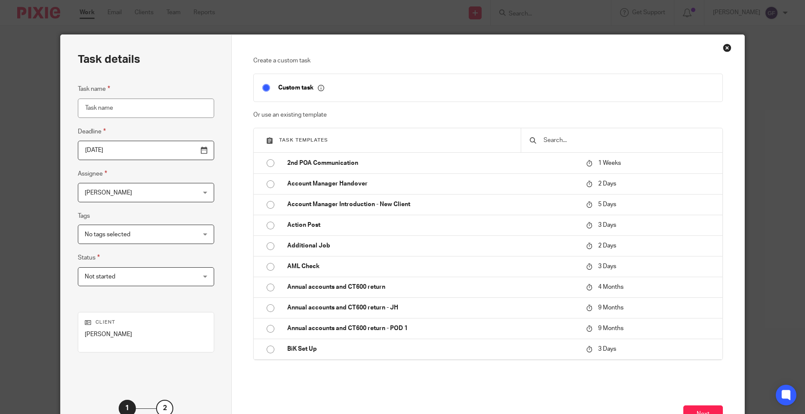
click at [723, 47] on div "Close this dialog window" at bounding box center [727, 47] width 9 height 9
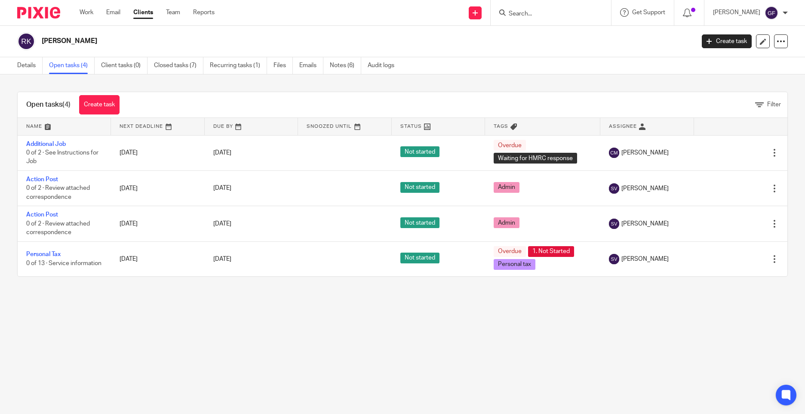
click at [535, 13] on input "Search" at bounding box center [546, 14] width 77 height 8
type input "[PERSON_NAME] b"
click at [596, 11] on form "hardeep b" at bounding box center [554, 12] width 92 height 11
click at [599, 9] on button "reset" at bounding box center [595, 11] width 9 height 9
click at [555, 13] on input "Search" at bounding box center [546, 14] width 77 height 8
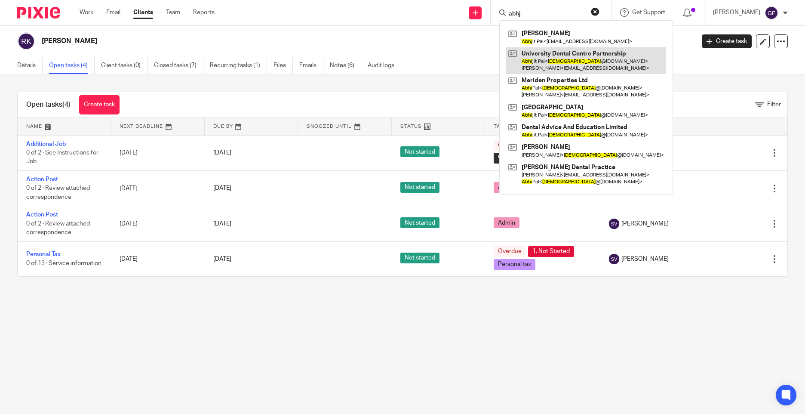
type input "abhj"
click at [574, 68] on link at bounding box center [586, 60] width 160 height 27
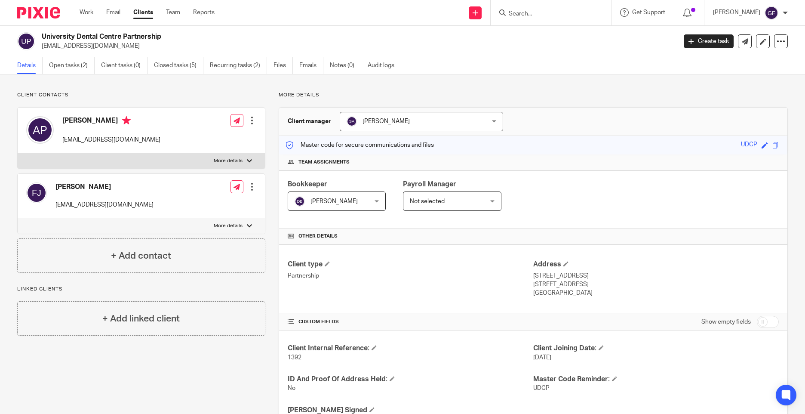
scroll to position [244, 0]
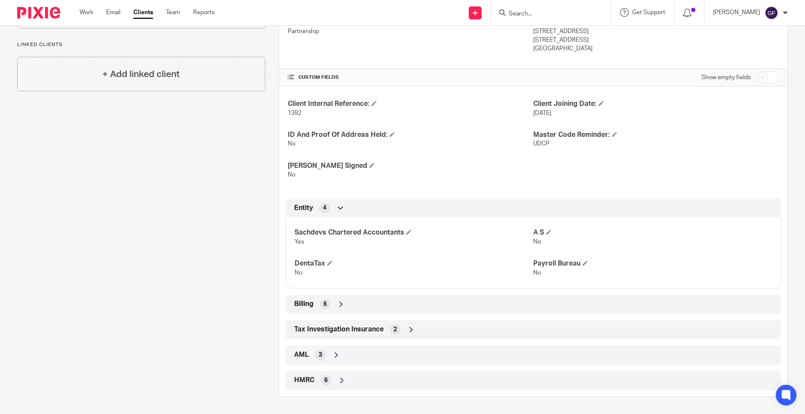
drag, startPoint x: 359, startPoint y: 379, endPoint x: 361, endPoint y: 374, distance: 5.2
click at [359, 379] on div "HMRC 6" at bounding box center [533, 380] width 482 height 15
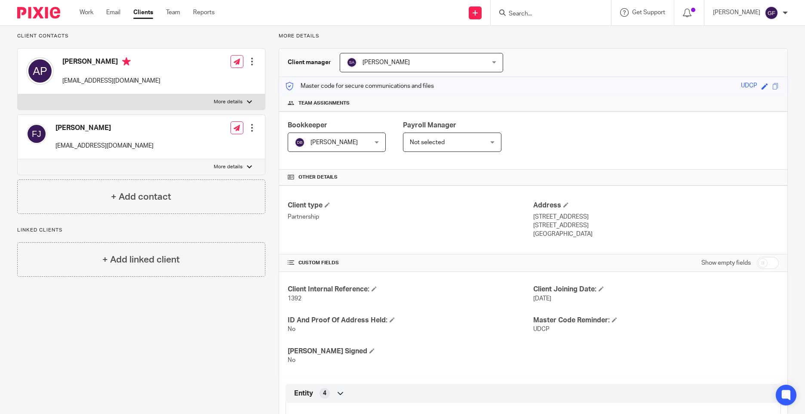
scroll to position [0, 0]
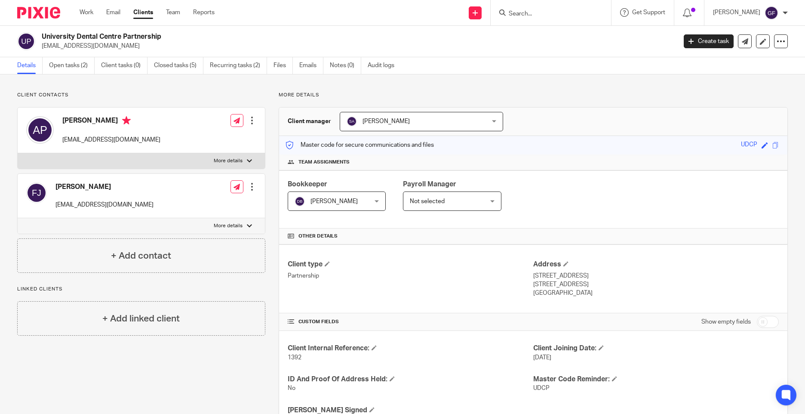
click at [531, 12] on input "Search" at bounding box center [546, 14] width 77 height 8
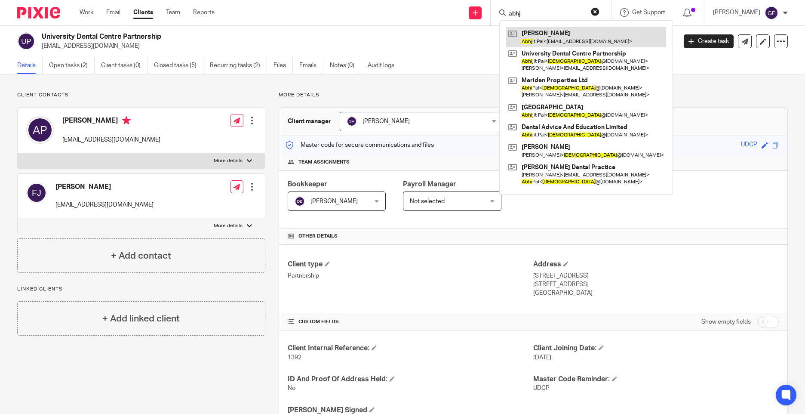
type input "abhj"
click at [557, 41] on link at bounding box center [586, 37] width 160 height 20
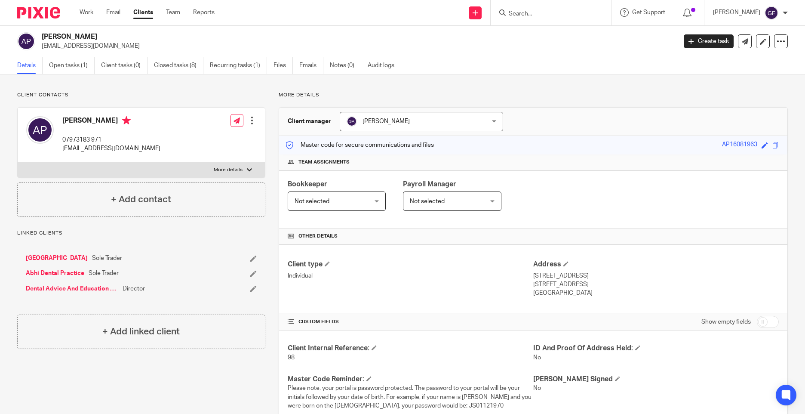
click at [533, 15] on input "Search" at bounding box center [546, 14] width 77 height 8
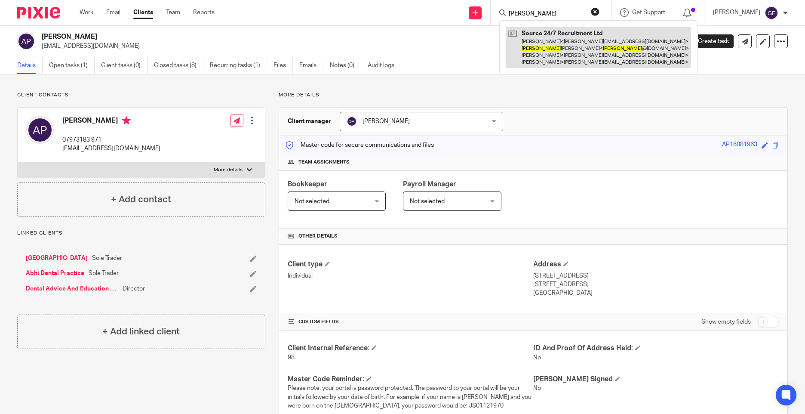
type input "mike"
click at [536, 45] on link at bounding box center [598, 47] width 185 height 41
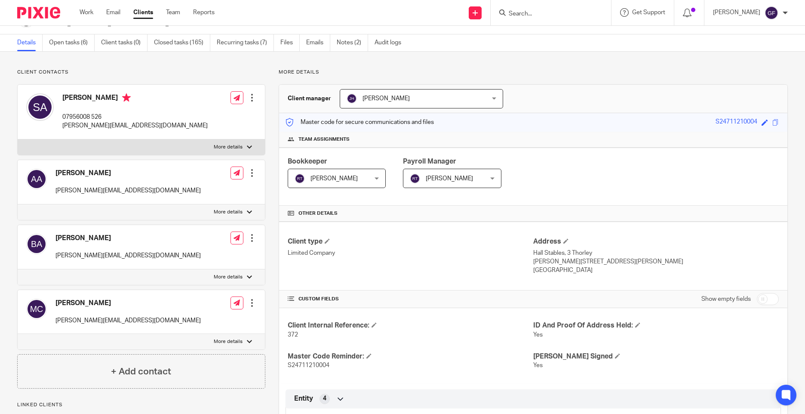
scroll to position [43, 0]
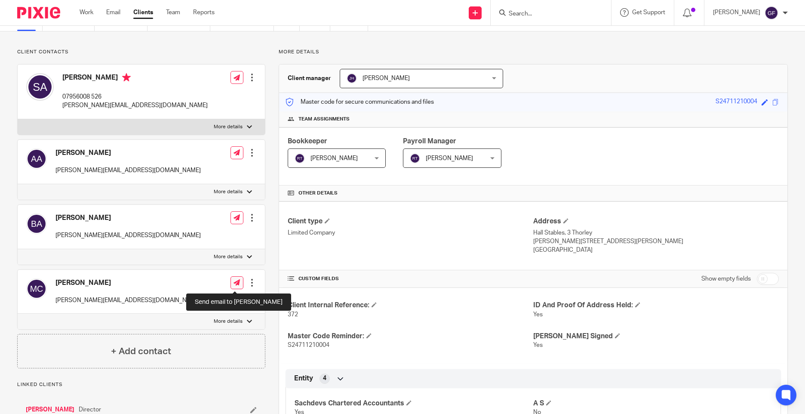
click at [230, 281] on link at bounding box center [236, 282] width 13 height 13
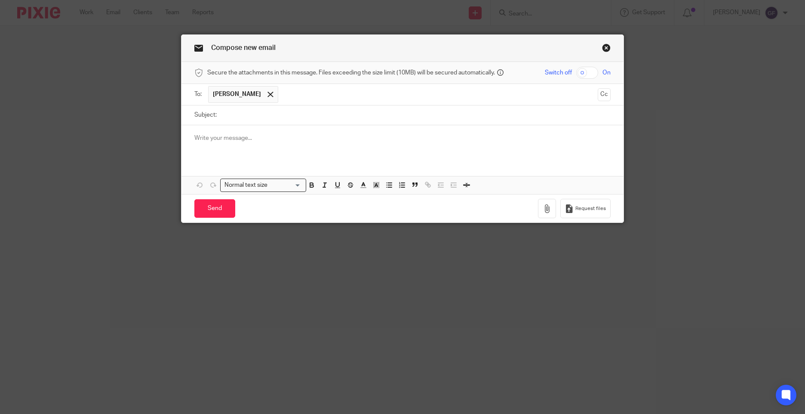
click at [257, 121] on input "Subject:" at bounding box center [416, 114] width 390 height 19
type input "PCN Notice"
click at [255, 136] on p at bounding box center [402, 138] width 416 height 9
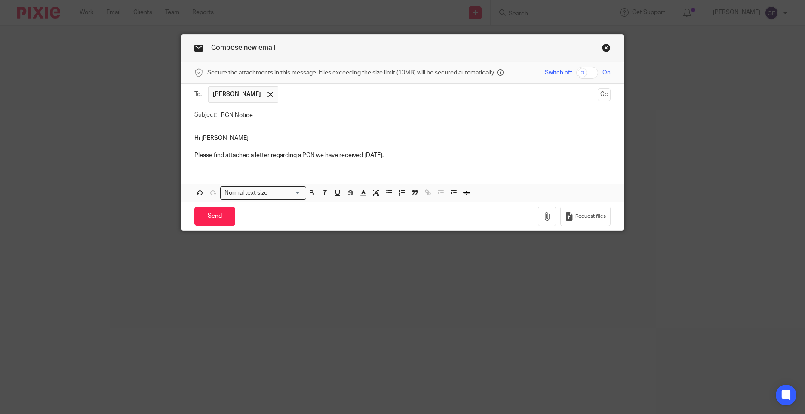
click at [326, 172] on div "Hi Mike, Please find attached a letter regarding a PCN we have received today. …" at bounding box center [402, 163] width 442 height 77
click at [383, 153] on p "Please find attached a letter regarding a PCN we have received today." at bounding box center [402, 155] width 416 height 9
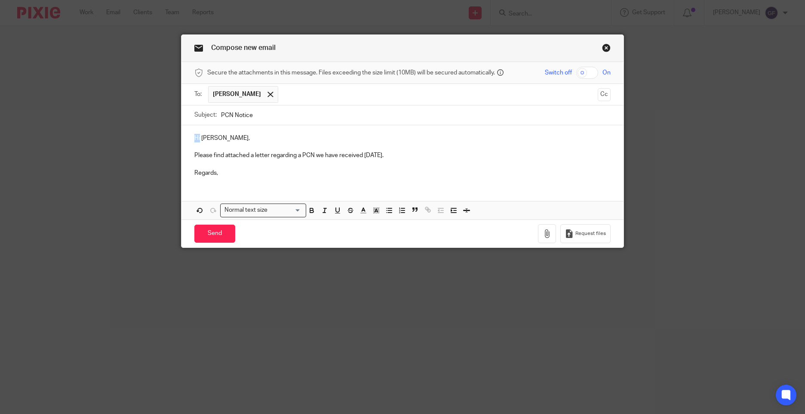
drag, startPoint x: 196, startPoint y: 138, endPoint x: 176, endPoint y: 140, distance: 20.4
click at [176, 140] on div "Compose new email Secure the attachments in this message. Files exceeding the s…" at bounding box center [402, 207] width 805 height 414
click at [190, 171] on div "Hi Mike, Please find attached a letter regarding a PCN we have received today. …" at bounding box center [402, 154] width 442 height 58
click at [544, 233] on icon "button" at bounding box center [547, 233] width 9 height 9
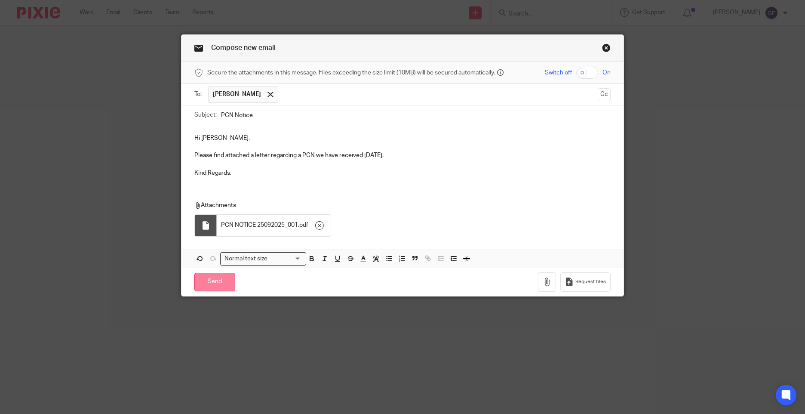
click at [212, 276] on input "Send" at bounding box center [214, 282] width 41 height 18
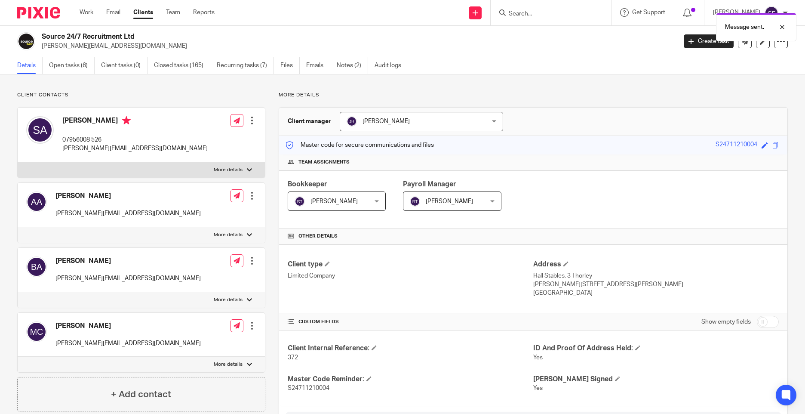
click at [531, 15] on div "Message sent." at bounding box center [599, 25] width 394 height 33
click at [522, 13] on input "Search" at bounding box center [546, 14] width 77 height 8
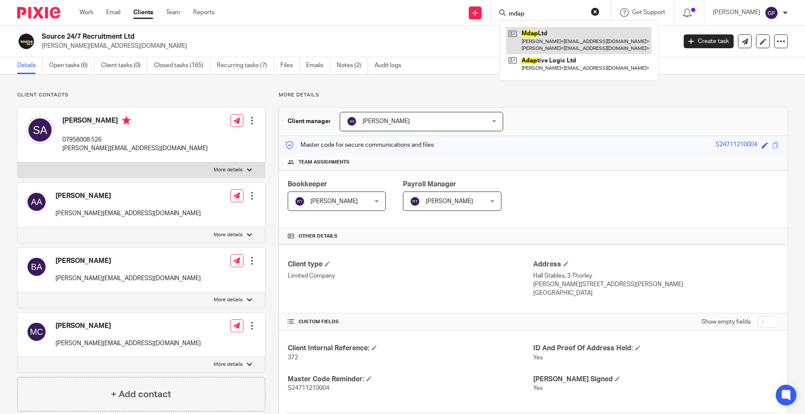
type input "mdap"
click at [562, 37] on link at bounding box center [578, 40] width 145 height 27
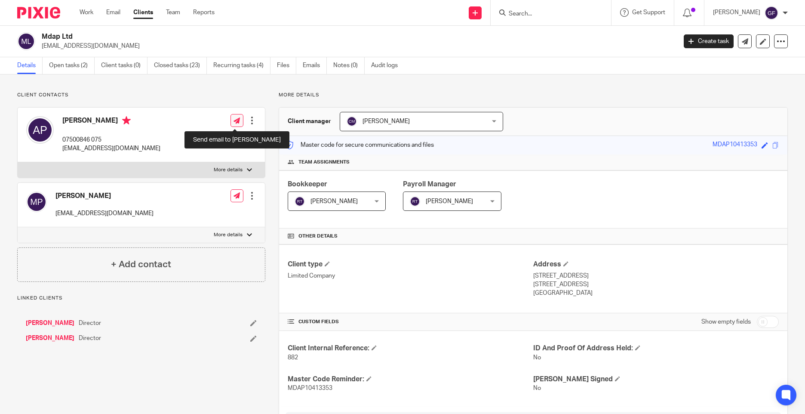
click at [234, 119] on icon at bounding box center [236, 120] width 6 height 6
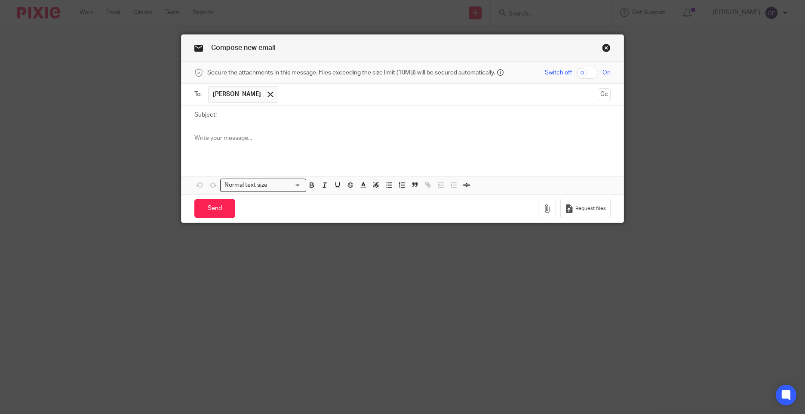
click at [242, 111] on input "Subject:" at bounding box center [416, 114] width 390 height 19
click at [324, 117] on input "Subject:" at bounding box center [416, 114] width 390 height 19
type input "DVLA Vehicle Tax Notice"
click at [299, 149] on div at bounding box center [402, 142] width 442 height 34
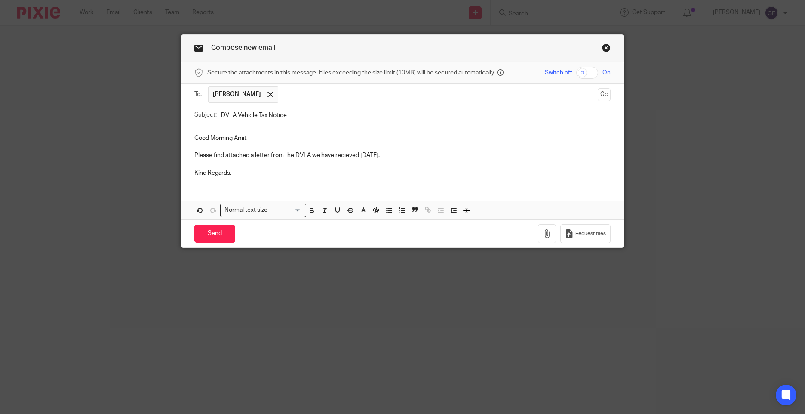
click at [347, 152] on p "Please find attached a letter from the DVLA we have recieved today." at bounding box center [402, 155] width 416 height 9
click at [543, 236] on icon "button" at bounding box center [547, 233] width 9 height 9
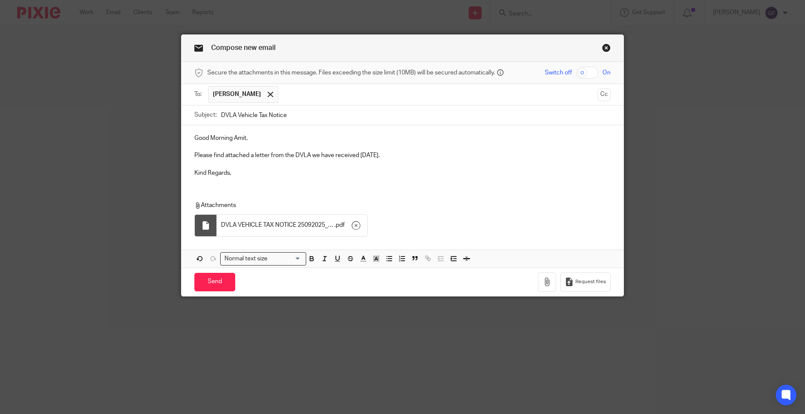
click at [340, 166] on p at bounding box center [402, 164] width 416 height 9
click at [216, 281] on input "Send" at bounding box center [214, 282] width 41 height 18
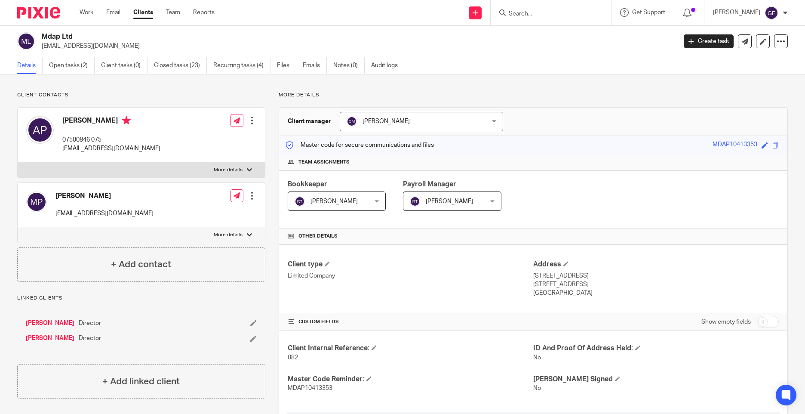
click at [525, 19] on div at bounding box center [551, 12] width 120 height 25
click at [528, 13] on input "Search" at bounding box center [546, 14] width 77 height 8
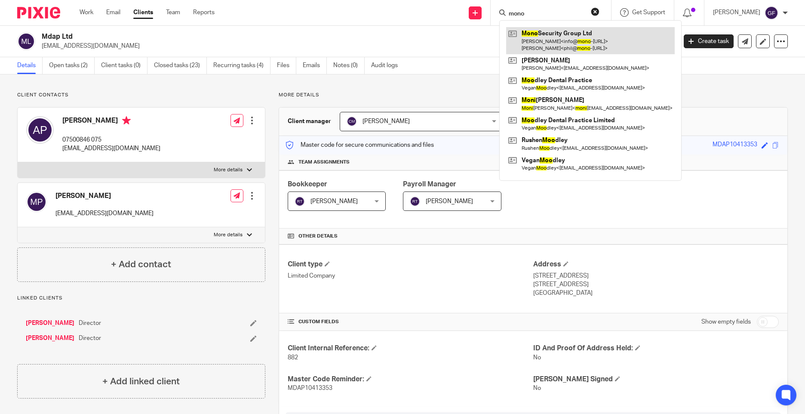
type input "mono"
click at [607, 33] on link at bounding box center [590, 40] width 169 height 27
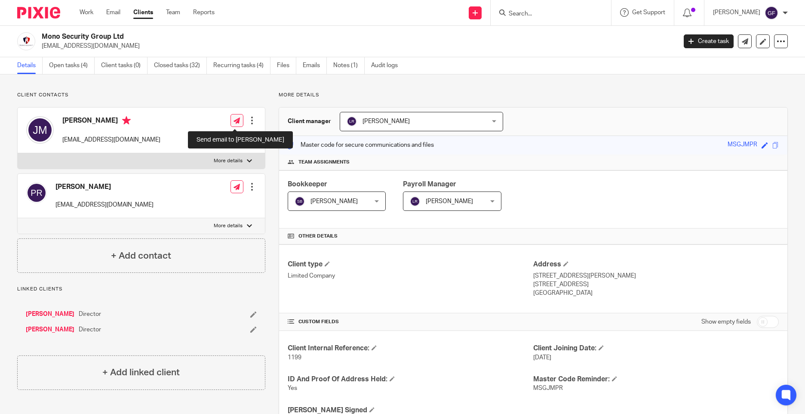
click at [233, 117] on icon at bounding box center [236, 120] width 6 height 6
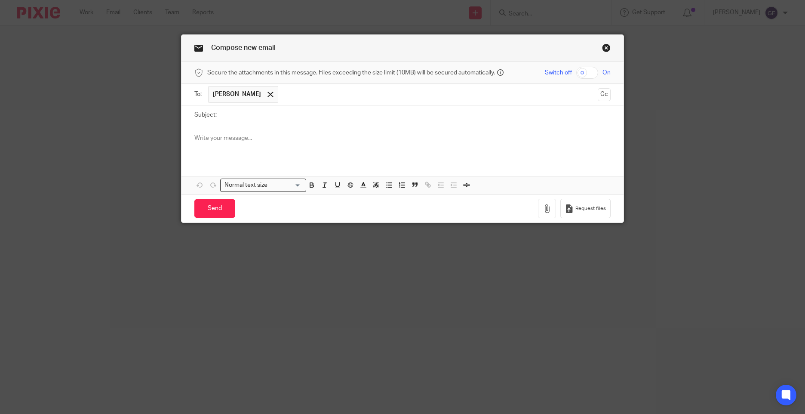
click at [282, 94] on input "text" at bounding box center [438, 94] width 312 height 17
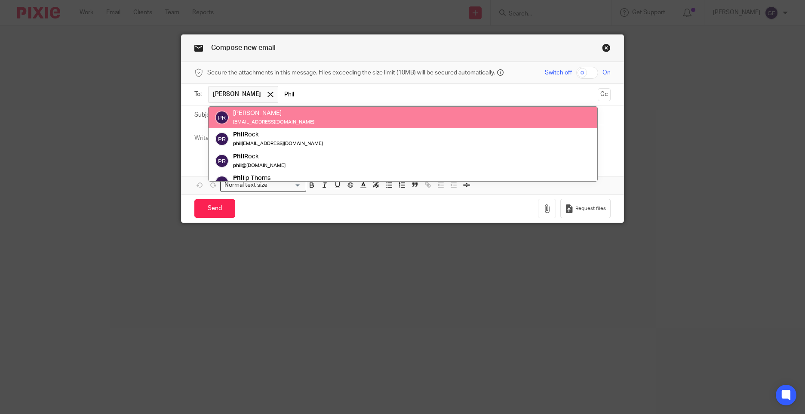
type input "Phil"
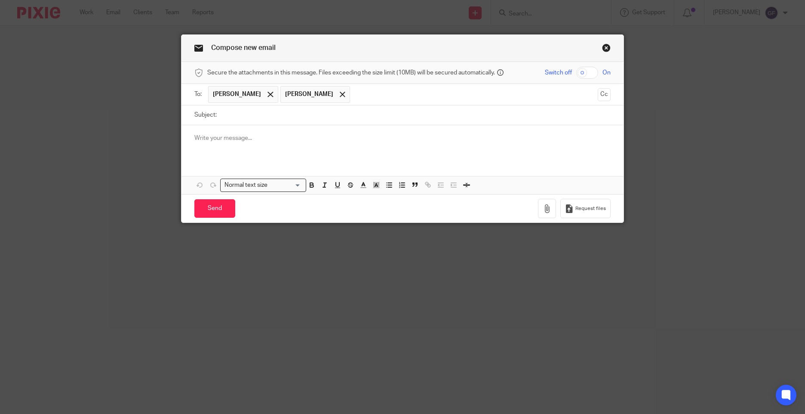
click at [285, 109] on input "Subject:" at bounding box center [416, 114] width 390 height 19
click at [232, 89] on span "[PERSON_NAME]" at bounding box center [243, 94] width 70 height 17
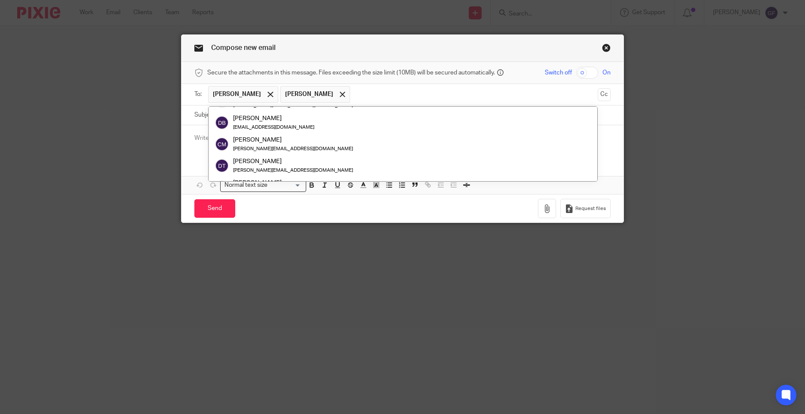
scroll to position [172, 0]
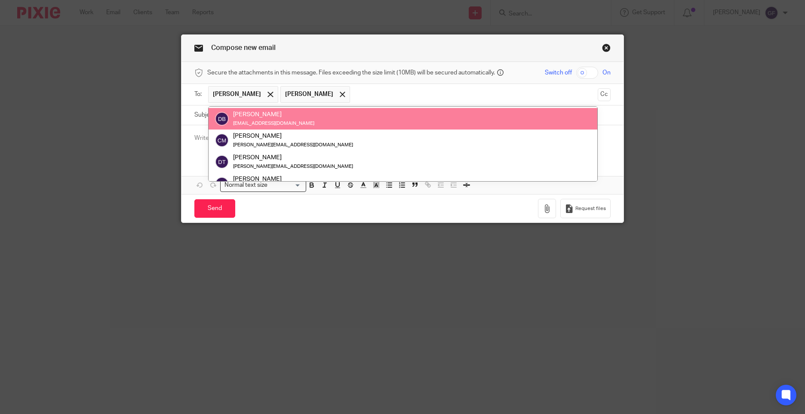
click at [354, 90] on input "text" at bounding box center [474, 94] width 240 height 17
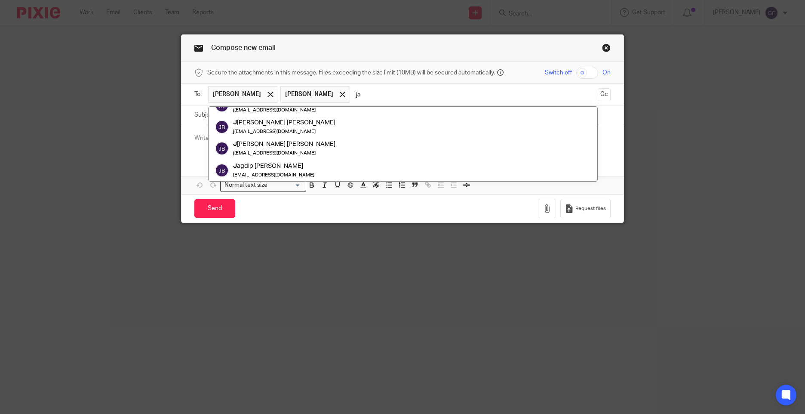
scroll to position [0, 0]
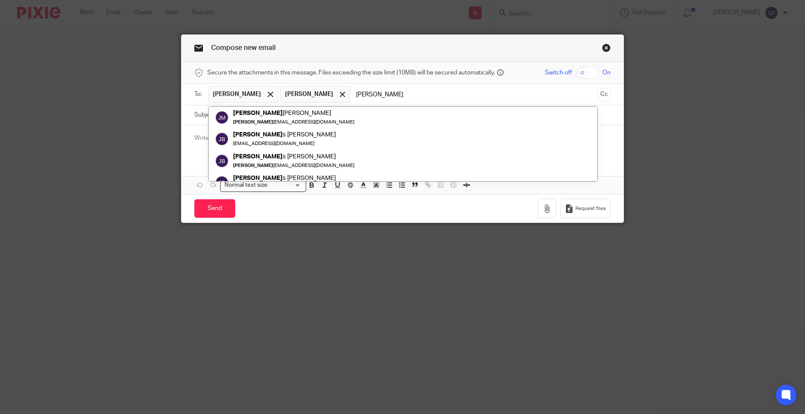
drag, startPoint x: 339, startPoint y: 93, endPoint x: 320, endPoint y: 102, distance: 20.8
click at [354, 102] on input "jamie" at bounding box center [474, 94] width 240 height 17
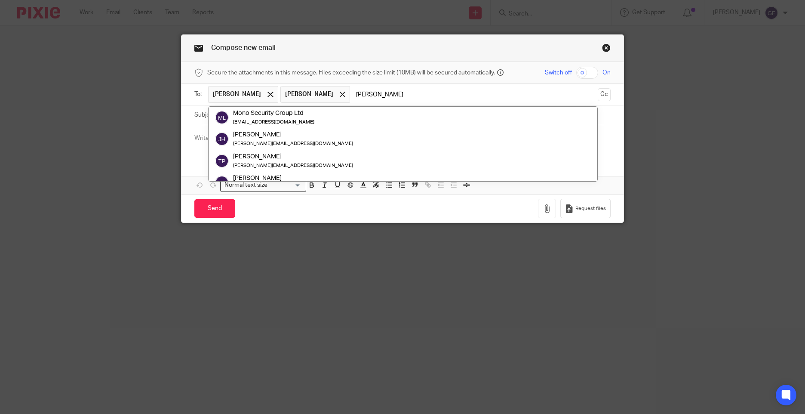
type input "j"
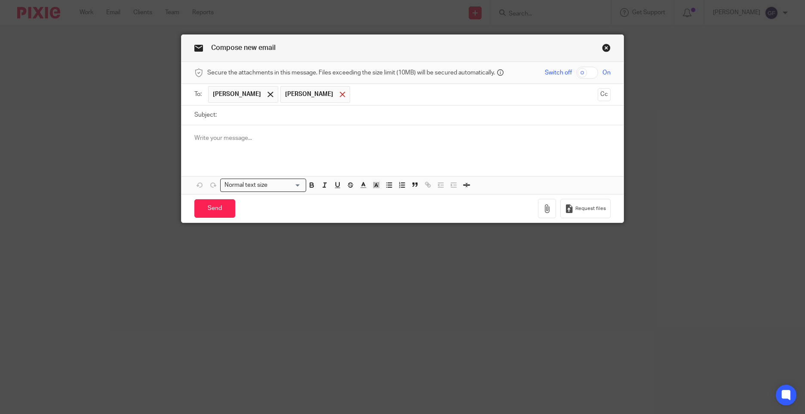
click at [340, 93] on span at bounding box center [343, 95] width 6 height 6
click at [304, 93] on input "text" at bounding box center [438, 94] width 312 height 17
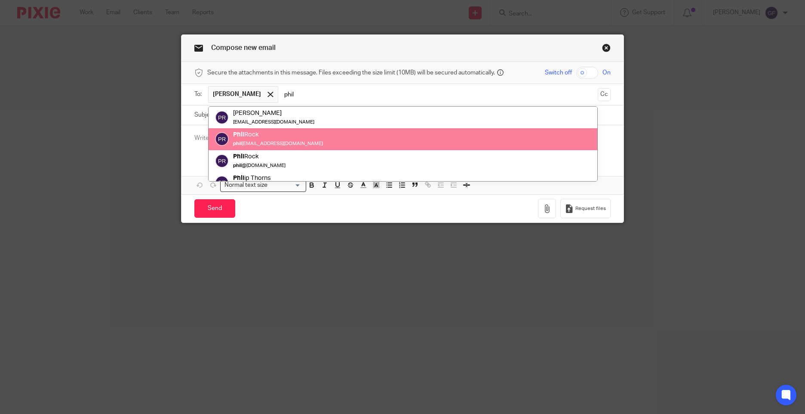
type input "phil"
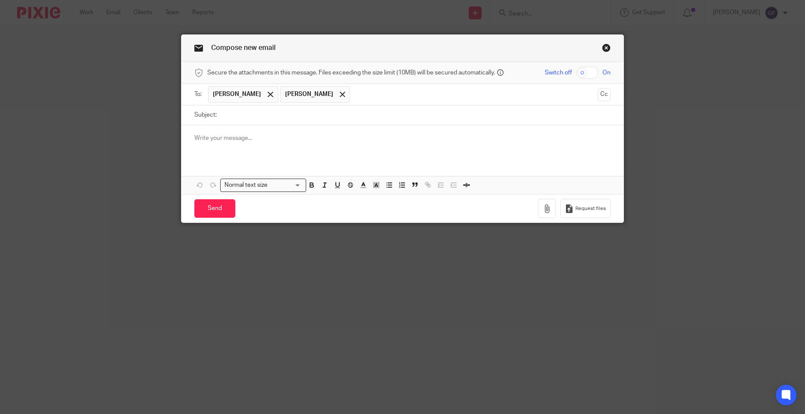
click at [252, 115] on input "Subject:" at bounding box center [416, 114] width 390 height 19
type input "Warwickshire Police Notice of Intended Prosecution"
click at [240, 135] on p at bounding box center [402, 138] width 416 height 9
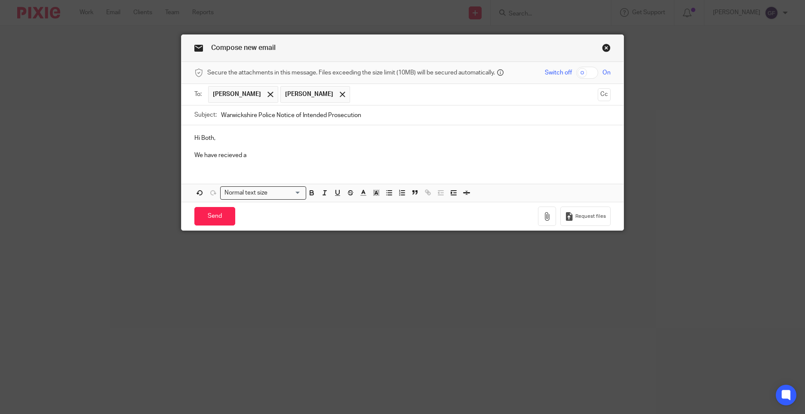
drag, startPoint x: 300, startPoint y: 118, endPoint x: 272, endPoint y: 120, distance: 28.5
click at [272, 120] on input "Warwickshire Police Notice of Intended Prosecution" at bounding box center [416, 114] width 390 height 19
click at [347, 108] on input "Warwickshire Police Notice of Intended Prosecution" at bounding box center [416, 114] width 390 height 19
drag, startPoint x: 361, startPoint y: 113, endPoint x: 275, endPoint y: 122, distance: 86.4
click at [275, 122] on input "Warwickshire Police Notice of Intended Prosecution" at bounding box center [416, 114] width 390 height 19
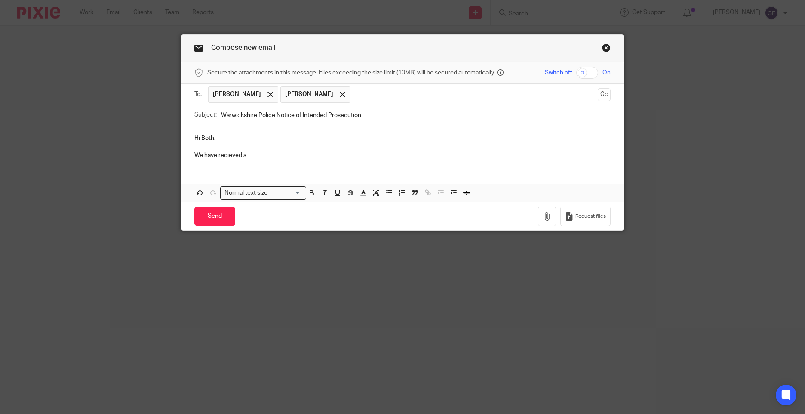
drag, startPoint x: 227, startPoint y: 155, endPoint x: 249, endPoint y: 160, distance: 23.4
click at [248, 156] on p "We have recieved a" at bounding box center [402, 155] width 416 height 9
click at [265, 155] on p "We have received a" at bounding box center [402, 155] width 416 height 9
drag, startPoint x: 218, startPoint y: 116, endPoint x: 270, endPoint y: 120, distance: 52.2
click at [270, 120] on input "Warwickshire Police Notice of Intended Prosecution" at bounding box center [416, 114] width 390 height 19
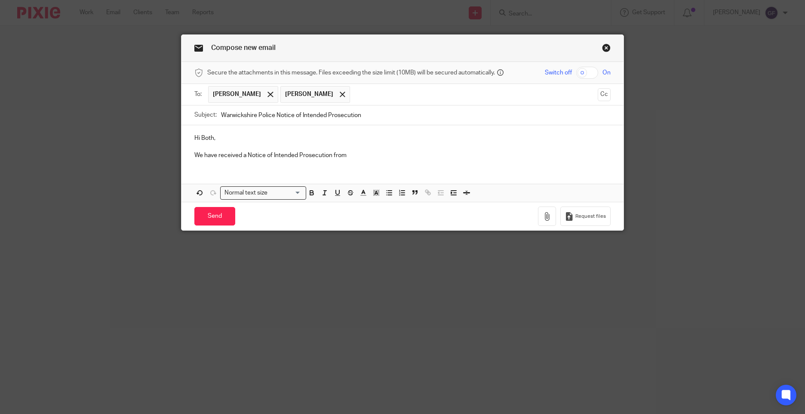
click at [353, 157] on p "We have received a Notice of Intended Prosecution from" at bounding box center [402, 155] width 416 height 9
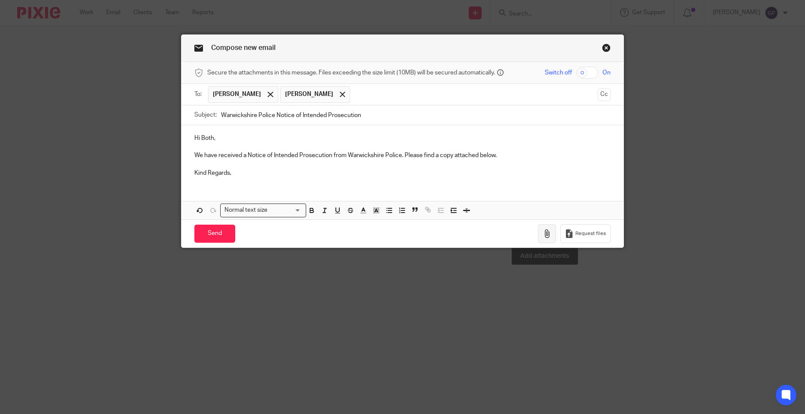
click at [546, 235] on icon "button" at bounding box center [547, 233] width 9 height 9
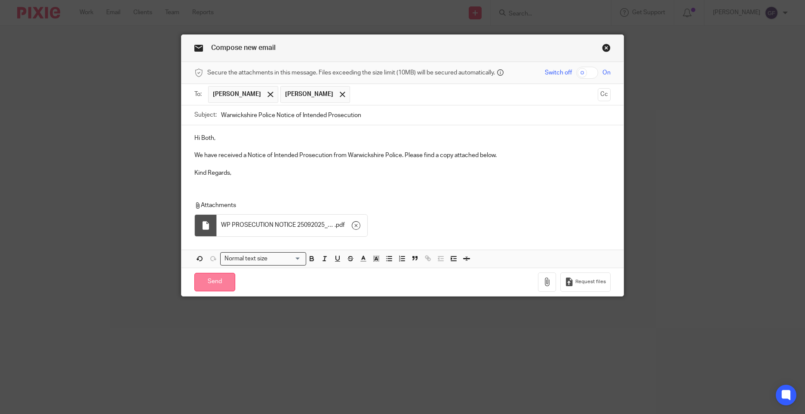
click at [215, 288] on input "Send" at bounding box center [214, 282] width 41 height 18
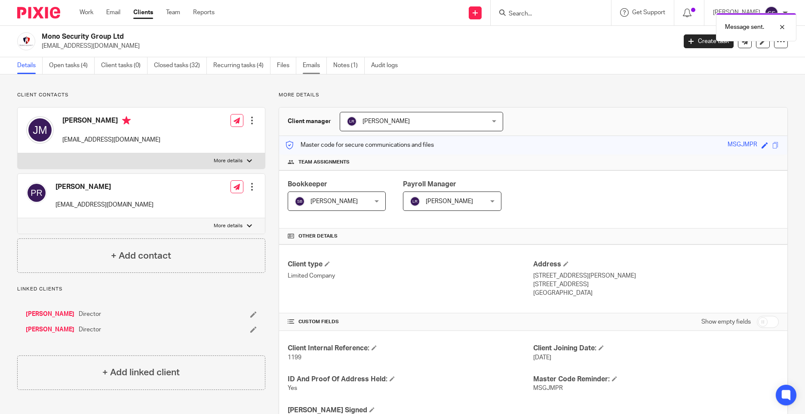
click at [316, 71] on link "Emails" at bounding box center [315, 65] width 24 height 17
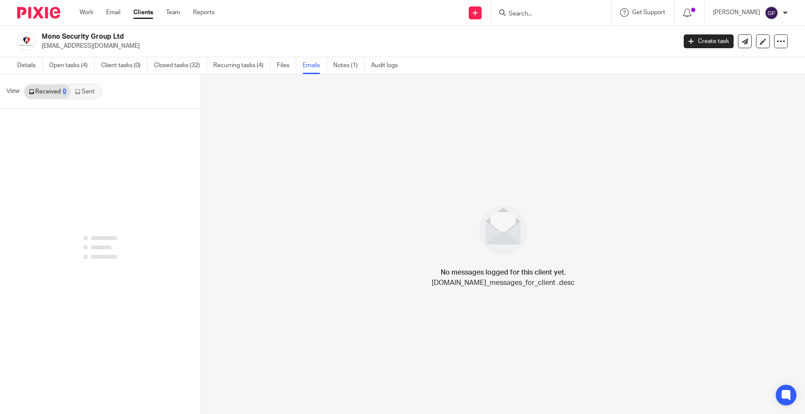
click at [83, 96] on link "Sent" at bounding box center [86, 92] width 30 height 14
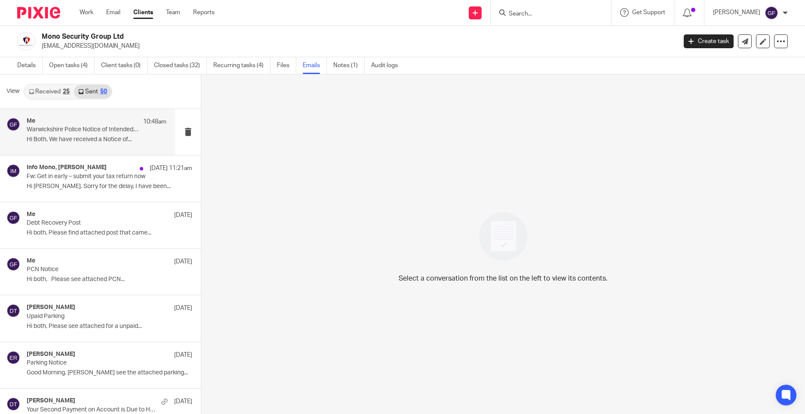
click at [94, 127] on p "Warwickshire Police Notice of Intended Prosecution" at bounding box center [83, 129] width 112 height 7
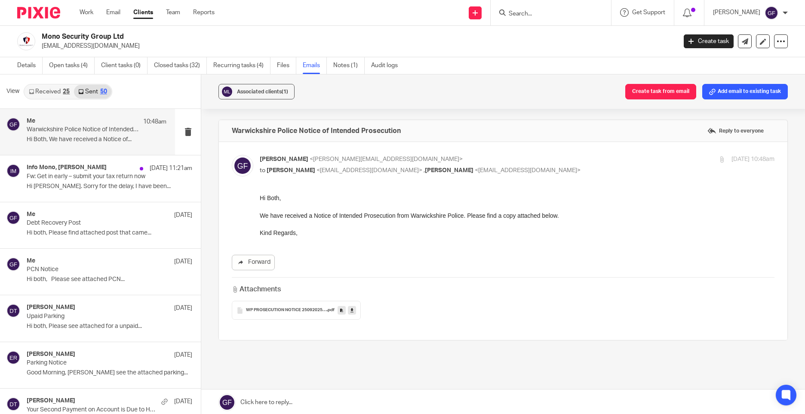
click at [583, 196] on p "Hi Both," at bounding box center [517, 197] width 515 height 9
click at [356, 190] on div "George Foster <george@as1group.co.uk> to Jamie Moran <info@mono-security.co.uk>…" at bounding box center [503, 241] width 543 height 172
drag, startPoint x: 356, startPoint y: 190, endPoint x: 481, endPoint y: 284, distance: 156.0
click at [481, 284] on div "Attachments" at bounding box center [503, 289] width 543 height 10
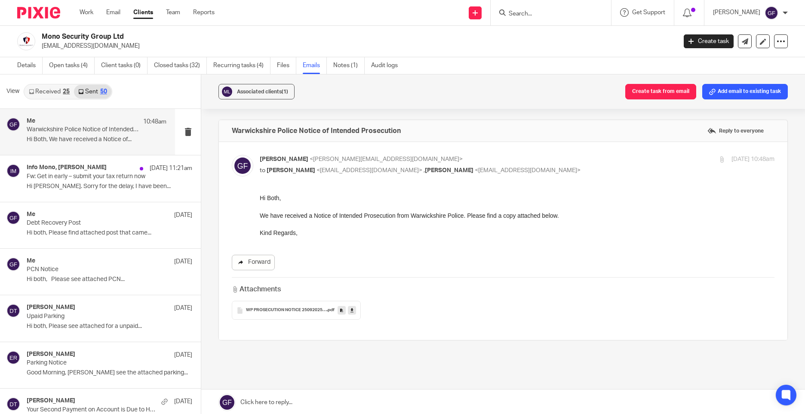
click at [265, 264] on link "Forward" at bounding box center [253, 262] width 43 height 15
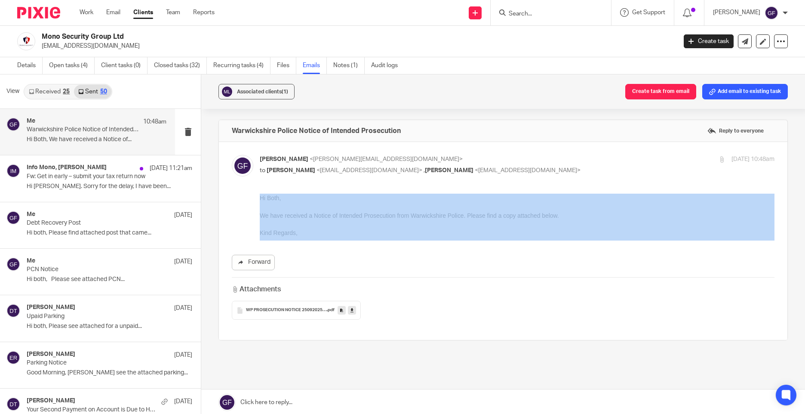
drag, startPoint x: 253, startPoint y: 196, endPoint x: 331, endPoint y: 247, distance: 92.5
click at [331, 247] on div "Forward Attachments WP PROSECUTION NOTICE 25092025_001 .pdf" at bounding box center [503, 256] width 543 height 126
copy div
drag, startPoint x: 336, startPoint y: 256, endPoint x: 321, endPoint y: 244, distance: 19.3
click at [336, 256] on div "Forward" at bounding box center [503, 262] width 543 height 15
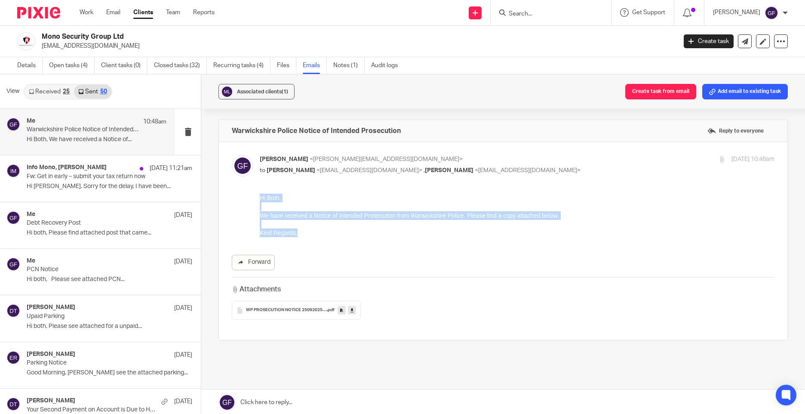
drag, startPoint x: 295, startPoint y: 233, endPoint x: 259, endPoint y: 199, distance: 49.6
click at [260, 199] on div "Hi Both, We have received a Notice of Intended Prosecution from Warwickshire Po…" at bounding box center [517, 215] width 515 height 44
copy div "Hi Both, We have received a Notice of Intended Prosecution from Warwickshire Po…"
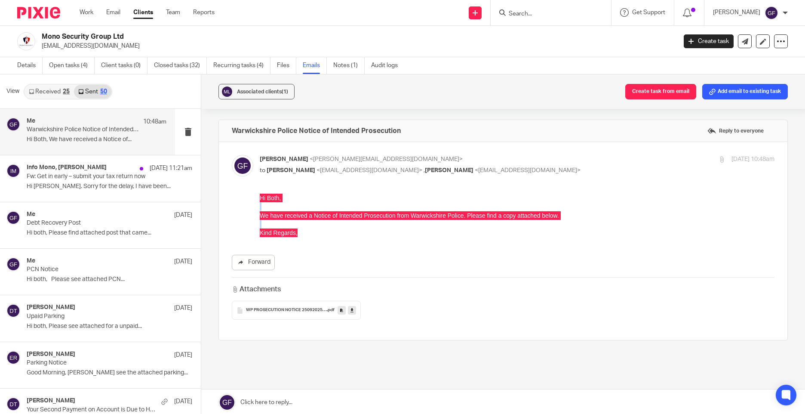
click at [539, 15] on input "Search" at bounding box center [546, 14] width 77 height 8
click at [524, 13] on input "velm" at bounding box center [546, 14] width 77 height 8
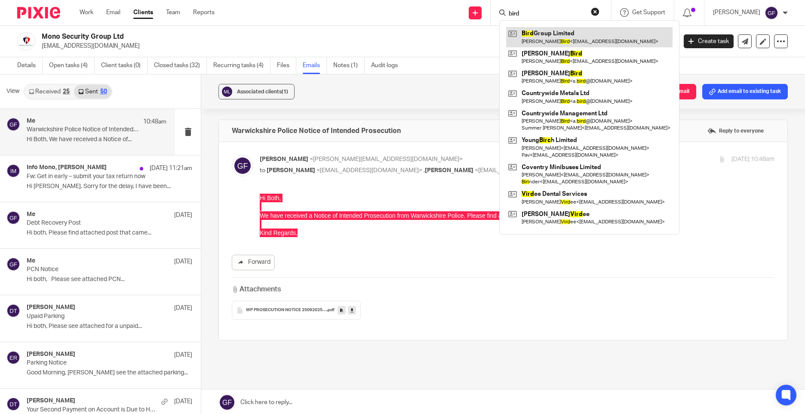
type input "bird"
click at [574, 37] on link at bounding box center [589, 37] width 166 height 20
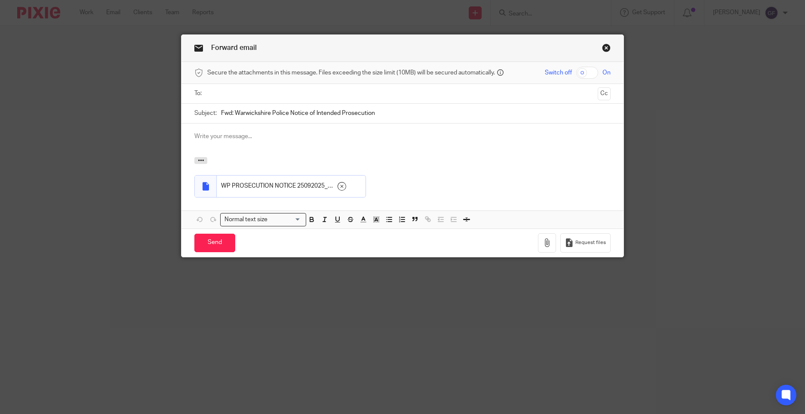
click at [418, 95] on input "text" at bounding box center [401, 94] width 383 height 10
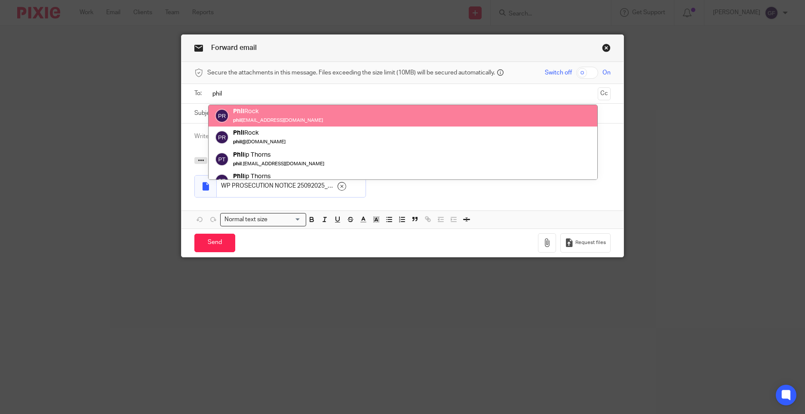
type input "phil"
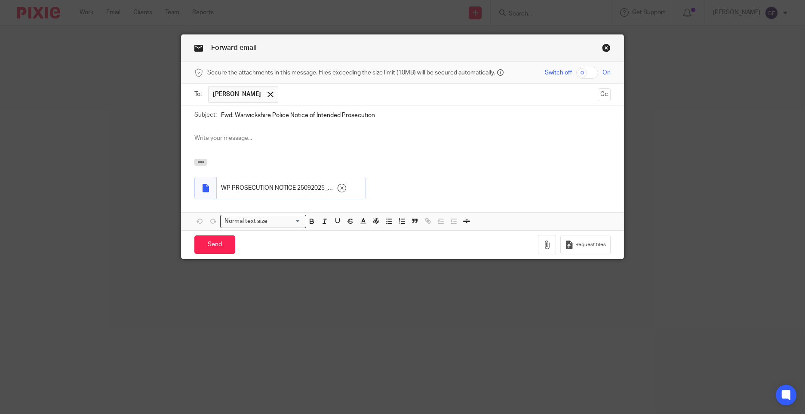
click at [374, 99] on input "text" at bounding box center [438, 94] width 312 height 17
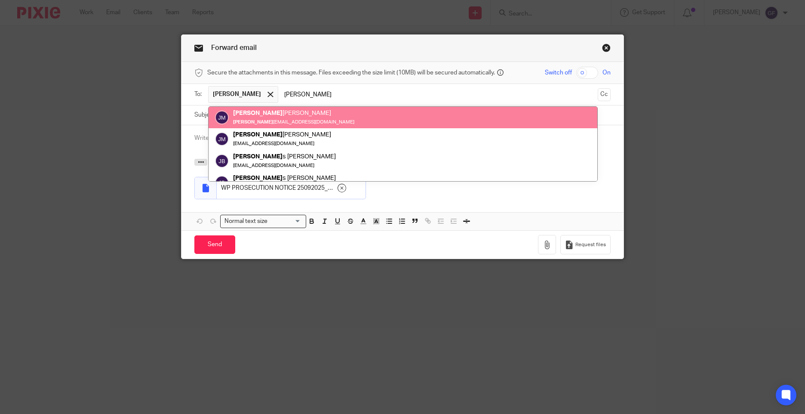
type input "jamie"
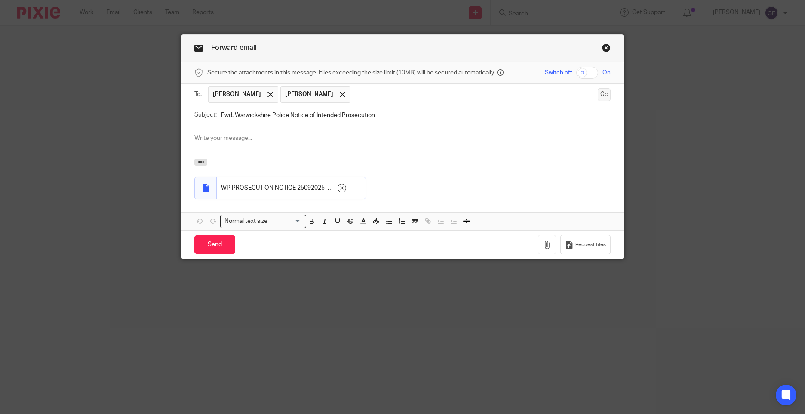
click at [598, 95] on button "Cc" at bounding box center [604, 94] width 13 height 13
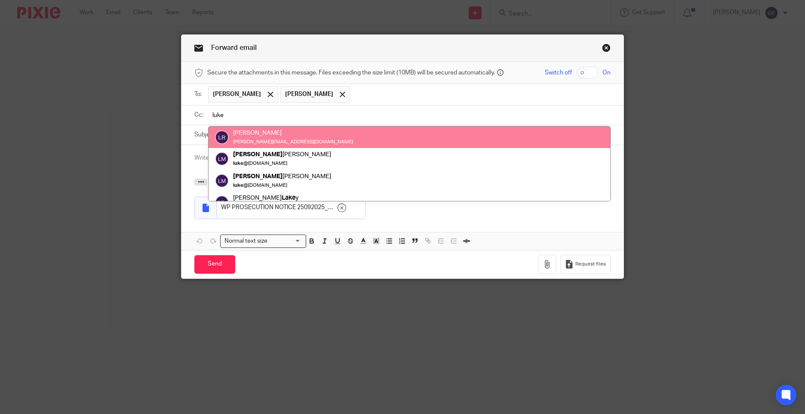
type input "luke"
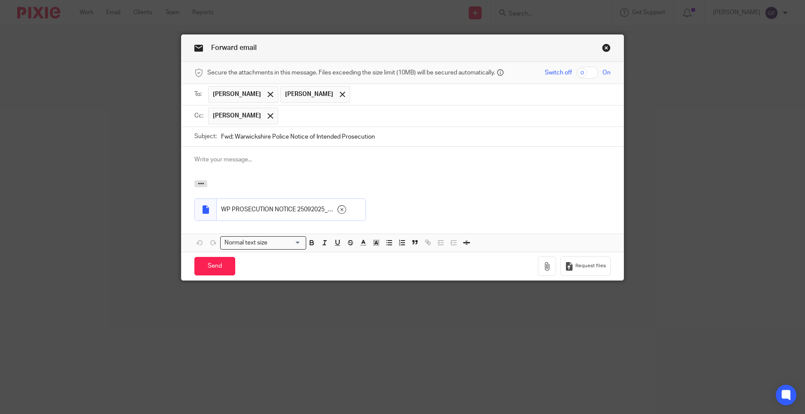
click at [331, 112] on input "text" at bounding box center [444, 115] width 325 height 17
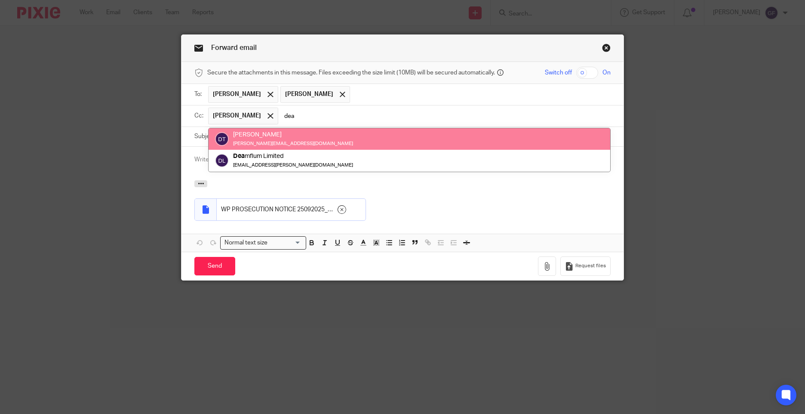
type input "dea"
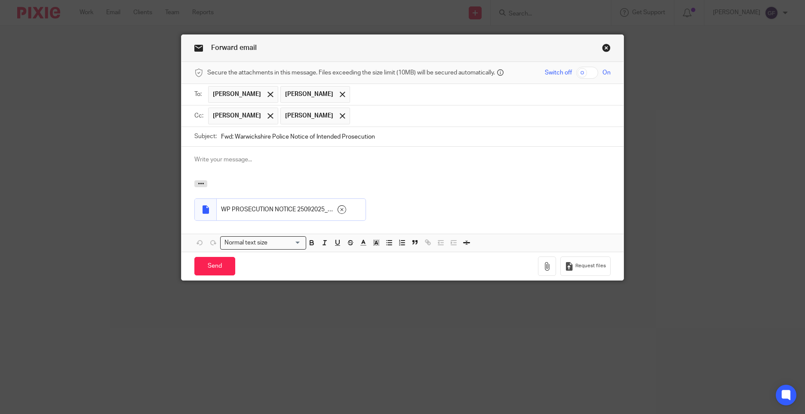
click at [238, 150] on div at bounding box center [402, 164] width 442 height 34
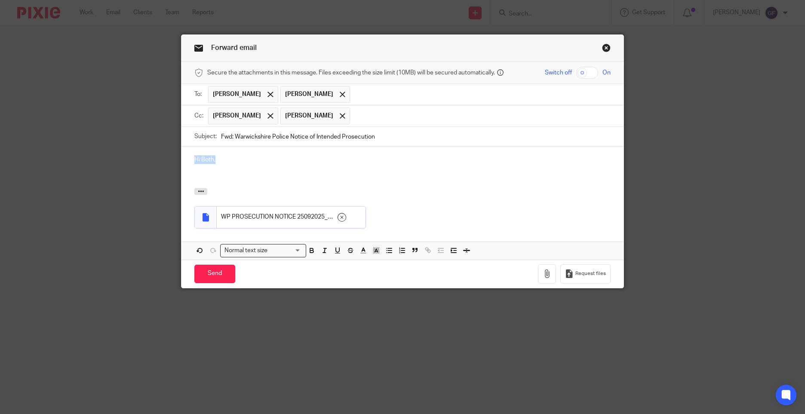
drag, startPoint x: 217, startPoint y: 159, endPoint x: 172, endPoint y: 155, distance: 44.4
click at [172, 155] on div "Forward email Secure the attachments in this message. Files exceeding the size …" at bounding box center [402, 207] width 805 height 414
click at [233, 175] on p at bounding box center [402, 176] width 416 height 9
drag, startPoint x: 216, startPoint y: 160, endPoint x: 192, endPoint y: 160, distance: 24.5
click at [194, 160] on p "Hi Both," at bounding box center [402, 159] width 416 height 9
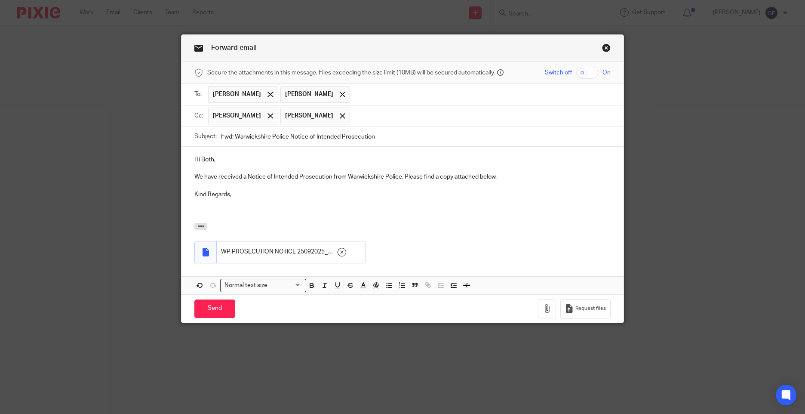
drag, startPoint x: 231, startPoint y: 138, endPoint x: 213, endPoint y: 140, distance: 18.1
click at [213, 140] on div "Subject: Fwd: Warwickshire Police Notice of Intended Prosecution" at bounding box center [402, 136] width 416 height 19
type input "(Updated) Warwickshire Police Notice of Intended Prosecution"
click at [226, 315] on input "Send" at bounding box center [214, 308] width 41 height 18
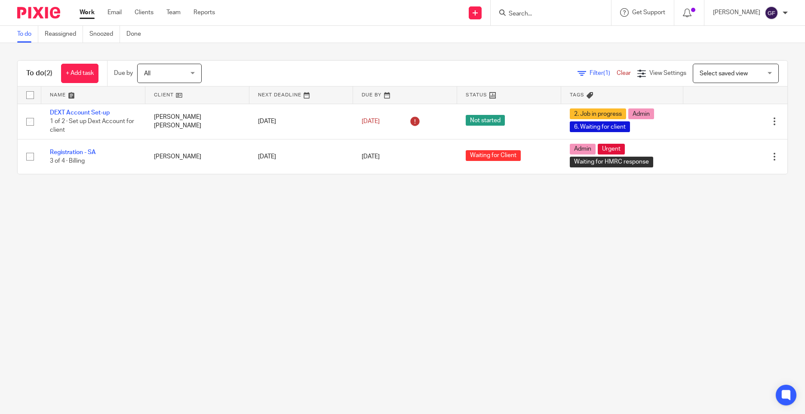
click at [522, 13] on input "Search" at bounding box center [546, 14] width 77 height 8
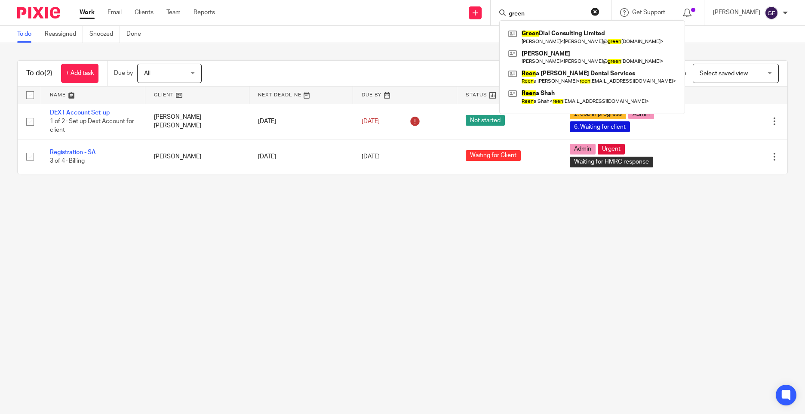
click at [531, 15] on input "green" at bounding box center [546, 14] width 77 height 8
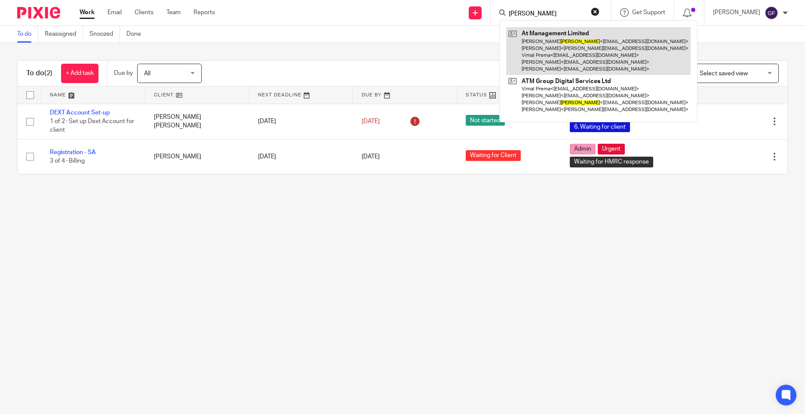
type input "[PERSON_NAME]"
click at [599, 52] on link at bounding box center [598, 51] width 184 height 48
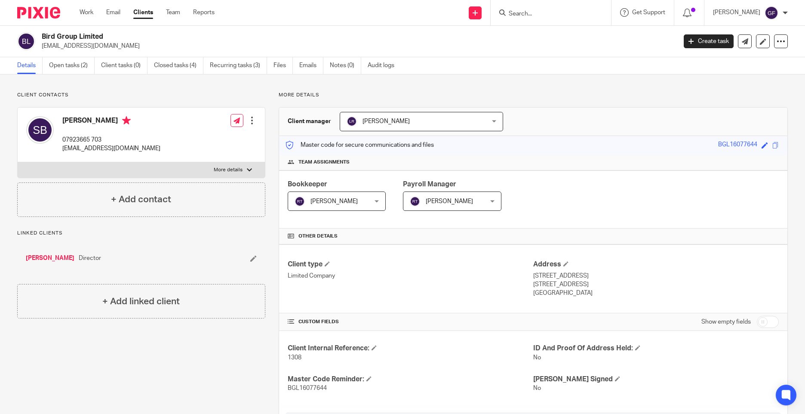
click at [41, 258] on link "[PERSON_NAME]" at bounding box center [50, 258] width 49 height 9
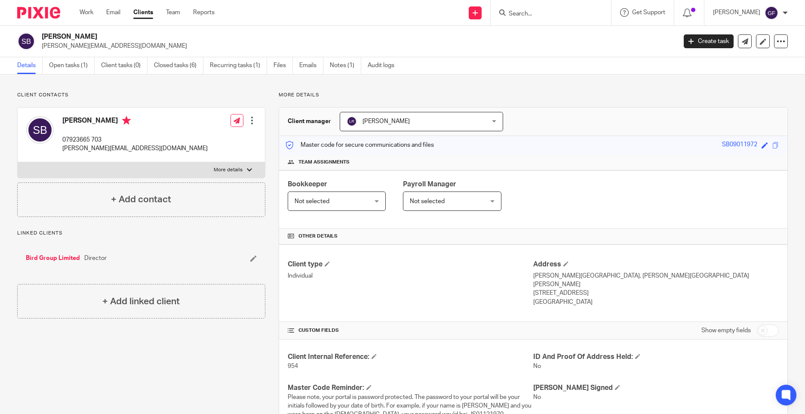
click at [540, 12] on input "Search" at bounding box center [546, 14] width 77 height 8
drag, startPoint x: 547, startPoint y: 12, endPoint x: 528, endPoint y: 15, distance: 19.9
click at [528, 15] on input "greentek" at bounding box center [546, 14] width 77 height 8
click at [533, 12] on input "greentek" at bounding box center [546, 14] width 77 height 8
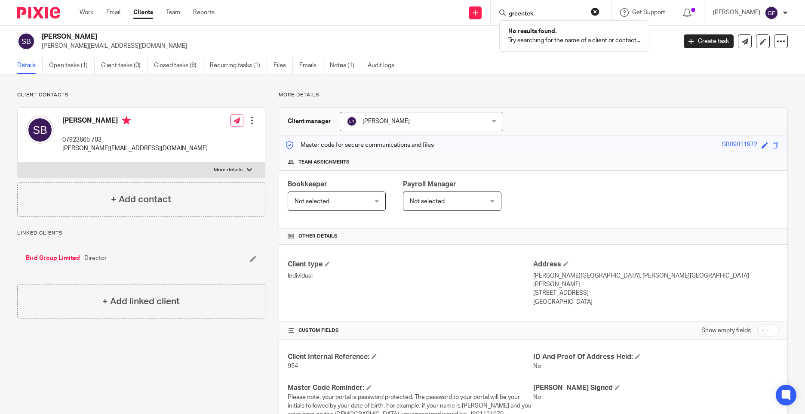
click at [533, 12] on input "greentek" at bounding box center [546, 14] width 77 height 8
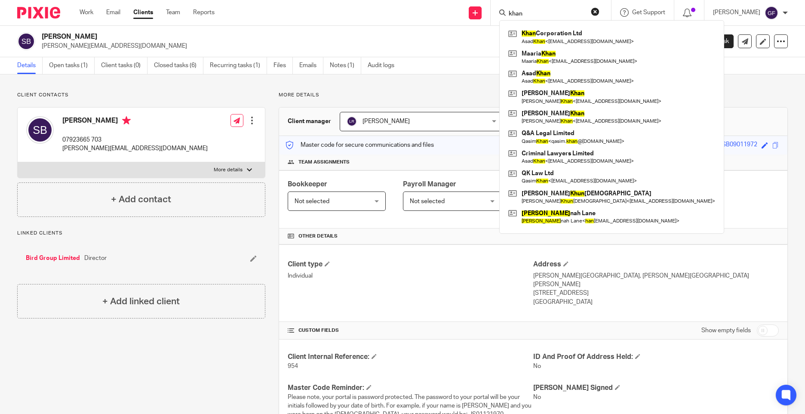
click at [525, 12] on input "khan" at bounding box center [546, 14] width 77 height 8
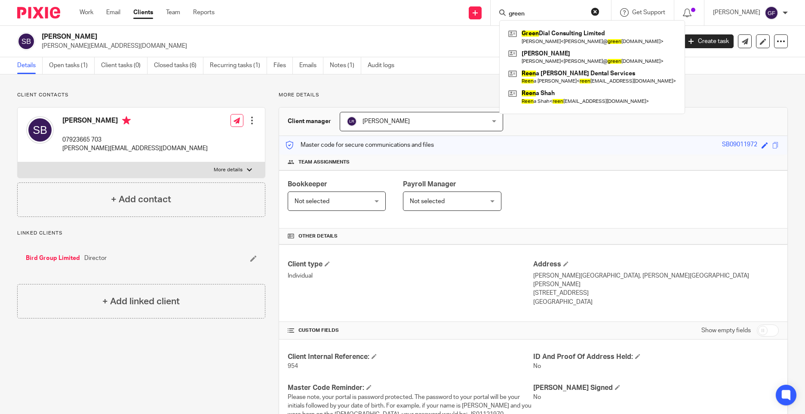
click at [525, 12] on input "green" at bounding box center [546, 14] width 77 height 8
click at [524, 12] on input "green" at bounding box center [546, 14] width 77 height 8
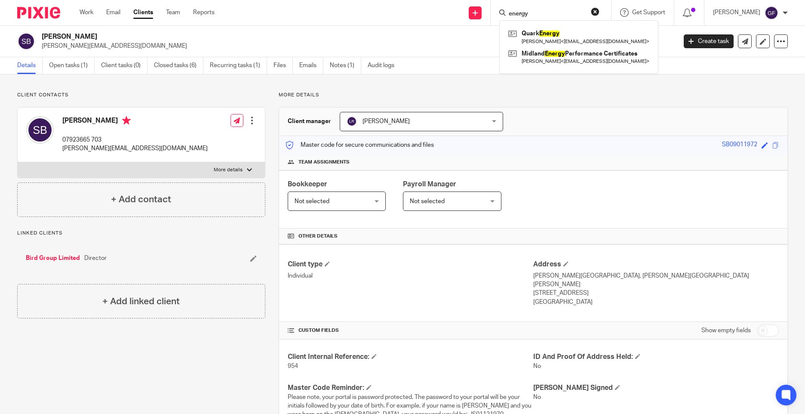
type input "energy"
click at [485, 80] on div "Client contacts Steve Bird 07923665 703 s.bird@countrywidemetals.com Edit conta…" at bounding box center [402, 315] width 805 height 483
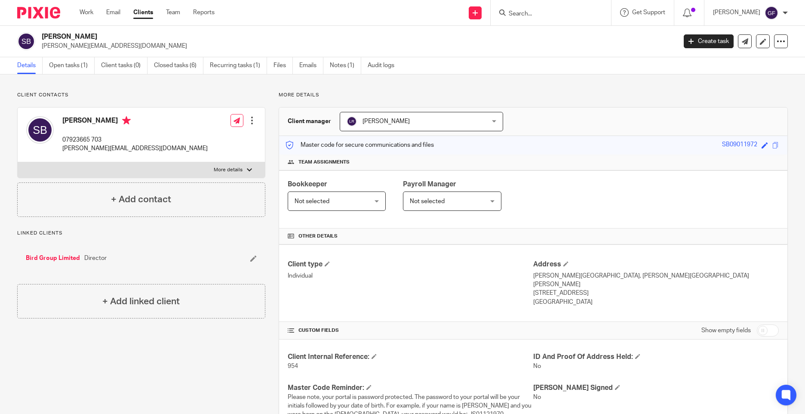
click at [535, 14] on input "Search" at bounding box center [546, 14] width 77 height 8
type input "gahder"
click at [569, 39] on link at bounding box center [587, 37] width 162 height 20
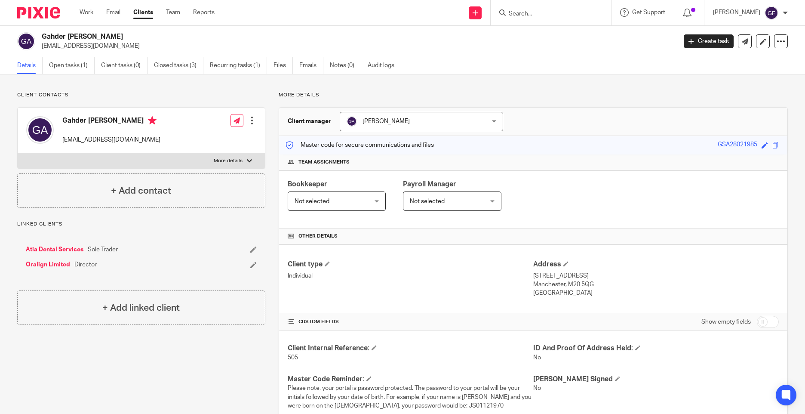
click at [46, 267] on link "Oralign Limited" at bounding box center [48, 264] width 44 height 9
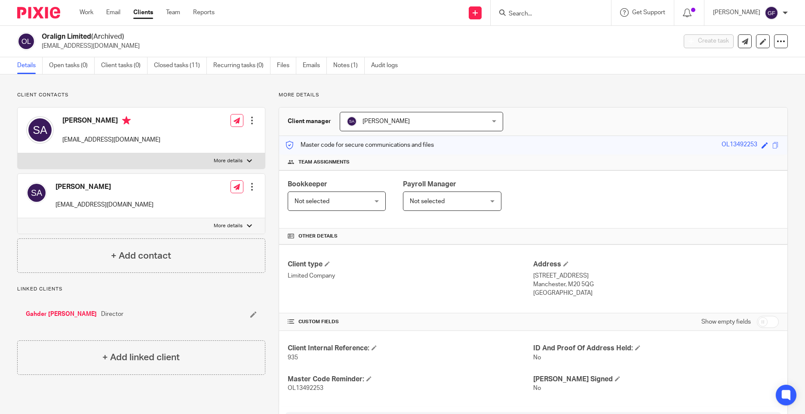
click at [527, 18] on input "Search" at bounding box center [546, 14] width 77 height 8
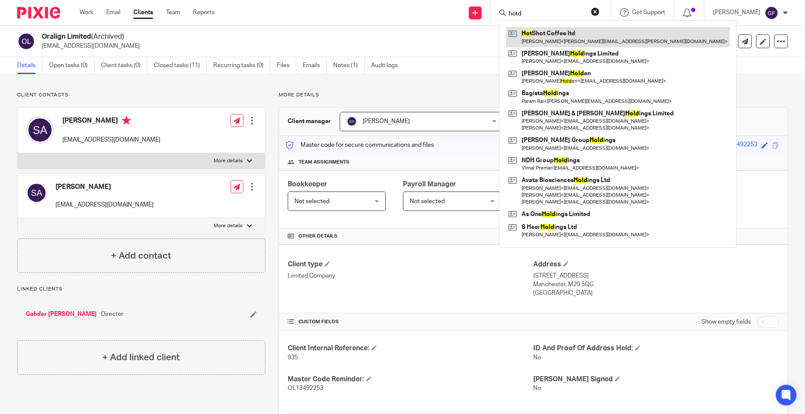
type input "hotd"
click at [564, 37] on link at bounding box center [618, 37] width 224 height 20
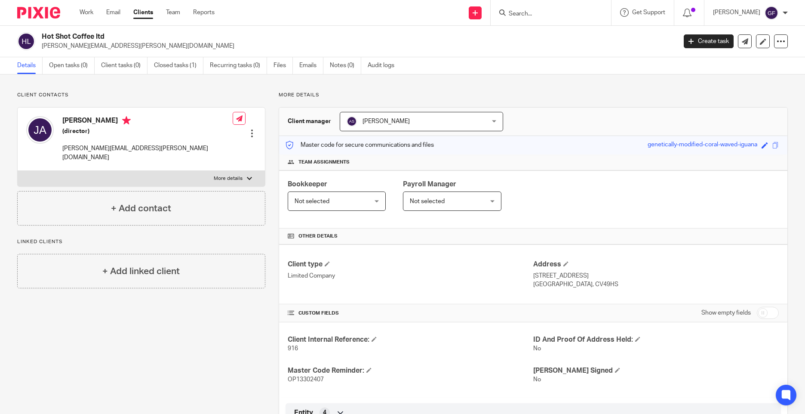
click at [544, 11] on input "Search" at bounding box center [546, 14] width 77 height 8
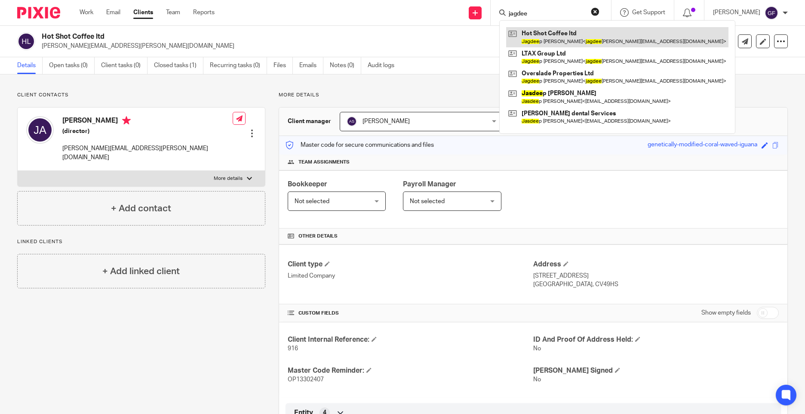
type input "jagdee"
click at [557, 43] on link at bounding box center [617, 37] width 222 height 20
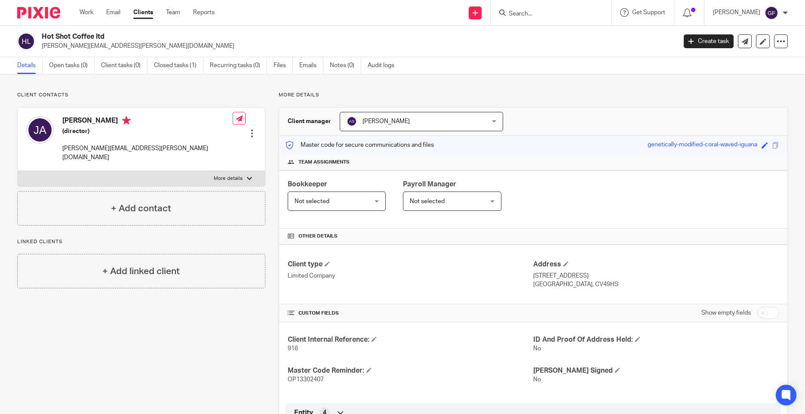
click at [522, 13] on input "Search" at bounding box center [546, 14] width 77 height 8
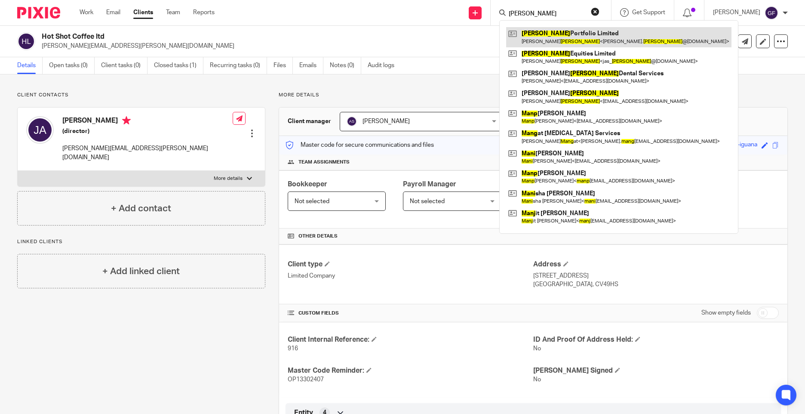
type input "[PERSON_NAME]"
click at [574, 45] on link at bounding box center [618, 37] width 225 height 20
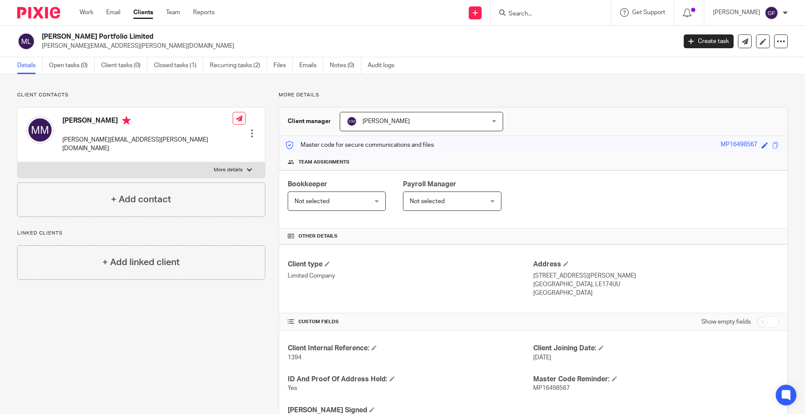
click at [536, 12] on input "Search" at bounding box center [546, 14] width 77 height 8
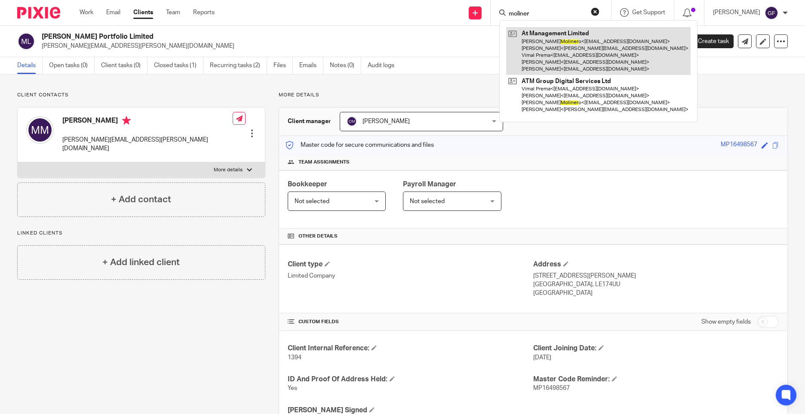
type input "moliner"
click at [552, 46] on link at bounding box center [598, 51] width 184 height 48
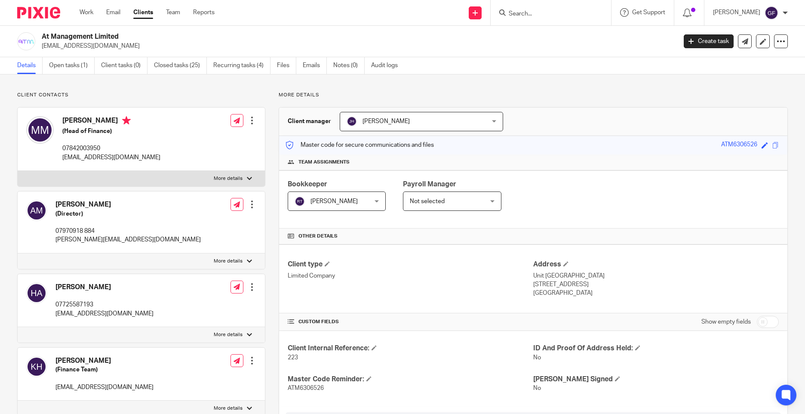
click at [531, 14] on input "Search" at bounding box center [546, 14] width 77 height 8
type input ","
click at [530, 12] on input "Search" at bounding box center [546, 14] width 77 height 8
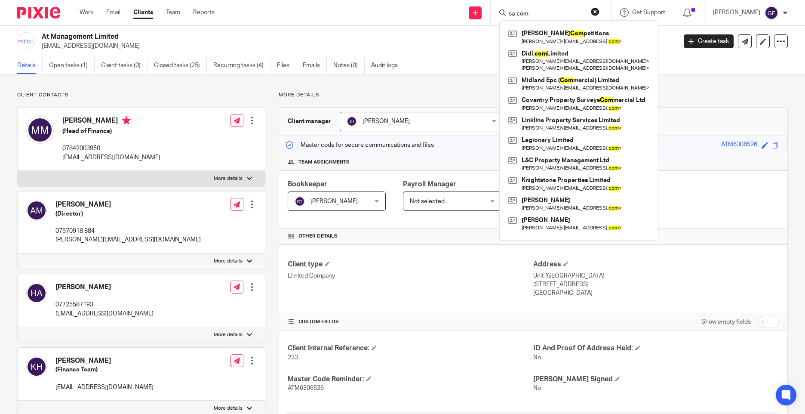
type input "sa comm"
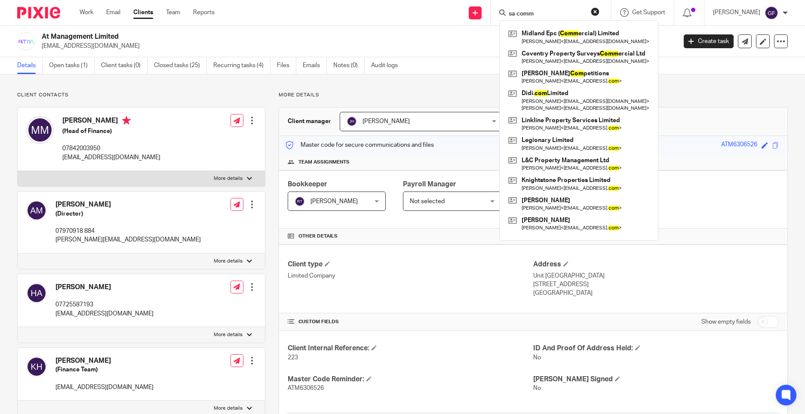
drag, startPoint x: 543, startPoint y: 15, endPoint x: 454, endPoint y: 13, distance: 88.1
click at [454, 13] on div "Send new email Create task Add client Request signature sa comm Midland Epc ( C…" at bounding box center [515, 12] width 577 height 25
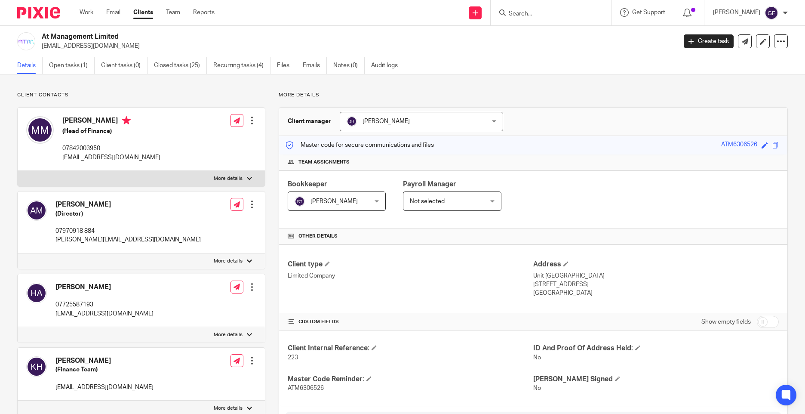
click at [99, 118] on h4 "[PERSON_NAME]" at bounding box center [111, 121] width 98 height 11
click at [532, 14] on input "Search" at bounding box center [546, 14] width 77 height 8
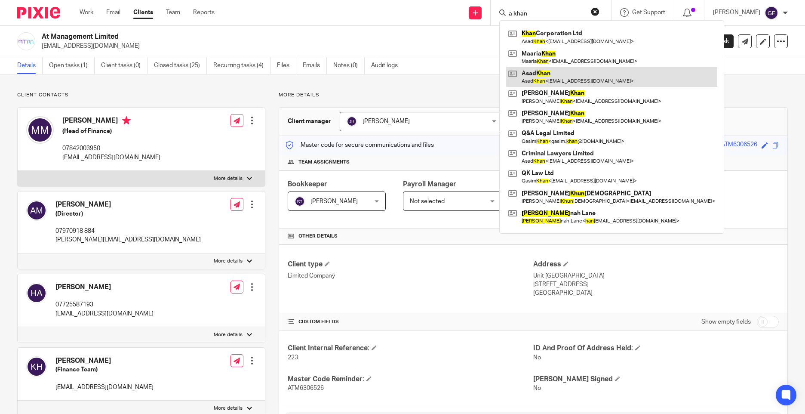
type input "a khan"
click at [598, 75] on link at bounding box center [611, 77] width 211 height 20
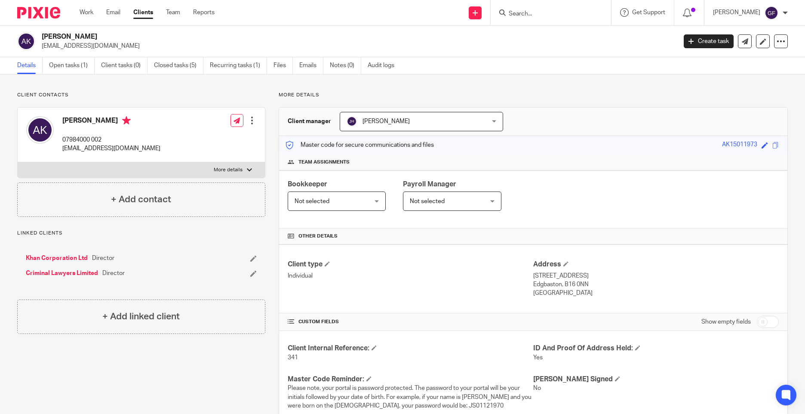
click at [544, 10] on input "Search" at bounding box center [546, 14] width 77 height 8
type input "velmont"
drag, startPoint x: 542, startPoint y: 11, endPoint x: 454, endPoint y: 14, distance: 87.3
click at [456, 15] on div "Send new email Create task Add client Request signature velmont No results foun…" at bounding box center [515, 12] width 577 height 25
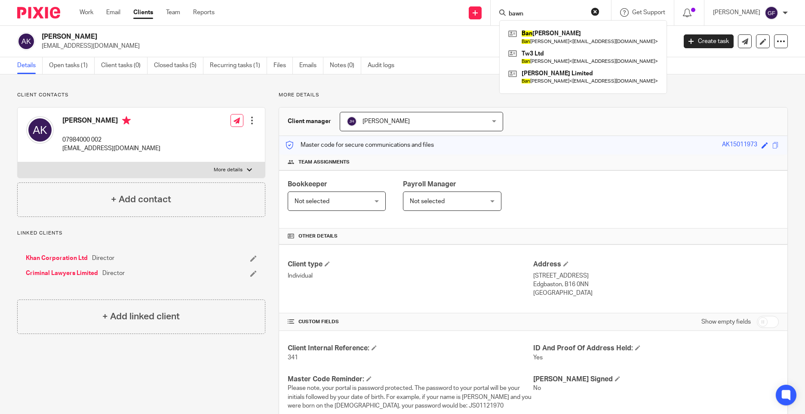
click at [527, 10] on input "bawn" at bounding box center [546, 14] width 77 height 8
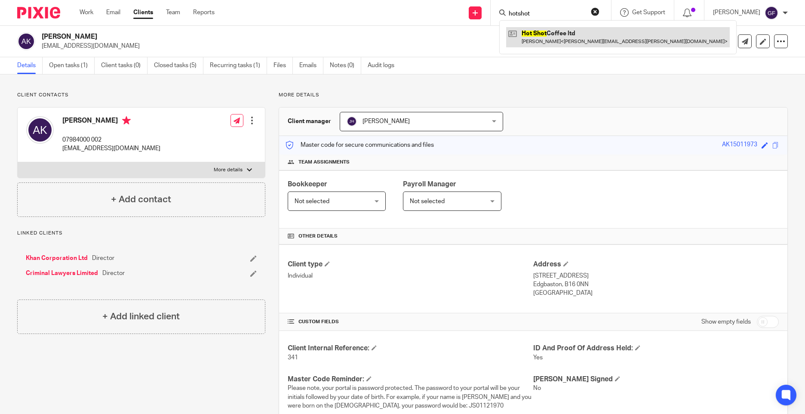
type input "hotshot"
click at [561, 36] on link at bounding box center [618, 37] width 224 height 20
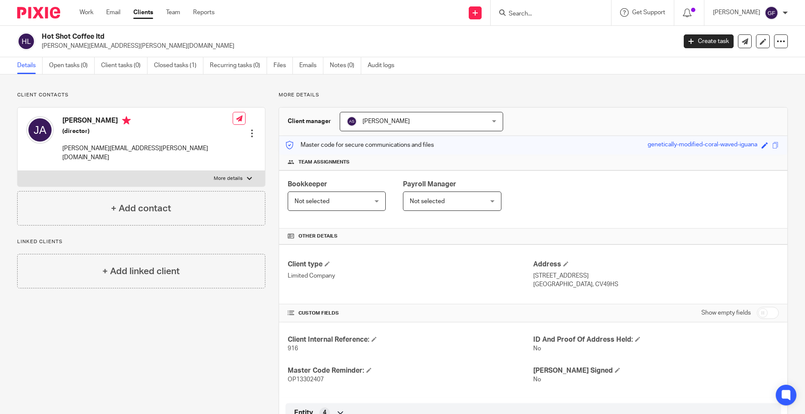
click at [138, 142] on div "[PERSON_NAME] (director) [PERSON_NAME][EMAIL_ADDRESS][PERSON_NAME][DOMAIN_NAME]" at bounding box center [147, 139] width 170 height 46
click at [530, 17] on input "Search" at bounding box center [546, 14] width 77 height 8
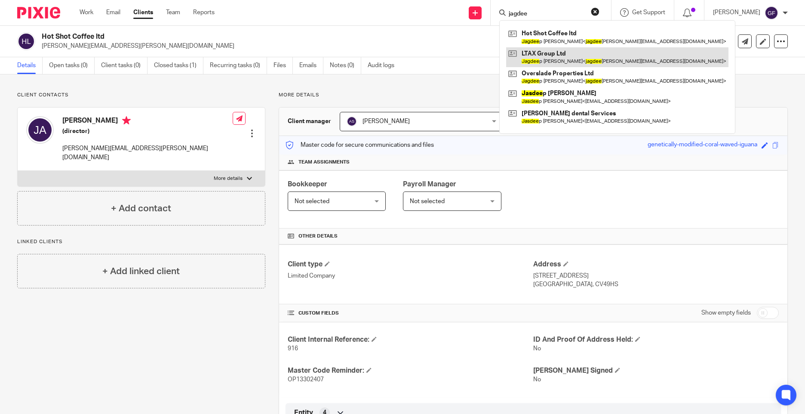
type input "jagdee"
click at [551, 56] on link at bounding box center [617, 57] width 222 height 20
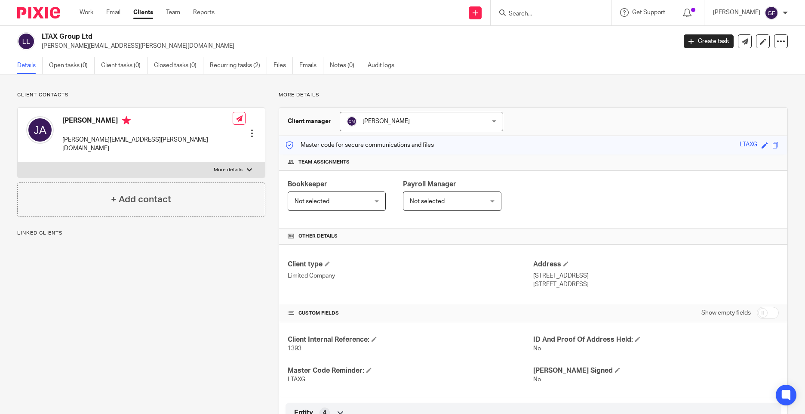
click at [534, 10] on input "Search" at bounding box center [546, 14] width 77 height 8
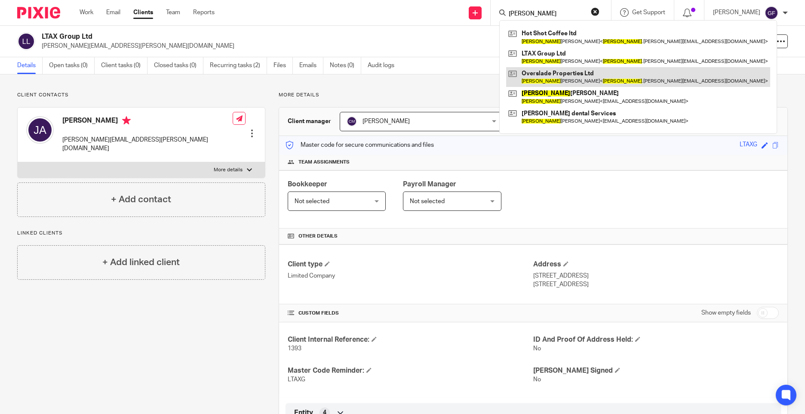
type input "jagdeep"
click at [563, 75] on link at bounding box center [638, 77] width 264 height 20
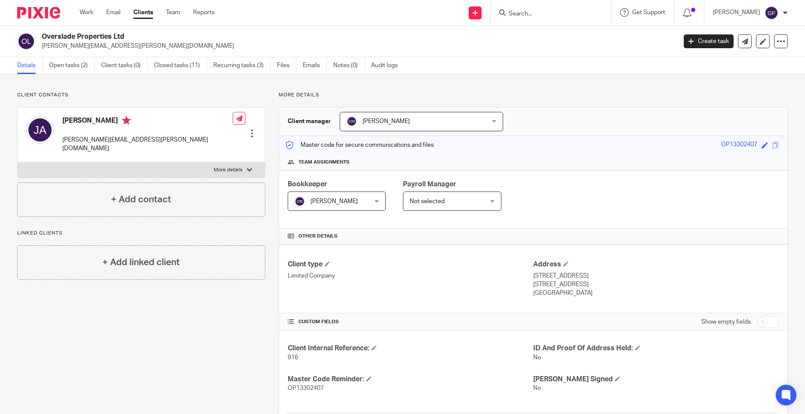
click at [530, 21] on div at bounding box center [551, 12] width 120 height 25
click at [534, 14] on input "Search" at bounding box center [546, 14] width 77 height 8
click at [241, 162] on label "More details" at bounding box center [141, 169] width 247 height 15
click at [18, 162] on input "More details" at bounding box center [17, 162] width 0 height 0
checkbox input "true"
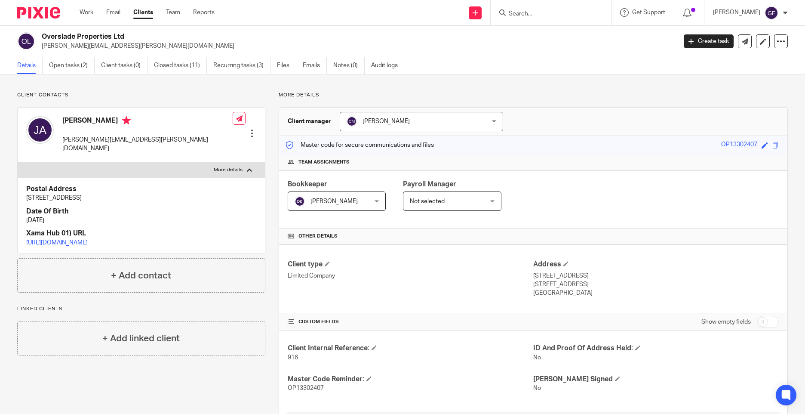
click at [534, 16] on input "Search" at bounding box center [546, 14] width 77 height 8
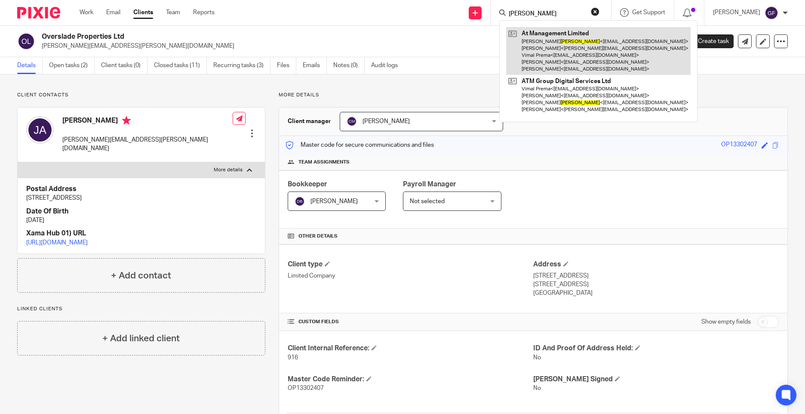
type input "[PERSON_NAME]"
click at [536, 45] on link at bounding box center [598, 51] width 184 height 48
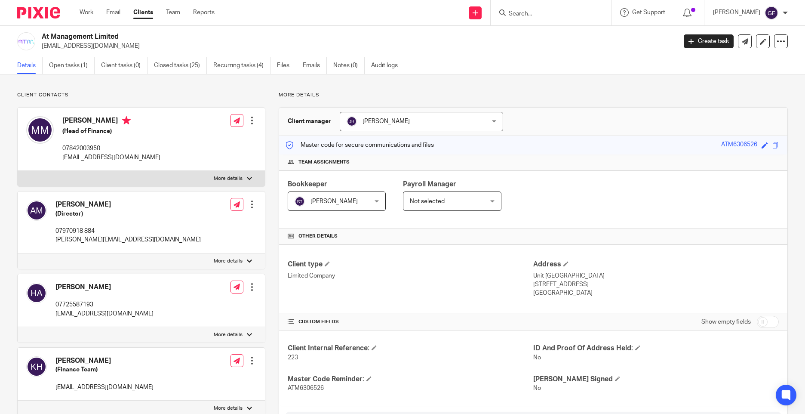
click at [214, 176] on p "More details" at bounding box center [228, 178] width 29 height 7
click at [18, 171] on input "More details" at bounding box center [17, 170] width 0 height 0
checkbox input "true"
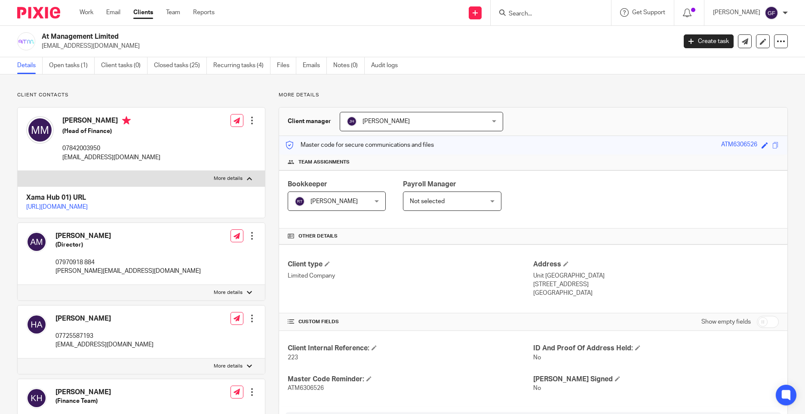
click at [249, 122] on div at bounding box center [252, 120] width 9 height 9
click at [163, 115] on div "Matthew Molinero (Head of Finance) 07842003950 mmolinero@atmanagement.co.uk Edi…" at bounding box center [141, 138] width 247 height 63
click at [526, 15] on input "Search" at bounding box center [546, 14] width 77 height 8
click at [136, 16] on link "Clients" at bounding box center [143, 12] width 20 height 9
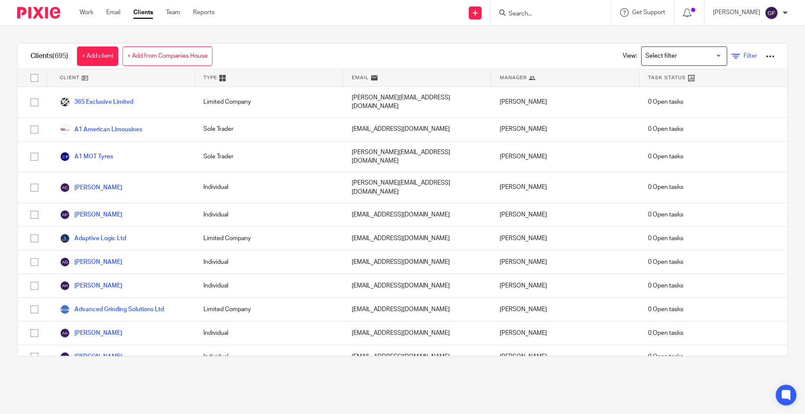
click at [731, 55] on icon at bounding box center [735, 56] width 9 height 9
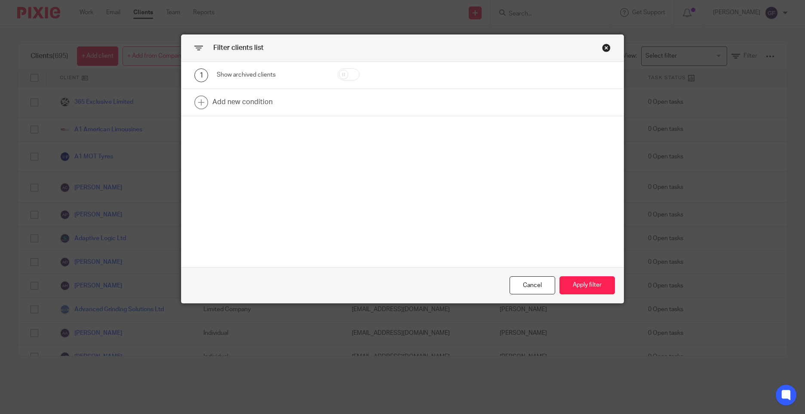
click at [350, 77] on input "checkbox" at bounding box center [348, 74] width 22 height 12
checkbox input "true"
click at [232, 98] on link at bounding box center [402, 102] width 442 height 27
click at [245, 114] on div "Field" at bounding box center [270, 104] width 107 height 19
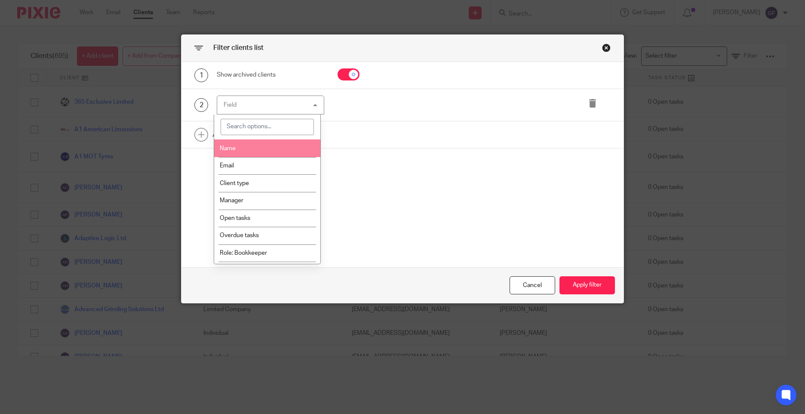
click at [236, 144] on li "Name" at bounding box center [267, 148] width 107 height 18
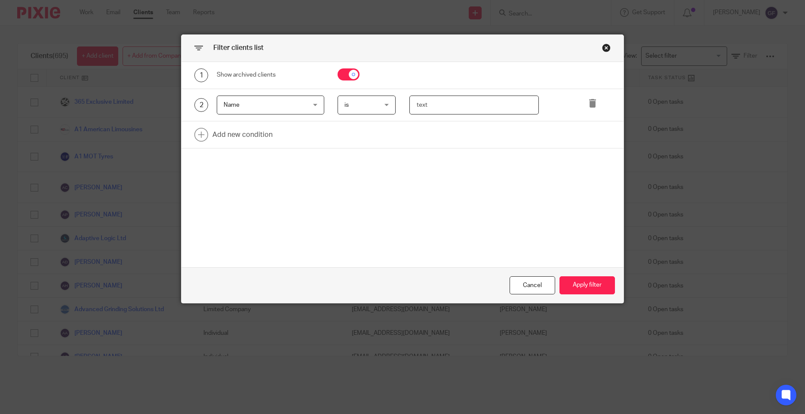
click at [444, 106] on input "text" at bounding box center [474, 104] width 130 height 19
type input "notorious"
click at [587, 280] on button "Apply filter" at bounding box center [586, 285] width 55 height 18
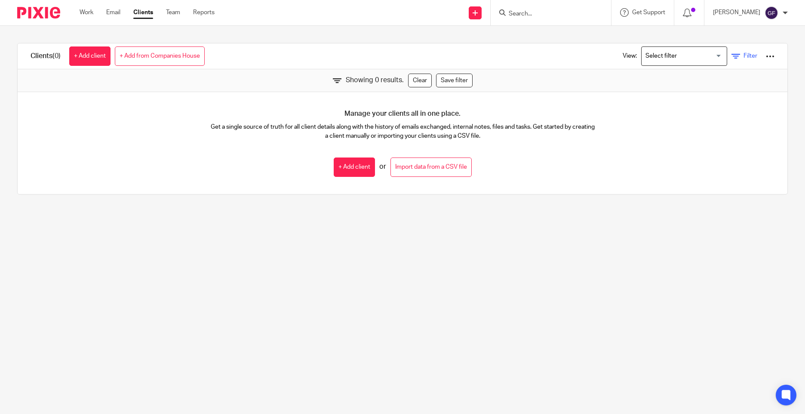
click at [737, 52] on link "Filter" at bounding box center [744, 56] width 26 height 9
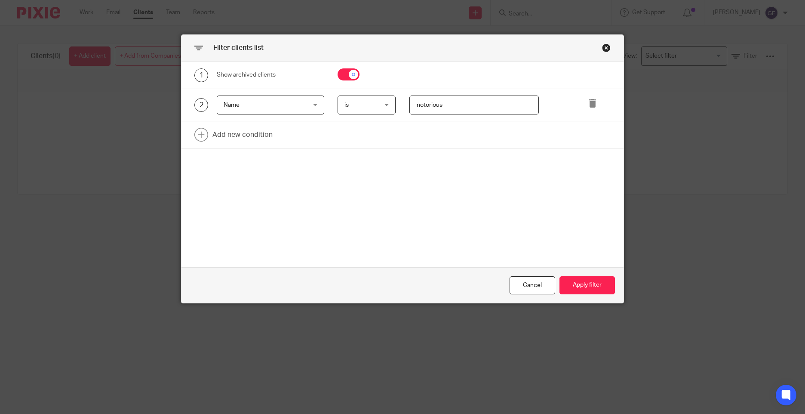
drag, startPoint x: 472, startPoint y: 110, endPoint x: 350, endPoint y: 97, distance: 122.8
click at [350, 97] on div "2 Name Name Name Email Client type Manager Open tasks Overdue tasks Role: Bookk…" at bounding box center [395, 104] width 429 height 19
type input "tattoo"
click at [593, 290] on button "Apply filter" at bounding box center [586, 285] width 55 height 18
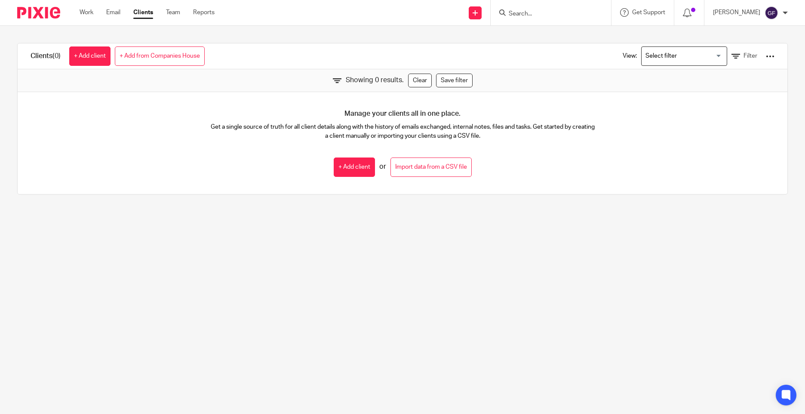
click at [729, 51] on div "View: Loading... Filter" at bounding box center [692, 55] width 165 height 25
click at [731, 53] on icon at bounding box center [735, 56] width 9 height 9
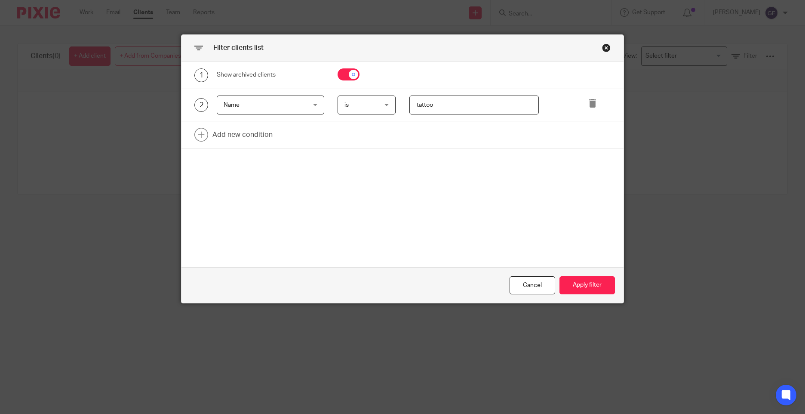
click at [339, 77] on input "checkbox" at bounding box center [348, 74] width 22 height 12
checkbox input "false"
click at [278, 110] on span "Name" at bounding box center [264, 105] width 80 height 18
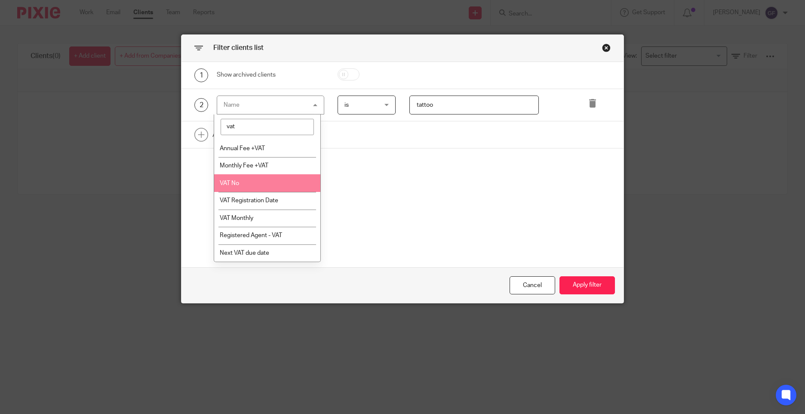
type input "vat"
click at [250, 183] on li "VAT No" at bounding box center [267, 183] width 107 height 18
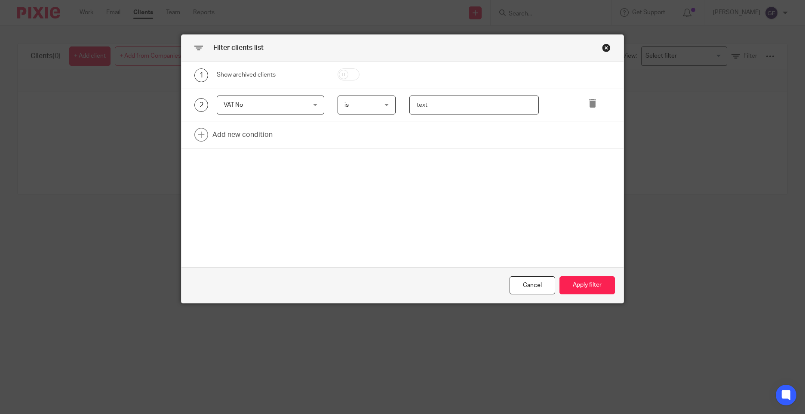
click at [464, 96] on input "text" at bounding box center [474, 104] width 130 height 19
type input "390273886"
click at [580, 289] on button "Apply filter" at bounding box center [586, 285] width 55 height 18
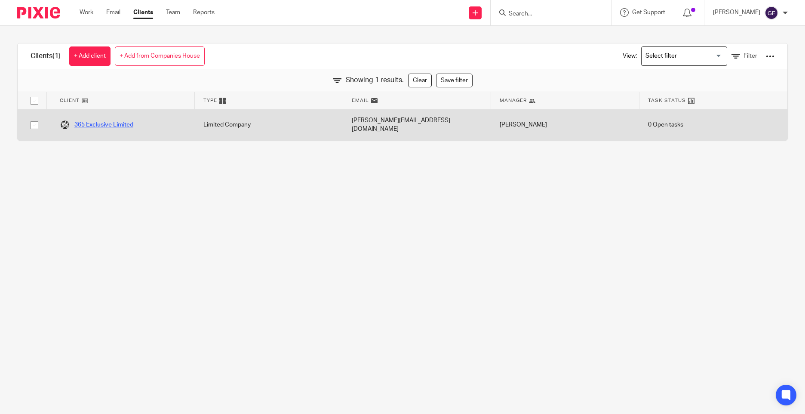
click at [104, 120] on link "365 Exclusive Limited" at bounding box center [97, 125] width 74 height 10
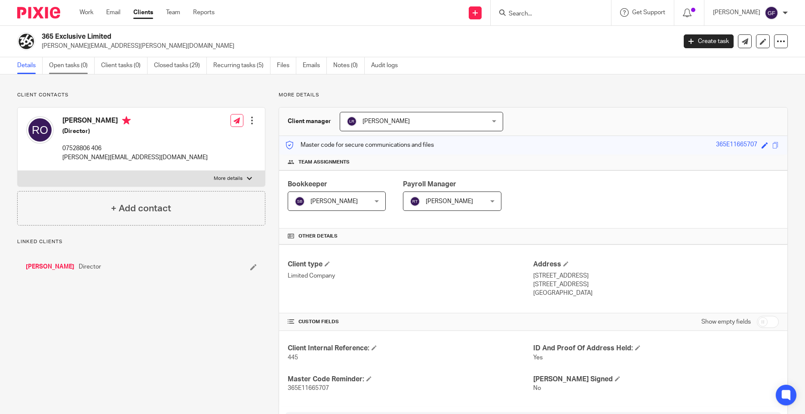
click at [67, 67] on link "Open tasks (0)" at bounding box center [72, 65] width 46 height 17
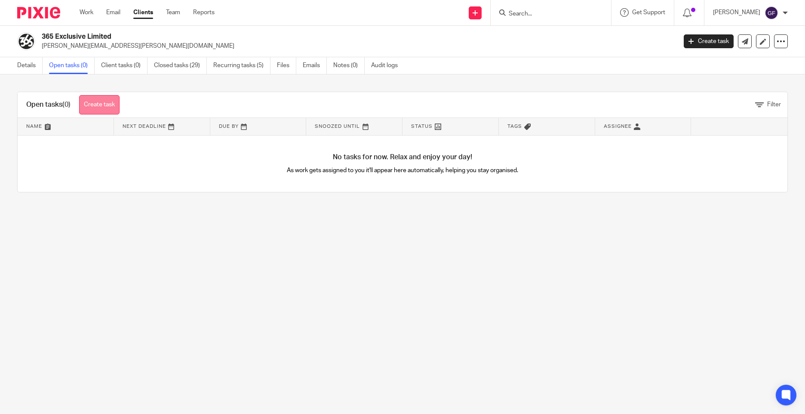
click at [106, 111] on link "Create task" at bounding box center [99, 104] width 40 height 19
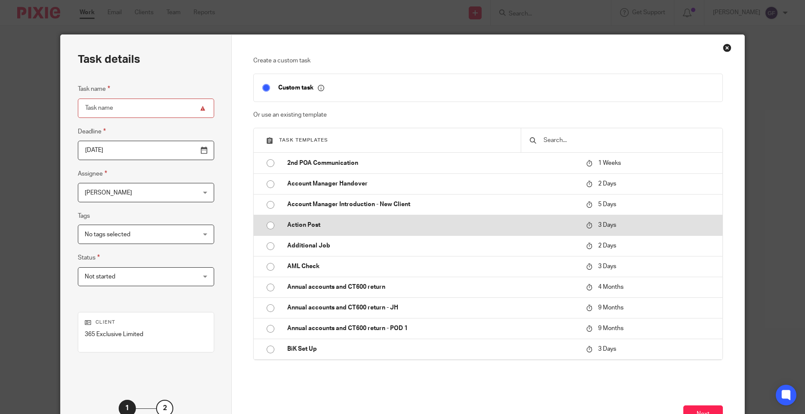
click at [330, 221] on p "Action Post" at bounding box center [432, 225] width 290 height 9
type input "2025-09-28"
type input "Action Post"
checkbox input "false"
radio input "true"
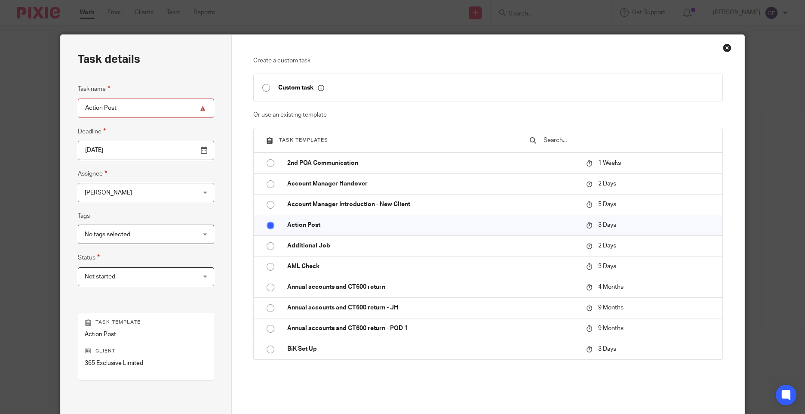
click at [140, 156] on input "2025-09-28" at bounding box center [146, 150] width 136 height 19
click at [116, 199] on span "[PERSON_NAME]" at bounding box center [136, 192] width 103 height 18
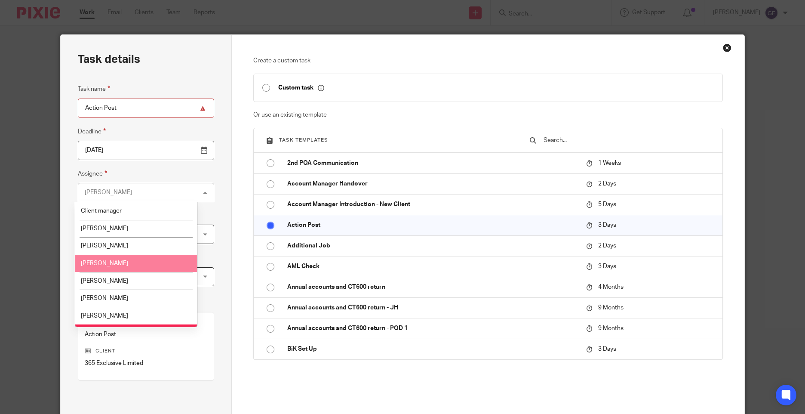
scroll to position [43, 0]
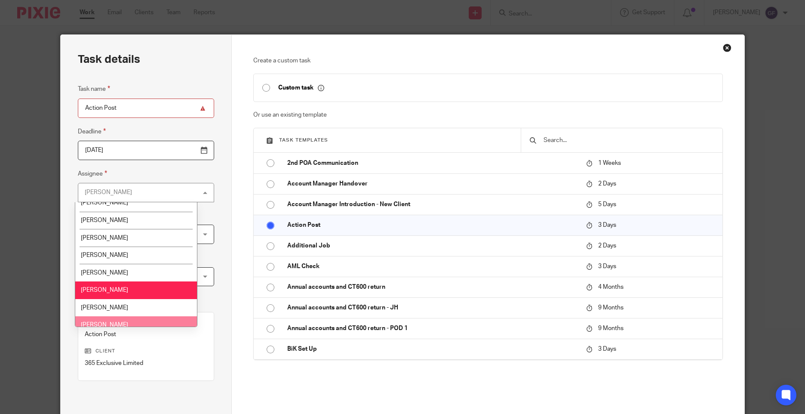
click at [135, 321] on li "[PERSON_NAME]" at bounding box center [136, 325] width 122 height 18
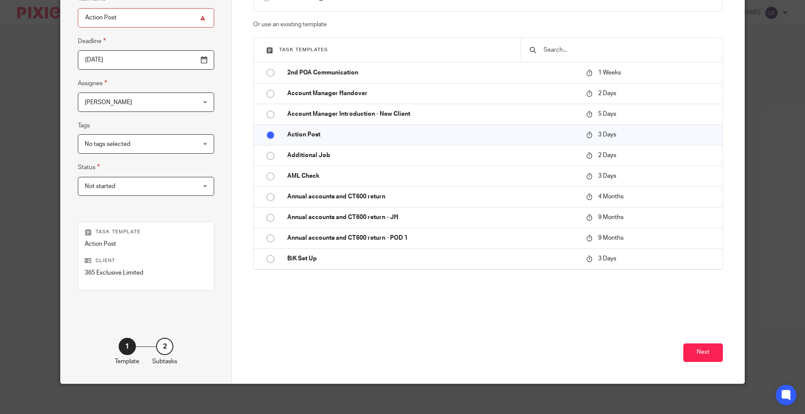
scroll to position [95, 0]
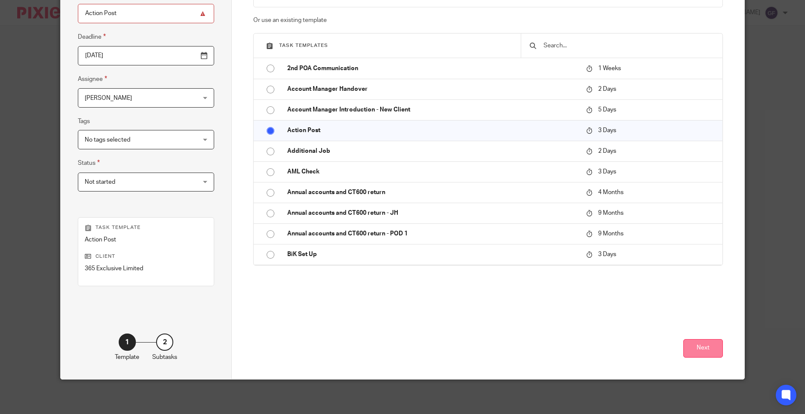
click at [715, 347] on button "Next" at bounding box center [703, 348] width 40 height 18
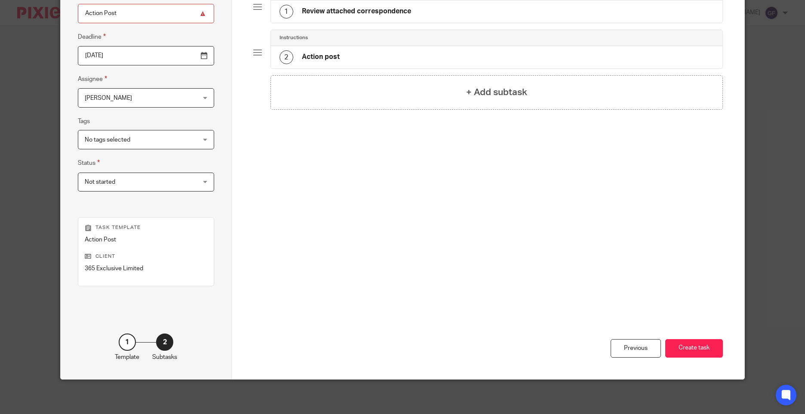
click at [330, 17] on div "1 Review attached correspondence" at bounding box center [345, 12] width 132 height 14
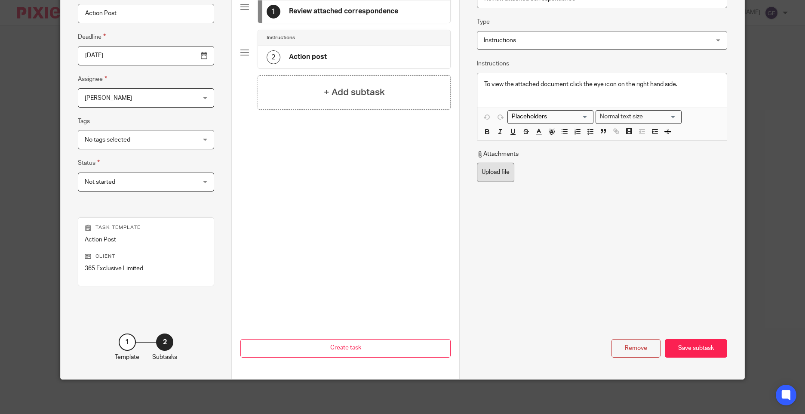
click at [488, 166] on label "Upload file" at bounding box center [495, 172] width 37 height 19
click at [477, 163] on input "Upload file" at bounding box center [476, 162] width 0 height 0
type input "C:\fakepath\365 EXCLUSIVE LPP3 24092025_001.pdf"
click at [694, 342] on div "Save subtask" at bounding box center [696, 348] width 62 height 18
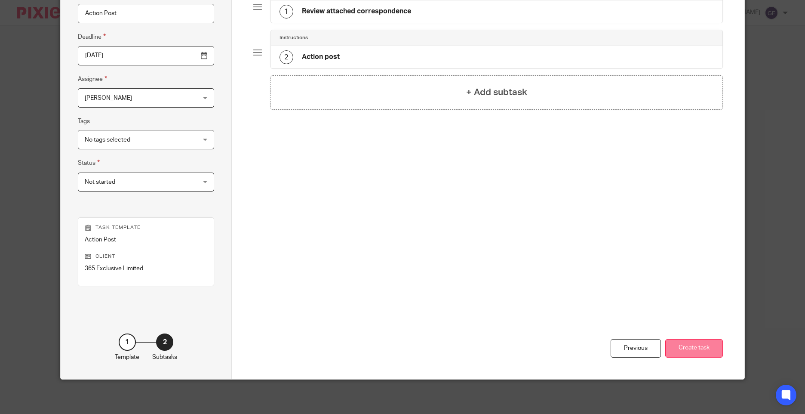
click at [697, 347] on button "Create task" at bounding box center [694, 348] width 58 height 18
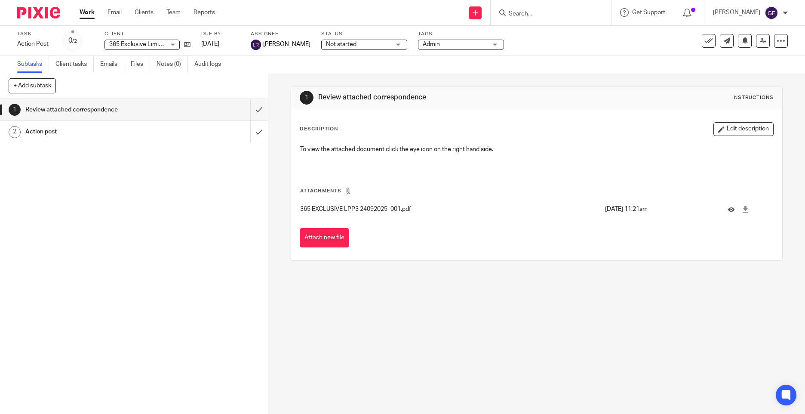
click at [534, 9] on form at bounding box center [554, 12] width 92 height 11
click at [534, 12] on input "Search" at bounding box center [546, 14] width 77 height 8
paste input "GREWAL, Manpreet Singh"
click at [543, 13] on input "GREWAL, Manpreet Singh" at bounding box center [546, 14] width 77 height 8
type input "Manpreet Singh"
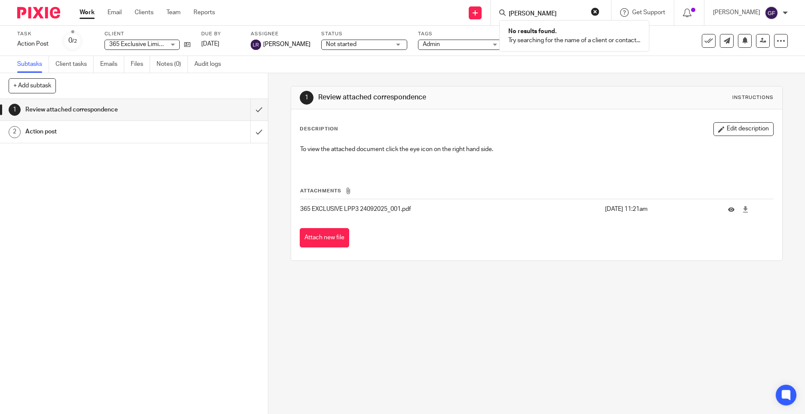
drag, startPoint x: 564, startPoint y: 12, endPoint x: 468, endPoint y: 22, distance: 95.9
click at [468, 21] on div "Send new email Create task Add client Request signature Manpreet Singh No resul…" at bounding box center [516, 12] width 577 height 25
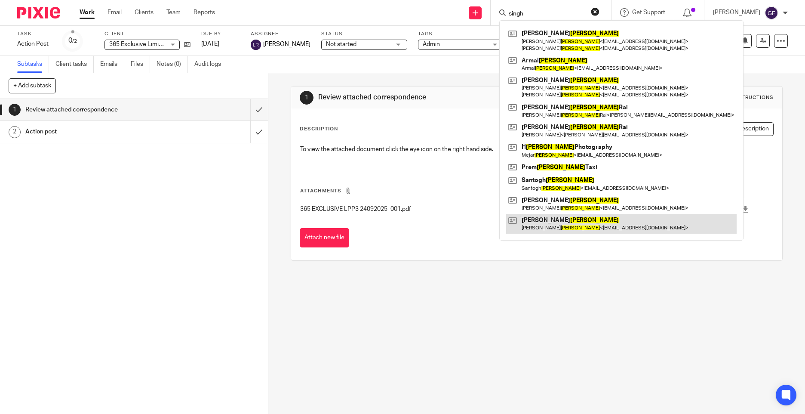
type input "singh"
click at [597, 218] on link at bounding box center [621, 224] width 230 height 20
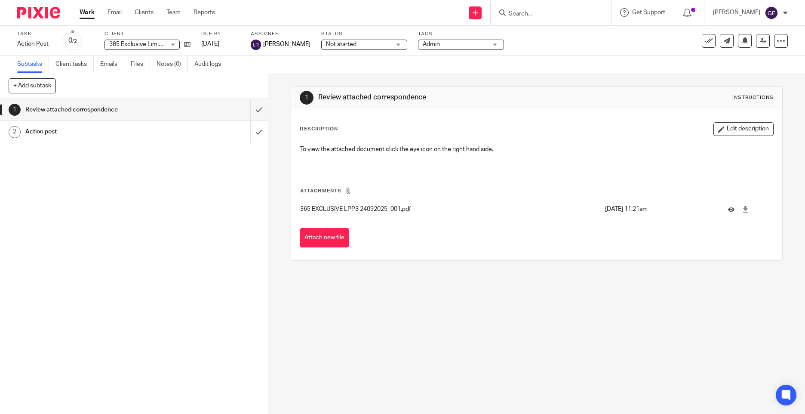
click at [532, 15] on input "Search" at bounding box center [546, 14] width 77 height 8
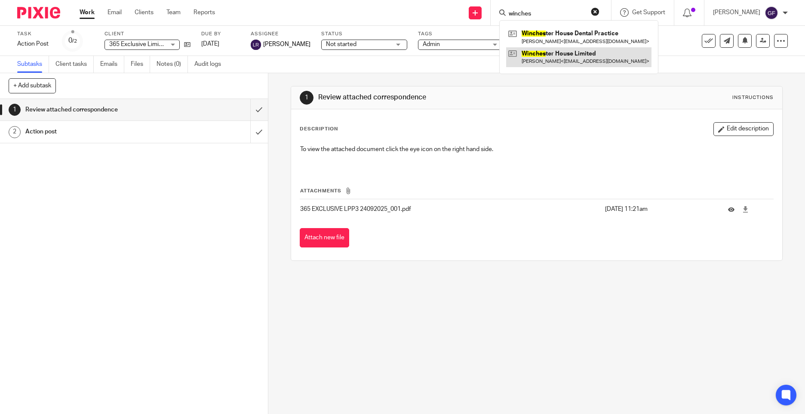
type input "winches"
click at [602, 57] on link at bounding box center [578, 57] width 145 height 20
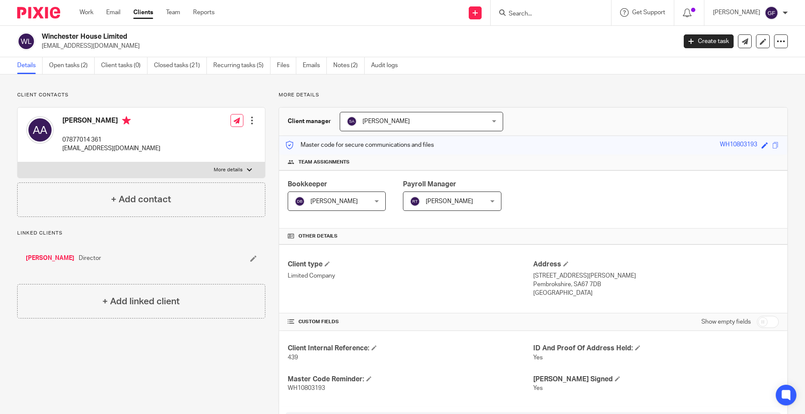
click at [539, 9] on form at bounding box center [554, 12] width 92 height 11
click at [528, 14] on input "Search" at bounding box center [546, 14] width 77 height 8
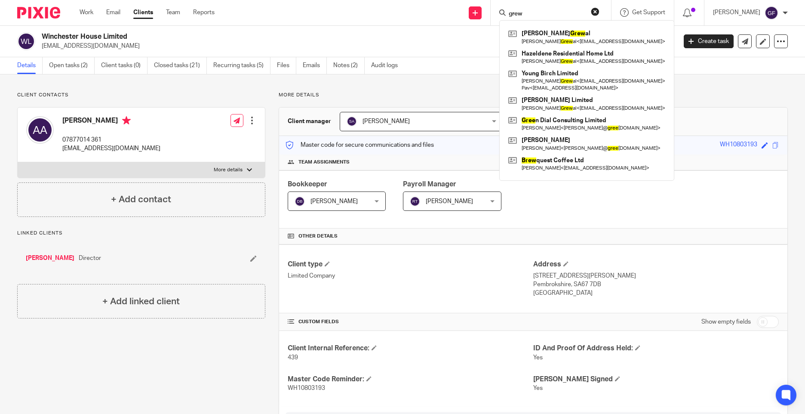
type input "grew"
click at [582, 37] on link at bounding box center [586, 37] width 161 height 20
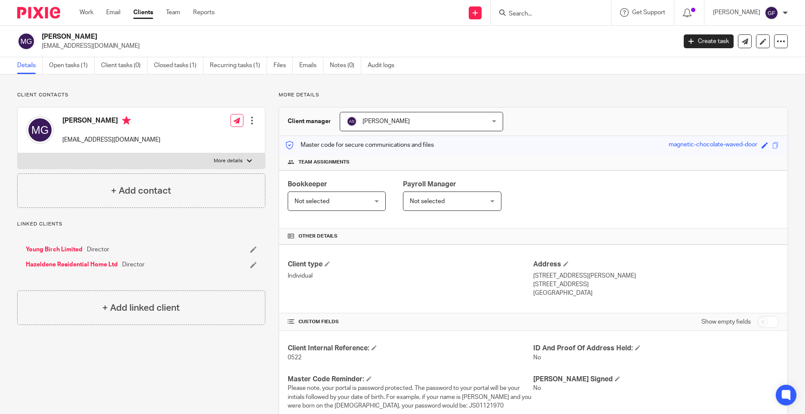
click at [532, 9] on form at bounding box center [554, 12] width 92 height 11
click at [534, 12] on input "Search" at bounding box center [546, 14] width 77 height 8
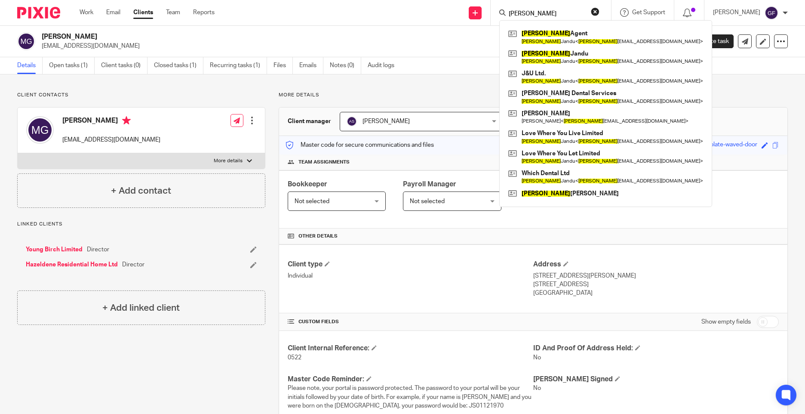
click at [534, 11] on input "hardeep" at bounding box center [546, 14] width 77 height 8
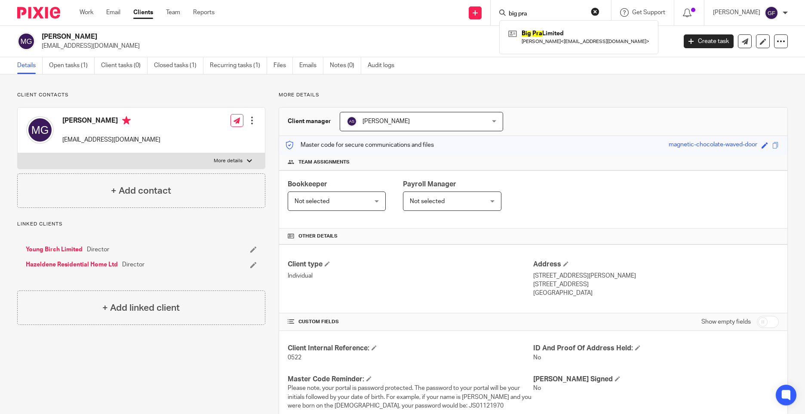
type input "big pra"
click at [569, 27] on div "Big Pra Limited Harry Blugher < harrykaka@yahoo.com >" at bounding box center [578, 37] width 159 height 34
click at [570, 35] on link at bounding box center [578, 37] width 145 height 20
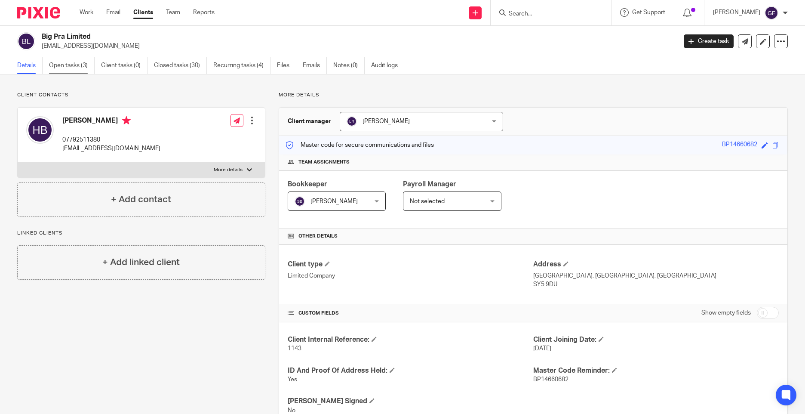
click at [74, 62] on link "Open tasks (3)" at bounding box center [72, 65] width 46 height 17
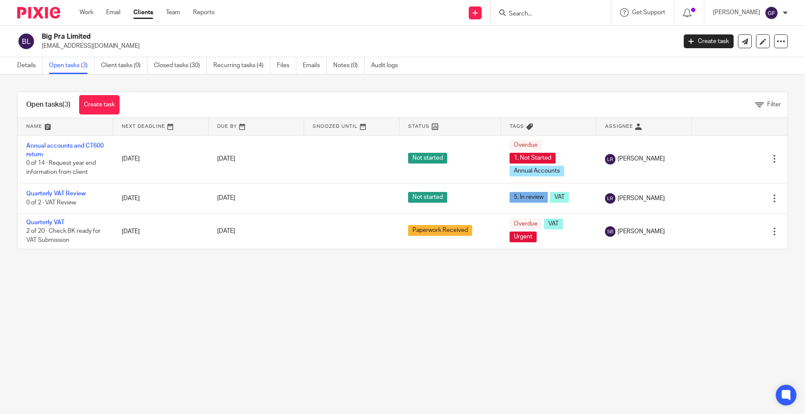
click at [278, 317] on main "Big Pra Limited [EMAIL_ADDRESS][DOMAIN_NAME] Create task Update from Companies …" at bounding box center [402, 207] width 805 height 414
click at [95, 105] on link "Create task" at bounding box center [99, 104] width 40 height 19
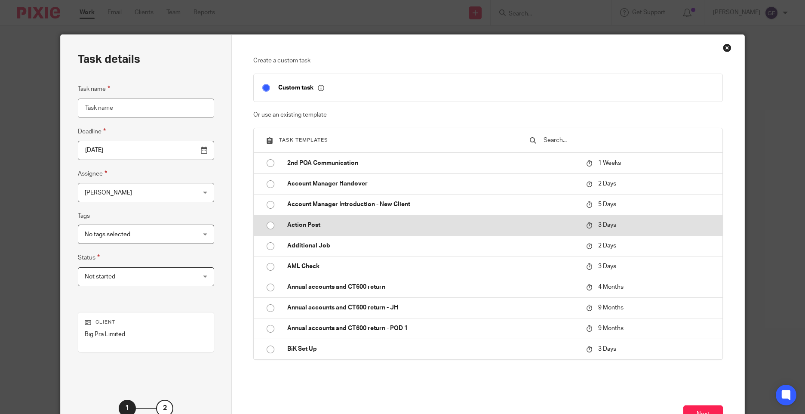
click at [319, 223] on p "Action Post" at bounding box center [432, 225] width 290 height 9
type input "[DATE]"
type input "Action Post"
checkbox input "false"
radio input "true"
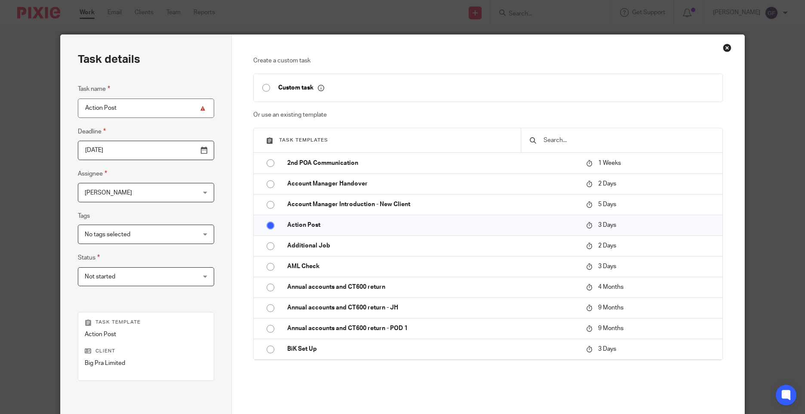
click at [98, 150] on input "[DATE]" at bounding box center [146, 150] width 136 height 19
click at [113, 194] on span "[PERSON_NAME]" at bounding box center [108, 193] width 47 height 6
click at [724, 46] on div "Close this dialog window" at bounding box center [727, 47] width 9 height 9
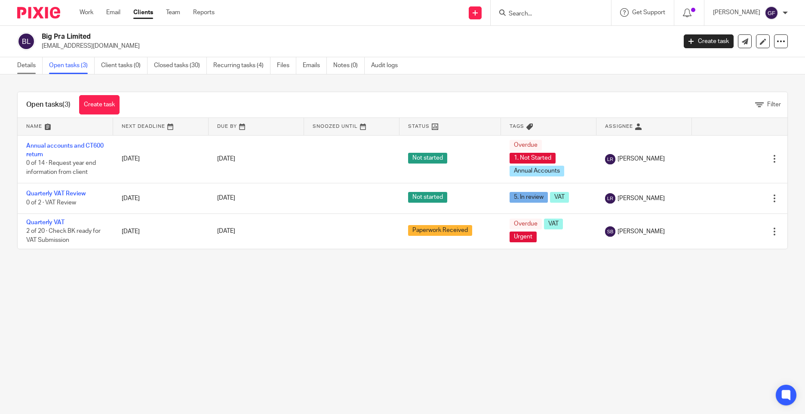
click at [25, 61] on link "Details" at bounding box center [29, 65] width 25 height 17
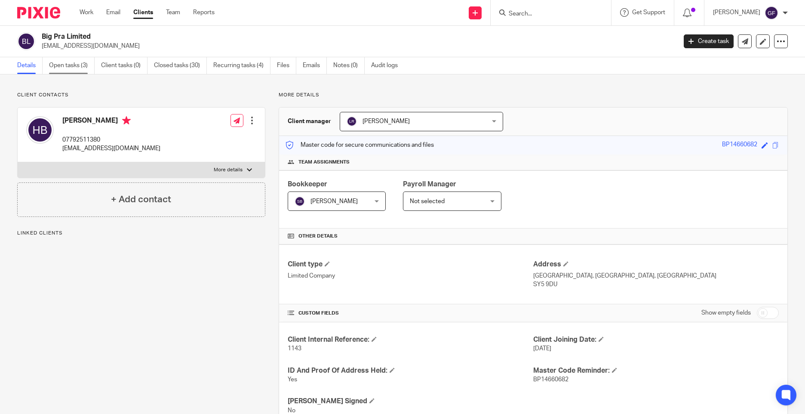
click at [63, 65] on link "Open tasks (3)" at bounding box center [72, 65] width 46 height 17
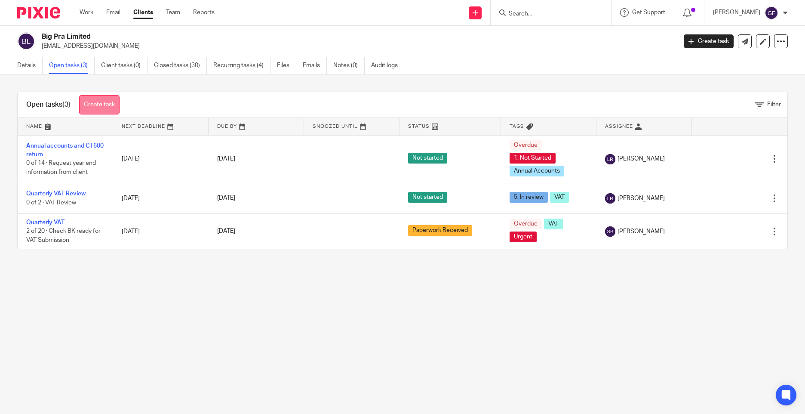
click at [110, 100] on link "Create task" at bounding box center [99, 104] width 40 height 19
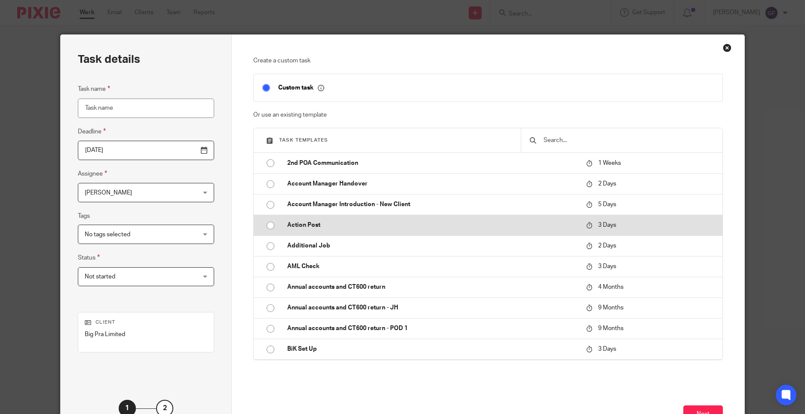
click at [359, 229] on p "Action Post" at bounding box center [432, 225] width 290 height 9
type input "[DATE]"
type input "Action Post"
checkbox input "false"
radio input "true"
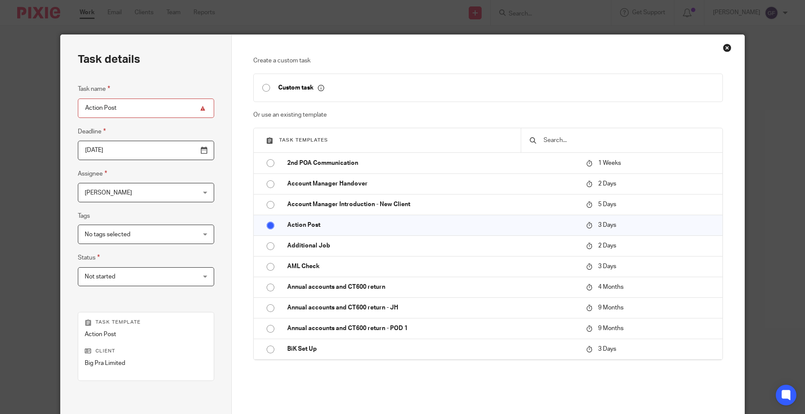
click at [126, 149] on input "2025-09-28" at bounding box center [146, 150] width 136 height 19
drag, startPoint x: 111, startPoint y: 185, endPoint x: 115, endPoint y: 193, distance: 8.7
click at [112, 186] on span "[PERSON_NAME]" at bounding box center [136, 192] width 103 height 18
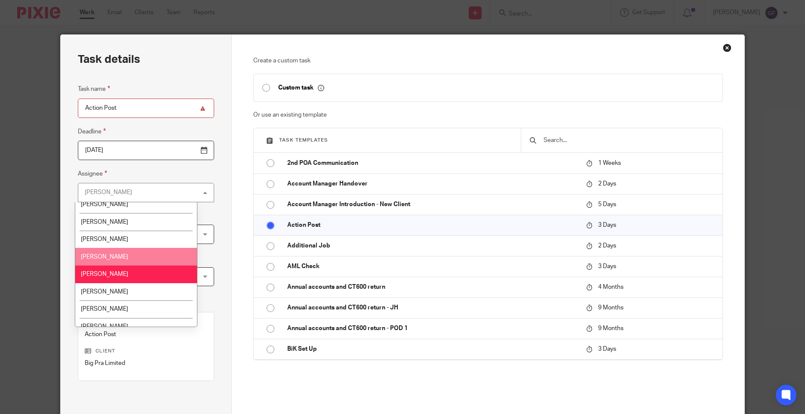
scroll to position [86, 0]
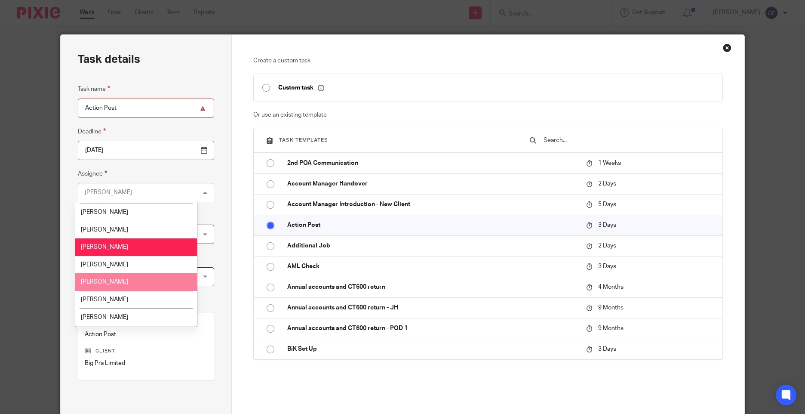
click at [122, 282] on li "[PERSON_NAME]" at bounding box center [136, 282] width 122 height 18
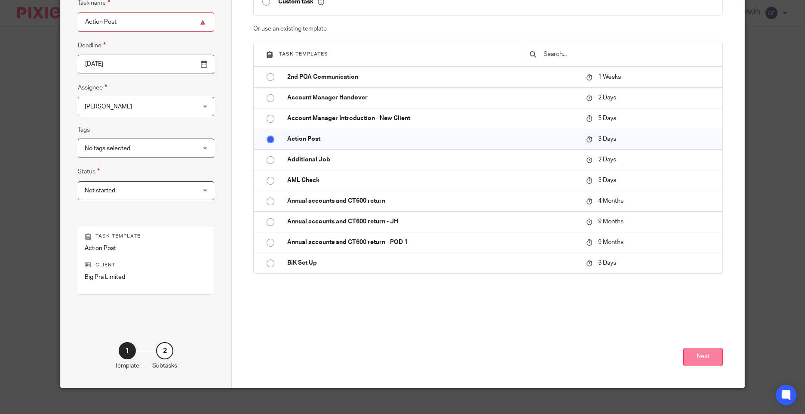
scroll to position [95, 0]
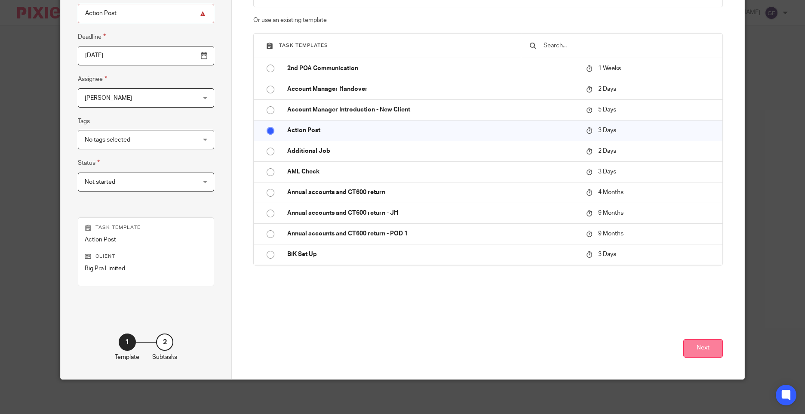
click at [687, 350] on button "Next" at bounding box center [703, 348] width 40 height 18
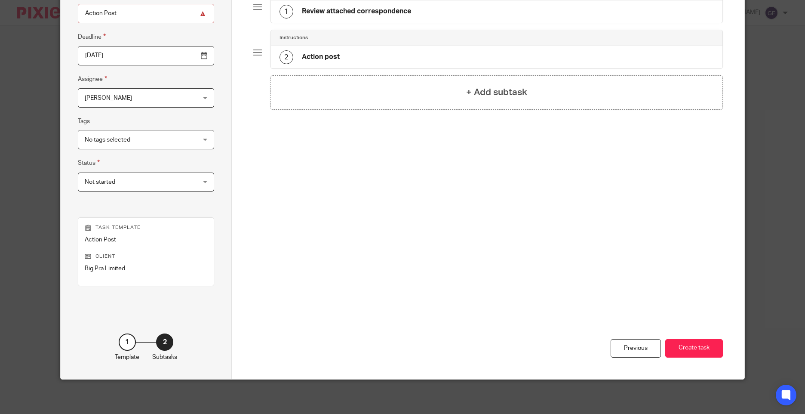
click at [344, 9] on h4 "Review attached correspondence" at bounding box center [356, 11] width 109 height 9
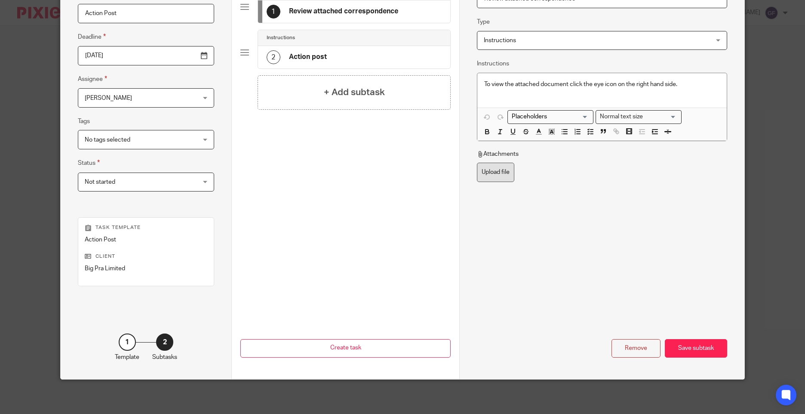
click at [490, 181] on label "Upload file" at bounding box center [495, 172] width 37 height 19
click at [477, 163] on input "Upload file" at bounding box center [476, 162] width 0 height 0
type input "C:\fakepath\BIG PRA SL1 24092025_001.pdf"
click at [690, 350] on div "Save subtask" at bounding box center [696, 348] width 62 height 18
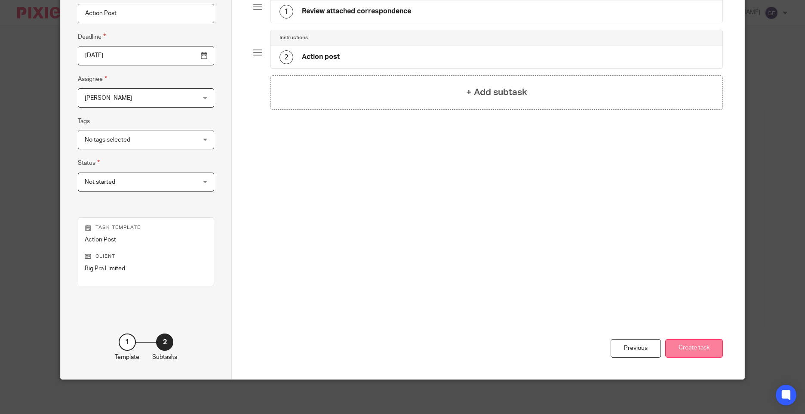
click at [697, 350] on button "Create task" at bounding box center [694, 348] width 58 height 18
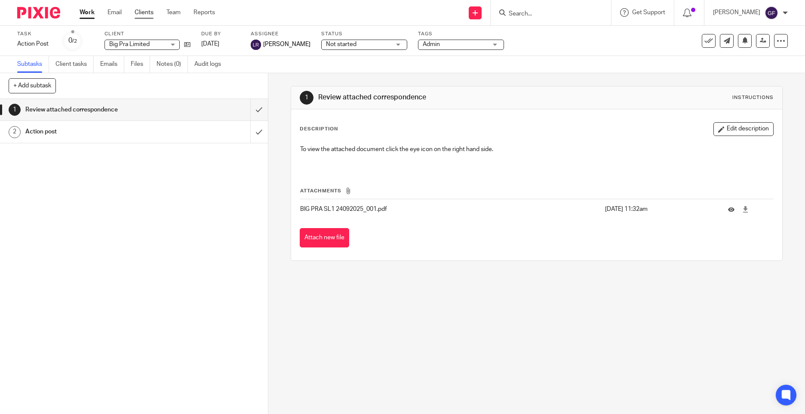
click at [140, 12] on link "Clients" at bounding box center [144, 12] width 19 height 9
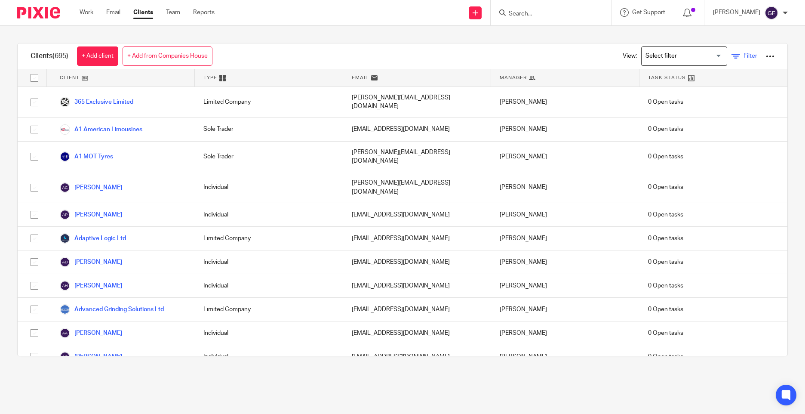
click at [731, 57] on icon at bounding box center [735, 56] width 9 height 9
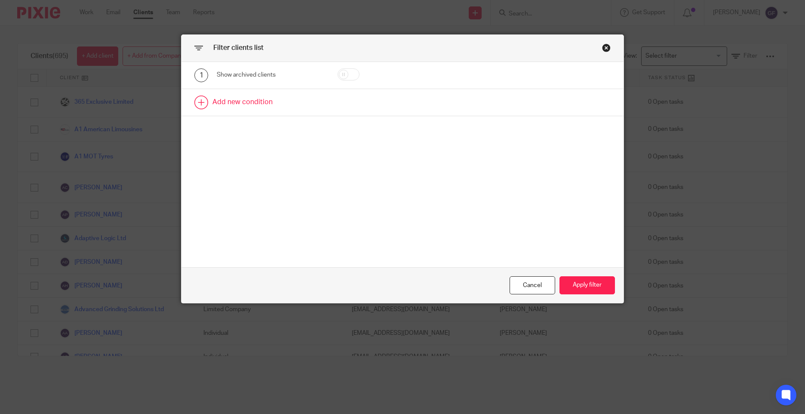
click at [253, 104] on link at bounding box center [402, 102] width 442 height 27
click at [260, 110] on div "Field" at bounding box center [264, 105] width 80 height 18
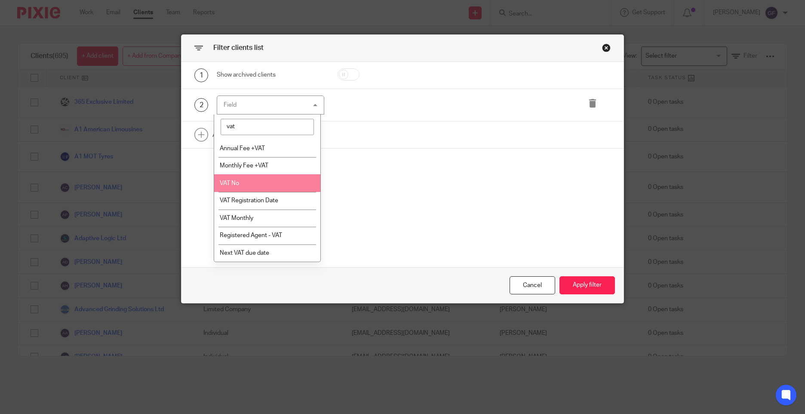
type input "vat"
click at [245, 183] on li "VAT No" at bounding box center [267, 183] width 107 height 18
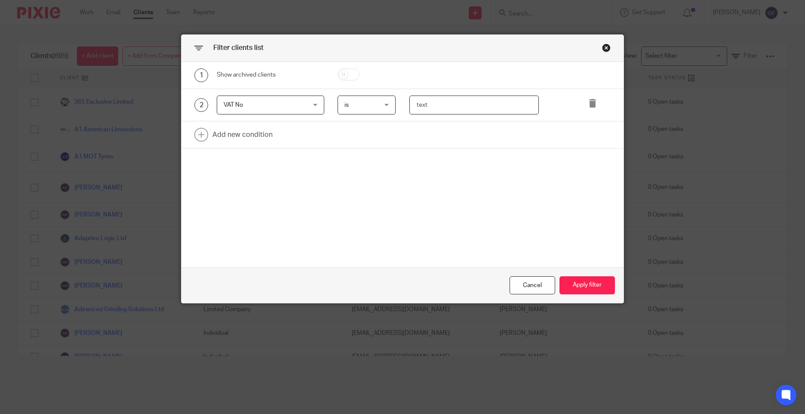
click at [436, 106] on input "text" at bounding box center [474, 104] width 130 height 19
type input "266709570"
click at [581, 276] on button "Apply filter" at bounding box center [586, 285] width 55 height 18
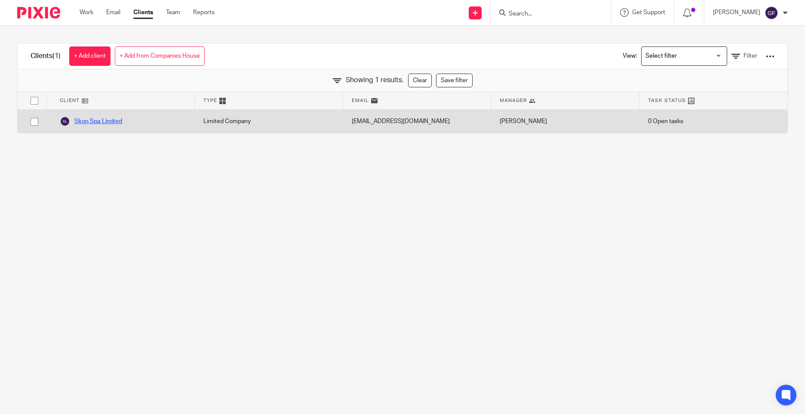
click at [107, 123] on link "Skon Spa Limited" at bounding box center [91, 121] width 62 height 10
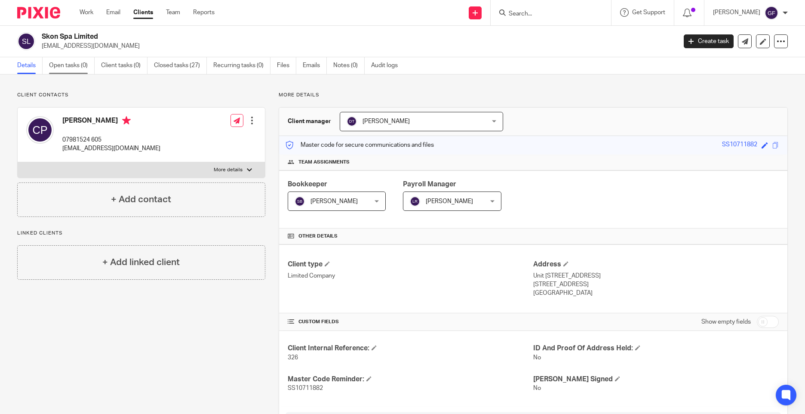
click at [58, 69] on link "Open tasks (0)" at bounding box center [72, 65] width 46 height 17
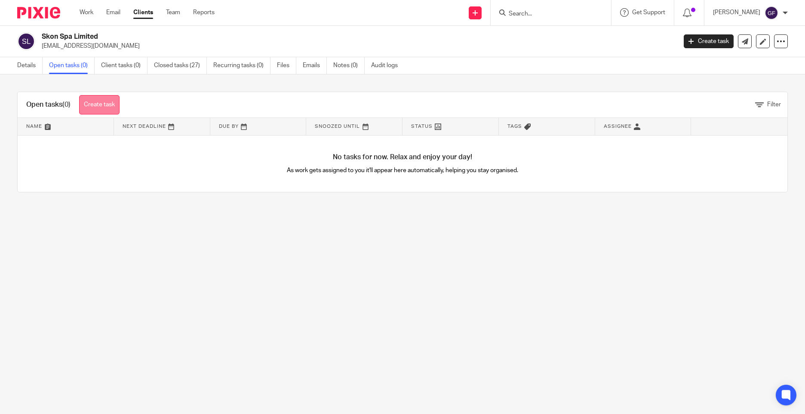
click at [116, 109] on link "Create task" at bounding box center [99, 104] width 40 height 19
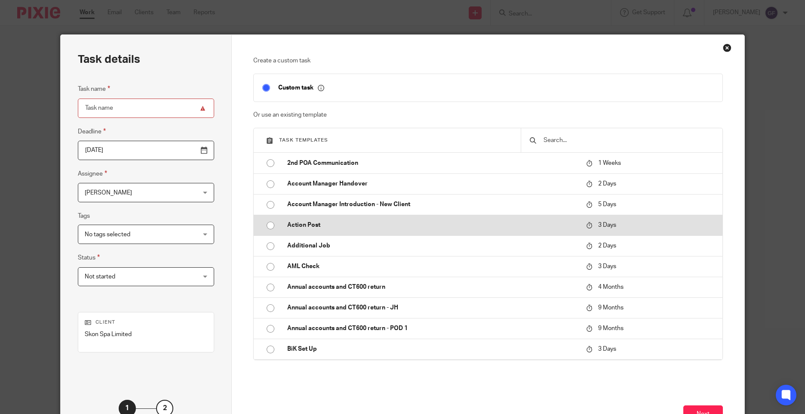
click at [337, 227] on p "Action Post" at bounding box center [432, 225] width 290 height 9
type input "[DATE]"
type input "Action Post"
checkbox input "false"
radio input "true"
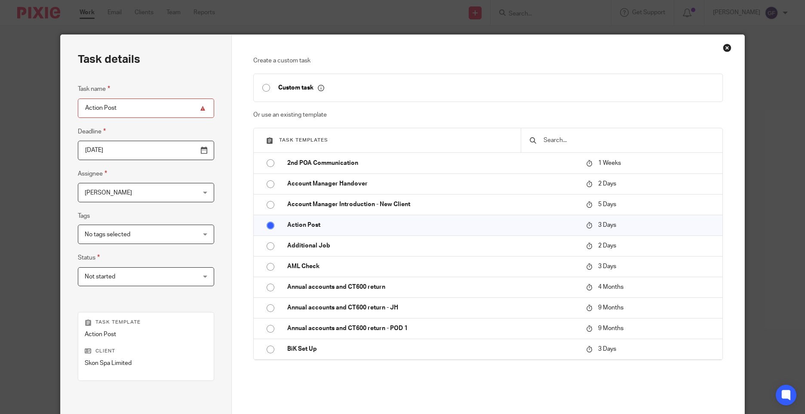
click at [107, 153] on input "[DATE]" at bounding box center [146, 150] width 136 height 19
click at [113, 203] on div "Task name Action Post Deadline [DATE] Assignee [PERSON_NAME] [PERSON_NAME] Clie…" at bounding box center [146, 189] width 136 height 211
click at [113, 200] on span "[PERSON_NAME]" at bounding box center [136, 192] width 103 height 18
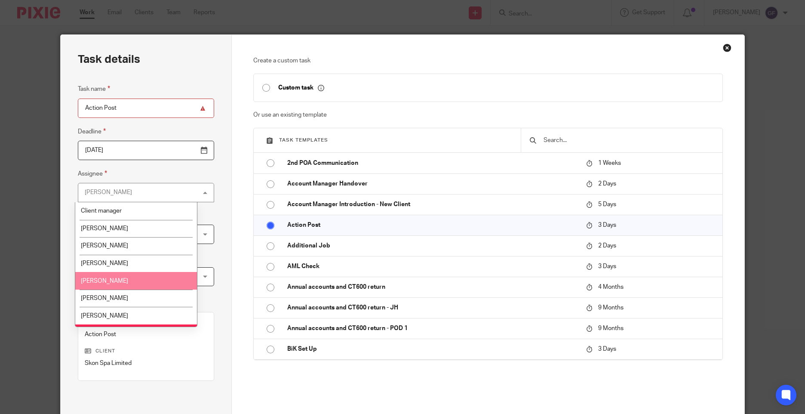
click at [114, 275] on li "[PERSON_NAME]" at bounding box center [136, 281] width 122 height 18
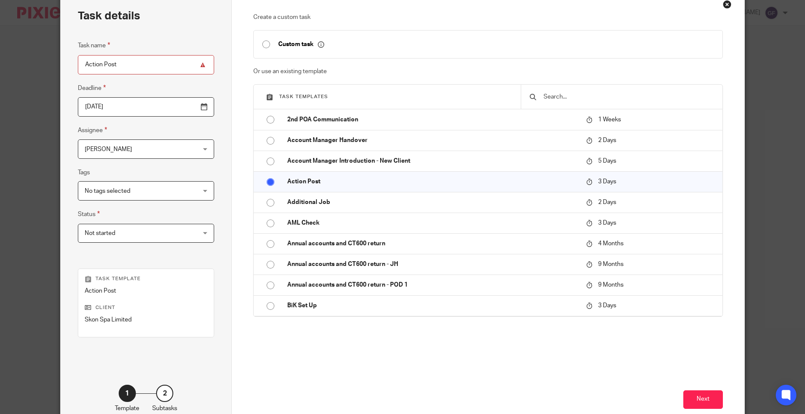
scroll to position [95, 0]
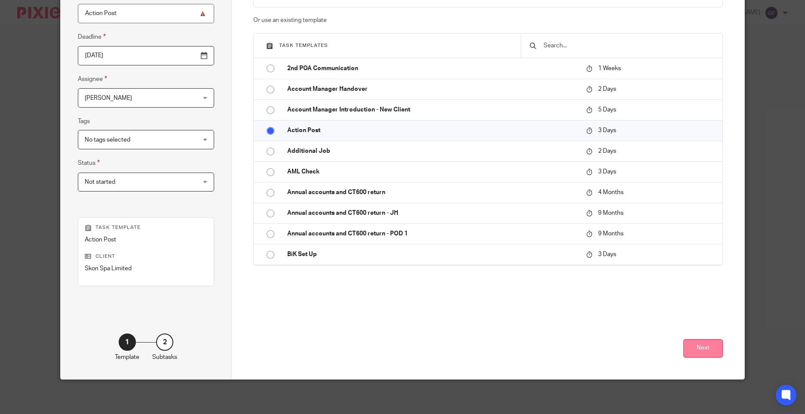
click at [712, 353] on button "Next" at bounding box center [703, 348] width 40 height 18
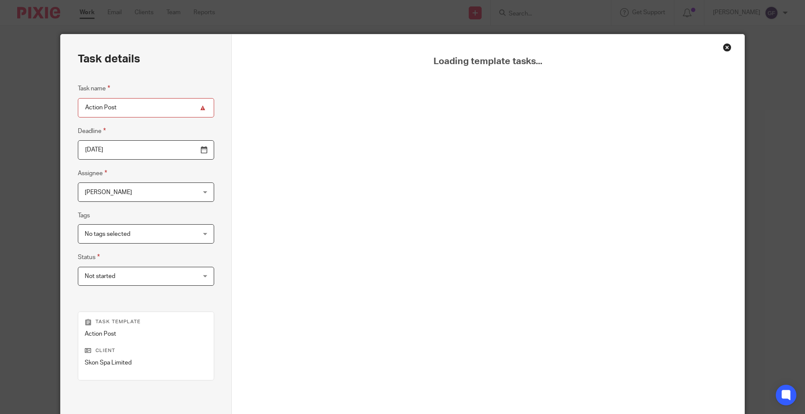
scroll to position [0, 0]
click at [135, 104] on input "Action Post" at bounding box center [146, 107] width 136 height 19
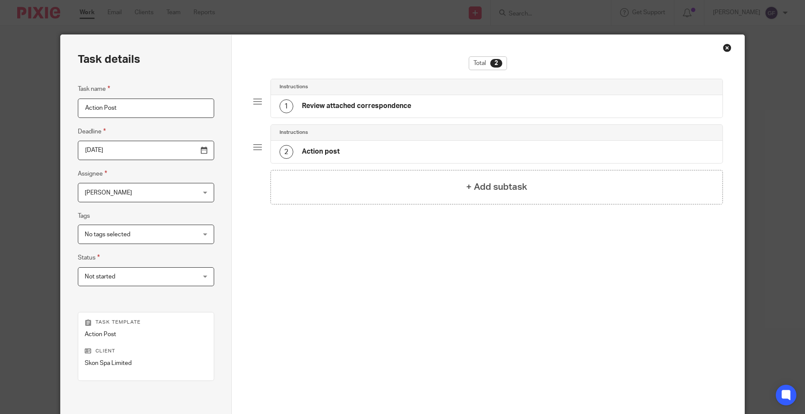
type input "Action Post"
click at [361, 104] on h4 "Review attached correspondence" at bounding box center [356, 105] width 109 height 9
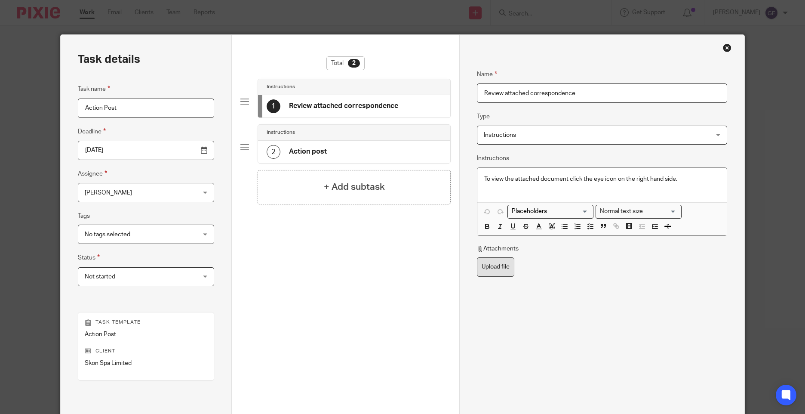
click at [505, 265] on label "Upload file" at bounding box center [495, 266] width 37 height 19
click at [477, 257] on input "Upload file" at bounding box center [476, 257] width 0 height 0
type input "C:\fakepath\SKON SPA LSP1 24092025_001.pdf"
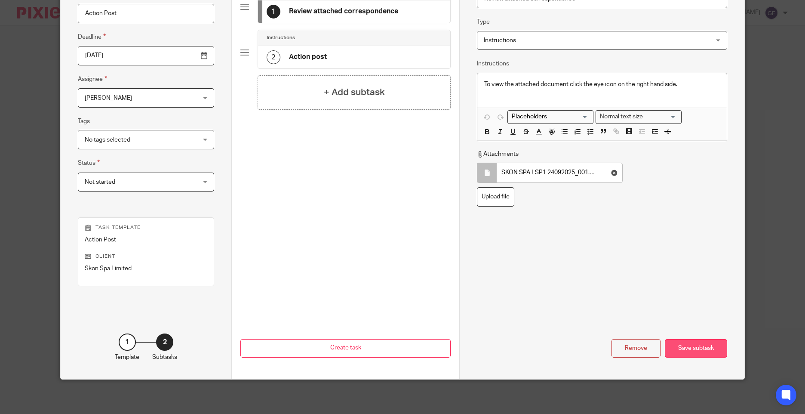
click at [703, 354] on div "Save subtask" at bounding box center [696, 348] width 62 height 18
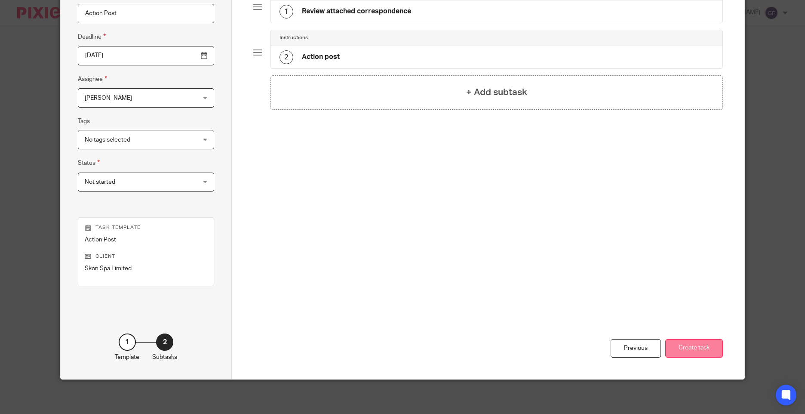
click at [706, 351] on button "Create task" at bounding box center [694, 348] width 58 height 18
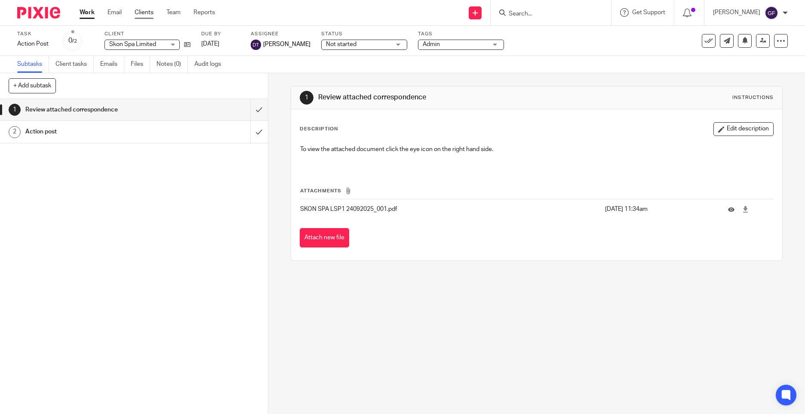
click at [147, 13] on link "Clients" at bounding box center [144, 12] width 19 height 9
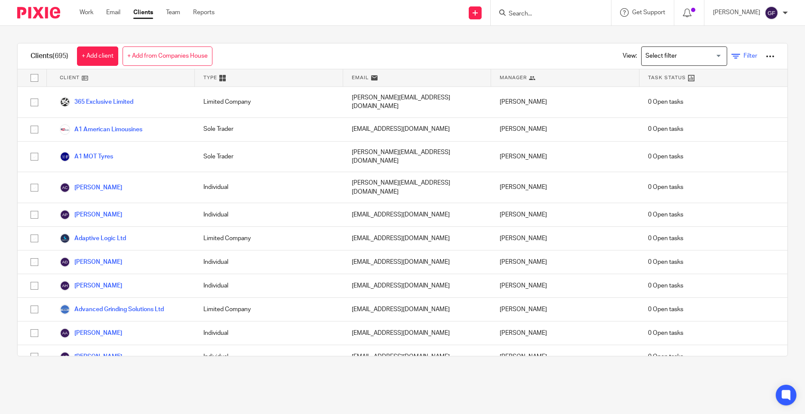
click at [731, 55] on icon at bounding box center [735, 56] width 9 height 9
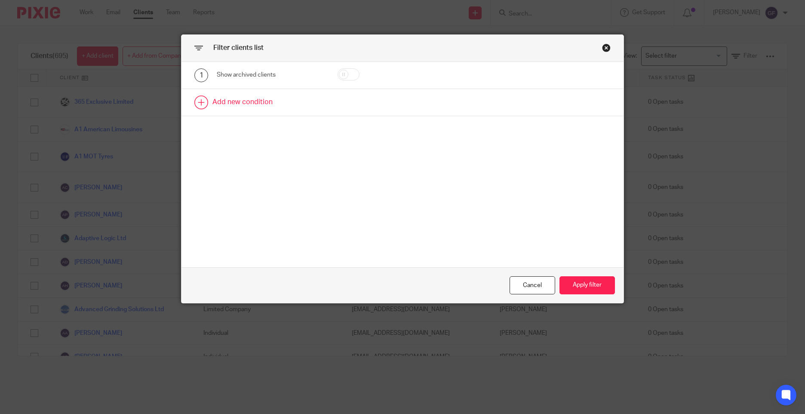
click at [238, 104] on link at bounding box center [402, 102] width 442 height 27
click at [258, 108] on div "Field" at bounding box center [264, 105] width 80 height 18
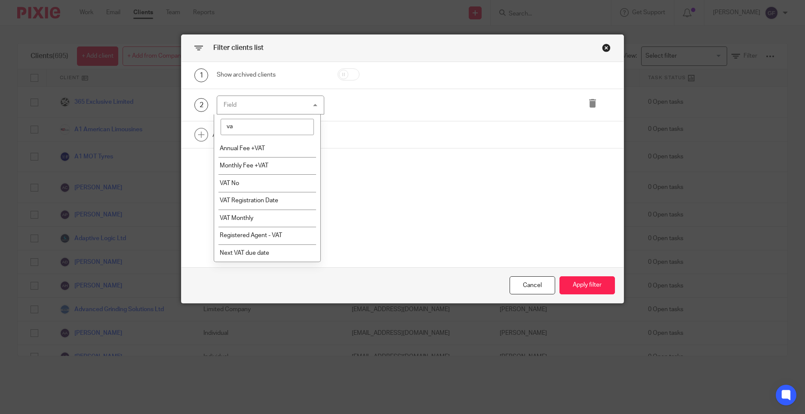
type input "vat"
click at [252, 181] on li "VAT No" at bounding box center [267, 183] width 107 height 18
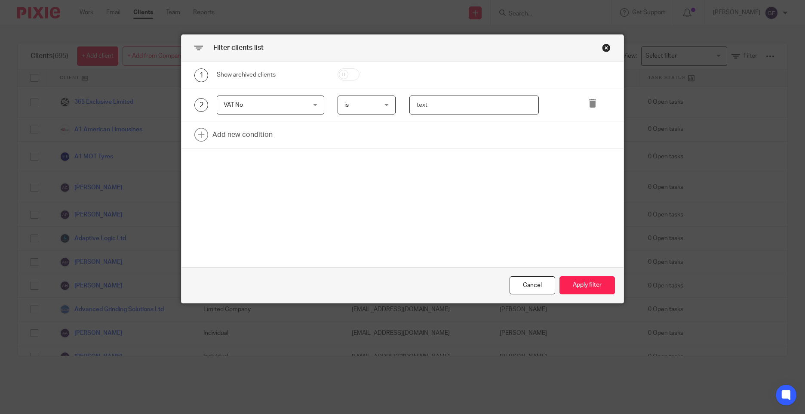
click at [419, 105] on input "text" at bounding box center [474, 104] width 130 height 19
type input "222183443"
click at [568, 287] on button "Apply filter" at bounding box center [586, 285] width 55 height 18
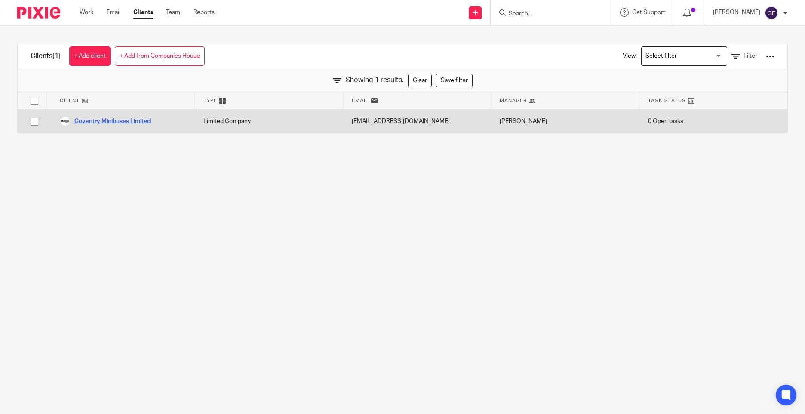
click at [120, 119] on link "Coventry Minibuses Limited" at bounding box center [105, 121] width 91 height 10
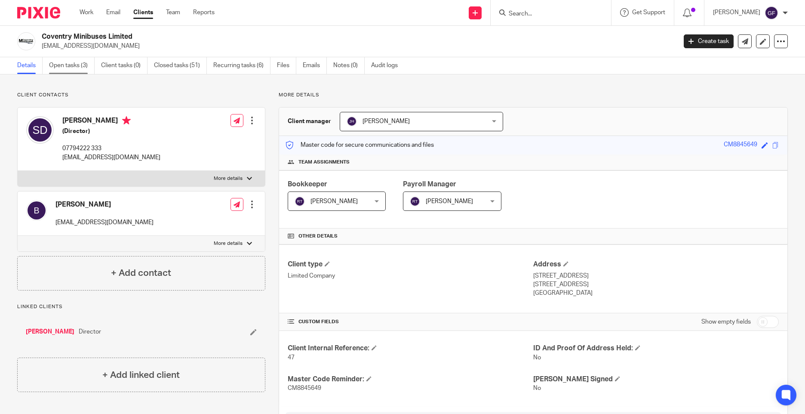
click at [77, 68] on link "Open tasks (3)" at bounding box center [72, 65] width 46 height 17
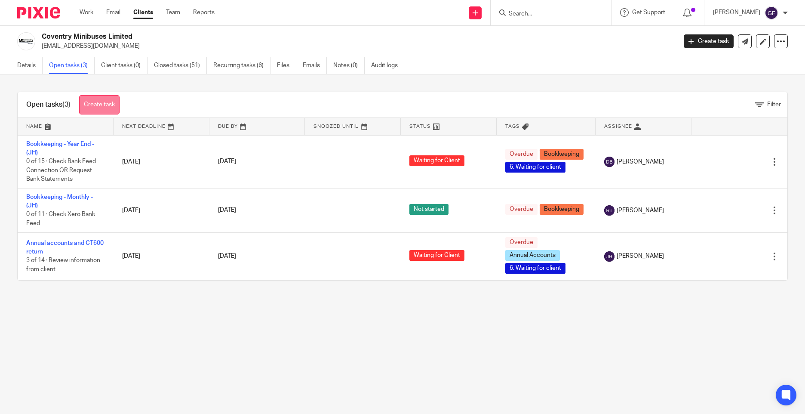
click at [101, 102] on link "Create task" at bounding box center [99, 104] width 40 height 19
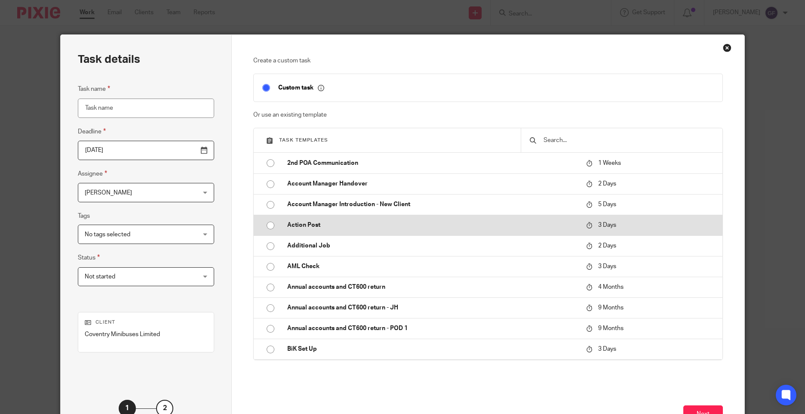
click at [317, 224] on p "Action Post" at bounding box center [432, 225] width 290 height 9
type input "2025-09-28"
type input "Action Post"
checkbox input "false"
radio input "true"
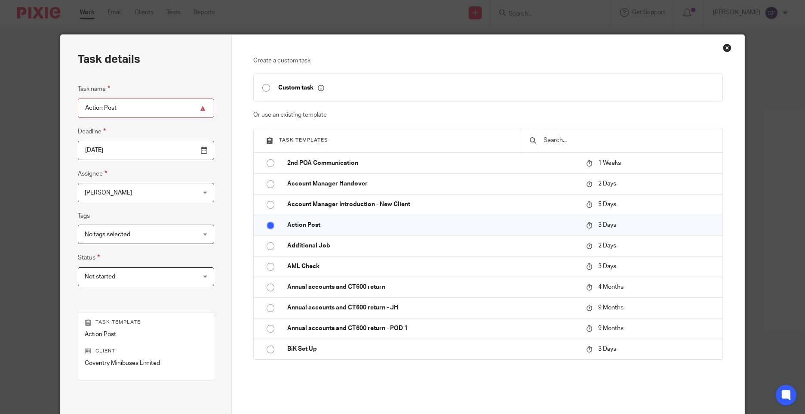
click at [132, 146] on input "2025-09-28" at bounding box center [146, 150] width 136 height 19
click at [125, 199] on span "[PERSON_NAME]" at bounding box center [136, 192] width 103 height 18
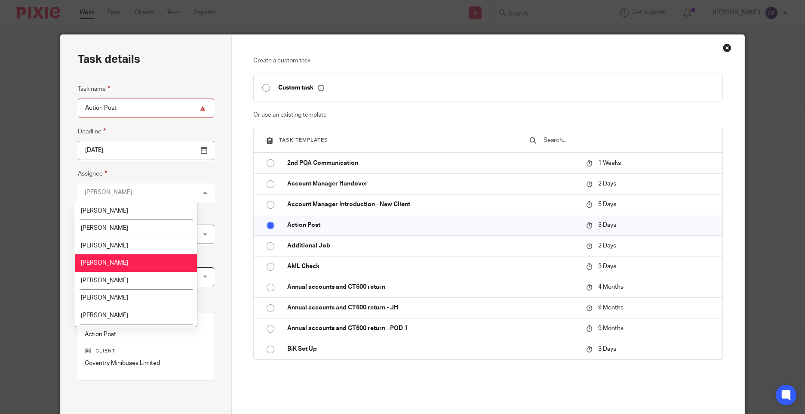
scroll to position [129, 0]
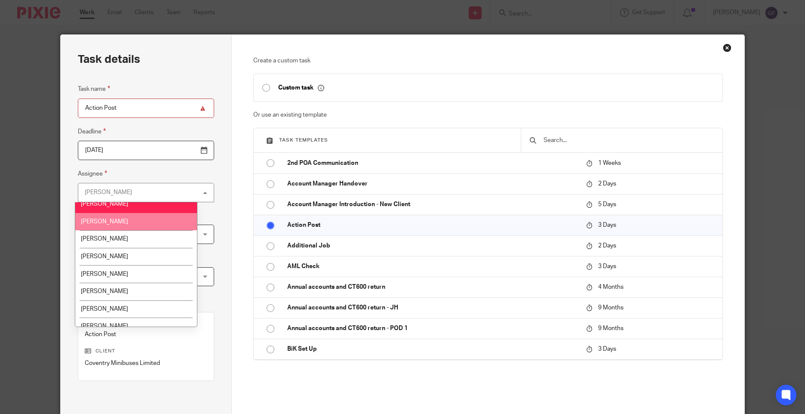
drag, startPoint x: 120, startPoint y: 217, endPoint x: 127, endPoint y: 223, distance: 9.5
click at [120, 217] on li "[PERSON_NAME]" at bounding box center [136, 222] width 122 height 18
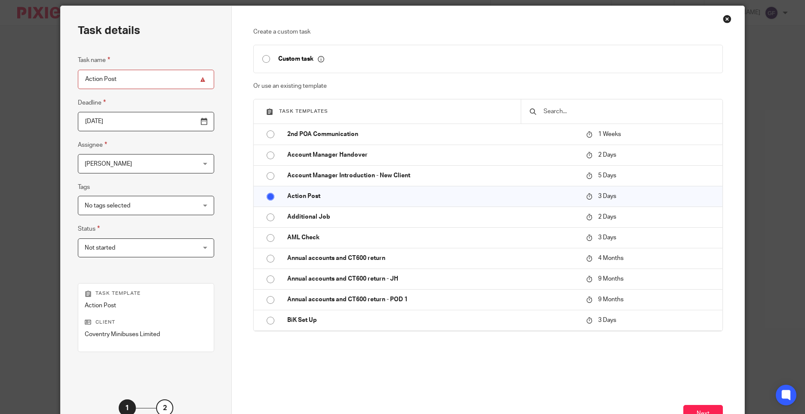
scroll to position [86, 0]
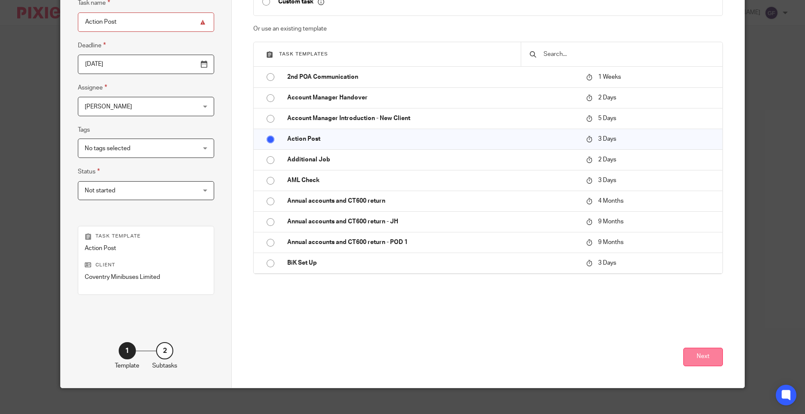
click at [692, 348] on button "Next" at bounding box center [703, 356] width 40 height 18
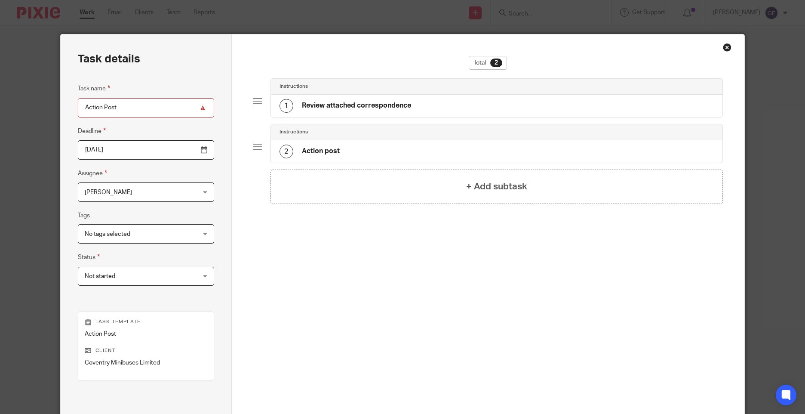
scroll to position [0, 0]
click at [361, 105] on h4 "Review attached correspondence" at bounding box center [356, 105] width 109 height 9
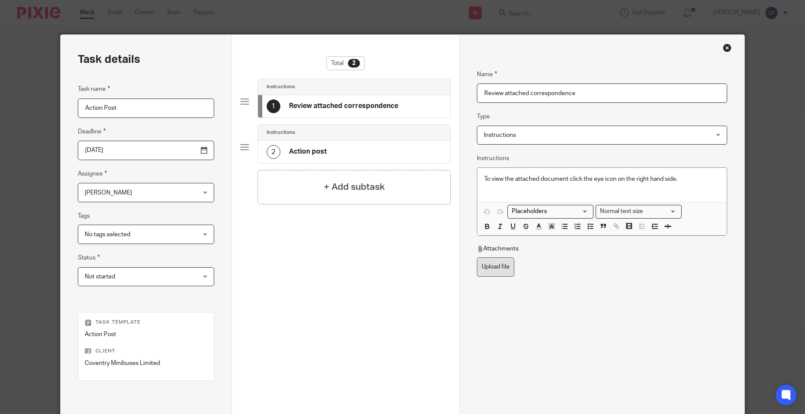
click at [496, 263] on label "Upload file" at bounding box center [495, 266] width 37 height 19
click at [477, 257] on input "Upload file" at bounding box center [476, 257] width 0 height 0
type input "C:\fakepath\COVENTRY MINIBUSES LSP1 24092025_001.pdf"
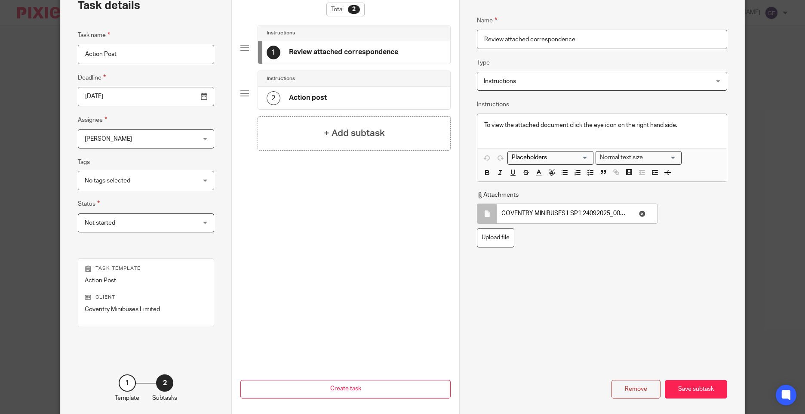
scroll to position [95, 0]
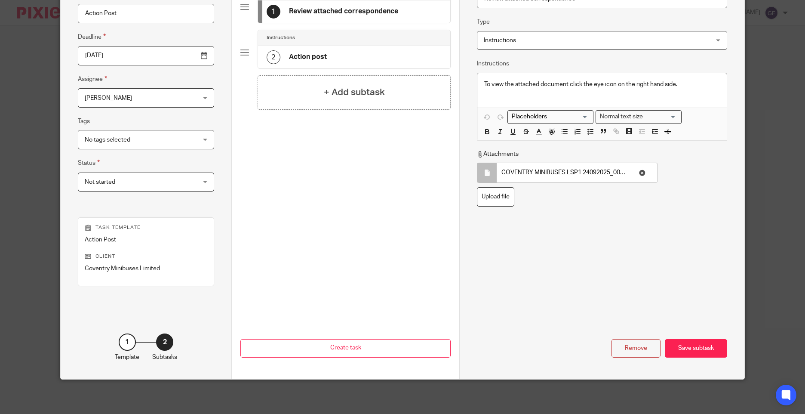
click at [690, 337] on div "Remove Save subtask" at bounding box center [602, 319] width 250 height 76
click at [694, 339] on div "Save subtask" at bounding box center [696, 348] width 62 height 18
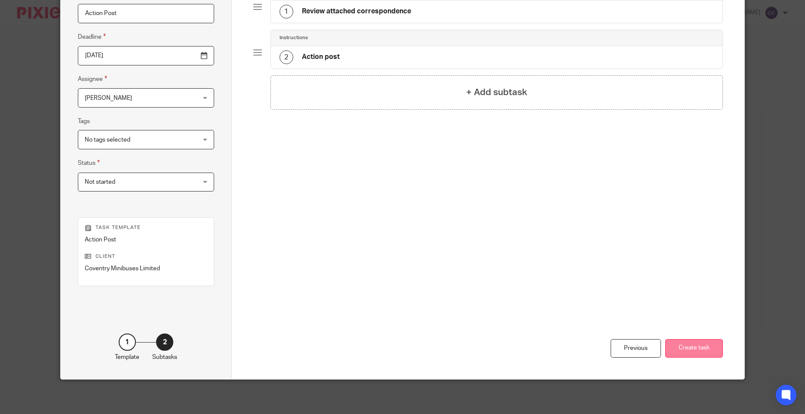
click at [708, 353] on button "Create task" at bounding box center [694, 348] width 58 height 18
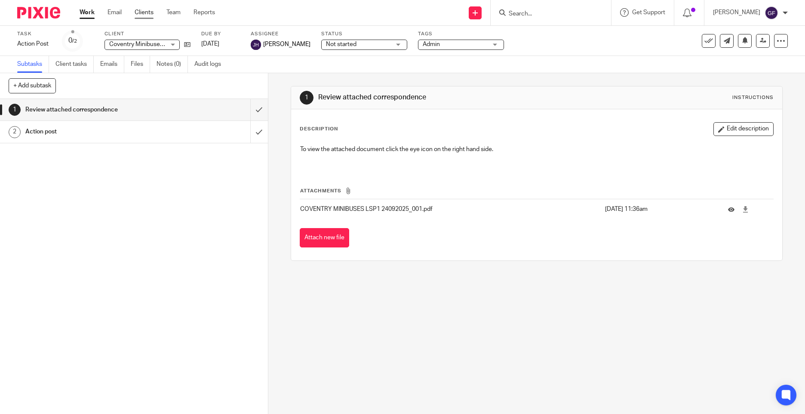
click at [147, 12] on link "Clients" at bounding box center [144, 12] width 19 height 9
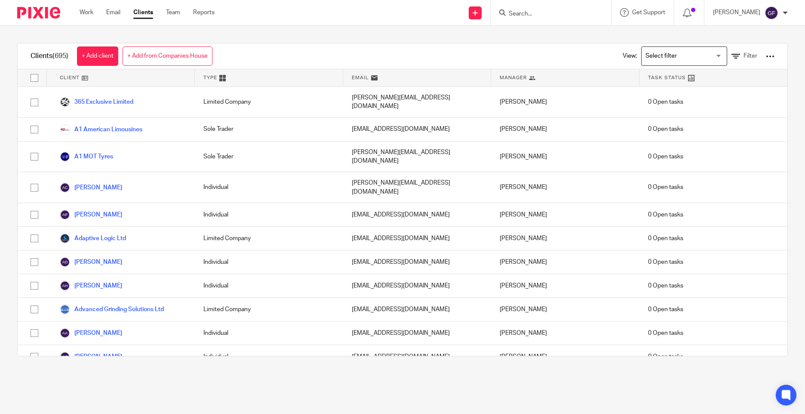
click at [533, 14] on input "Search" at bounding box center [546, 14] width 77 height 8
type input "novar"
click at [384, 25] on div "Send new email Create task Add client Request signature novar No results found.…" at bounding box center [515, 12] width 577 height 25
click at [743, 58] on span "Filter" at bounding box center [750, 56] width 14 height 6
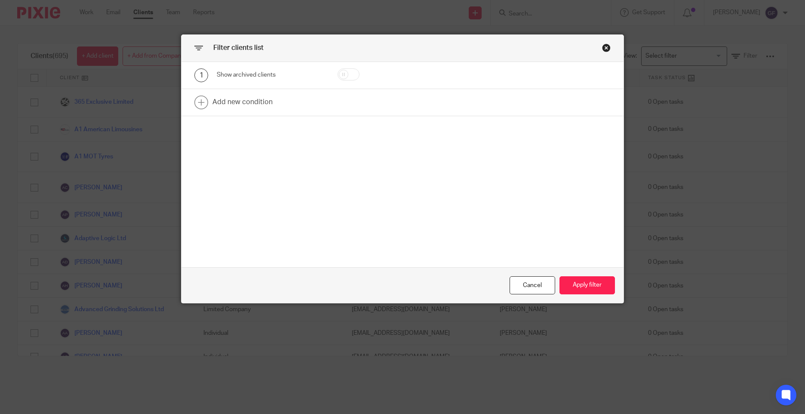
click at [344, 66] on div "1 Show archived clients" at bounding box center [402, 75] width 442 height 27
click at [337, 77] on input "checkbox" at bounding box center [348, 74] width 22 height 12
checkbox input "true"
click at [248, 110] on link at bounding box center [402, 102] width 442 height 27
drag, startPoint x: 259, startPoint y: 116, endPoint x: 215, endPoint y: 101, distance: 45.8
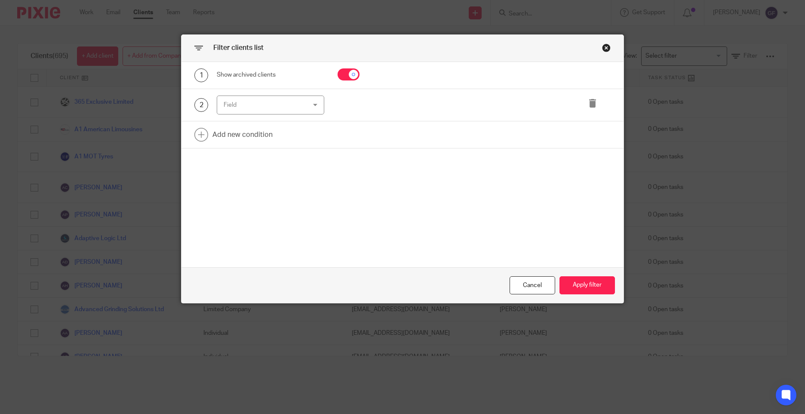
click at [258, 115] on div "2 Field Name Email Client type Manager Open tasks Overdue tasks Role: Bookkeepe…" at bounding box center [402, 105] width 442 height 33
drag, startPoint x: 215, startPoint y: 101, endPoint x: 227, endPoint y: 107, distance: 12.9
click at [217, 102] on div "Field" at bounding box center [270, 104] width 107 height 19
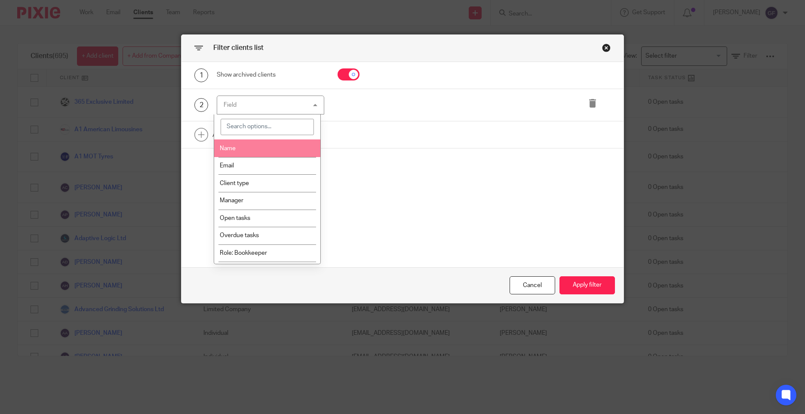
click at [237, 151] on li "Name" at bounding box center [267, 148] width 107 height 18
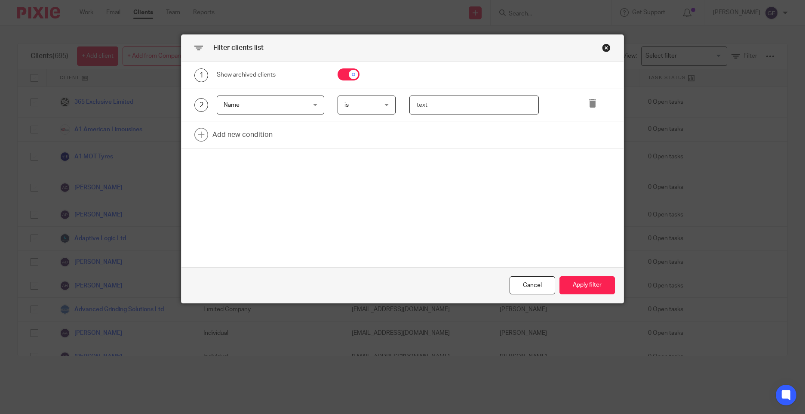
click at [447, 96] on input "text" at bounding box center [474, 104] width 130 height 19
type input "novarise"
click at [577, 286] on button "Apply filter" at bounding box center [586, 285] width 55 height 18
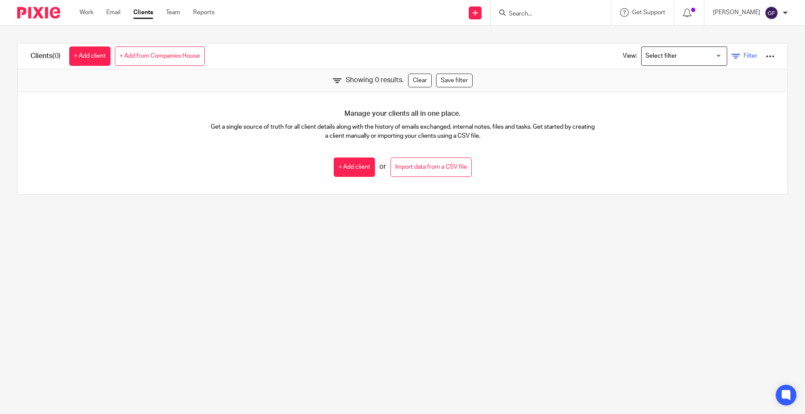
click at [743, 54] on span "Filter" at bounding box center [750, 56] width 14 height 6
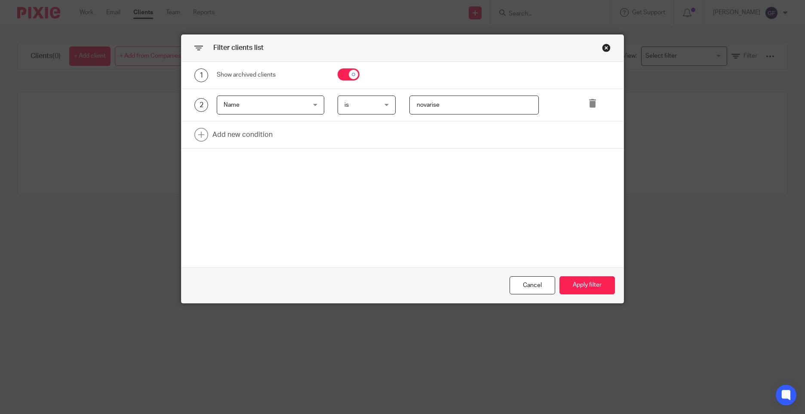
click at [350, 76] on input "checkbox" at bounding box center [348, 74] width 22 height 12
checkbox input "false"
click at [576, 285] on button "Apply filter" at bounding box center [586, 285] width 55 height 18
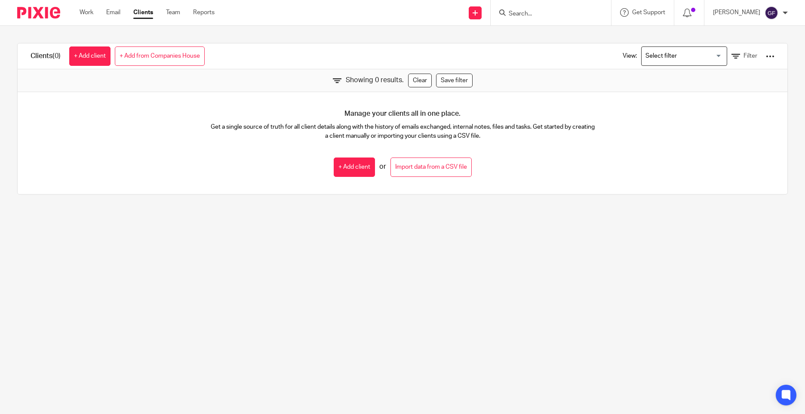
click at [548, 15] on input "Search" at bounding box center [546, 14] width 77 height 8
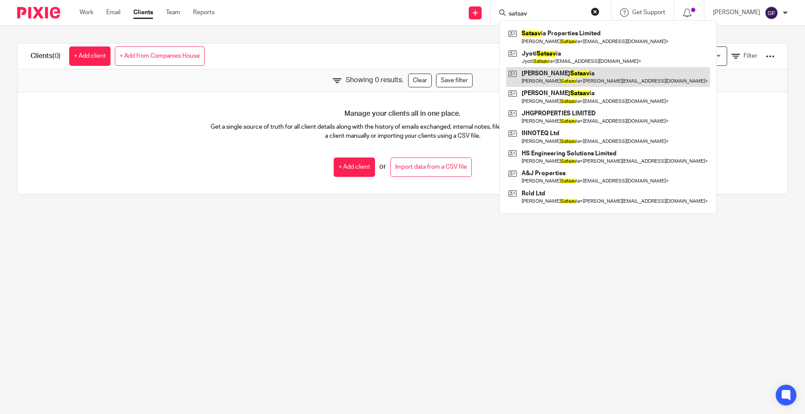
type input "satsav"
click at [571, 80] on link at bounding box center [608, 77] width 204 height 20
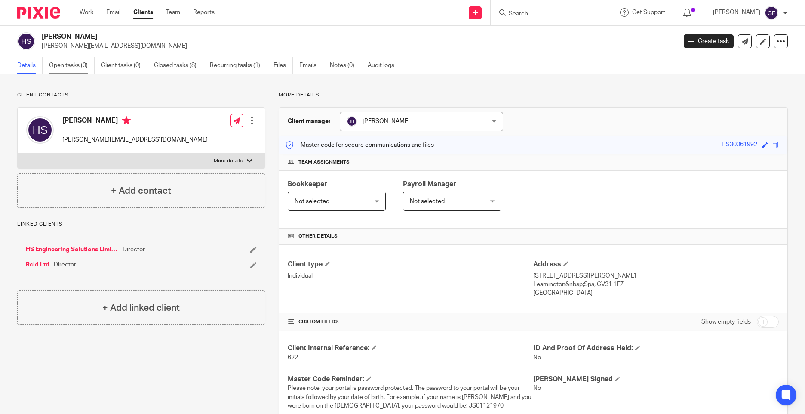
click at [63, 58] on link "Open tasks (0)" at bounding box center [72, 65] width 46 height 17
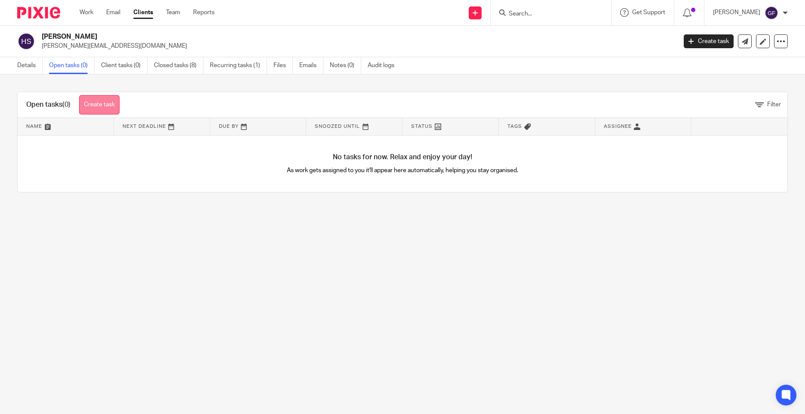
click at [98, 105] on link "Create task" at bounding box center [99, 104] width 40 height 19
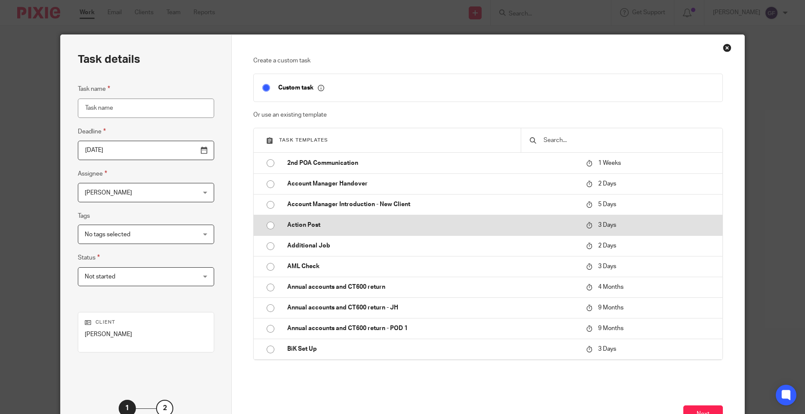
click at [304, 222] on p "Action Post" at bounding box center [432, 225] width 290 height 9
type input "[DATE]"
type input "Action Post"
checkbox input "false"
radio input "true"
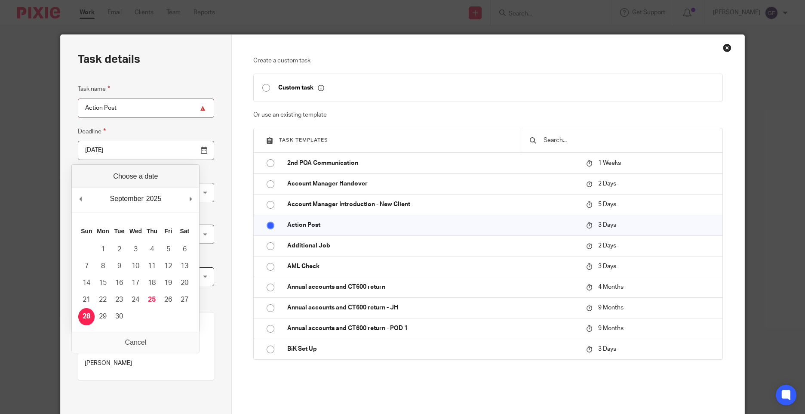
drag, startPoint x: 78, startPoint y: 149, endPoint x: 86, endPoint y: 150, distance: 8.7
click at [78, 149] on input "[DATE]" at bounding box center [146, 150] width 136 height 19
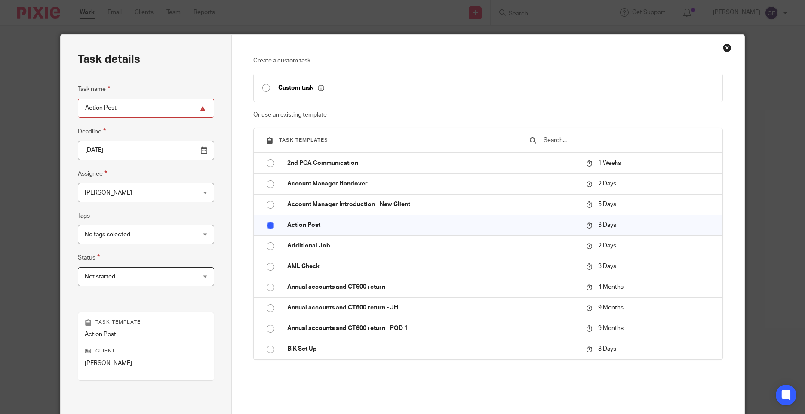
click at [120, 196] on span "[PERSON_NAME]" at bounding box center [136, 192] width 103 height 18
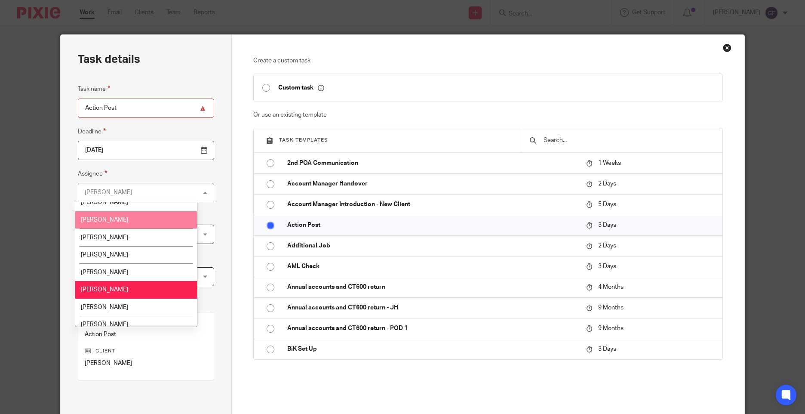
scroll to position [86, 0]
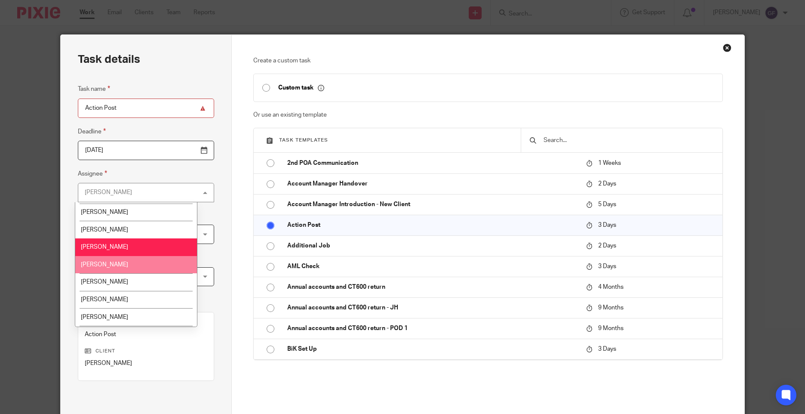
click at [120, 263] on li "[PERSON_NAME]" at bounding box center [136, 265] width 122 height 18
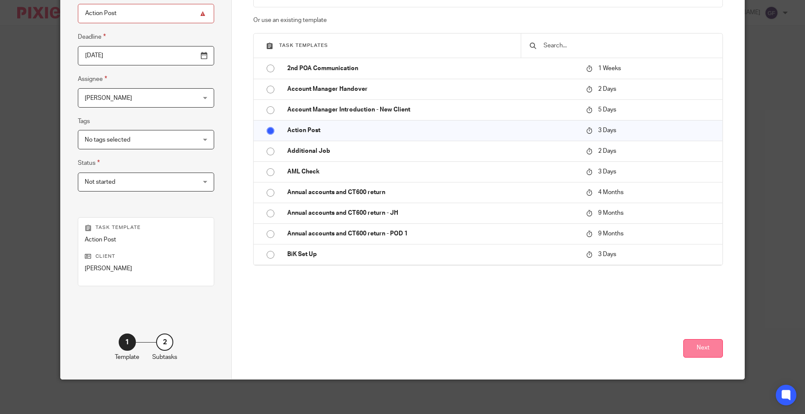
click at [690, 349] on button "Next" at bounding box center [703, 348] width 40 height 18
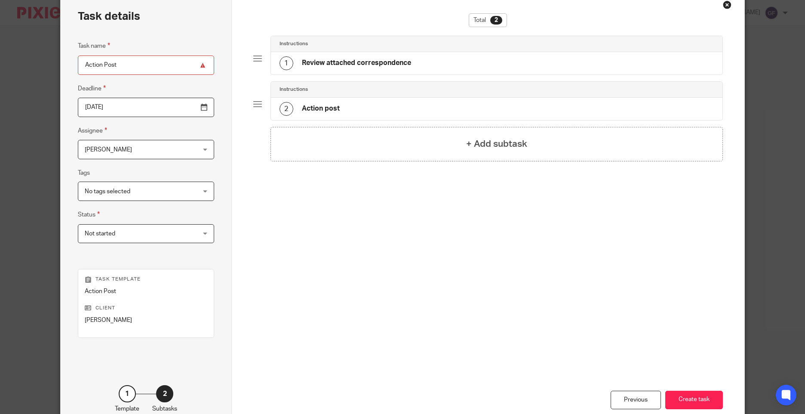
scroll to position [0, 0]
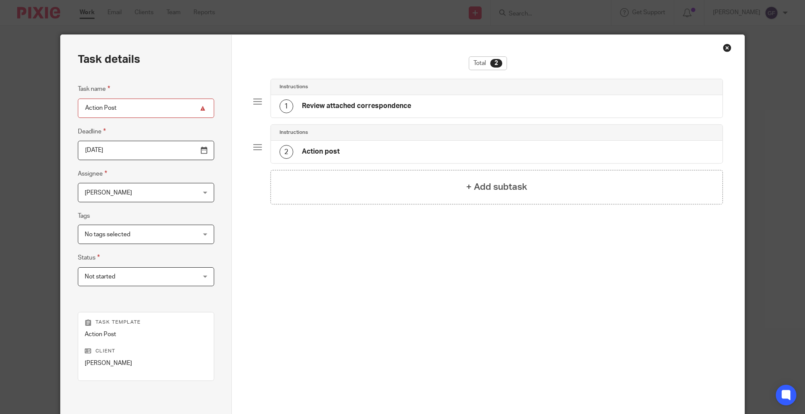
click at [355, 101] on h4 "Review attached correspondence" at bounding box center [356, 105] width 109 height 9
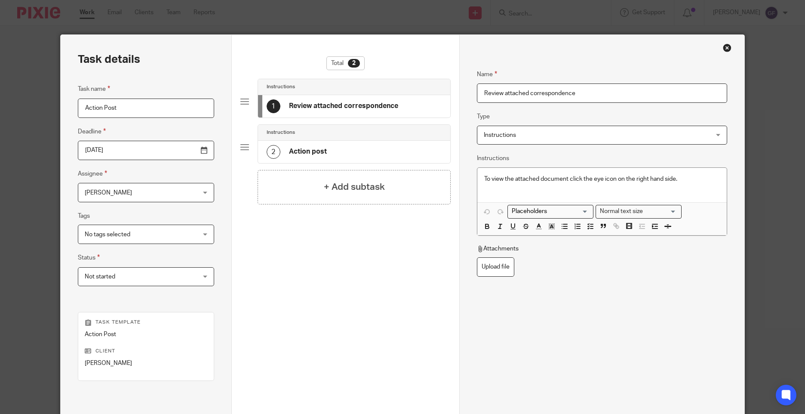
click at [501, 256] on div "Attachments" at bounding box center [602, 250] width 250 height 13
click at [501, 261] on label "Upload file" at bounding box center [495, 266] width 37 height 19
click at [477, 257] on input "Upload file" at bounding box center [476, 257] width 0 height 0
type input "C:\fakepath\NOVARISE SLDT12 24092025_001.pdf"
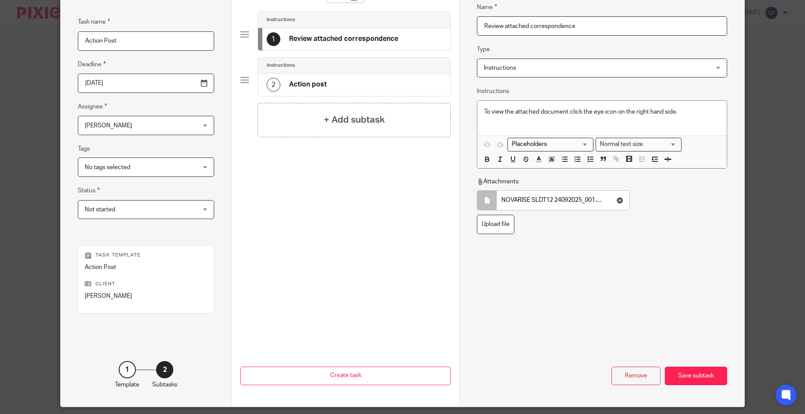
scroll to position [95, 0]
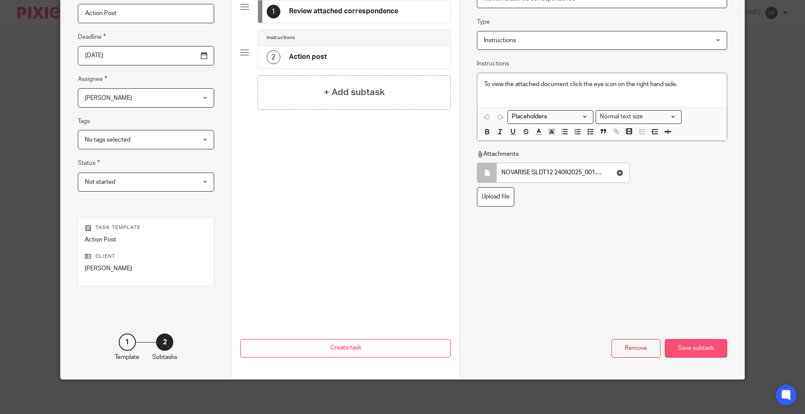
click at [702, 353] on div "Save subtask" at bounding box center [696, 348] width 62 height 18
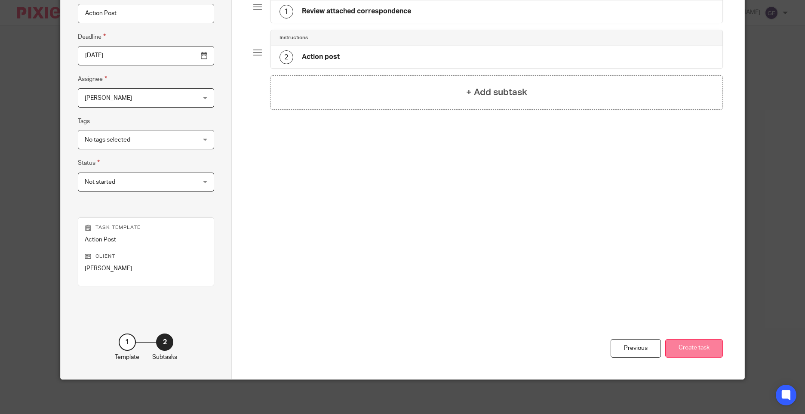
click at [700, 352] on button "Create task" at bounding box center [694, 348] width 58 height 18
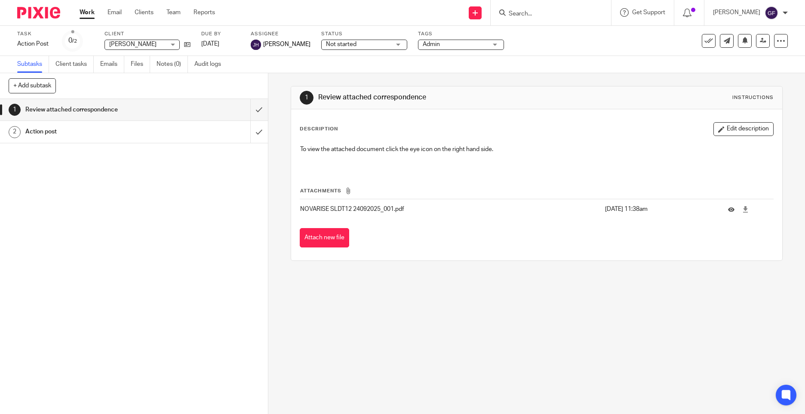
click at [742, 413] on html "Work Email Clients Team Reports Work Email Clients Team Reports Settings Send n…" at bounding box center [402, 207] width 805 height 414
click at [531, 12] on input "Search" at bounding box center [546, 14] width 77 height 8
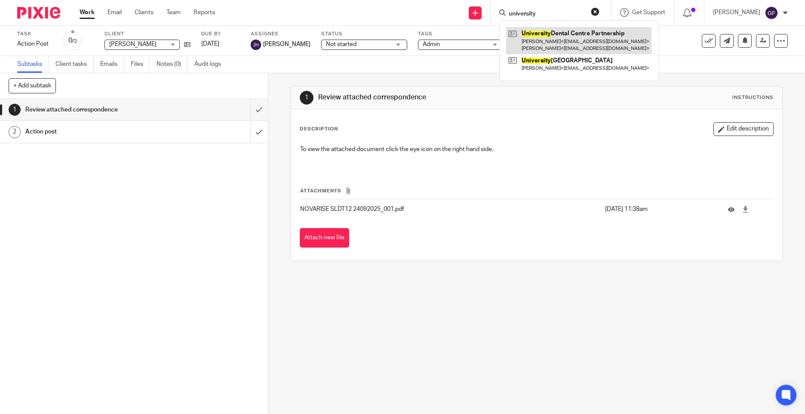
type input "university"
click at [596, 41] on link at bounding box center [578, 40] width 145 height 27
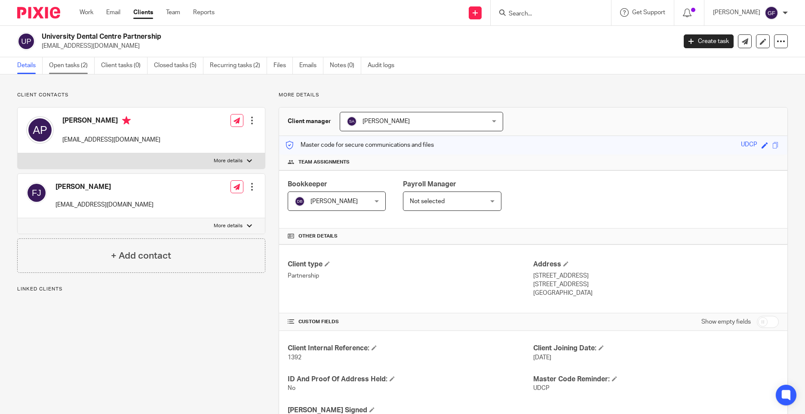
click at [74, 67] on link "Open tasks (2)" at bounding box center [72, 65] width 46 height 17
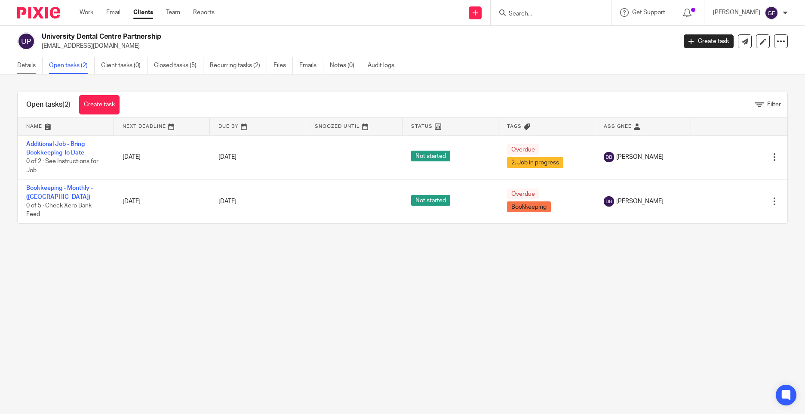
click at [26, 62] on link "Details" at bounding box center [29, 65] width 25 height 17
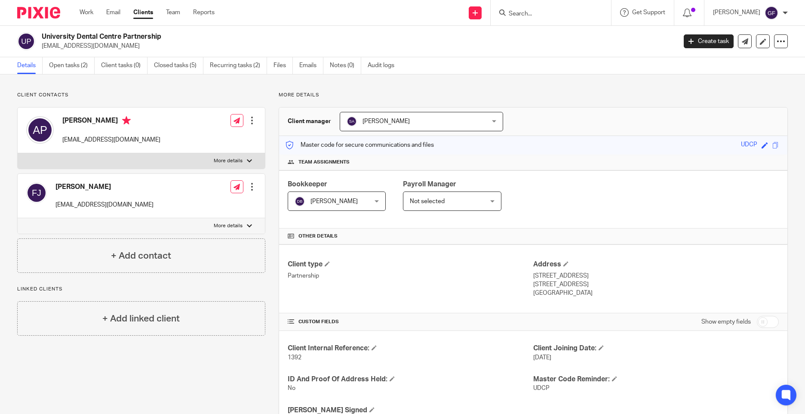
click at [537, 11] on input "Search" at bounding box center [546, 14] width 77 height 8
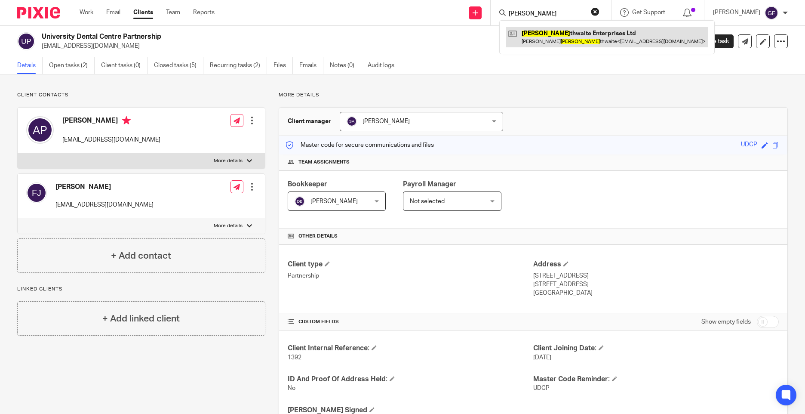
type input "hebble"
click at [580, 28] on link at bounding box center [607, 37] width 202 height 20
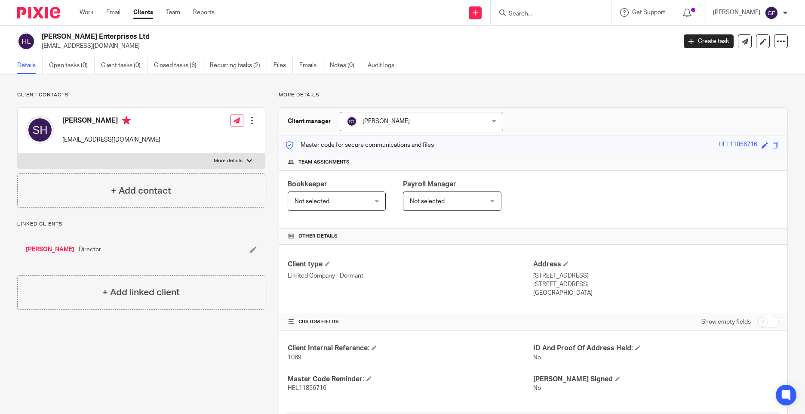
click at [55, 248] on link "[PERSON_NAME]" at bounding box center [50, 249] width 49 height 9
click at [68, 67] on link "Open tasks (0)" at bounding box center [72, 65] width 46 height 17
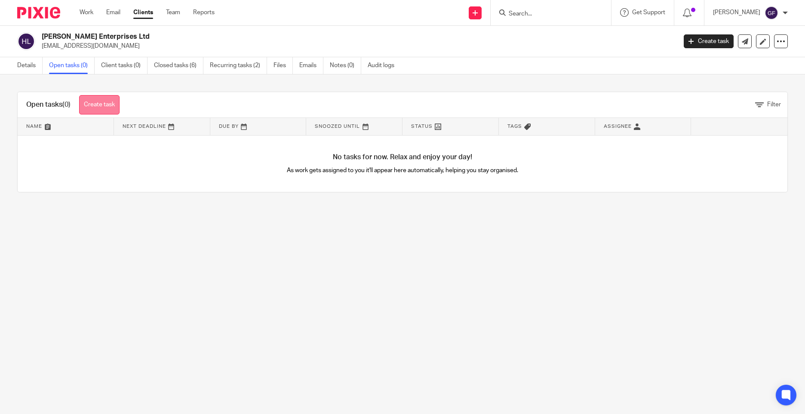
click at [117, 102] on link "Create task" at bounding box center [99, 104] width 40 height 19
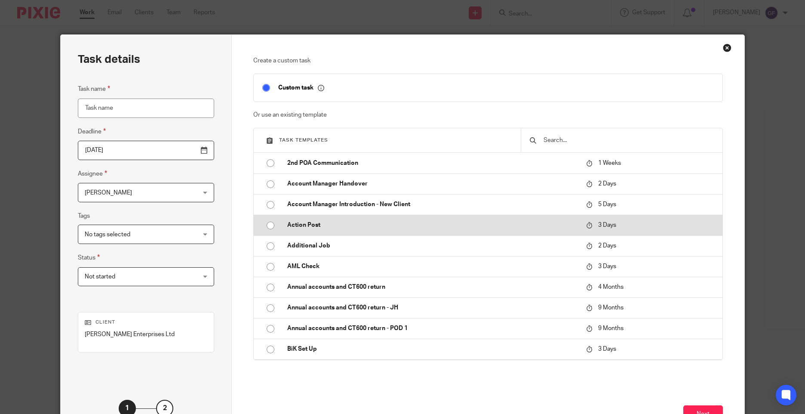
click at [386, 221] on p "Action Post" at bounding box center [432, 225] width 290 height 9
type input "[DATE]"
type input "Action Post"
checkbox input "false"
radio input "true"
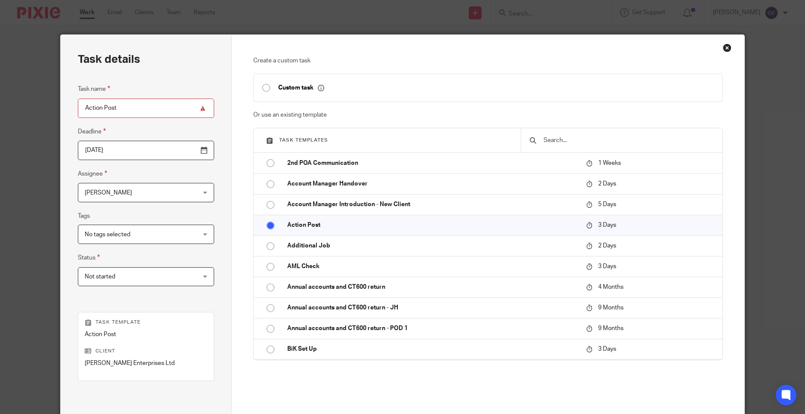
click at [110, 197] on span "[PERSON_NAME]" at bounding box center [136, 192] width 103 height 18
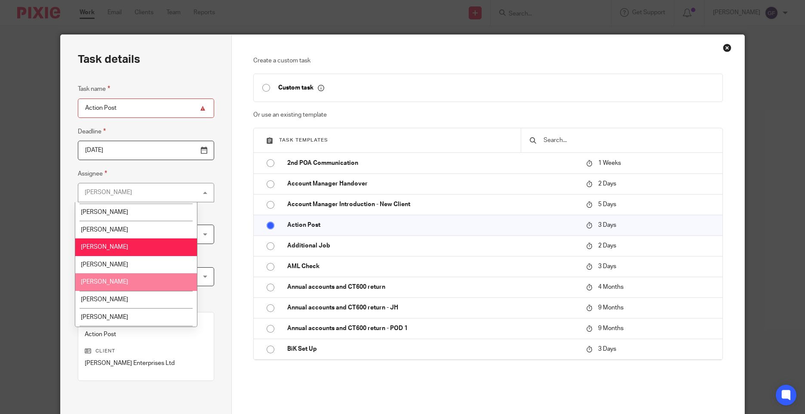
scroll to position [129, 0]
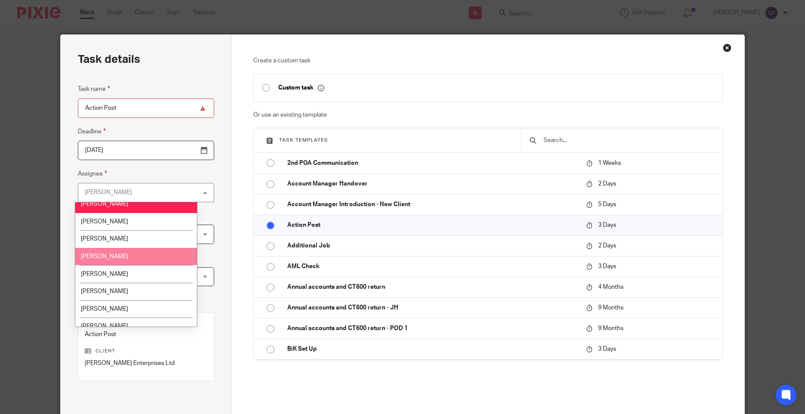
click at [116, 255] on li "[PERSON_NAME]" at bounding box center [136, 257] width 122 height 18
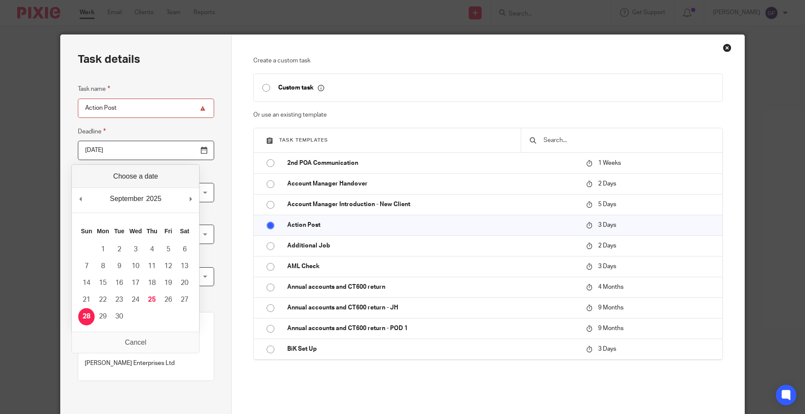
click at [97, 149] on input "[DATE]" at bounding box center [146, 150] width 136 height 19
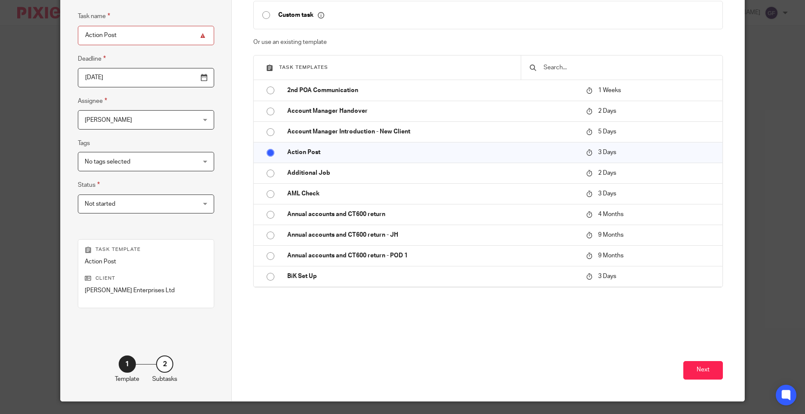
scroll to position [95, 0]
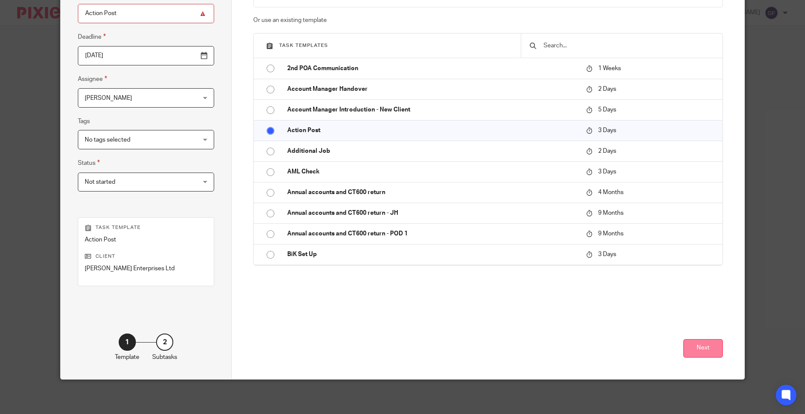
click at [710, 350] on button "Next" at bounding box center [703, 348] width 40 height 18
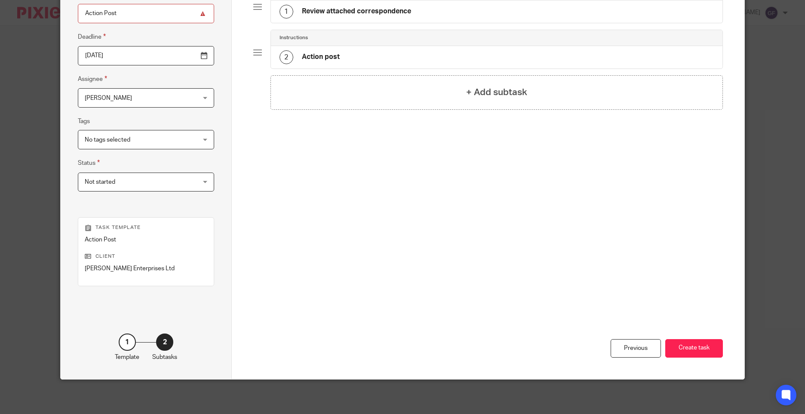
drag, startPoint x: 411, startPoint y: 205, endPoint x: 354, endPoint y: 29, distance: 184.8
click at [409, 187] on div "Total 2 Instructions 1 Review attached correspondence Instructions 2 Action pos…" at bounding box center [487, 98] width 469 height 273
click at [348, 11] on h4 "Review attached correspondence" at bounding box center [356, 11] width 109 height 9
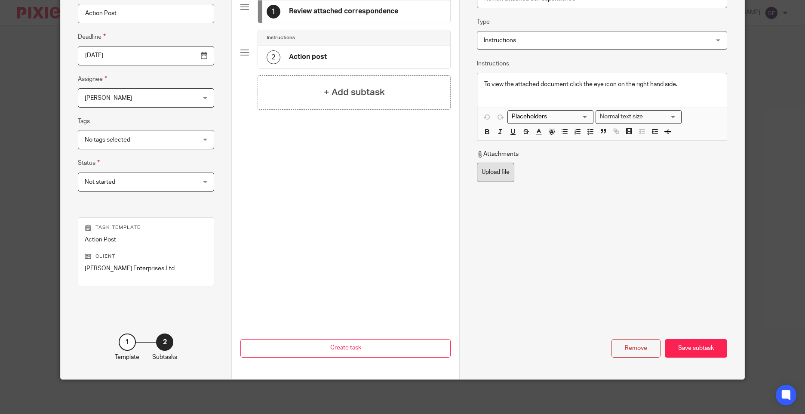
click at [498, 169] on label "Upload file" at bounding box center [495, 172] width 37 height 19
click at [477, 163] on input "Upload file" at bounding box center [476, 162] width 0 height 0
type input "C:\fakepath\[PERSON_NAME] P800 24092025_001.pdf"
click at [700, 350] on div "Save subtask" at bounding box center [696, 348] width 62 height 18
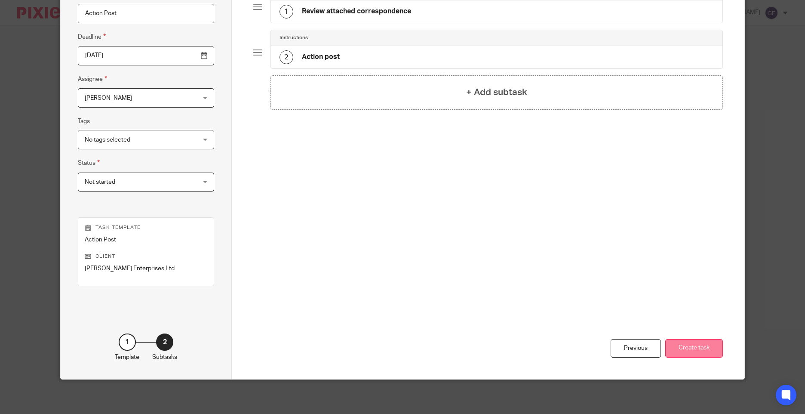
click at [694, 349] on button "Create task" at bounding box center [694, 348] width 58 height 18
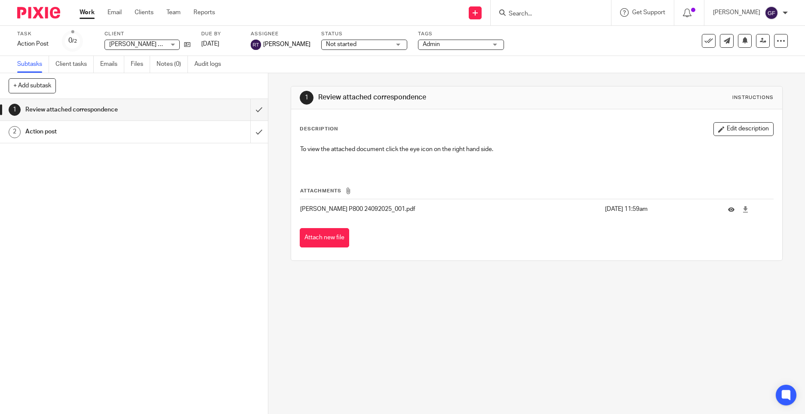
click at [413, 323] on div "1 Review attached correspondence Instructions Description Edit description To v…" at bounding box center [536, 243] width 537 height 340
